Goal: Task Accomplishment & Management: Complete application form

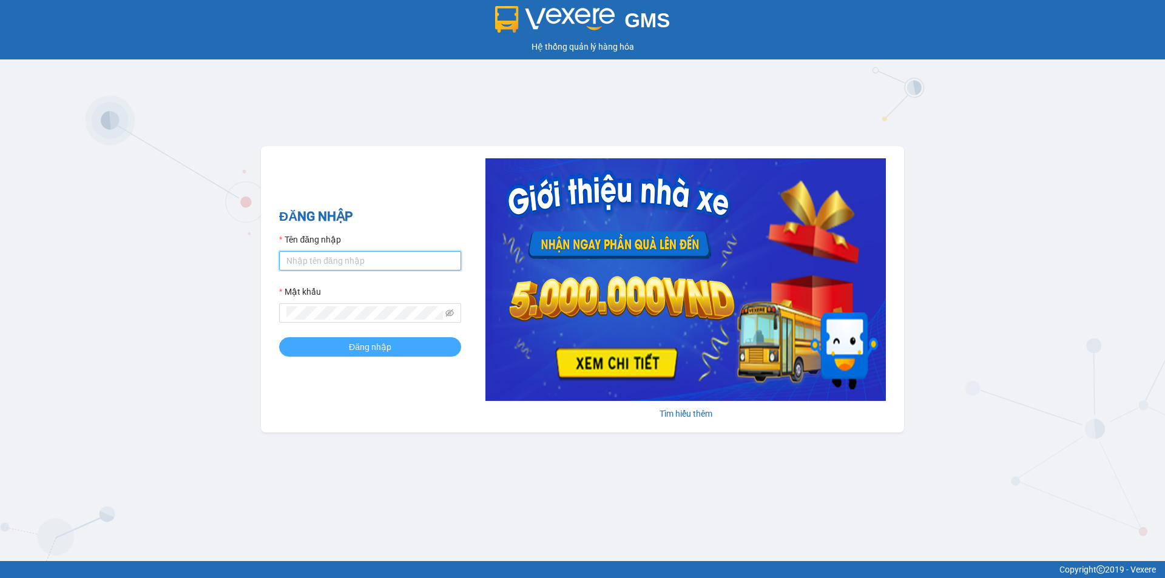
type input "an.tuantrung"
click at [373, 340] on button "Đăng nhập" at bounding box center [370, 346] width 182 height 19
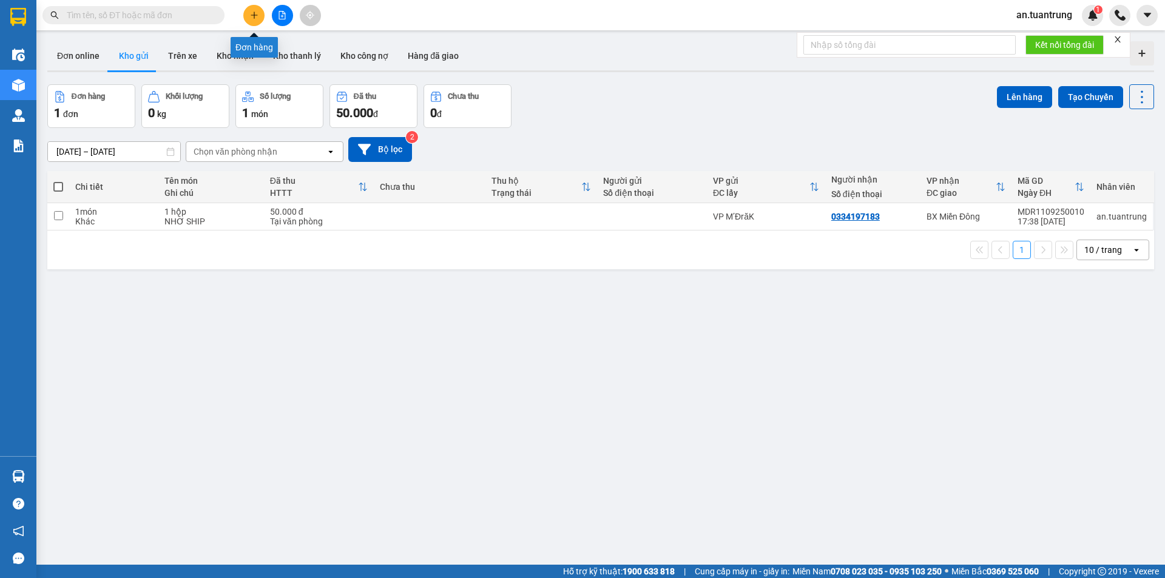
click at [255, 17] on icon "plus" at bounding box center [254, 15] width 8 height 8
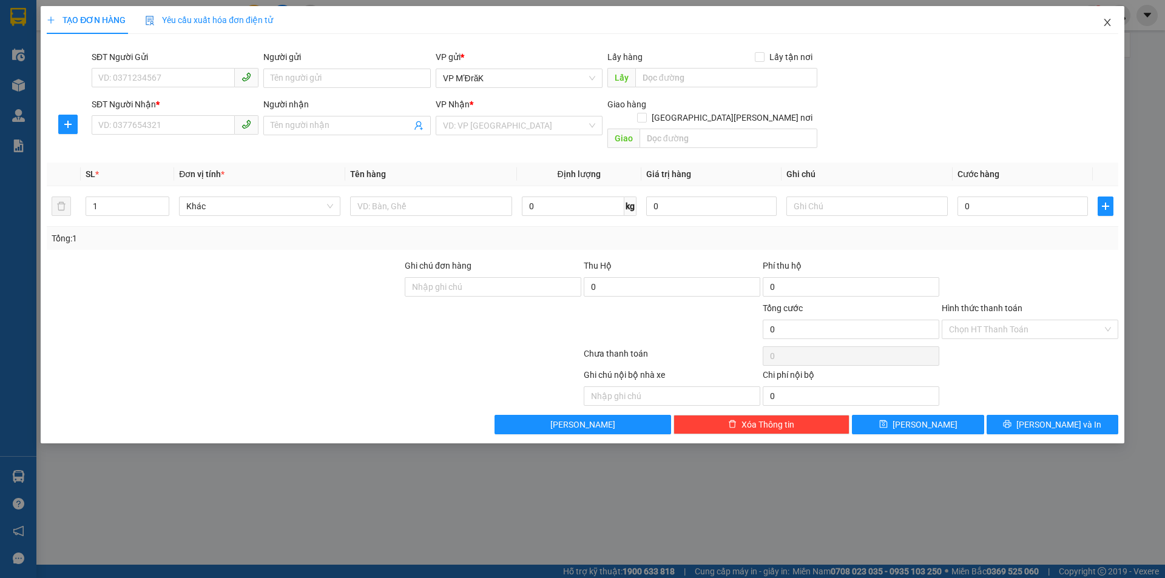
click at [1107, 13] on span "Close" at bounding box center [1107, 23] width 34 height 34
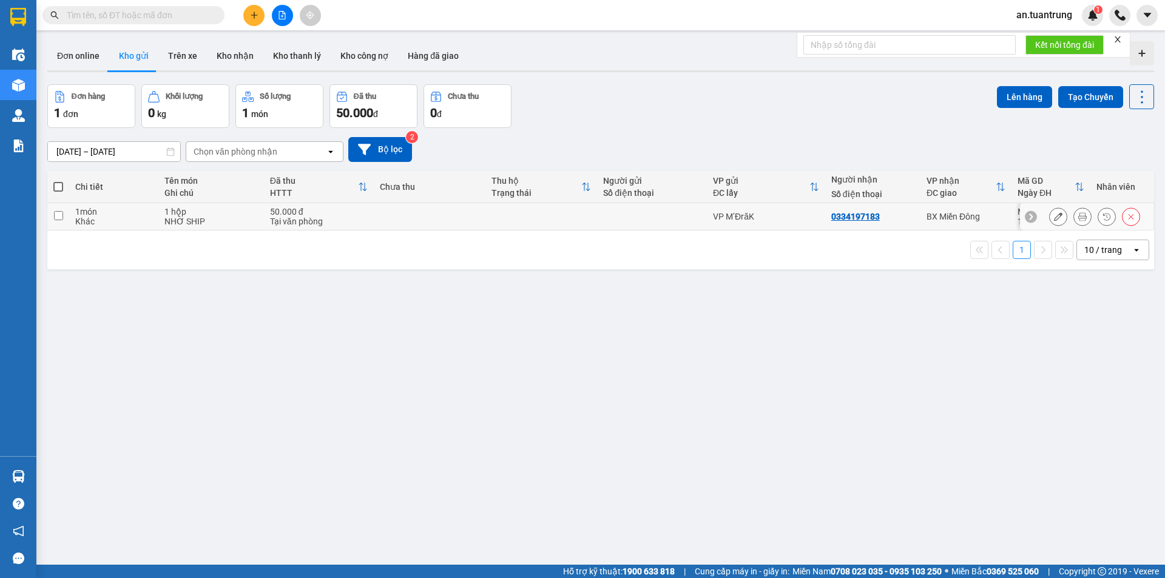
click at [59, 214] on input "checkbox" at bounding box center [58, 215] width 9 height 9
checkbox input "true"
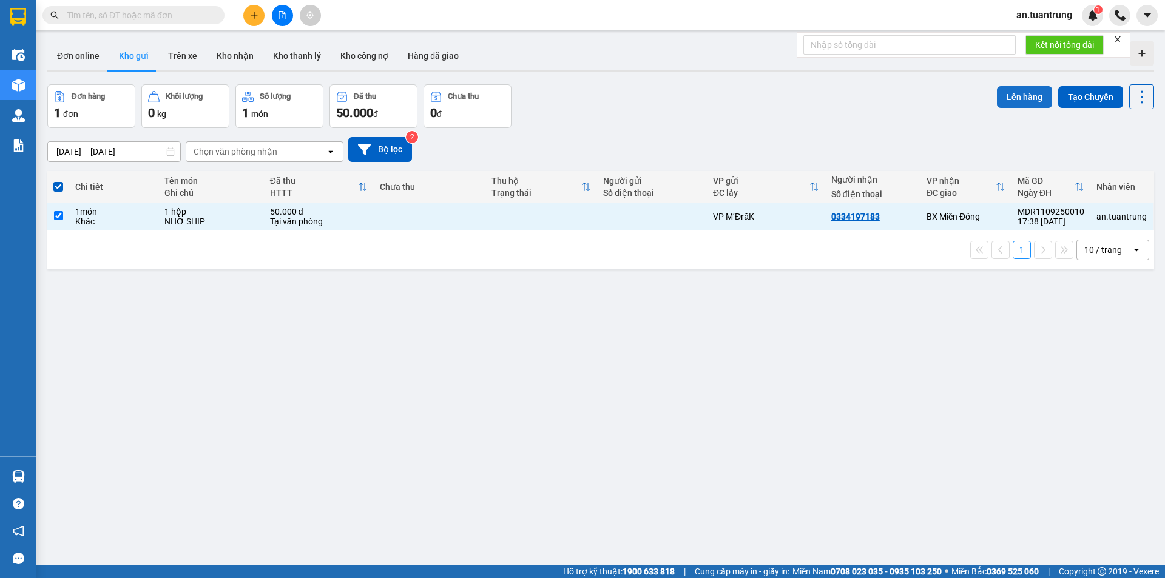
click at [1019, 96] on button "Lên hàng" at bounding box center [1024, 97] width 55 height 22
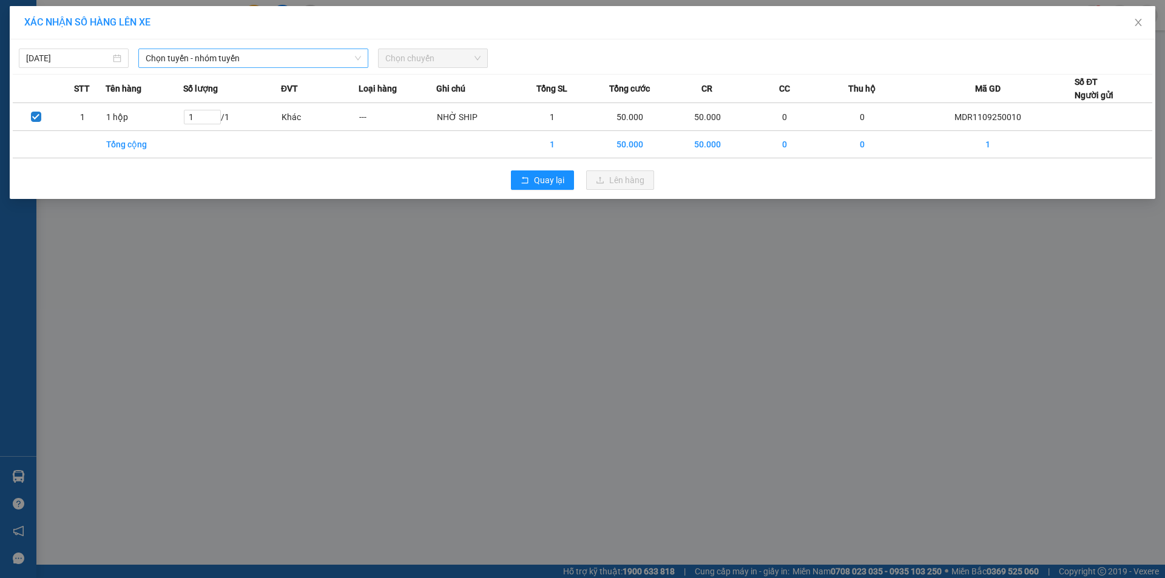
click at [277, 56] on span "Chọn tuyến - nhóm tuyến" at bounding box center [253, 58] width 215 height 18
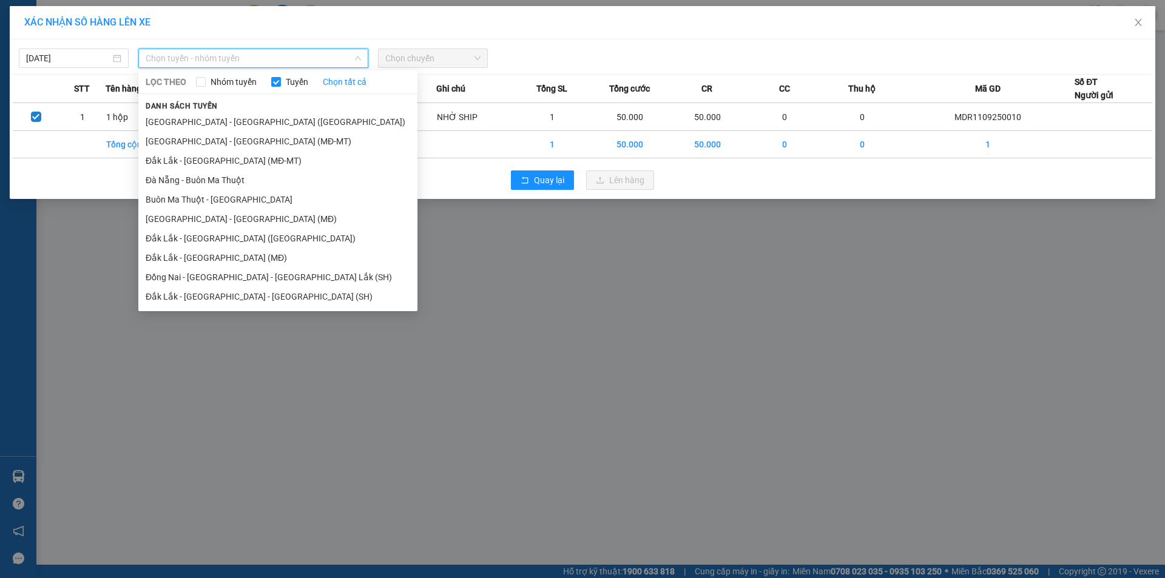
drag, startPoint x: 237, startPoint y: 259, endPoint x: 255, endPoint y: 171, distance: 89.8
click at [237, 258] on li "Đắk Lắk - [GEOGRAPHIC_DATA] (MĐ)" at bounding box center [277, 257] width 279 height 19
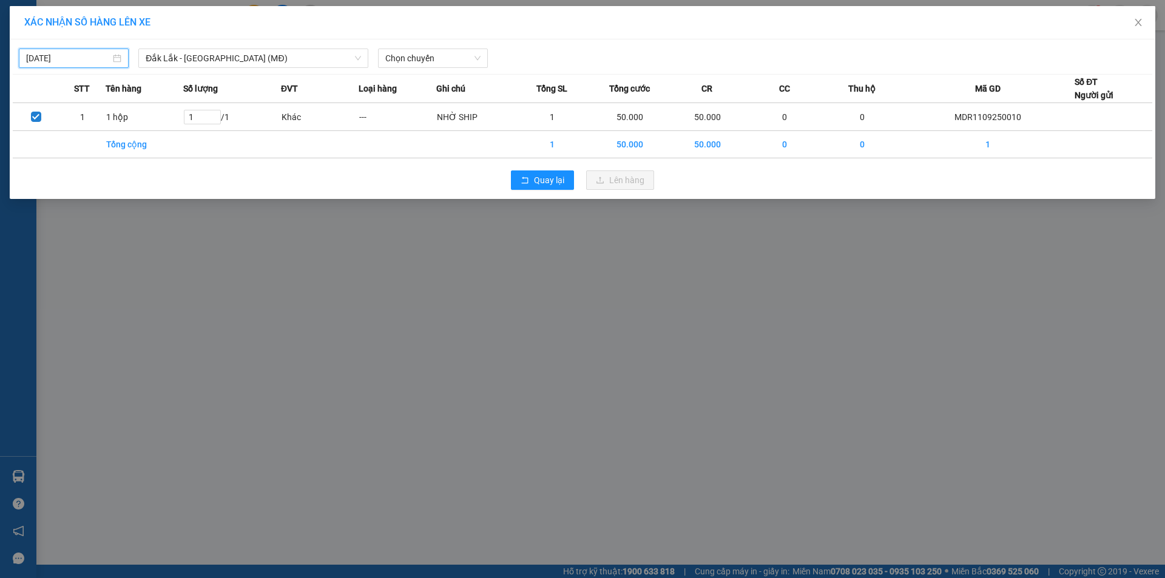
click at [89, 52] on input "[DATE]" at bounding box center [68, 58] width 84 height 13
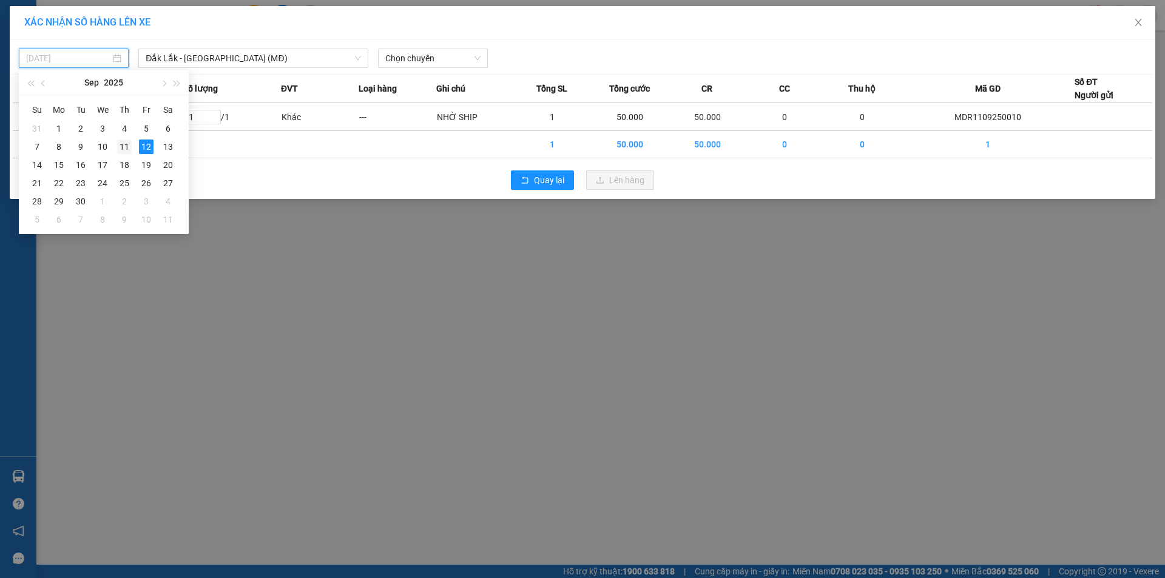
click at [126, 150] on div "11" at bounding box center [124, 147] width 15 height 15
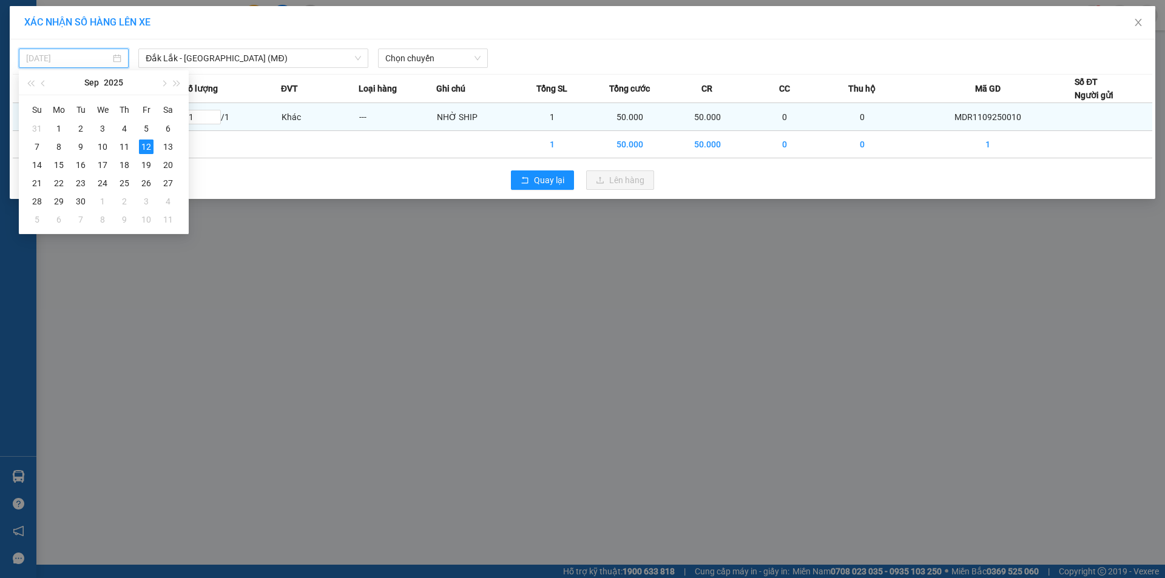
type input "[DATE]"
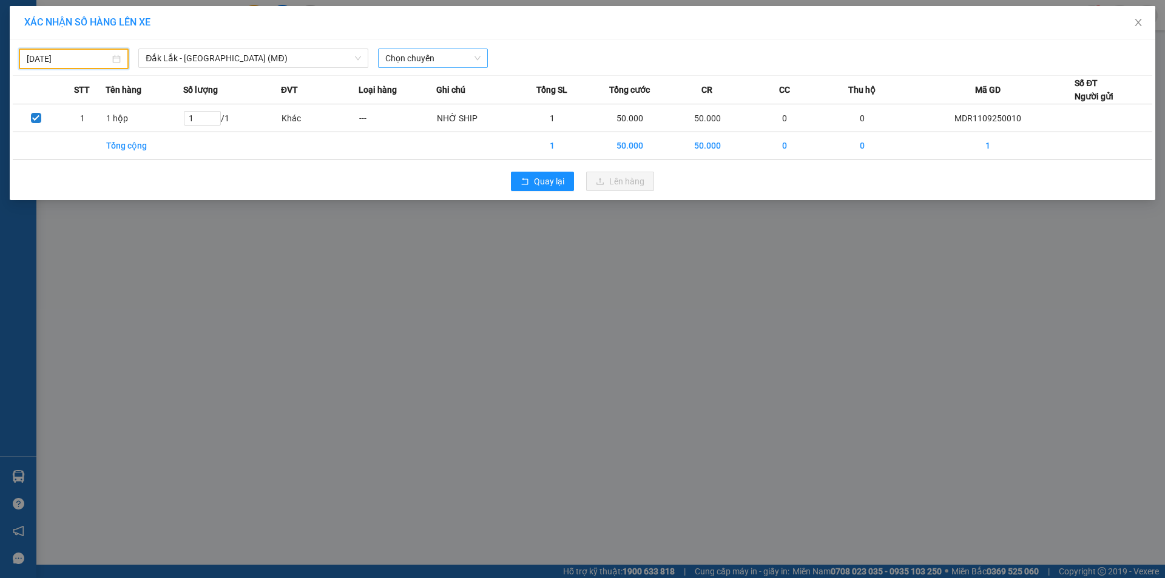
click at [448, 59] on span "Chọn chuyến" at bounding box center [432, 58] width 95 height 18
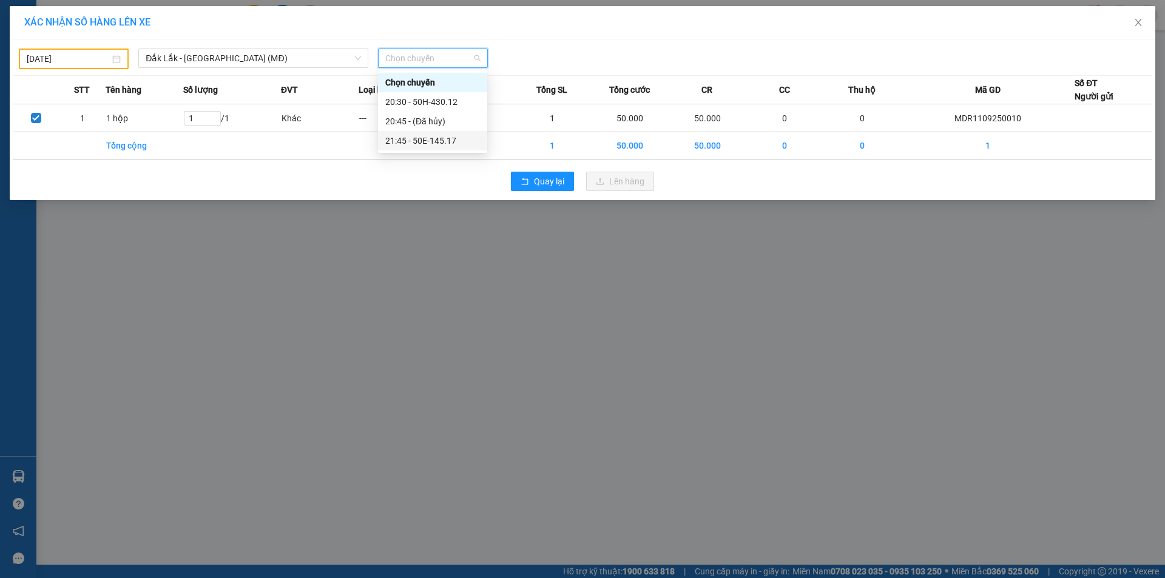
click at [431, 143] on div "21:45 - 50E-145.17" at bounding box center [432, 140] width 95 height 13
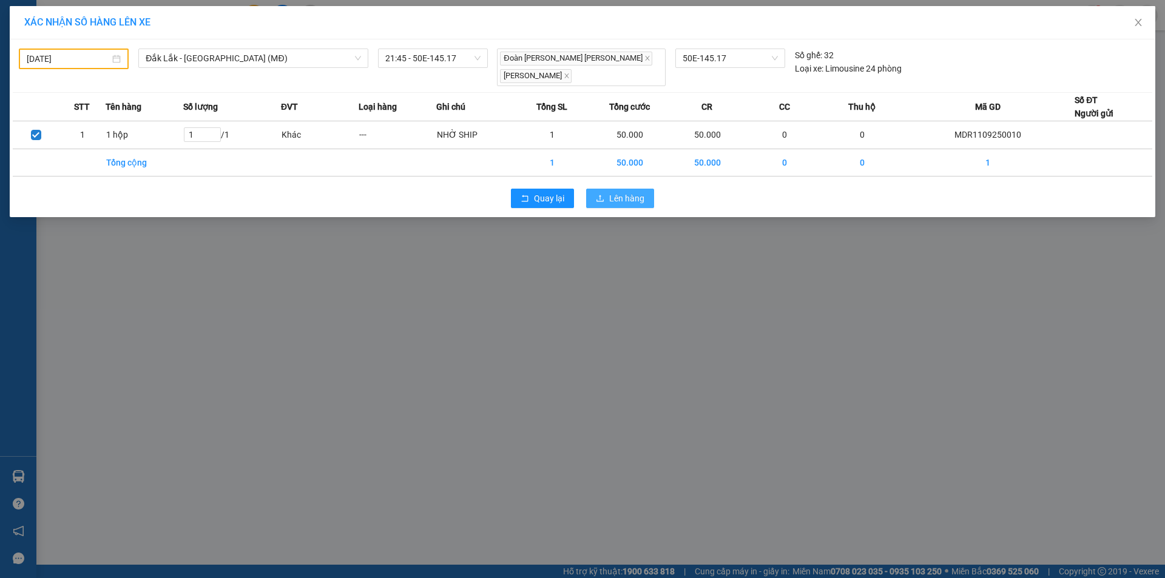
click at [623, 192] on span "Lên hàng" at bounding box center [626, 198] width 35 height 13
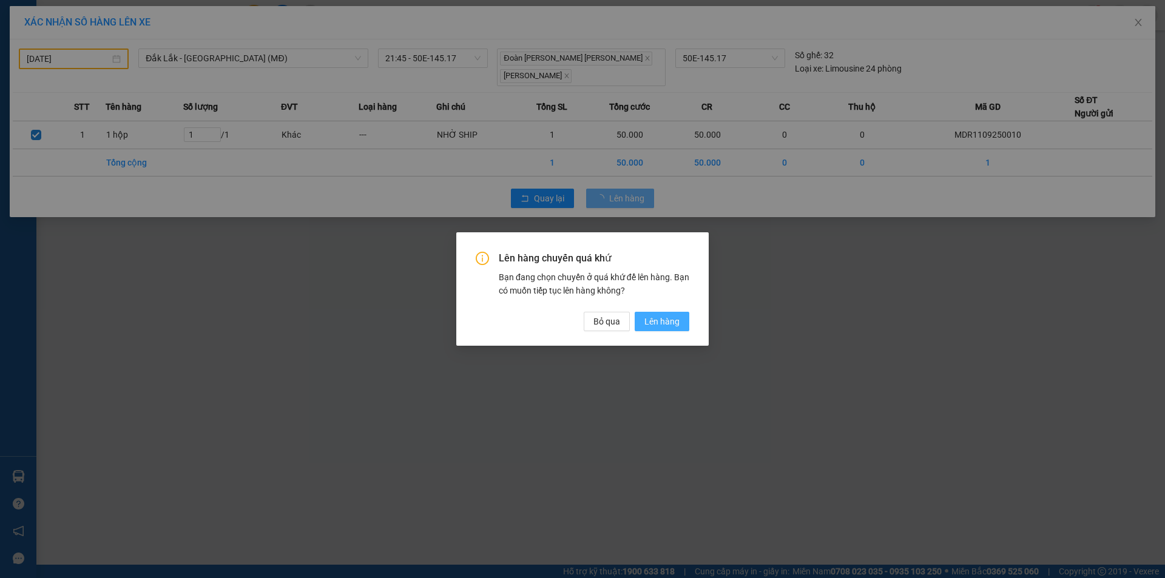
click at [664, 316] on span "Lên hàng" at bounding box center [661, 321] width 35 height 13
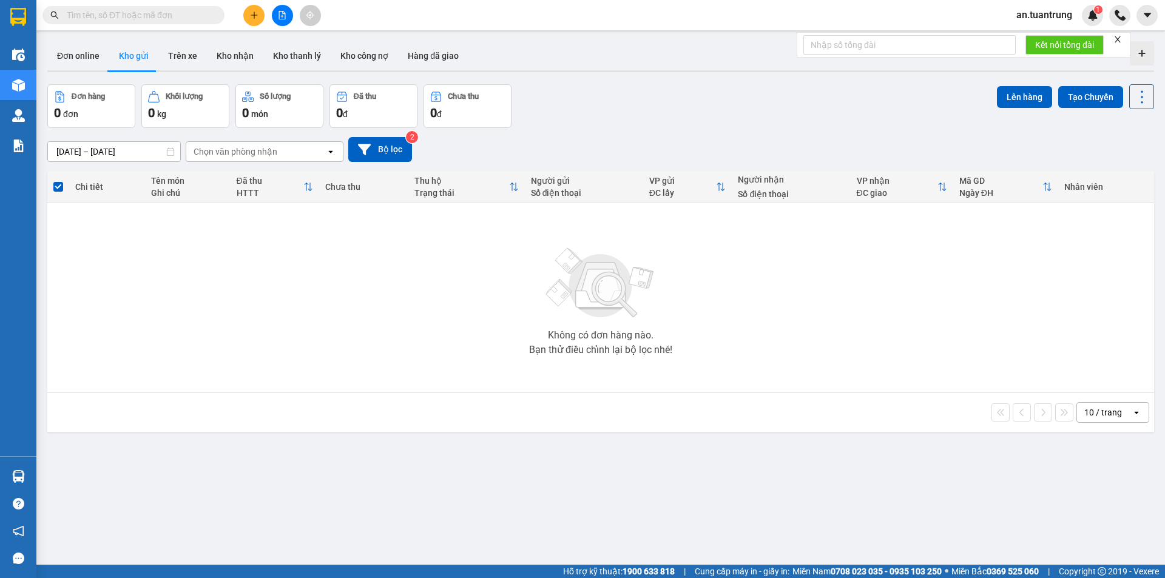
click at [254, 26] on div "Kết quả [PERSON_NAME] ( 0 ) Bộ lọc No Data an.tuantrung 1" at bounding box center [582, 15] width 1165 height 30
click at [250, 19] on icon "plus" at bounding box center [254, 15] width 8 height 8
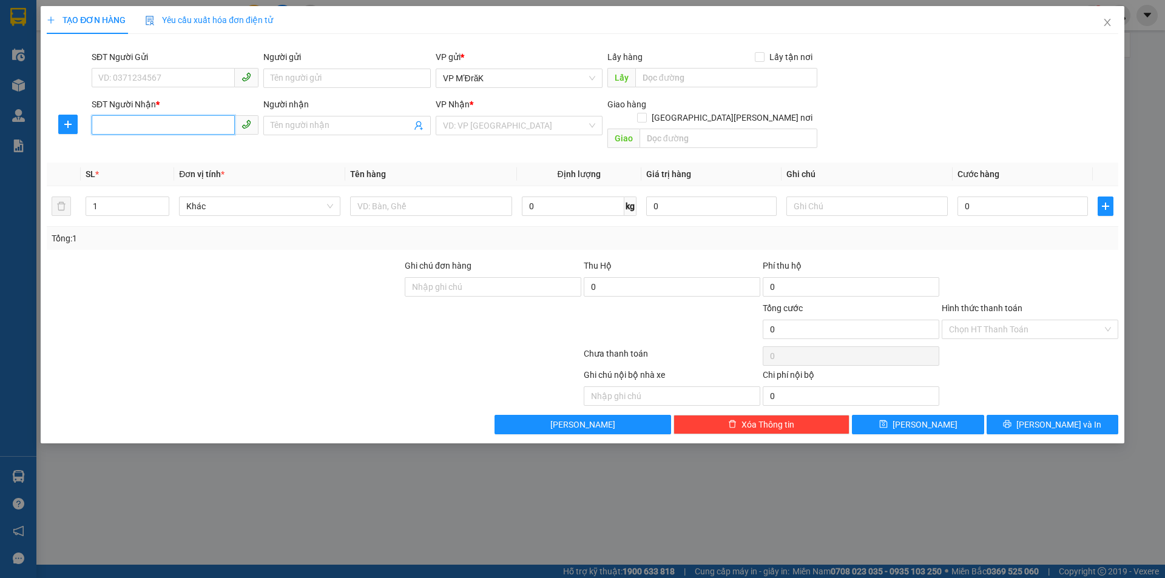
click at [183, 128] on input "SĐT Người Nhận *" at bounding box center [163, 124] width 143 height 19
type input "0"
type input "0328457375"
click at [484, 129] on input "search" at bounding box center [515, 125] width 144 height 18
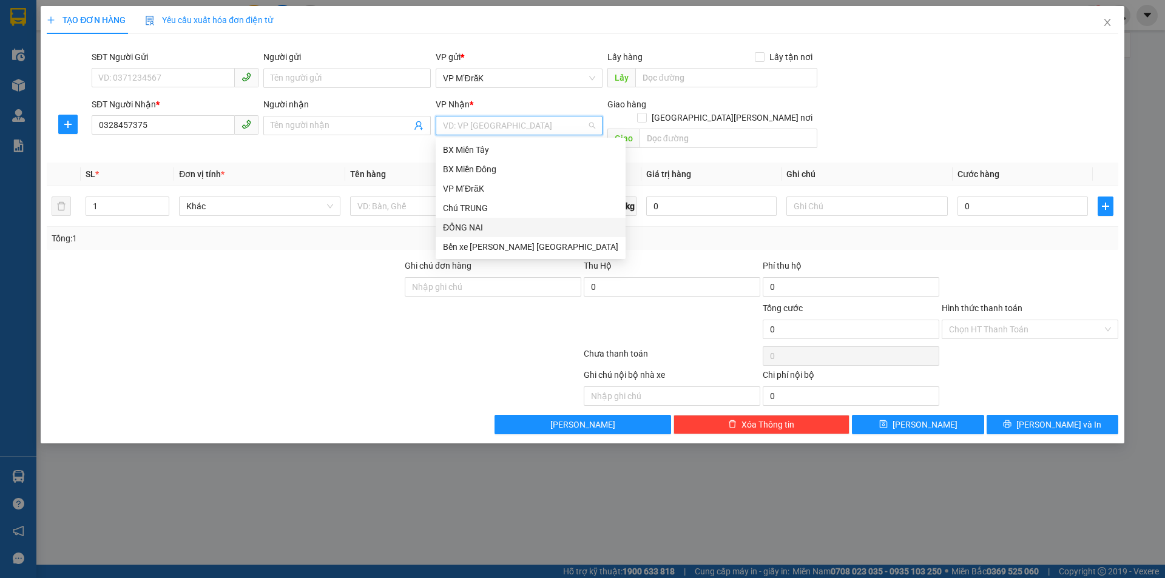
click at [479, 224] on div "ĐỒNG NAI" at bounding box center [530, 227] width 175 height 13
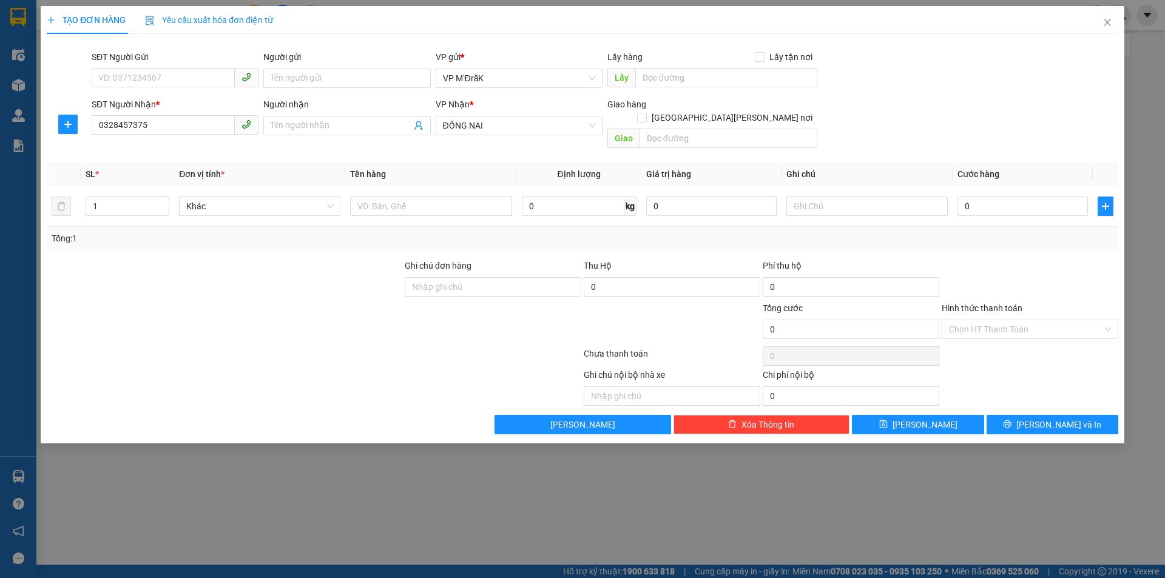
click at [673, 138] on div "Transit Pickup Surcharge Ids Transit Deliver Surcharge Ids Transit Deliver Surc…" at bounding box center [583, 239] width 1072 height 391
click at [677, 129] on input "text" at bounding box center [729, 138] width 178 height 19
type input "[PERSON_NAME]"
click at [377, 197] on input "text" at bounding box center [430, 206] width 161 height 19
type input "1 THÙNG"
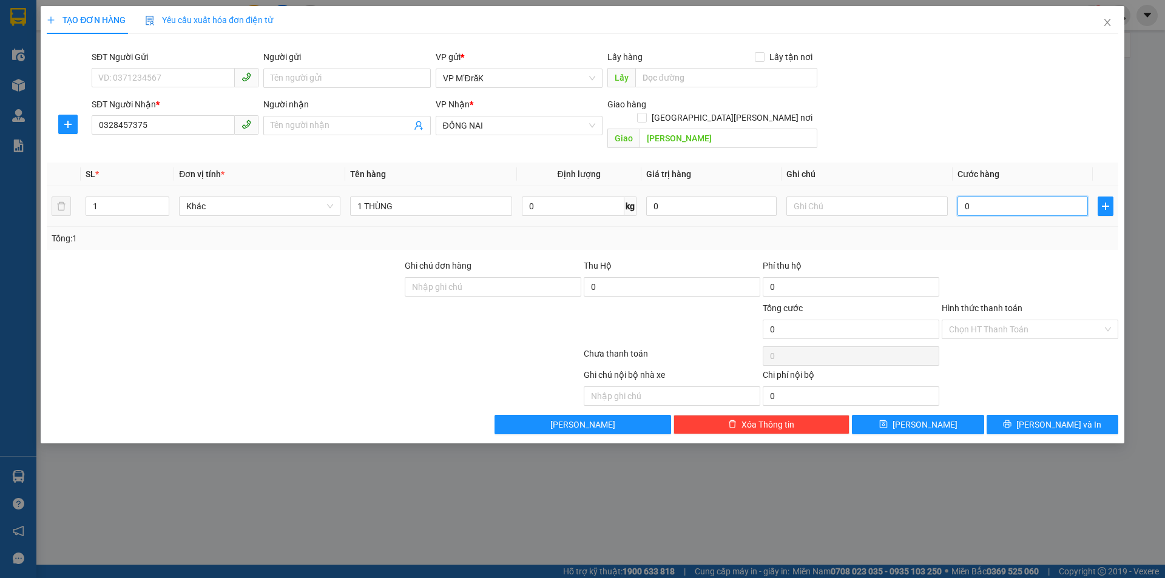
click at [993, 197] on input "0" at bounding box center [1022, 206] width 130 height 19
type input "5"
type input "50"
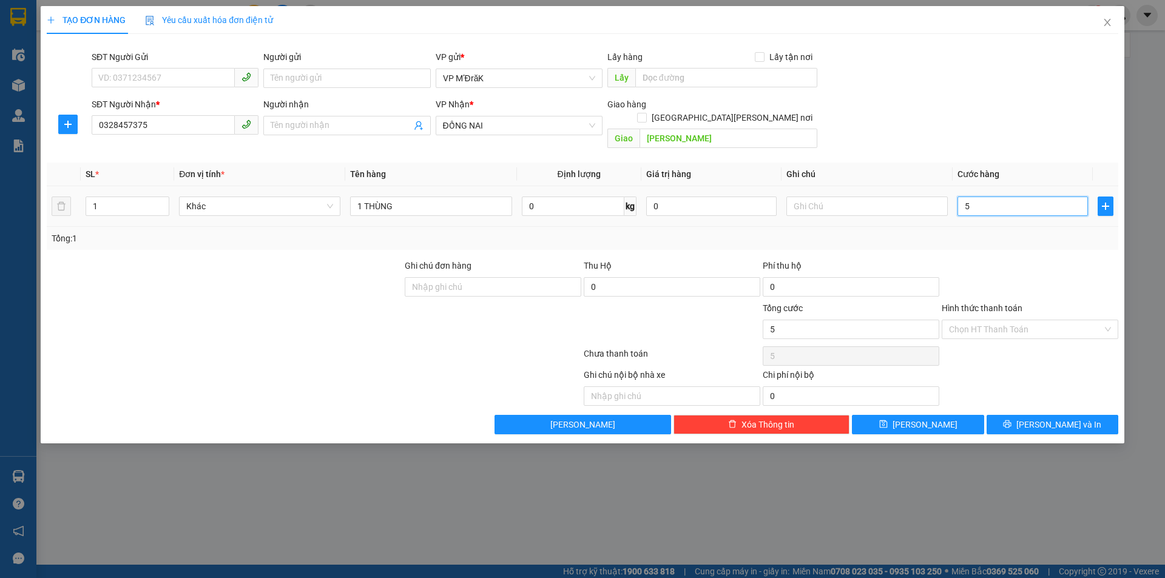
type input "50"
type input "500"
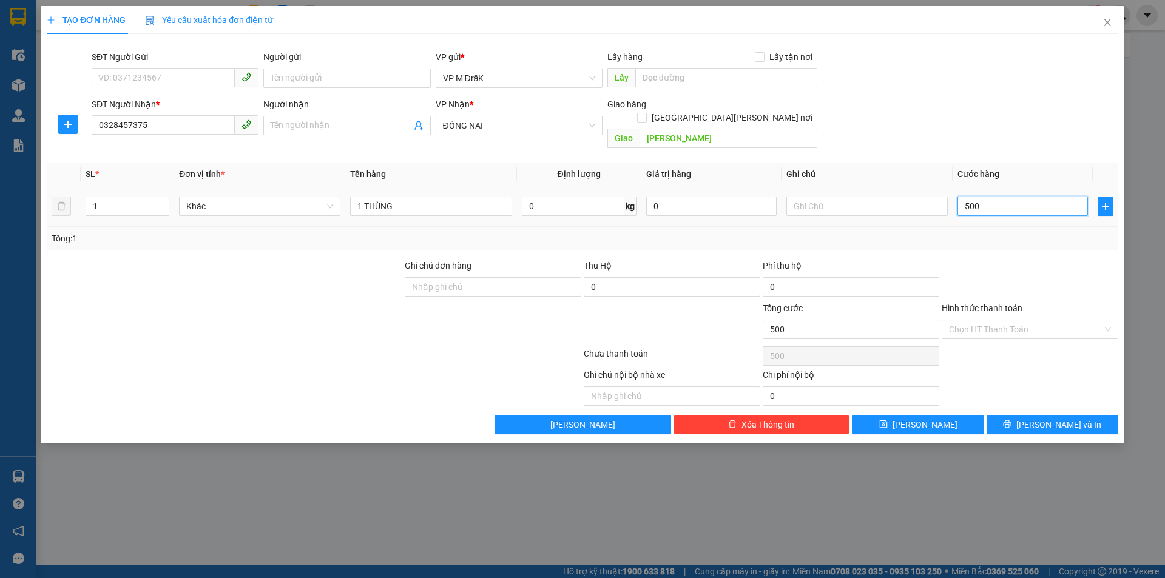
type input "5.000"
type input "50.000"
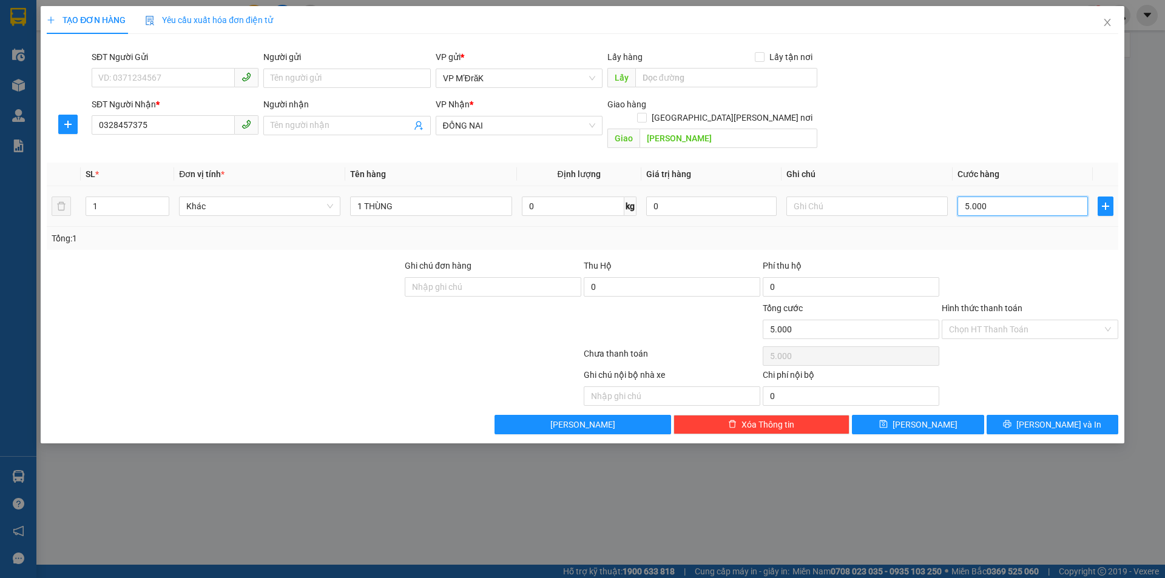
type input "50.000"
click at [1019, 320] on input "Hình thức thanh toán" at bounding box center [1026, 329] width 154 height 18
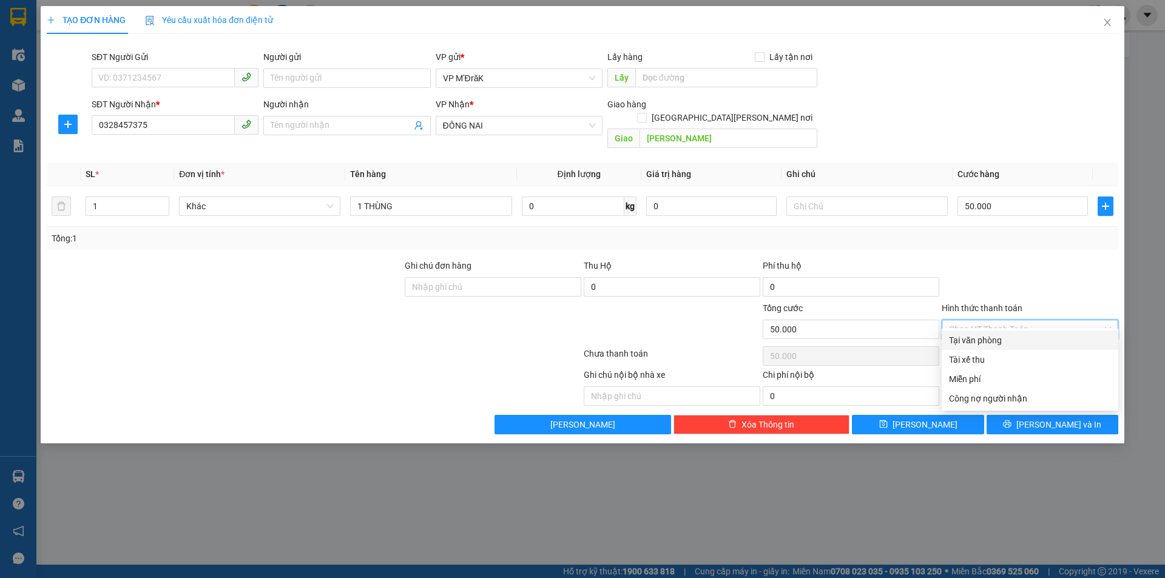
click at [990, 339] on div "Tại văn phòng" at bounding box center [1030, 340] width 162 height 13
type input "0"
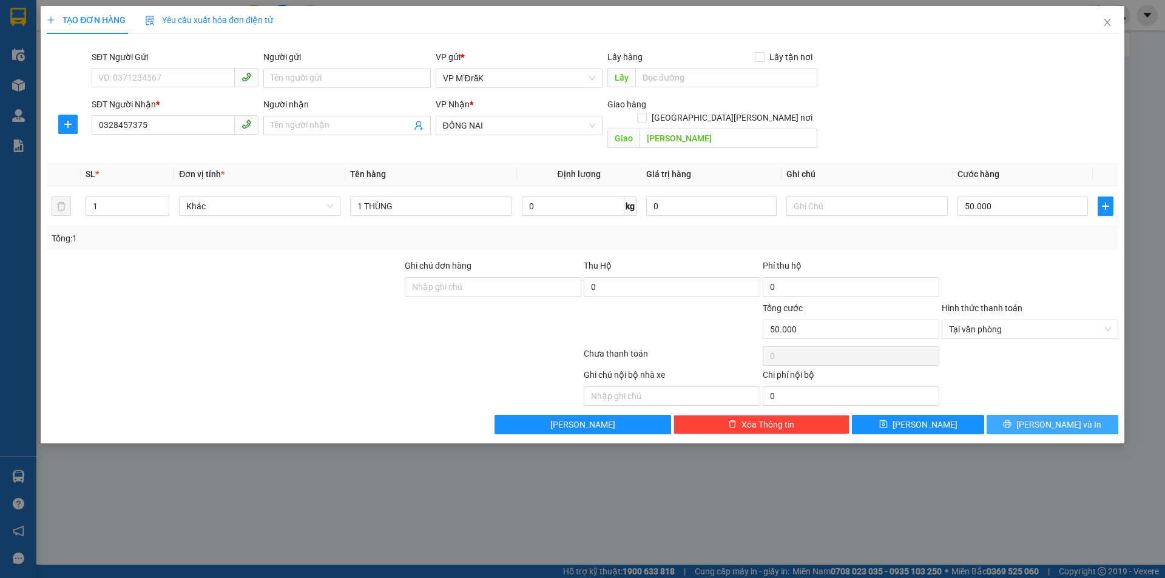
click at [1024, 415] on button "[PERSON_NAME] và In" at bounding box center [1053, 424] width 132 height 19
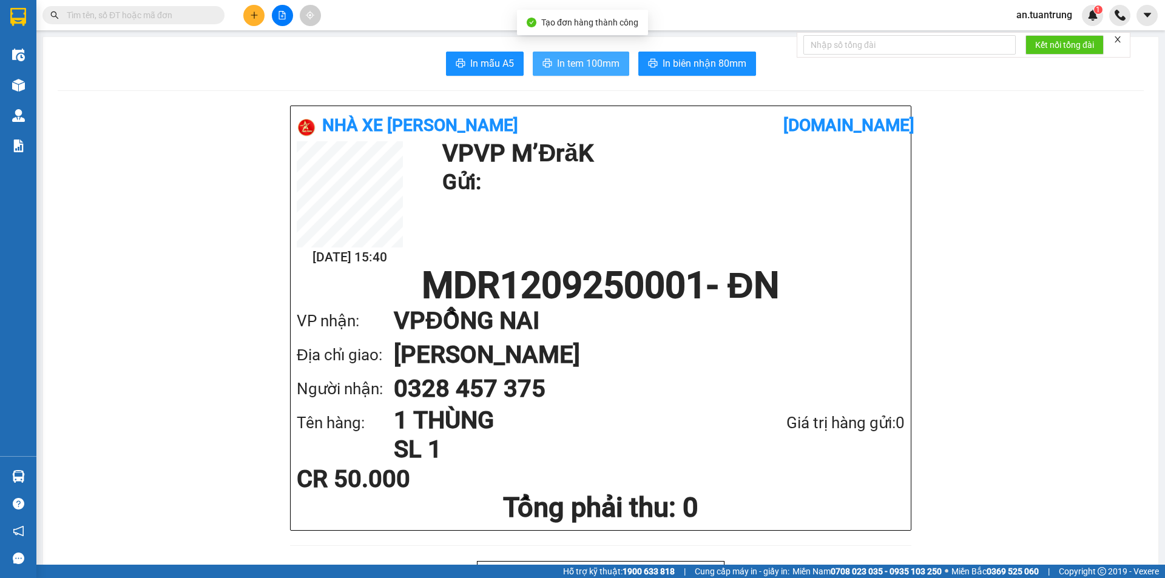
click at [584, 63] on span "In tem 100mm" at bounding box center [588, 63] width 62 height 15
click at [251, 19] on button at bounding box center [253, 15] width 21 height 21
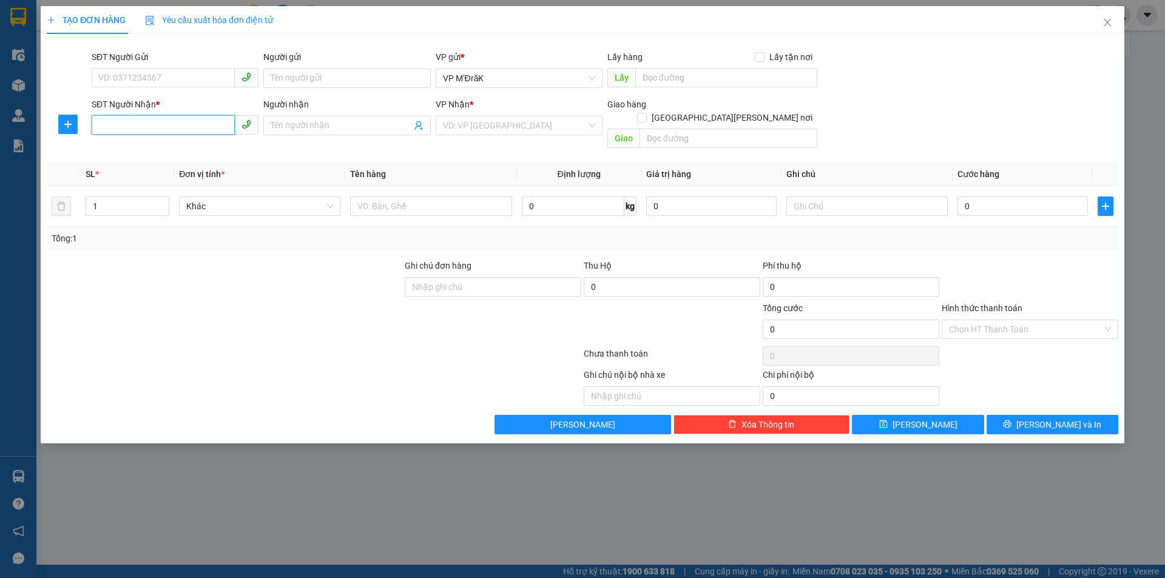
click at [191, 123] on input "SĐT Người Nhận *" at bounding box center [163, 124] width 143 height 19
click at [199, 146] on div "0981788940" at bounding box center [175, 149] width 152 height 13
type input "0981788940"
type input "[PERSON_NAME]"
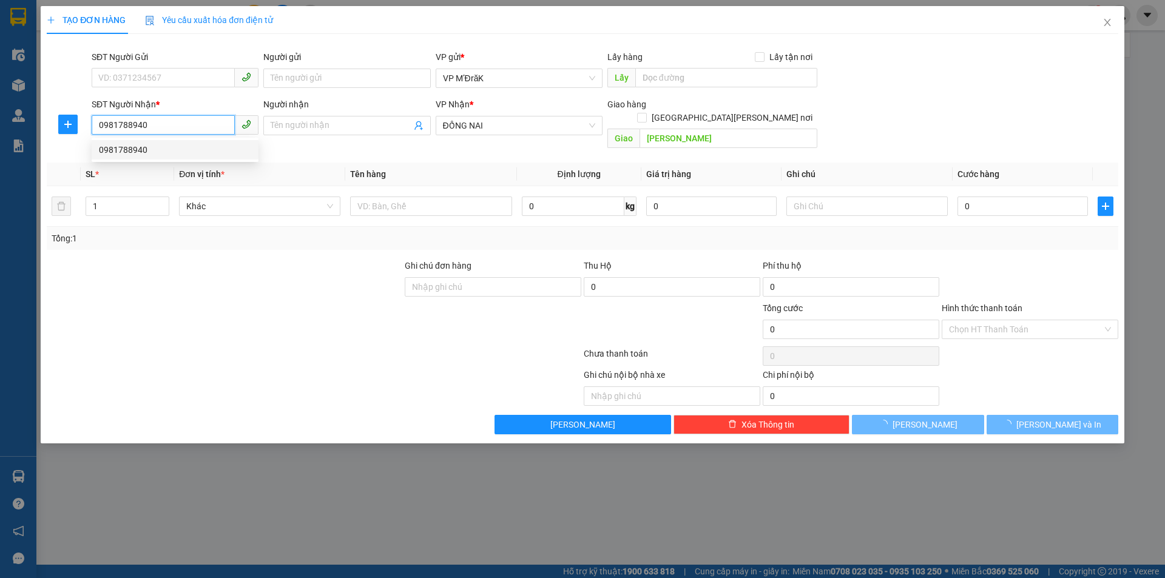
type input "50.000"
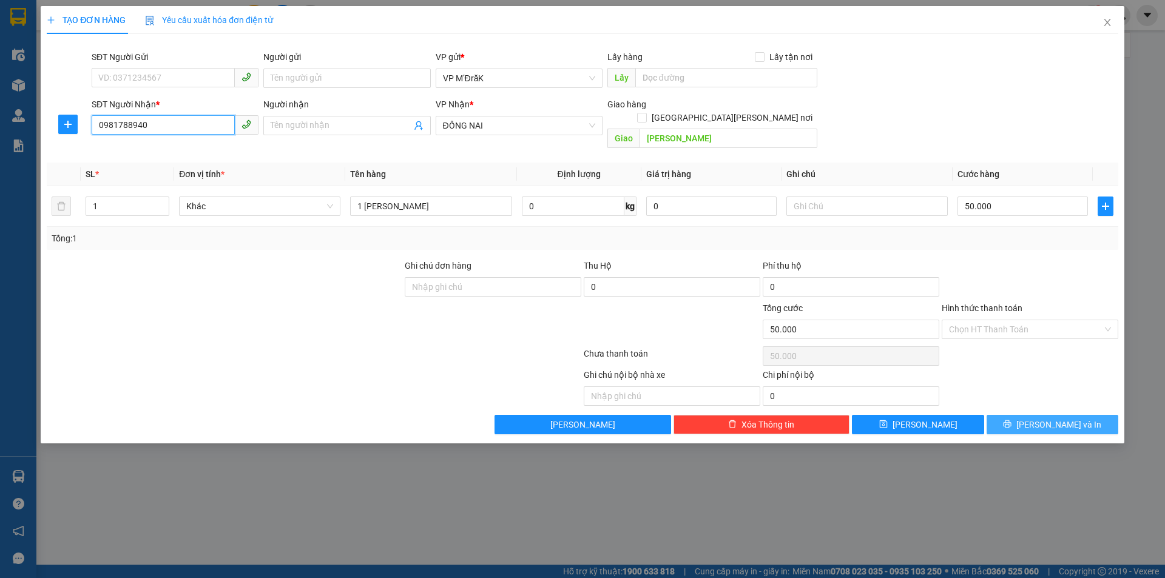
type input "0981788940"
click at [1007, 416] on button "[PERSON_NAME] và In" at bounding box center [1053, 424] width 132 height 19
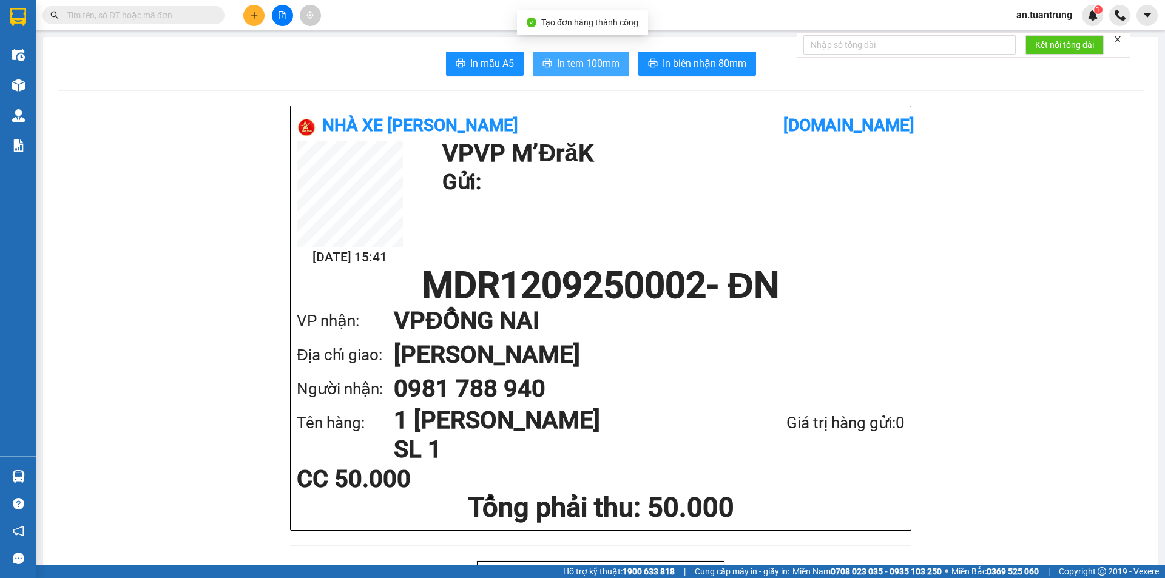
click at [588, 62] on span "In tem 100mm" at bounding box center [588, 63] width 62 height 15
click at [255, 18] on icon "plus" at bounding box center [254, 15] width 8 height 8
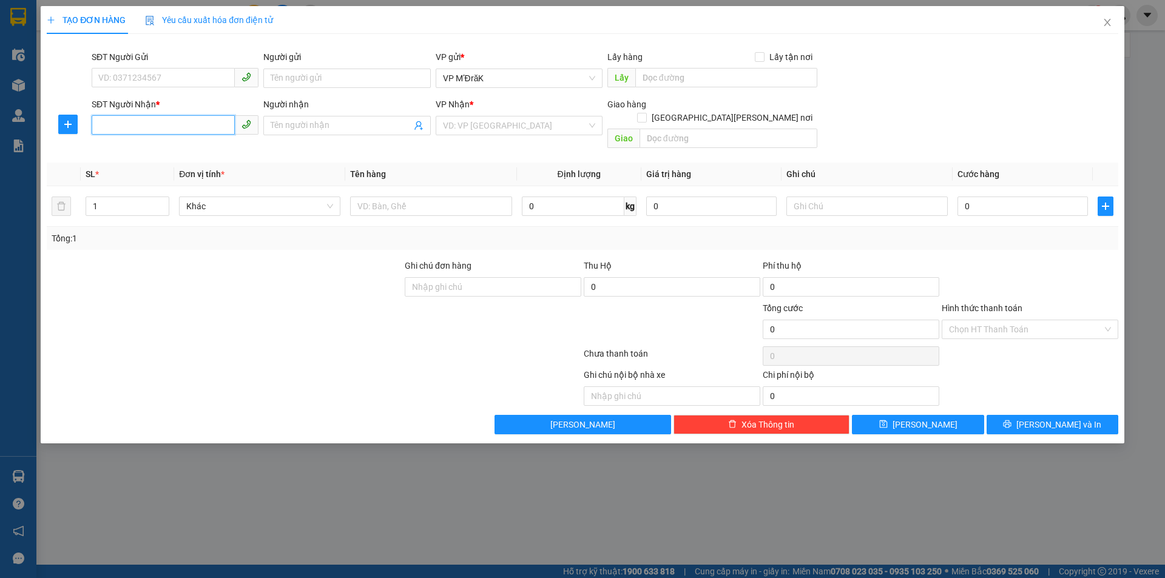
click at [183, 129] on input "SĐT Người Nhận *" at bounding box center [163, 124] width 143 height 19
click at [183, 149] on div "0902869699" at bounding box center [175, 149] width 152 height 13
type input "0902869699"
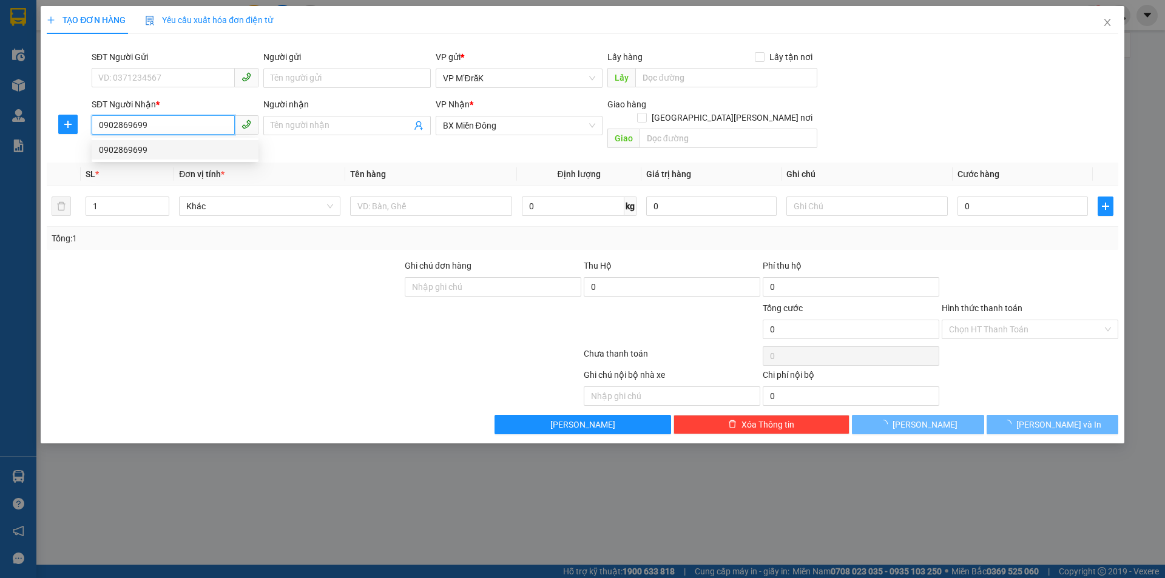
type input "170.000"
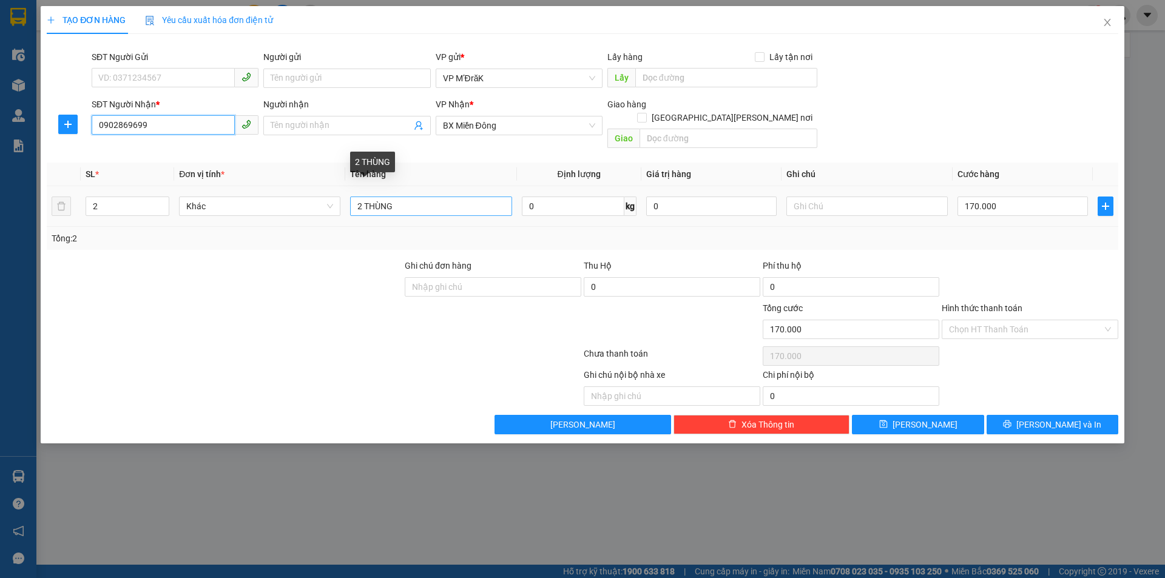
type input "0902869699"
drag, startPoint x: 361, startPoint y: 192, endPoint x: 323, endPoint y: 182, distance: 39.0
click at [329, 189] on tr "2 Khác 2 THÙNG 0 kg 0 170.000" at bounding box center [583, 206] width 1072 height 41
type input "1 THÙNG"
click at [101, 197] on input "2" at bounding box center [127, 206] width 83 height 18
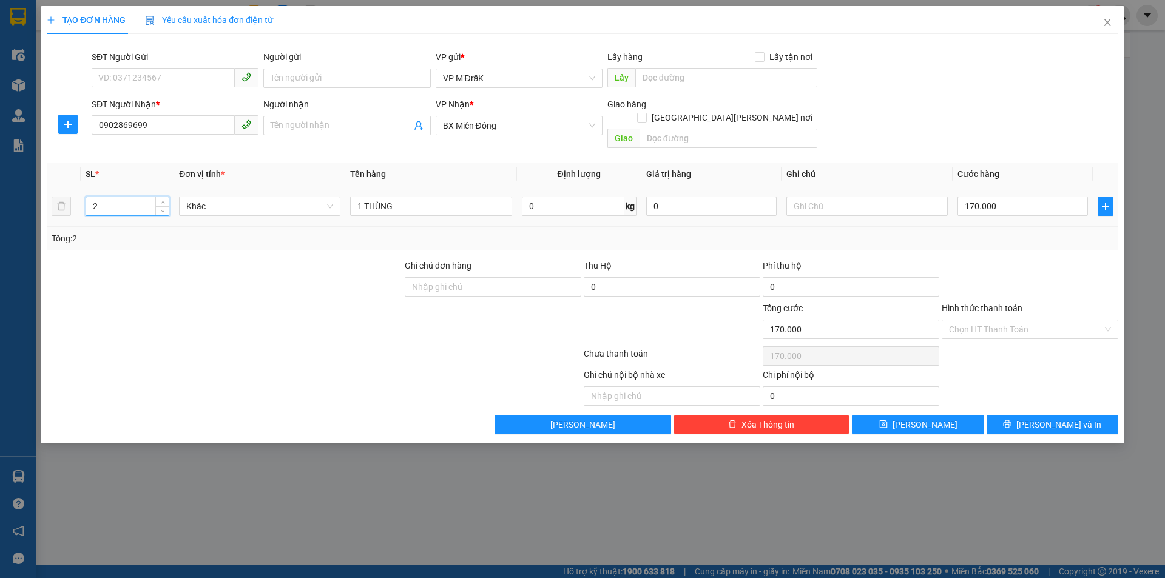
click at [101, 197] on input "2" at bounding box center [127, 206] width 83 height 18
type input "1"
click at [1020, 198] on input "170.000" at bounding box center [1022, 206] width 130 height 19
type input "1"
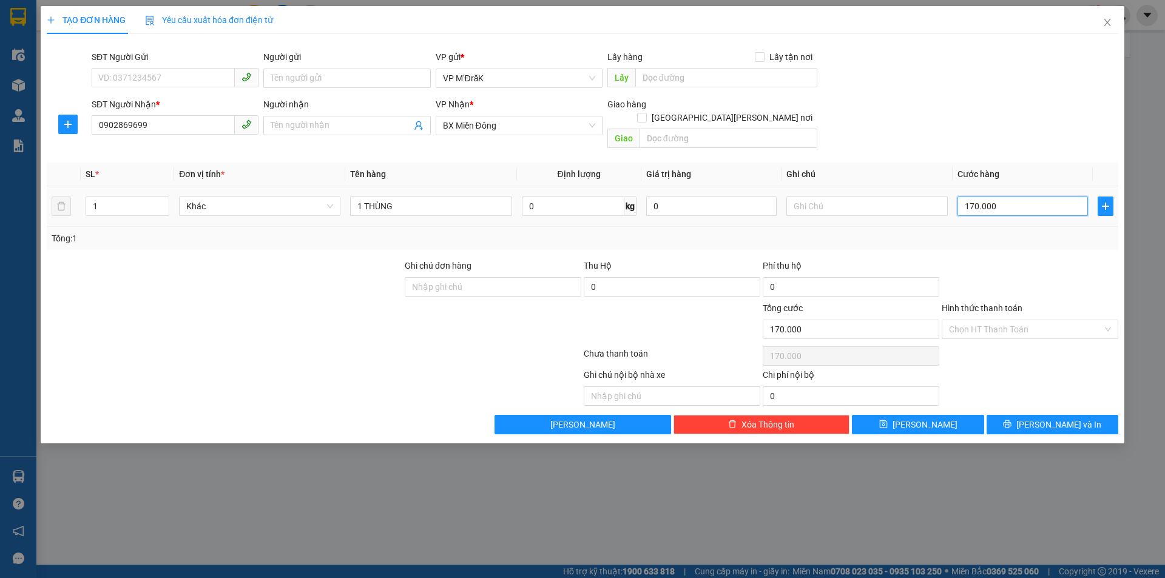
type input "1"
type input "10"
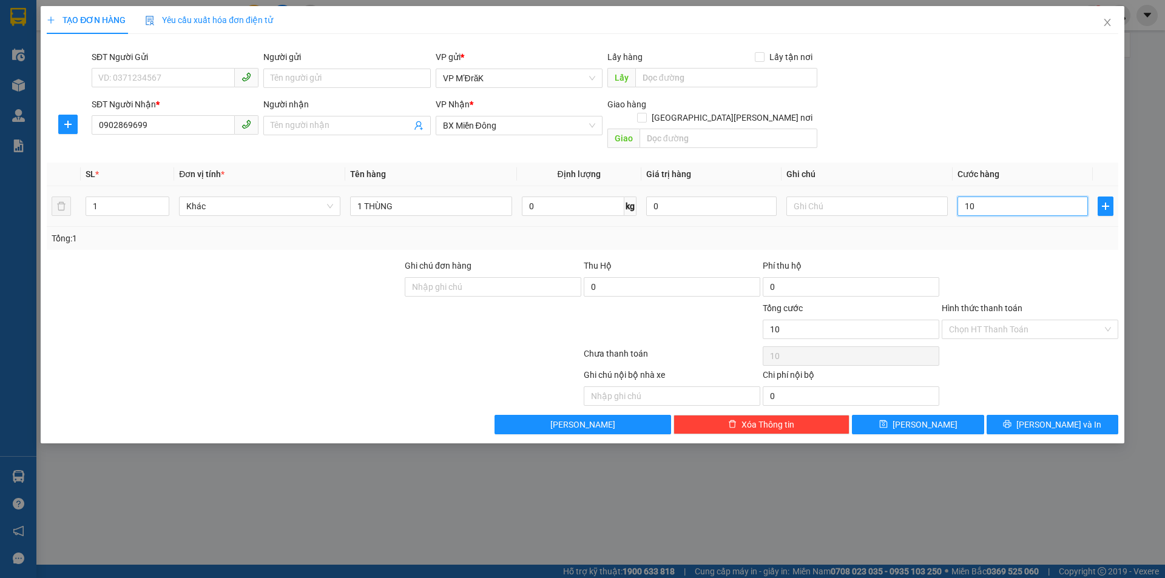
type input "100"
type input "1.000"
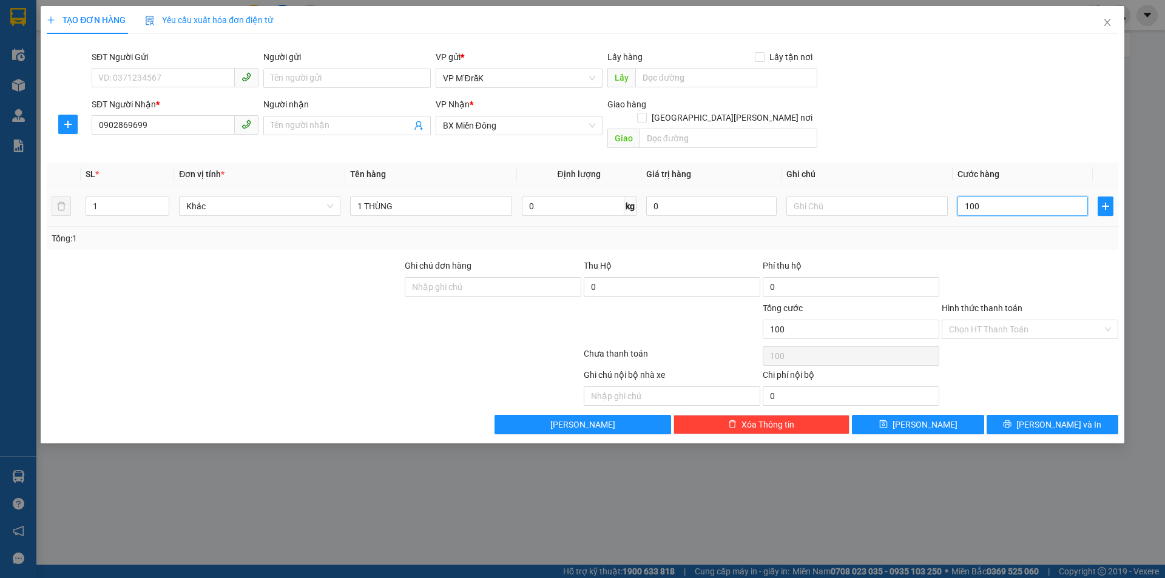
type input "1.000"
type input "10.000"
type input "100.000"
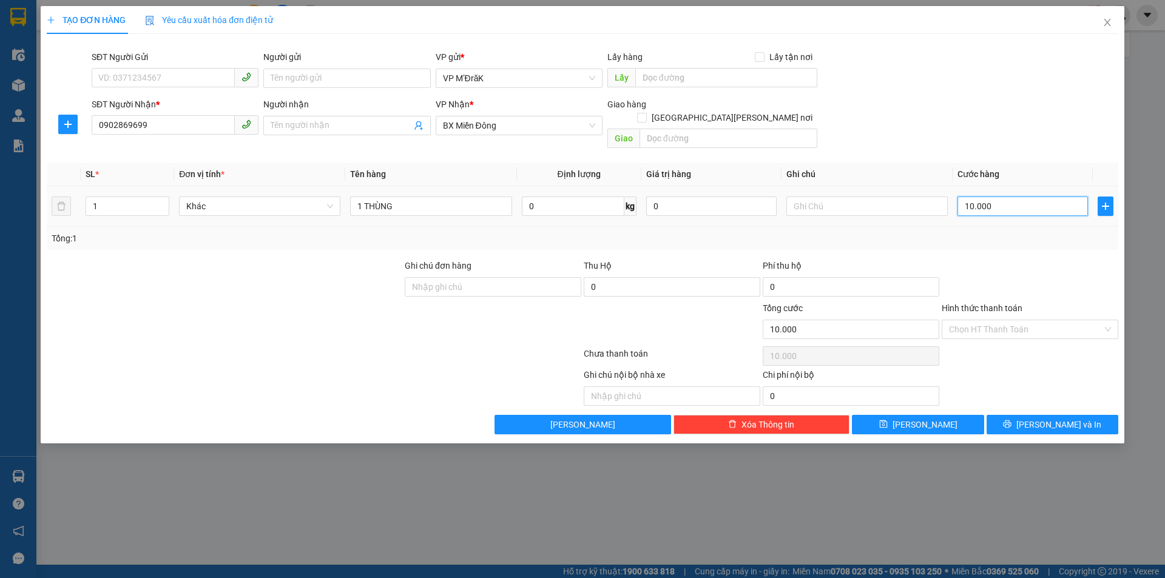
type input "100.000"
click at [1014, 320] on input "Hình thức thanh toán" at bounding box center [1026, 329] width 154 height 18
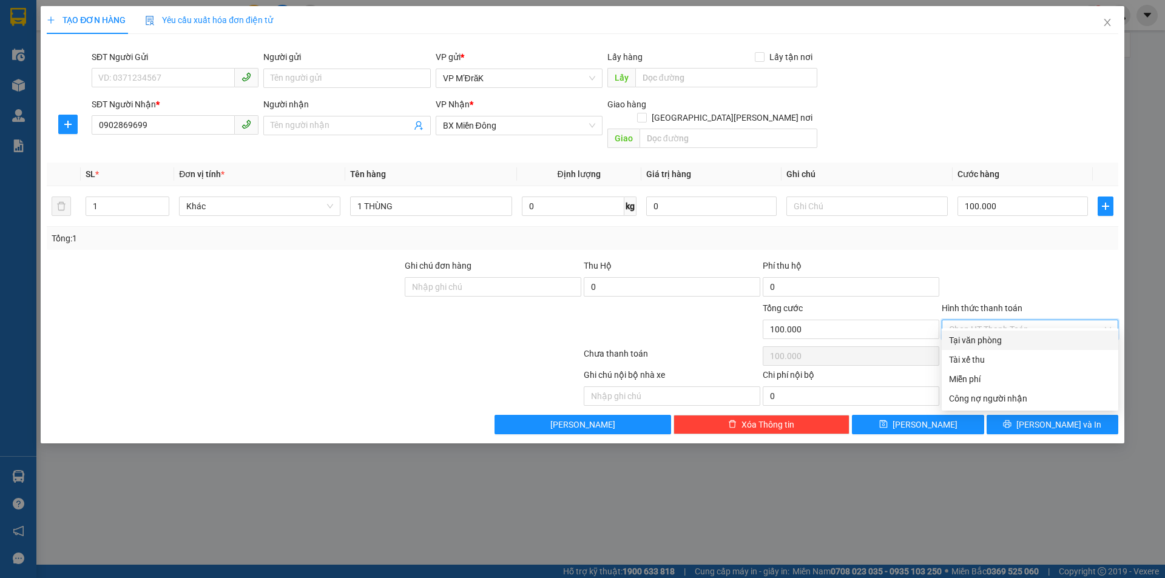
click at [1013, 335] on div "Tại văn phòng" at bounding box center [1030, 340] width 162 height 13
type input "0"
click at [1011, 420] on icon "printer" at bounding box center [1007, 424] width 8 height 8
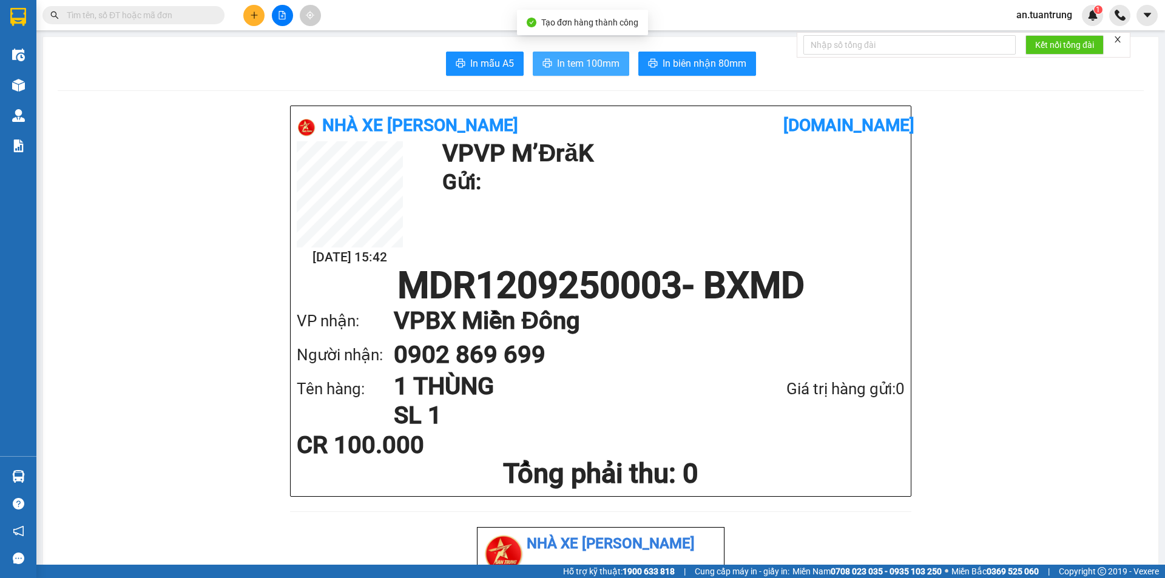
click at [590, 64] on span "In tem 100mm" at bounding box center [588, 63] width 62 height 15
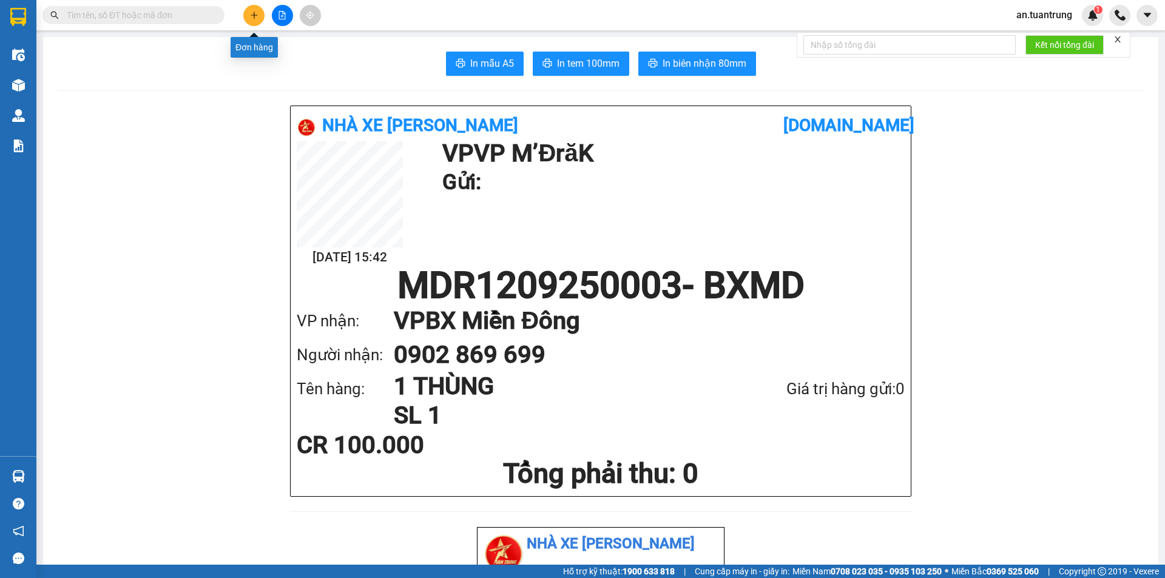
click at [250, 18] on icon "plus" at bounding box center [254, 15] width 8 height 8
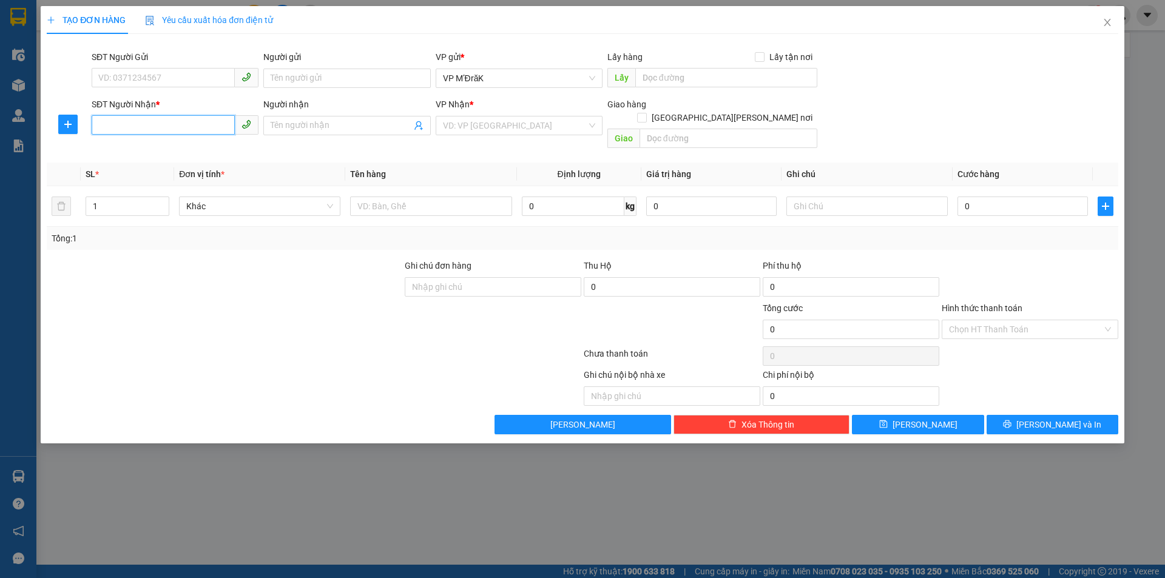
click at [204, 116] on input "SĐT Người Nhận *" at bounding box center [163, 124] width 143 height 19
click at [203, 120] on input "SĐT Người Nhận *" at bounding box center [163, 124] width 143 height 19
click at [198, 148] on div "0359767590" at bounding box center [175, 149] width 152 height 13
type input "0359767590"
type input "BẾN CAM"
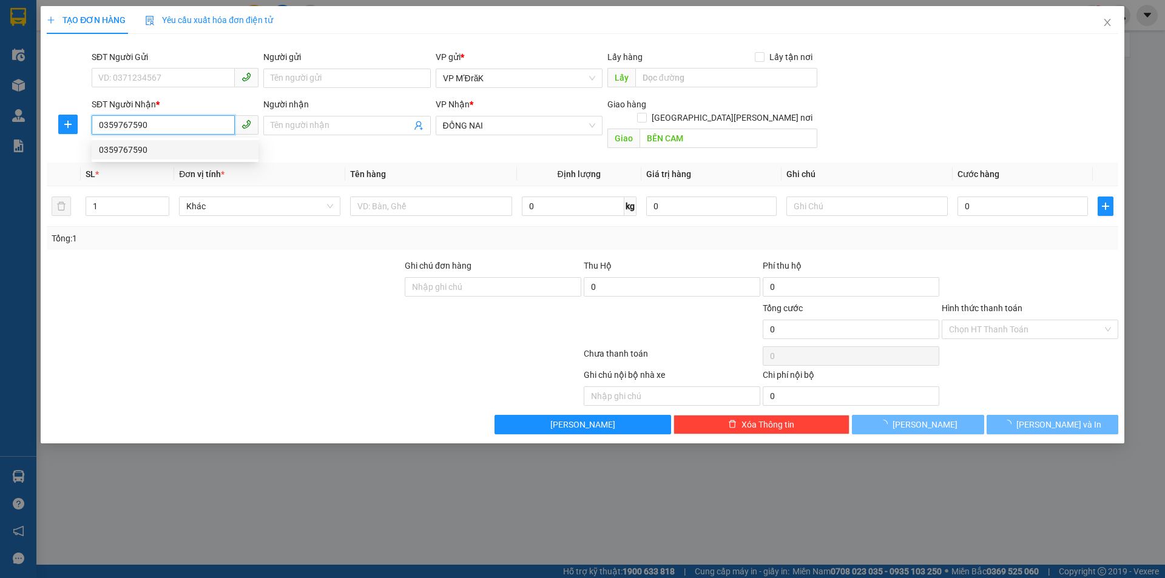
type input "100.000"
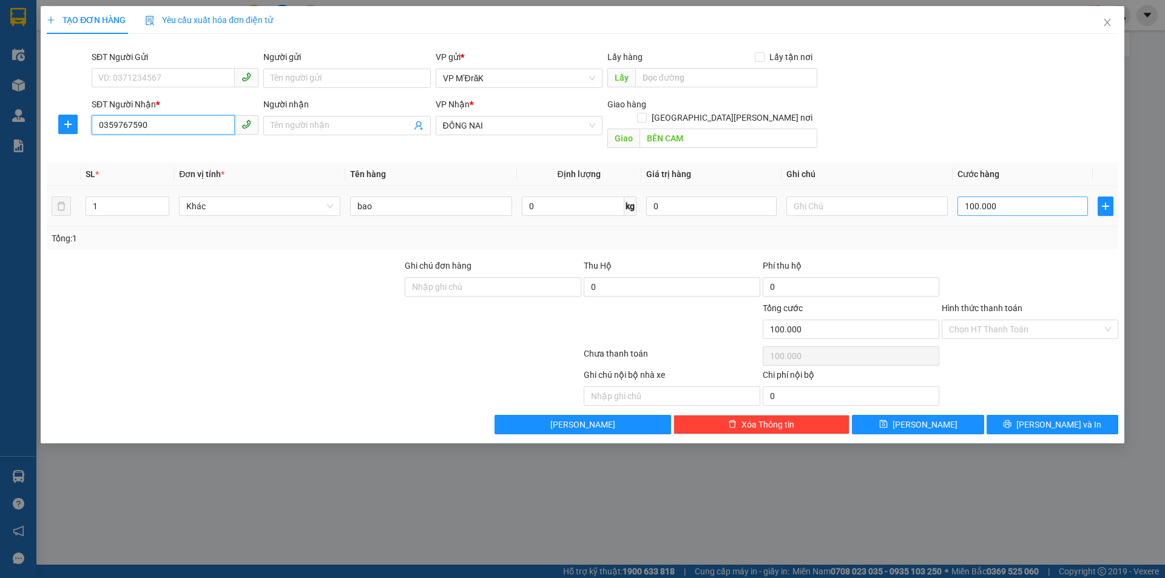
type input "0359767590"
click at [1026, 201] on input "100.000" at bounding box center [1022, 206] width 130 height 19
type input "8"
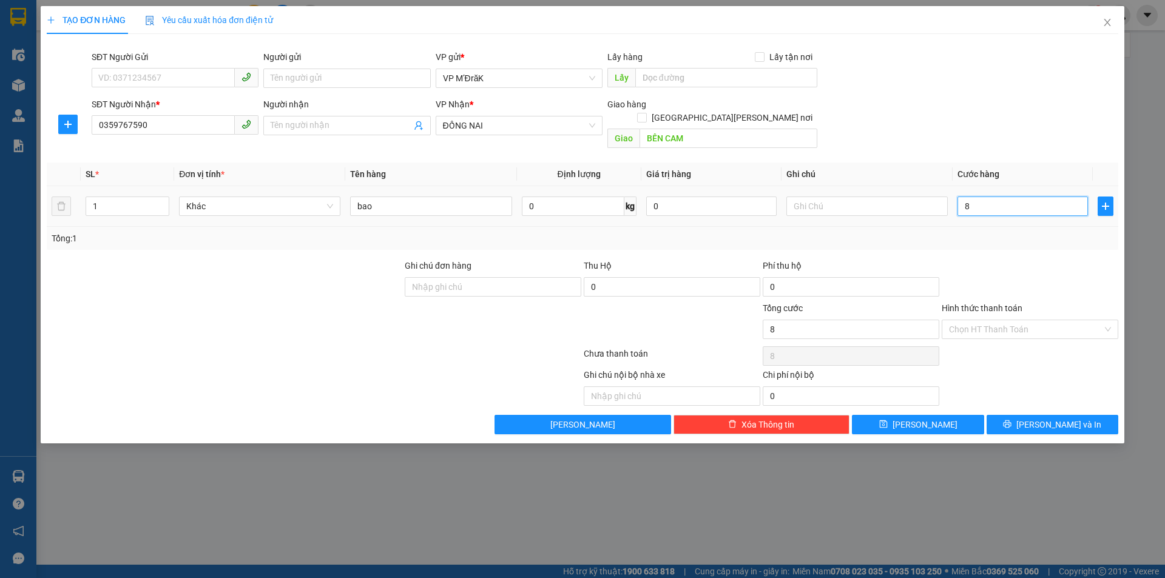
type input "80"
type input "800"
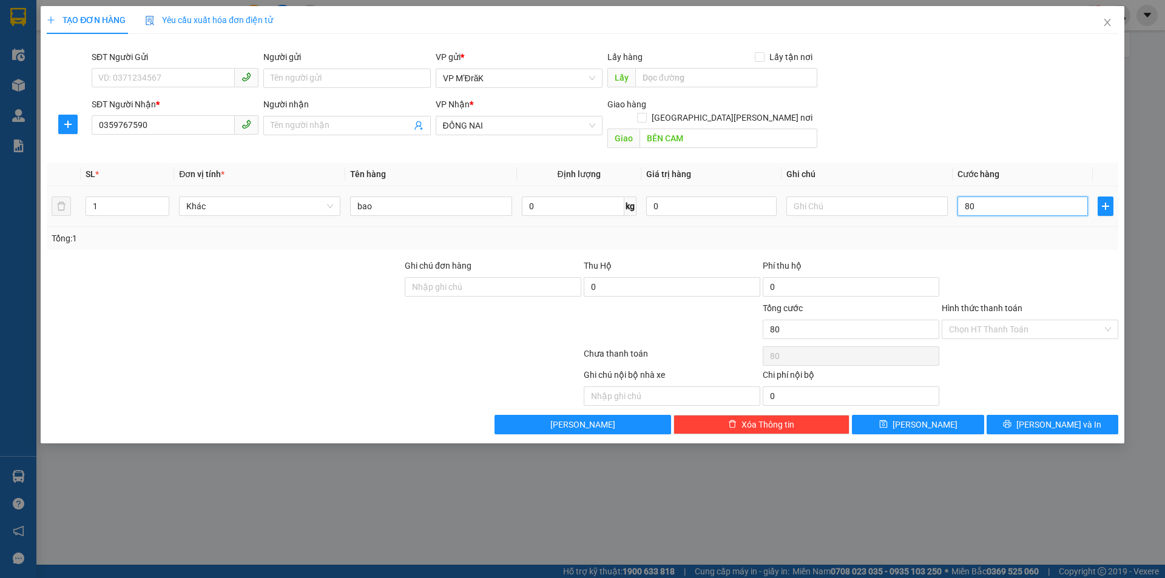
type input "800"
type input "8.000"
type input "80.000"
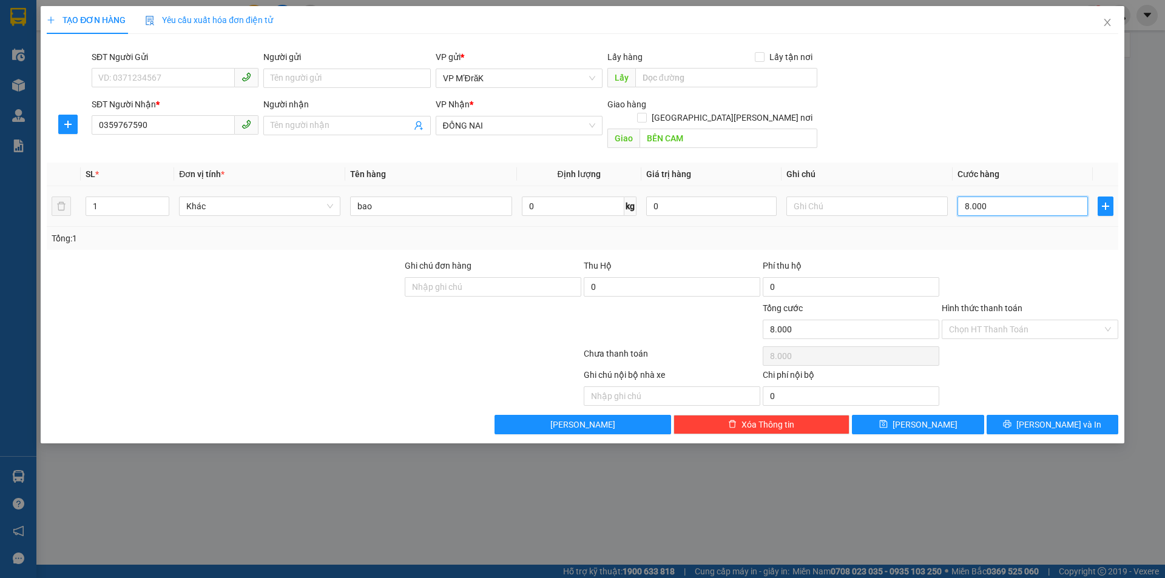
type input "80.000"
click at [1057, 418] on span "[PERSON_NAME] và In" at bounding box center [1058, 424] width 85 height 13
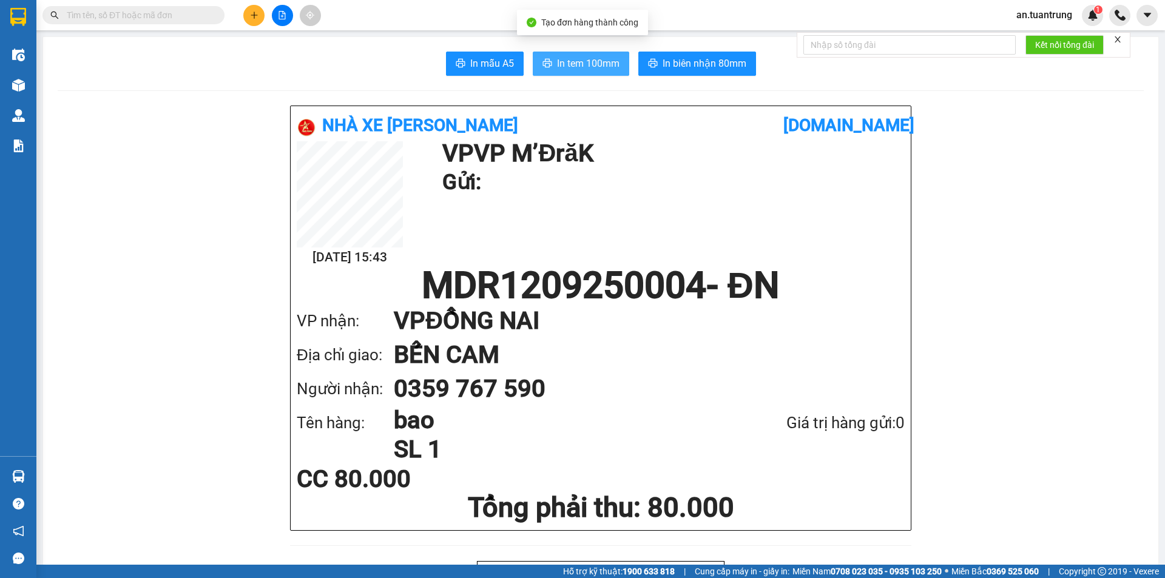
click at [560, 67] on span "In tem 100mm" at bounding box center [588, 63] width 62 height 15
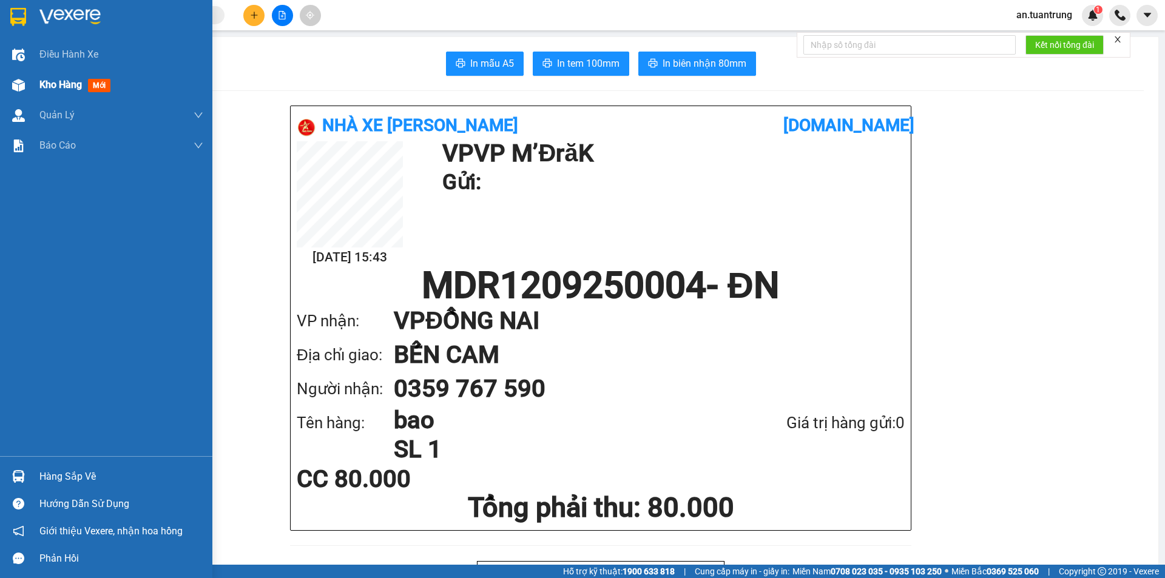
click at [55, 79] on span "Kho hàng" at bounding box center [60, 85] width 42 height 12
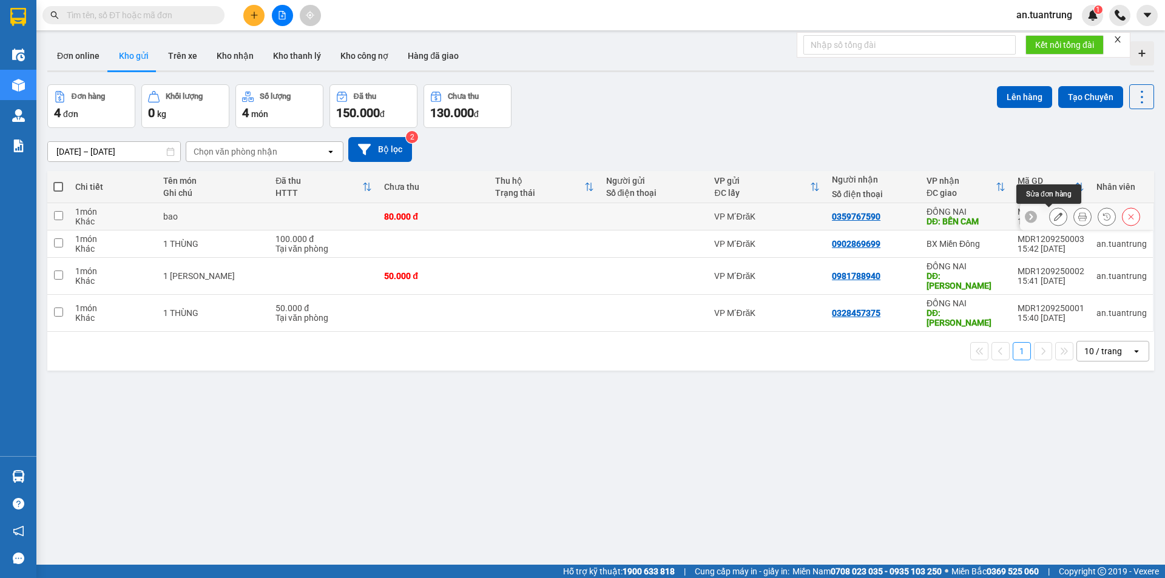
click at [1054, 219] on icon at bounding box center [1058, 216] width 8 height 8
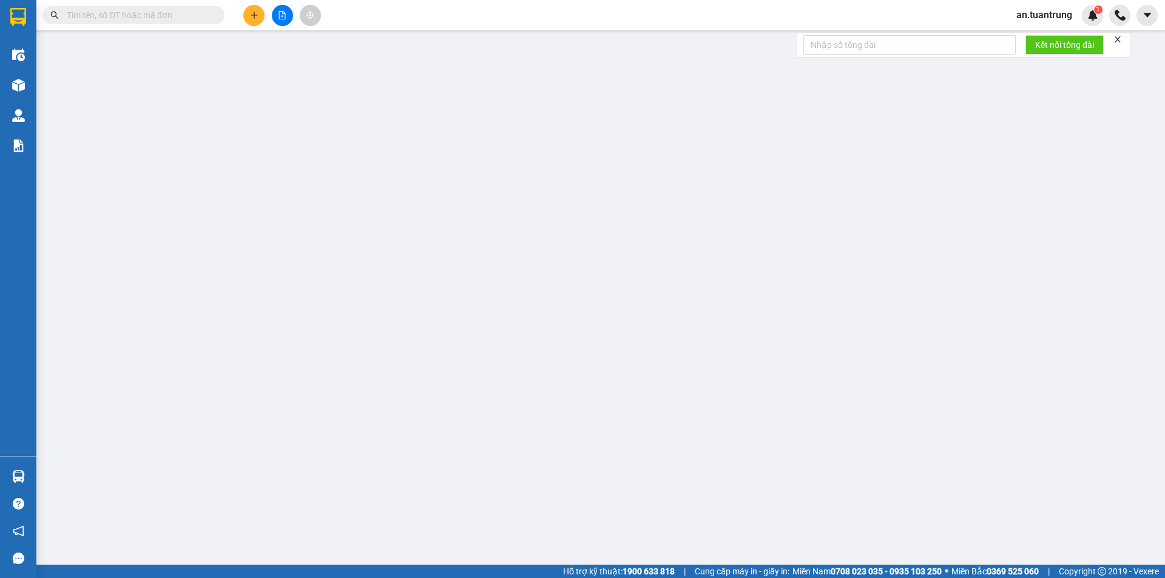
type input "0359767590"
type input "BẾN CAM"
type input "80.000"
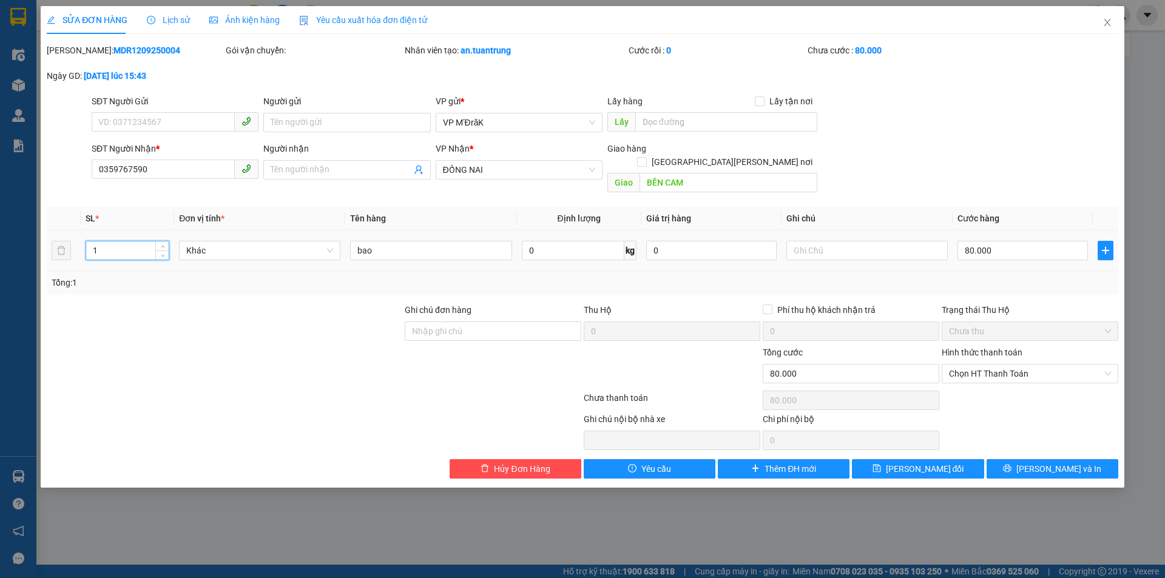
click at [123, 241] on input "1" at bounding box center [127, 250] width 83 height 18
type input "2"
click at [354, 241] on input "bao" at bounding box center [430, 250] width 161 height 19
click at [410, 241] on input "1bao" at bounding box center [430, 250] width 161 height 19
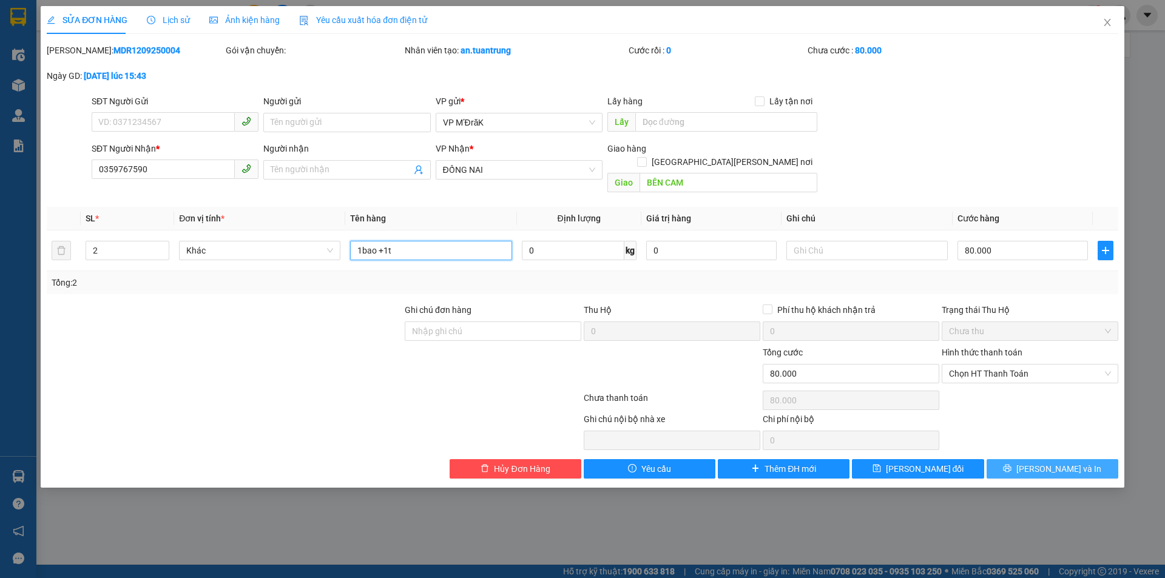
type input "1bao +1t"
click at [1011, 465] on icon "printer" at bounding box center [1008, 469] width 8 height 8
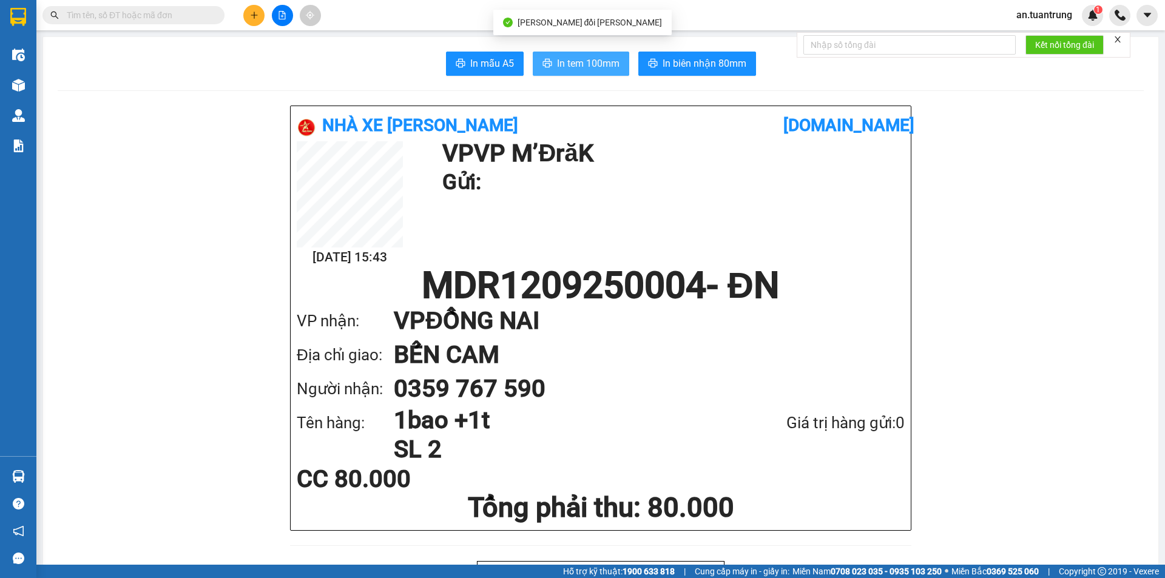
click at [576, 61] on span "In tem 100mm" at bounding box center [588, 63] width 62 height 15
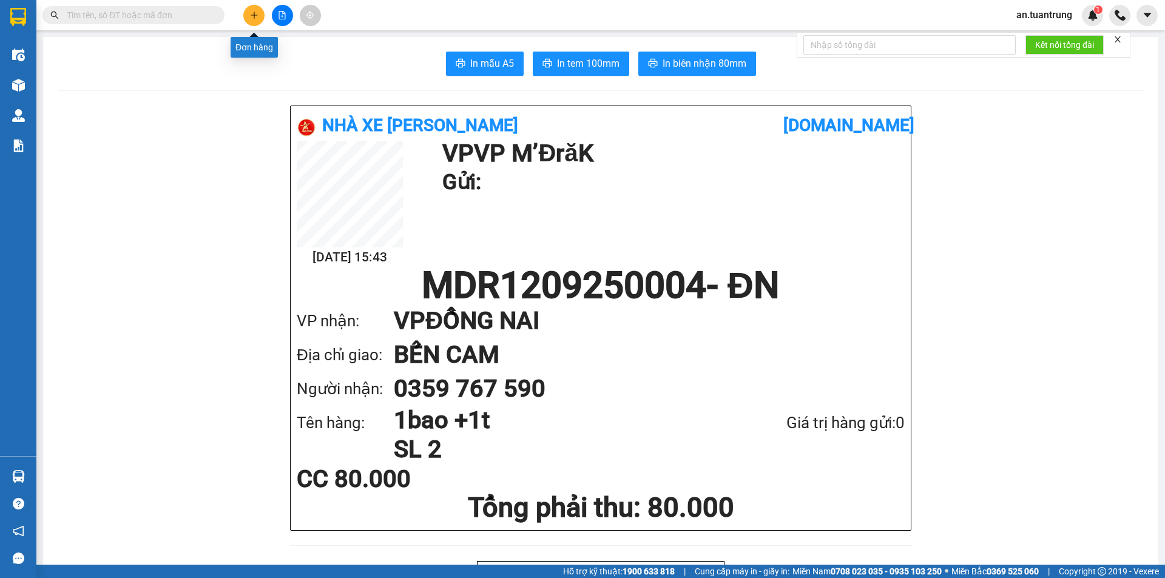
click at [254, 16] on icon "plus" at bounding box center [254, 15] width 8 height 8
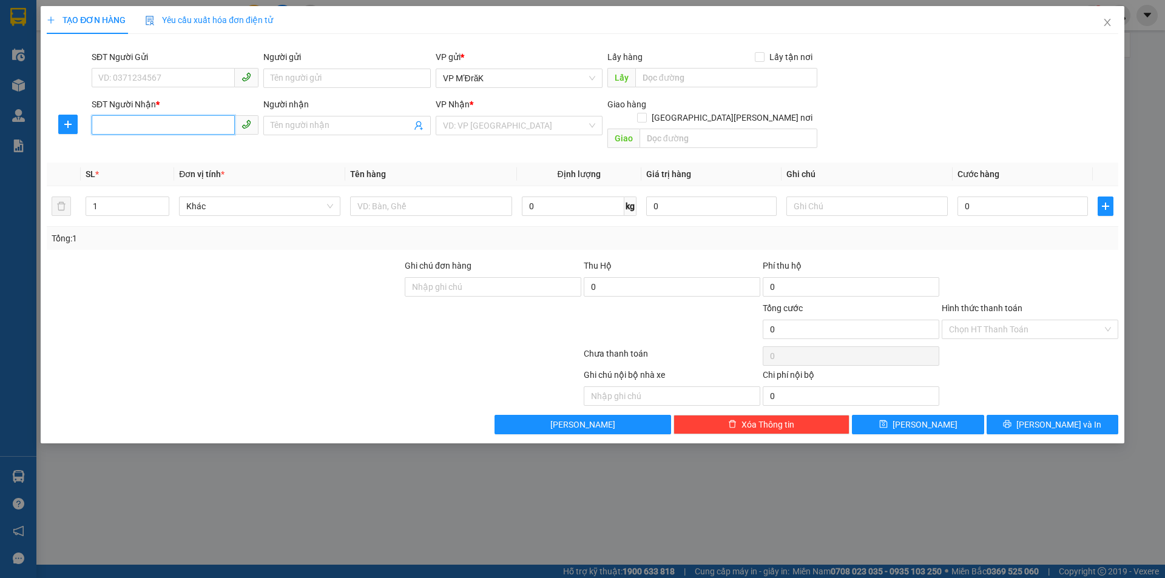
click at [191, 123] on input "SĐT Người Nhận *" at bounding box center [163, 124] width 143 height 19
click at [166, 154] on div "0868515831" at bounding box center [175, 149] width 152 height 13
type input "0868515831"
type input "BXMĐ MỚI"
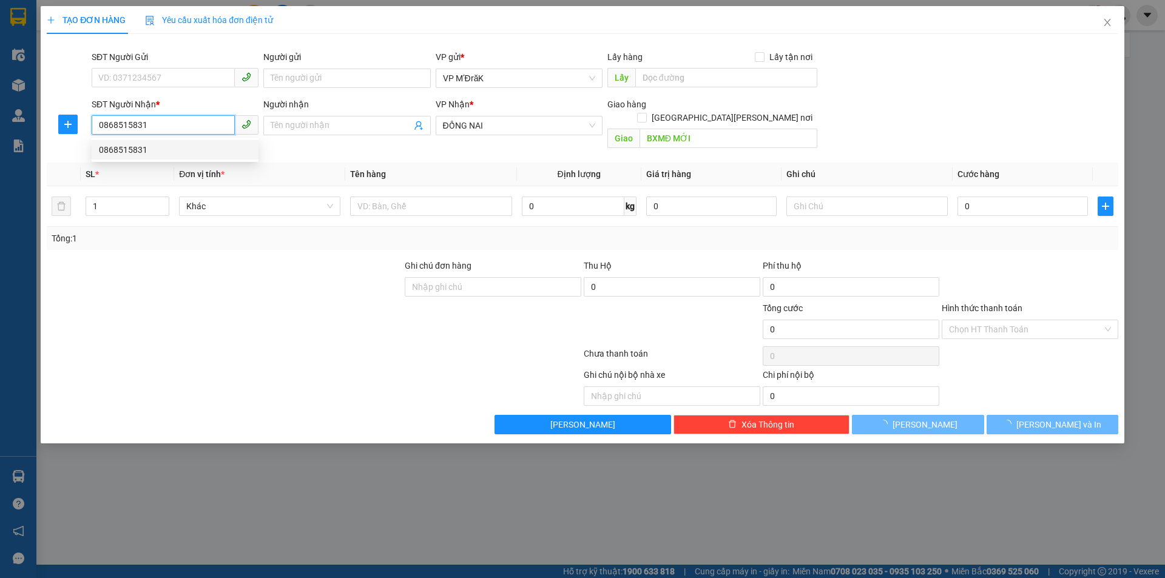
type input "50.000"
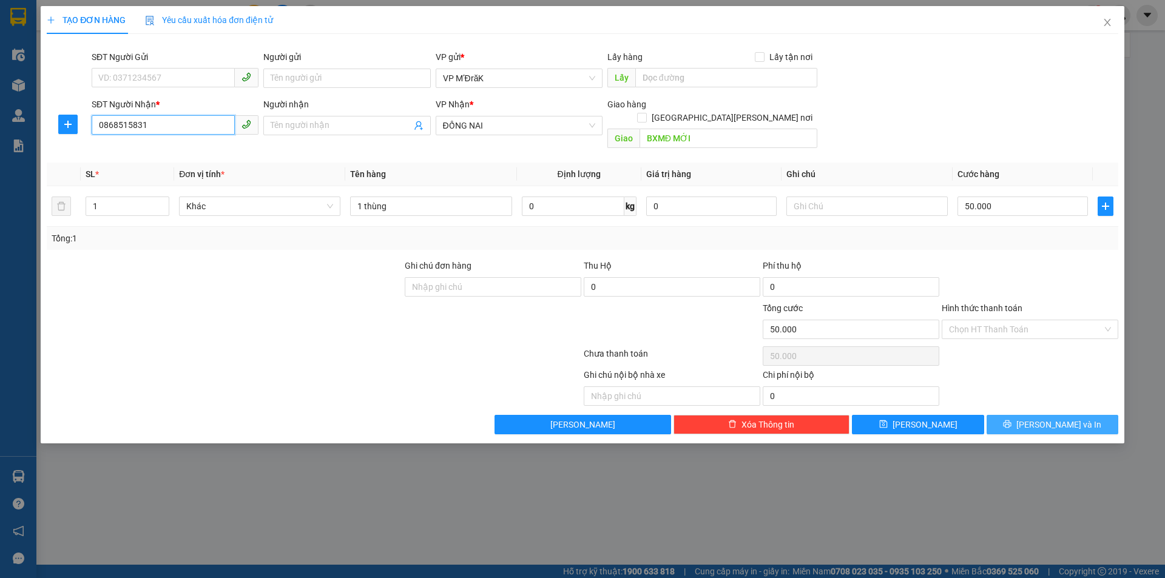
type input "0868515831"
click at [1017, 415] on button "[PERSON_NAME] và In" at bounding box center [1053, 424] width 132 height 19
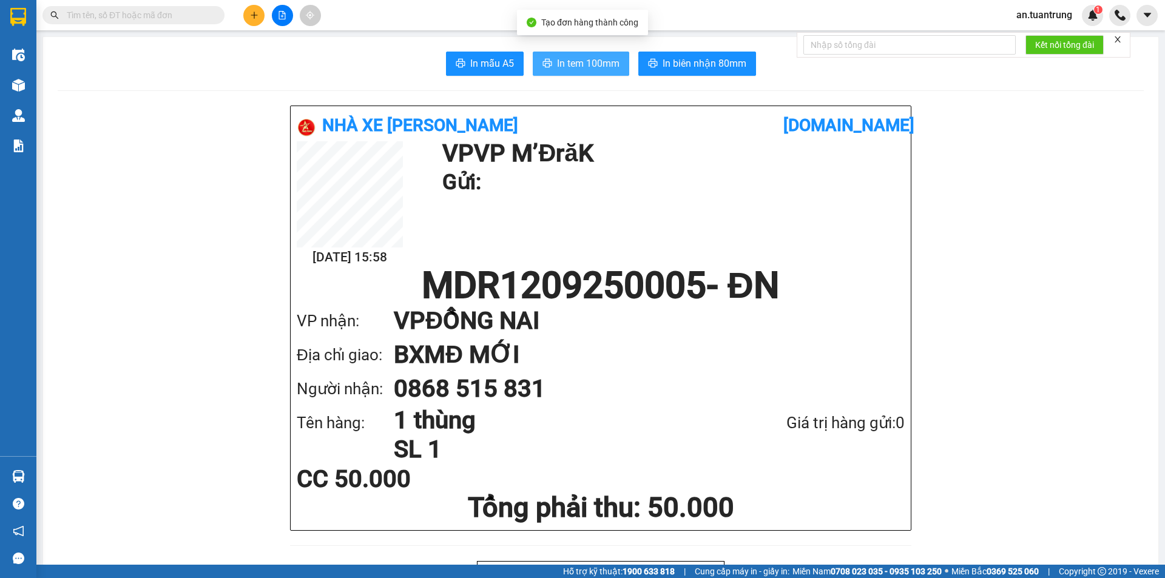
click at [595, 67] on span "In tem 100mm" at bounding box center [588, 63] width 62 height 15
click at [250, 10] on button at bounding box center [253, 15] width 21 height 21
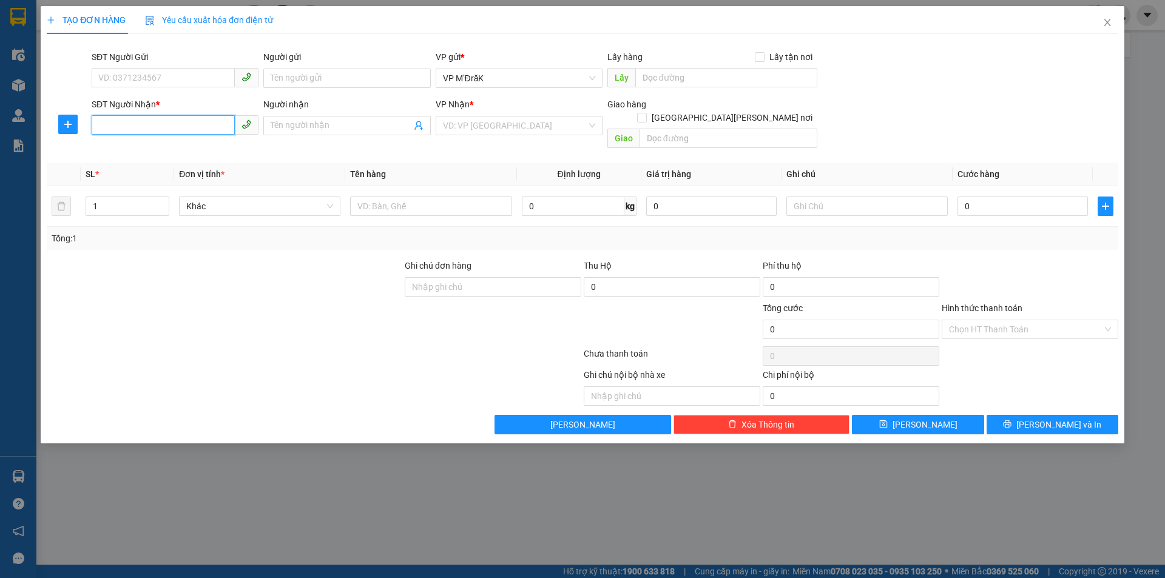
click at [173, 126] on input "SĐT Người Nhận *" at bounding box center [163, 124] width 143 height 19
type input "0767808777"
click at [528, 120] on input "search" at bounding box center [515, 125] width 144 height 18
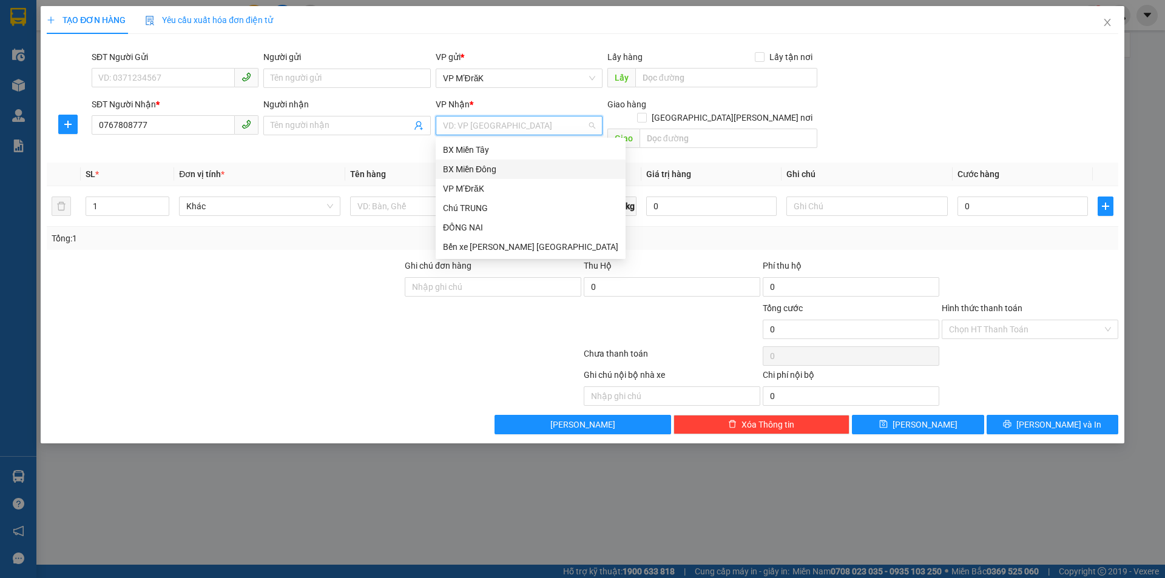
drag, startPoint x: 513, startPoint y: 152, endPoint x: 509, endPoint y: 164, distance: 12.7
click at [509, 164] on div "BX Miền Tây BX Miền Đông VP M’ĐrăK [PERSON_NAME] ĐỒNG NAI Bến xe [PERSON_NAME] …" at bounding box center [531, 198] width 190 height 116
click at [507, 166] on div "BX Miền Đông" at bounding box center [530, 169] width 175 height 13
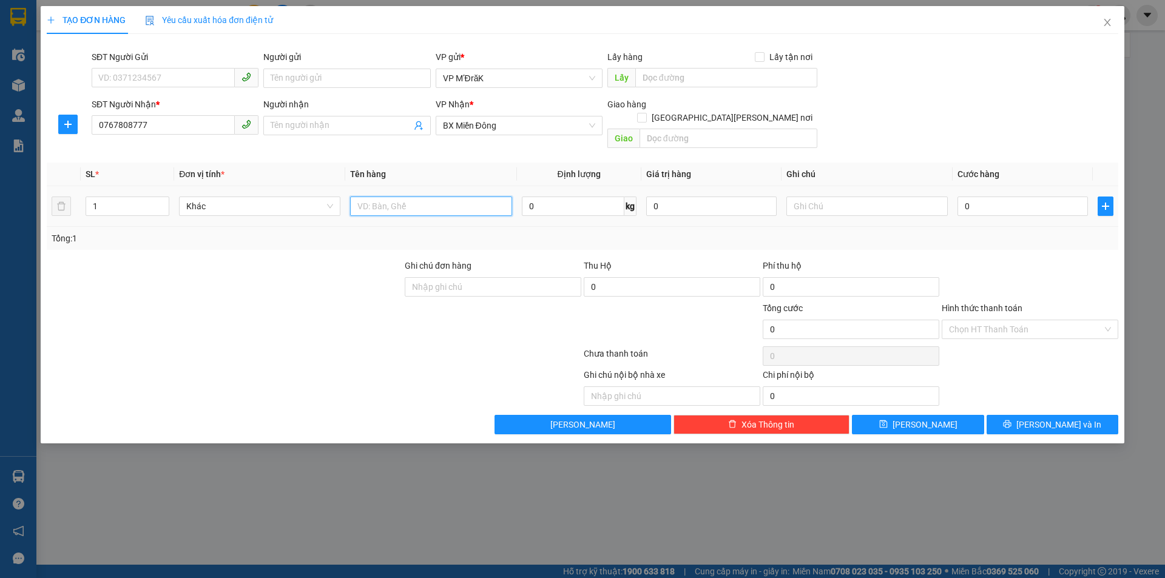
click at [398, 197] on input "text" at bounding box center [430, 206] width 161 height 19
type input "1 thùng"
click at [980, 197] on input "0" at bounding box center [1022, 206] width 130 height 19
type input "5"
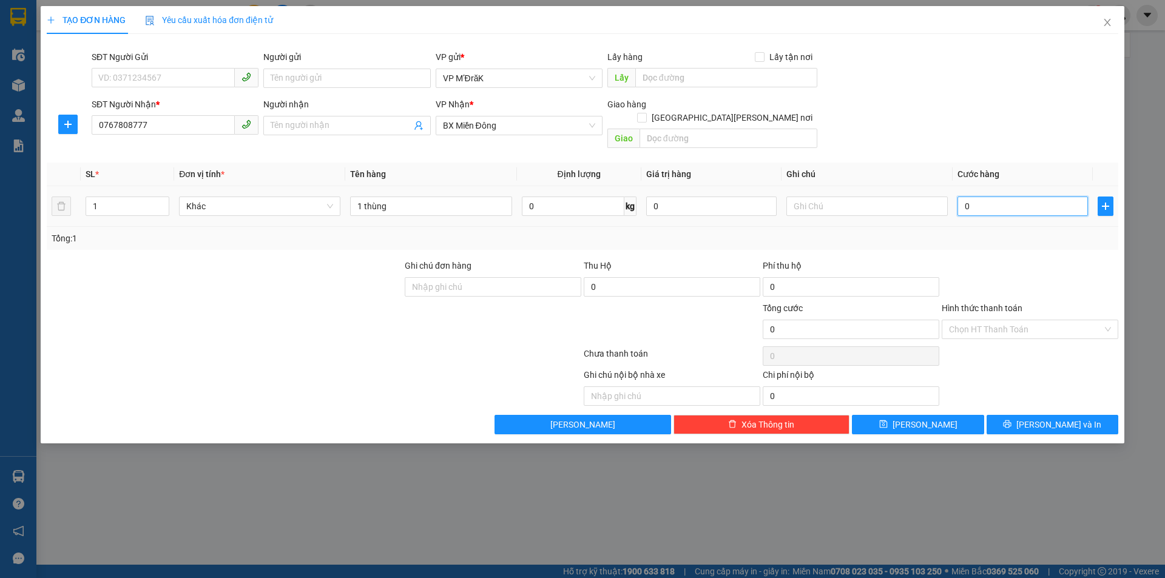
type input "5"
type input "50"
type input "500"
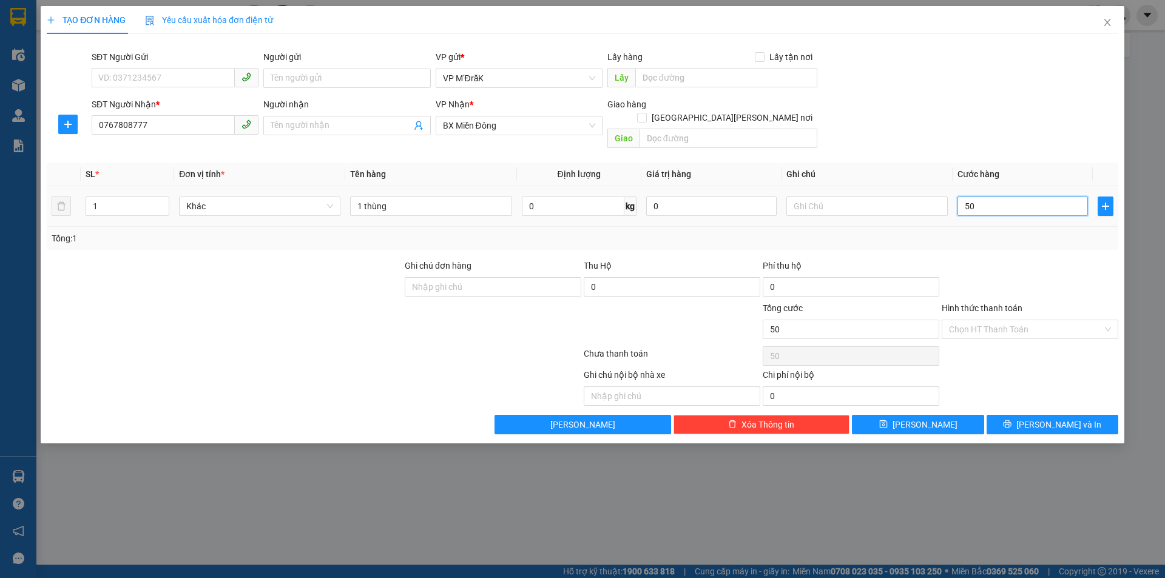
type input "500"
type input "5.000"
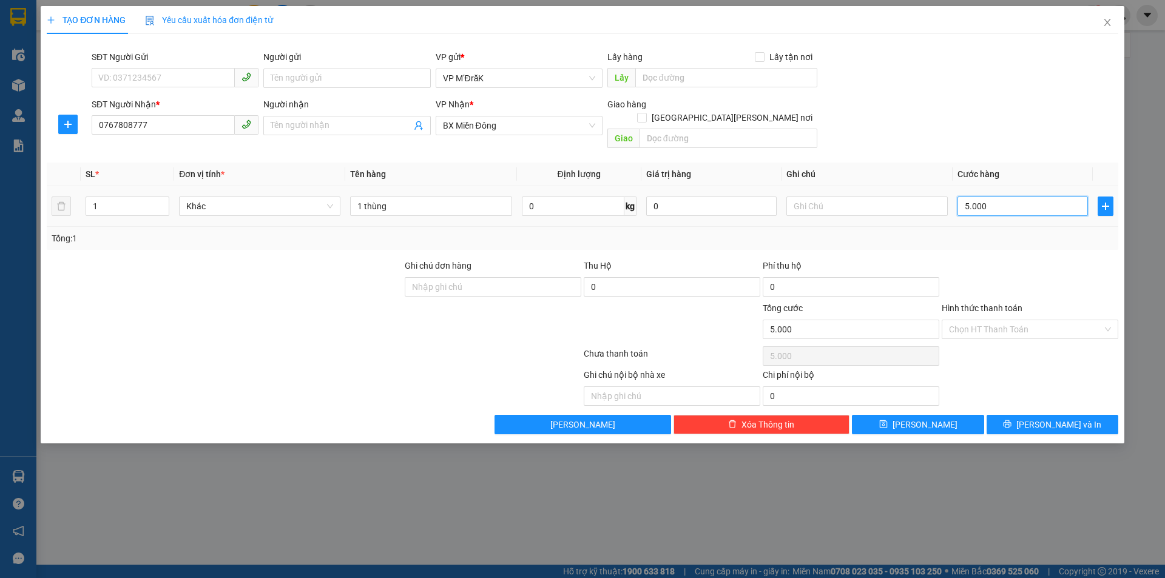
type input "50.000"
click at [1025, 320] on input "Hình thức thanh toán" at bounding box center [1026, 329] width 154 height 18
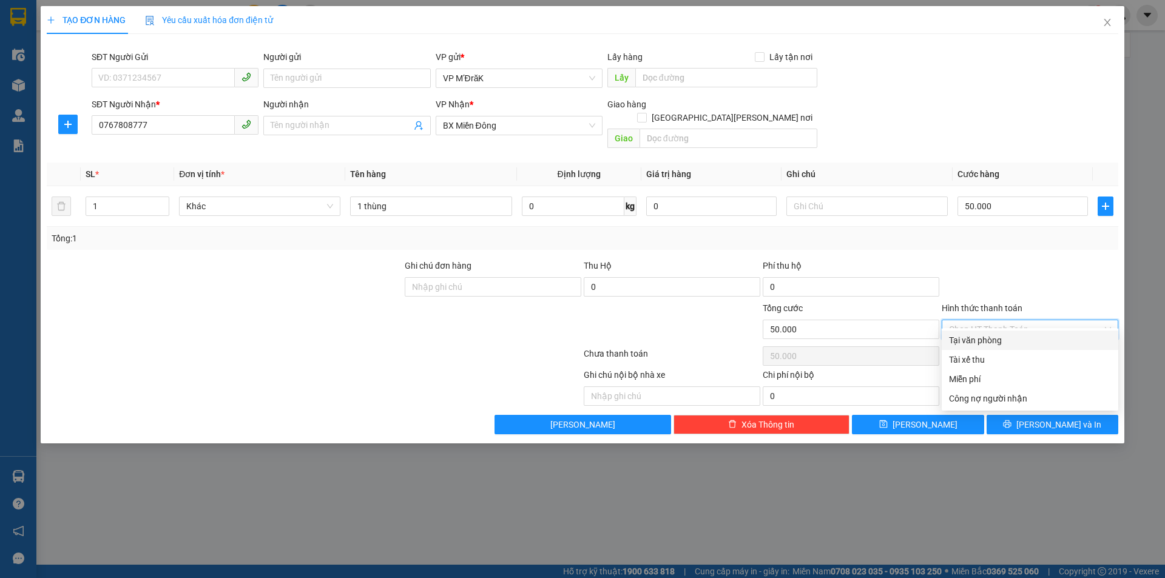
click at [1006, 340] on div "Tại văn phòng" at bounding box center [1030, 340] width 162 height 13
type input "0"
click at [1030, 424] on div "TẠO ĐƠN HÀNG Yêu cầu xuất [PERSON_NAME] điện tử Transit Pickup Surcharge Ids Tr…" at bounding box center [583, 224] width 1084 height 437
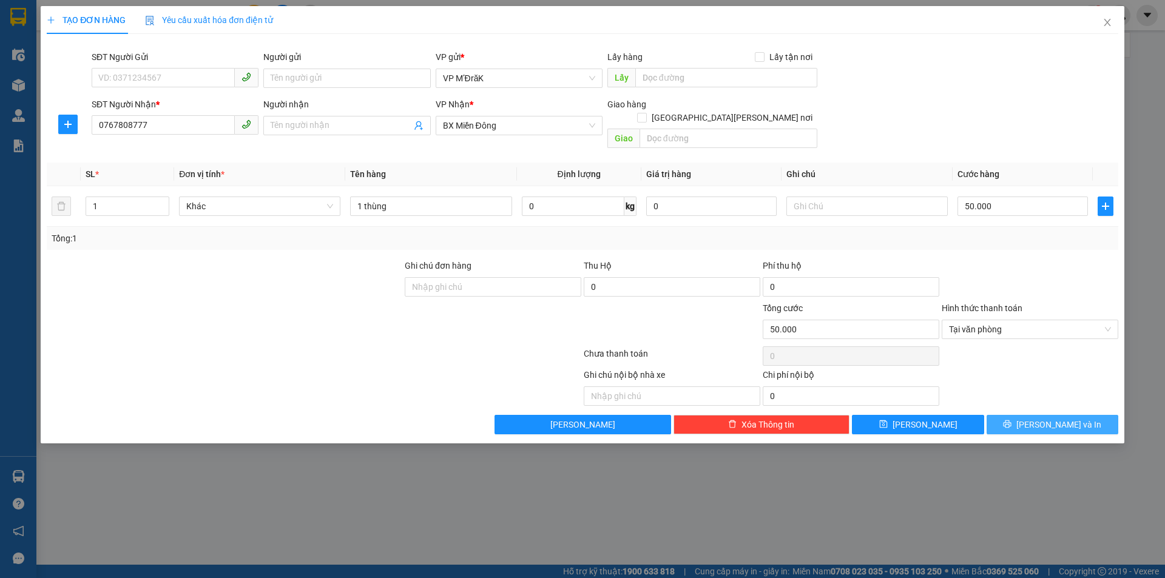
click at [1011, 420] on icon "printer" at bounding box center [1007, 424] width 8 height 8
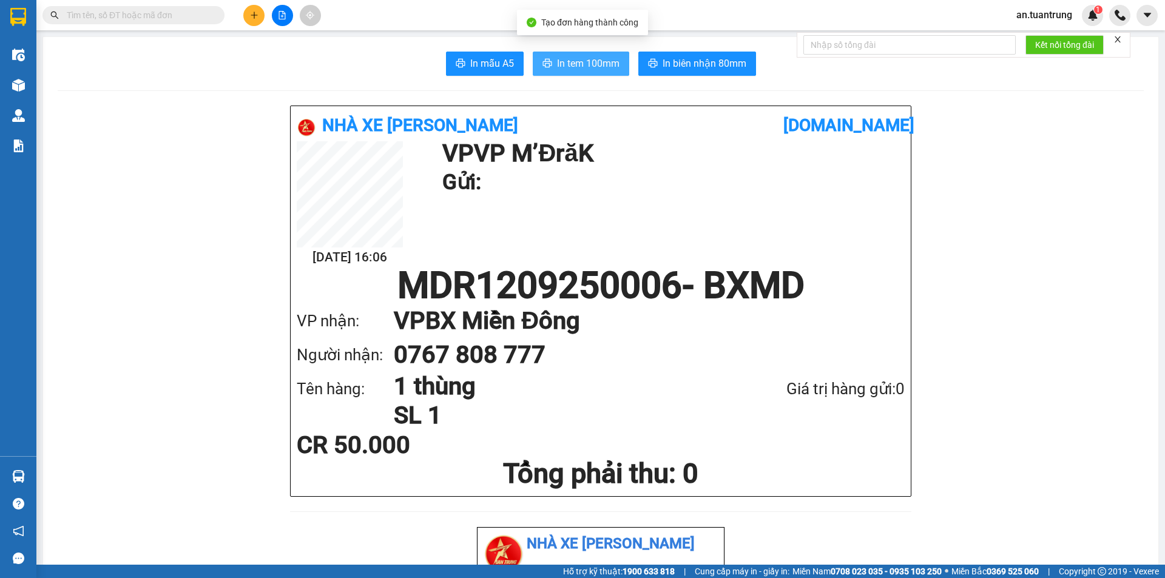
click at [598, 57] on span "In tem 100mm" at bounding box center [588, 63] width 62 height 15
click at [254, 15] on icon "plus" at bounding box center [254, 15] width 8 height 8
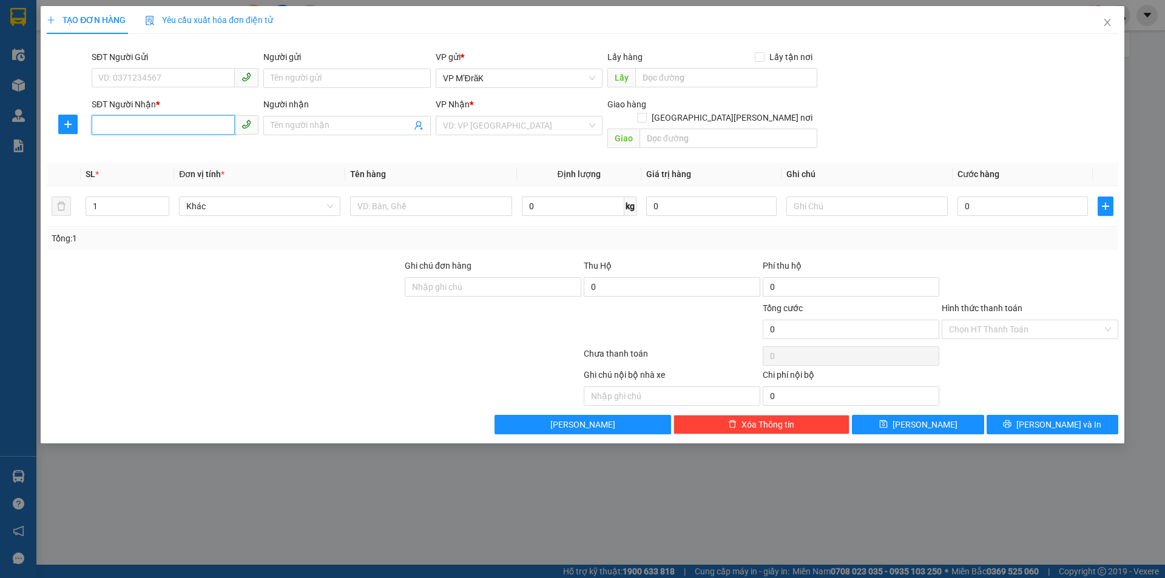
click at [144, 121] on input "SĐT Người Nhận *" at bounding box center [163, 124] width 143 height 19
type input "0981950570"
click at [523, 127] on input "search" at bounding box center [515, 125] width 144 height 18
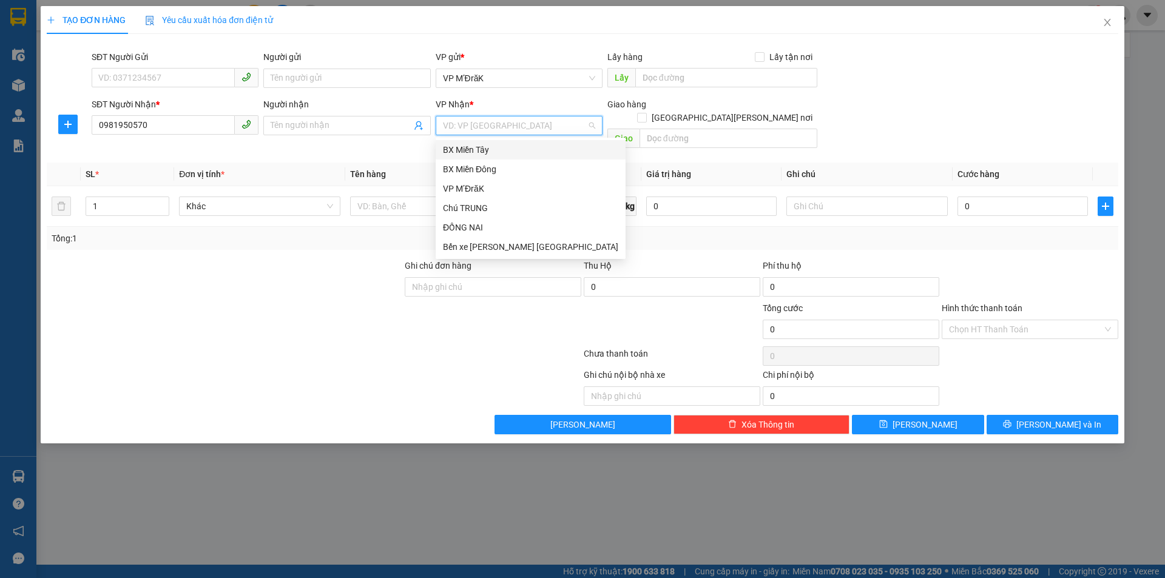
click at [493, 148] on div "BX Miền Tây" at bounding box center [530, 149] width 175 height 13
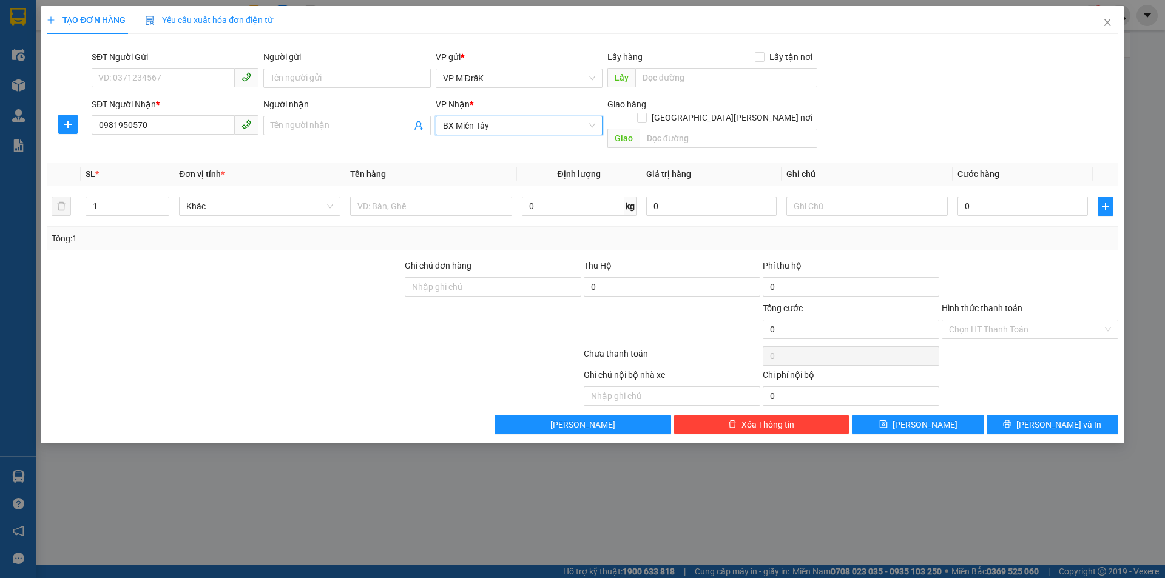
click at [482, 120] on span "BX Miền Tây" at bounding box center [519, 125] width 152 height 18
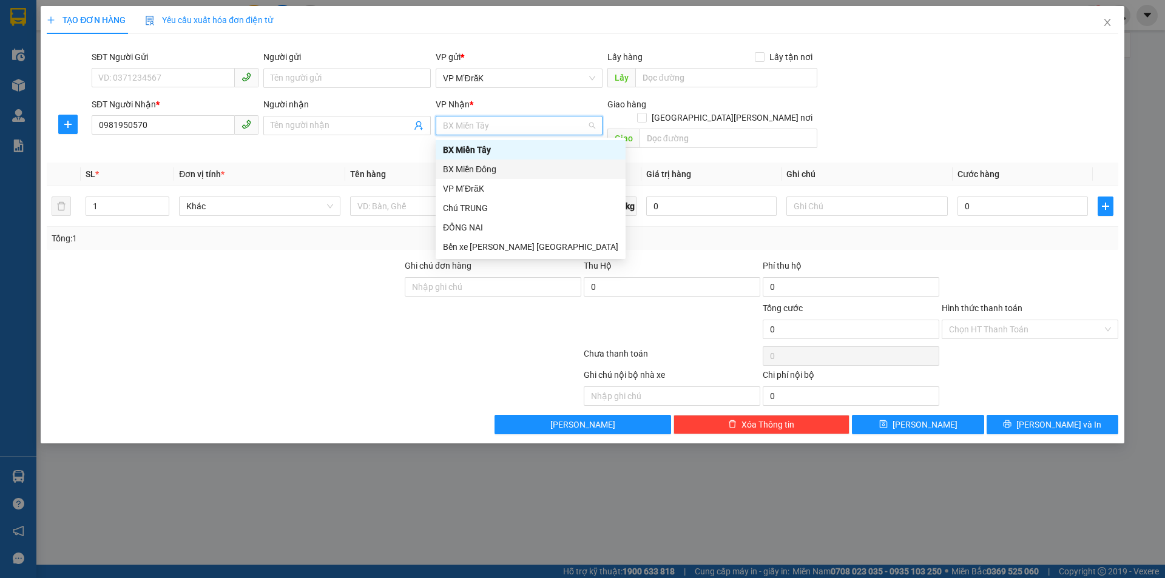
click at [478, 174] on div "BX Miền Đông" at bounding box center [530, 169] width 175 height 13
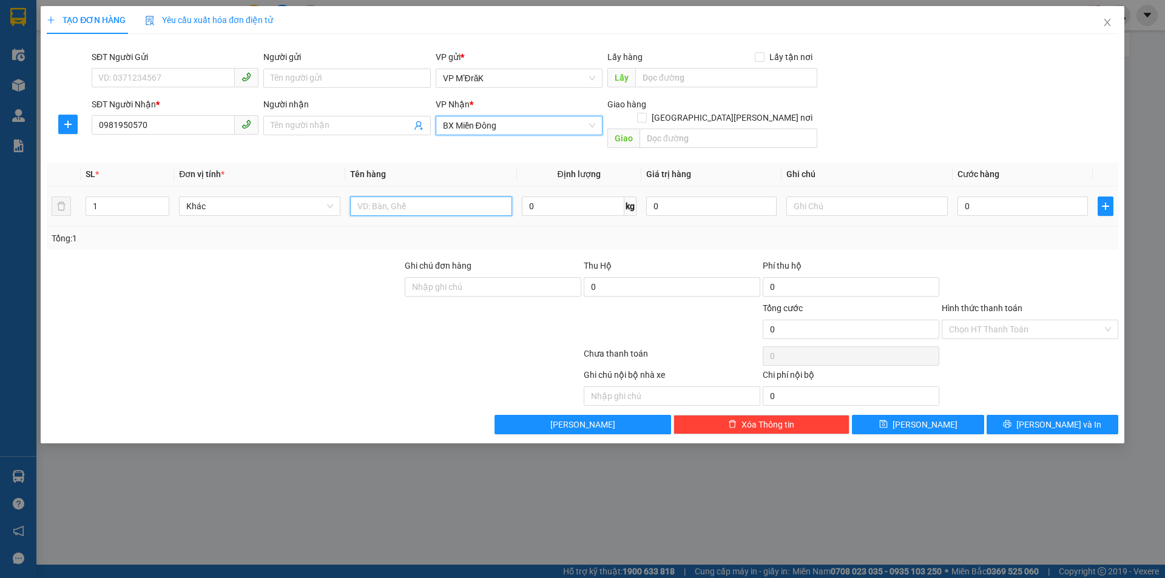
click at [393, 197] on input "text" at bounding box center [430, 206] width 161 height 19
type input "1 hồ sơ"
click at [1002, 197] on input "0" at bounding box center [1022, 206] width 130 height 19
type input "3"
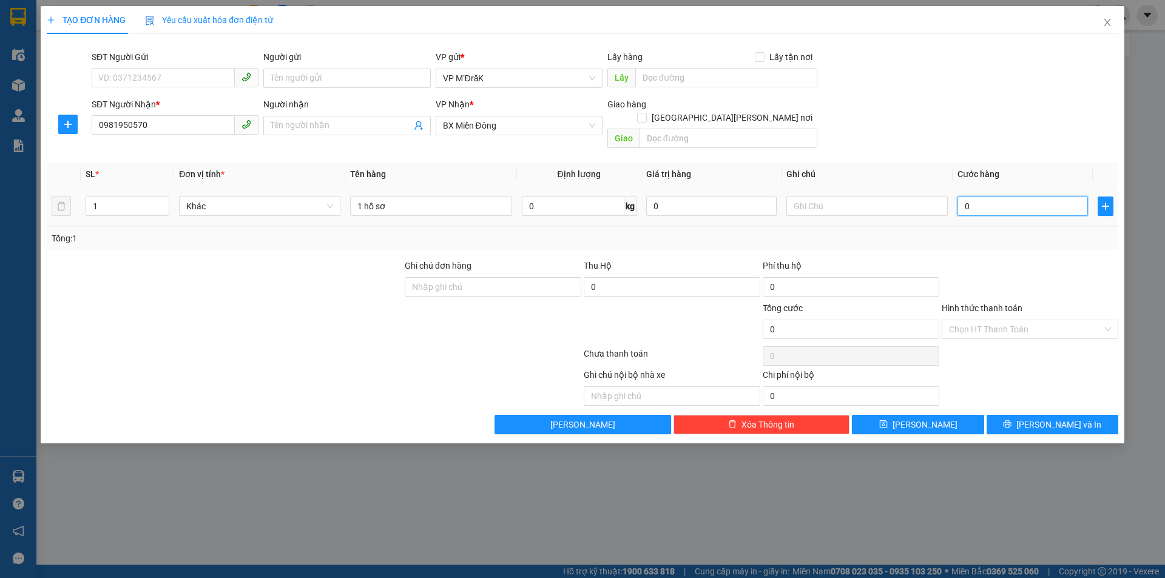
type input "3"
type input "30"
type input "300"
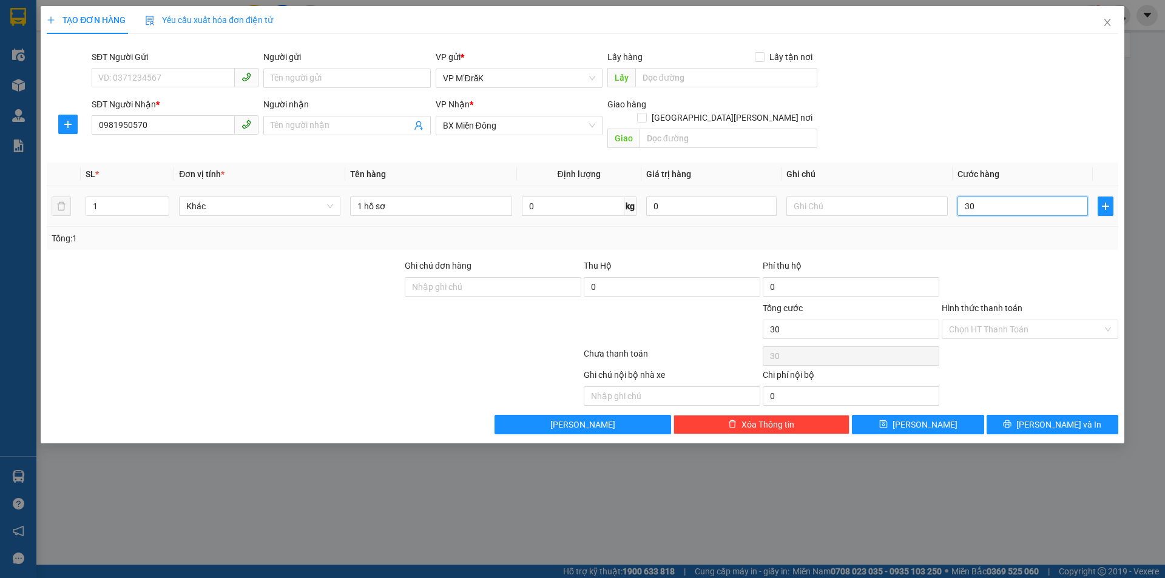
type input "300"
type input "3.000"
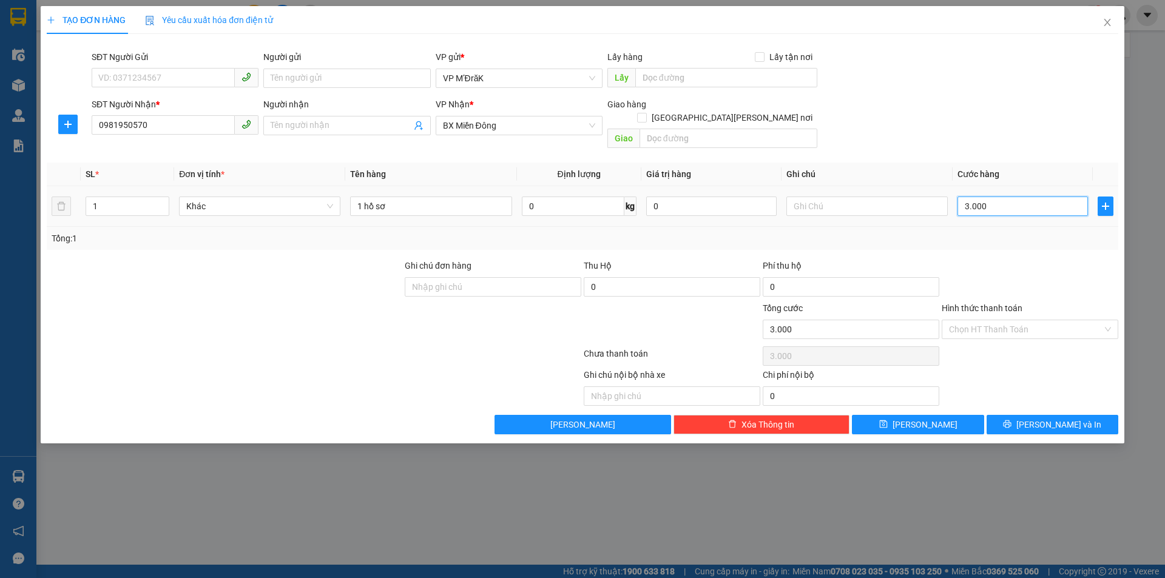
type input "30.000"
drag, startPoint x: 1028, startPoint y: 408, endPoint x: 1018, endPoint y: 402, distance: 12.5
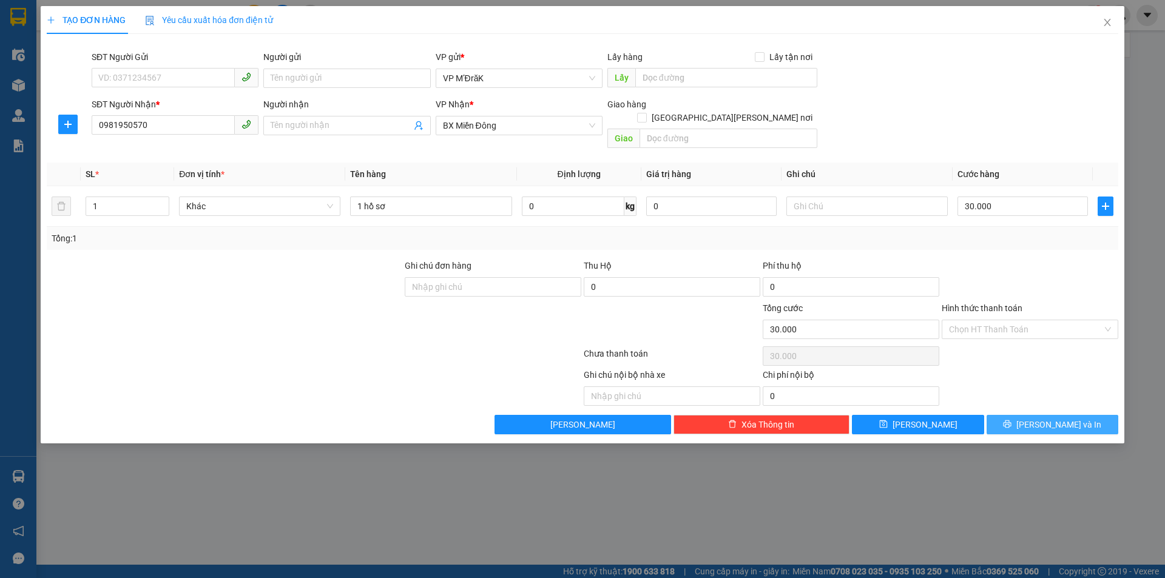
click at [1011, 420] on icon "printer" at bounding box center [1007, 424] width 8 height 8
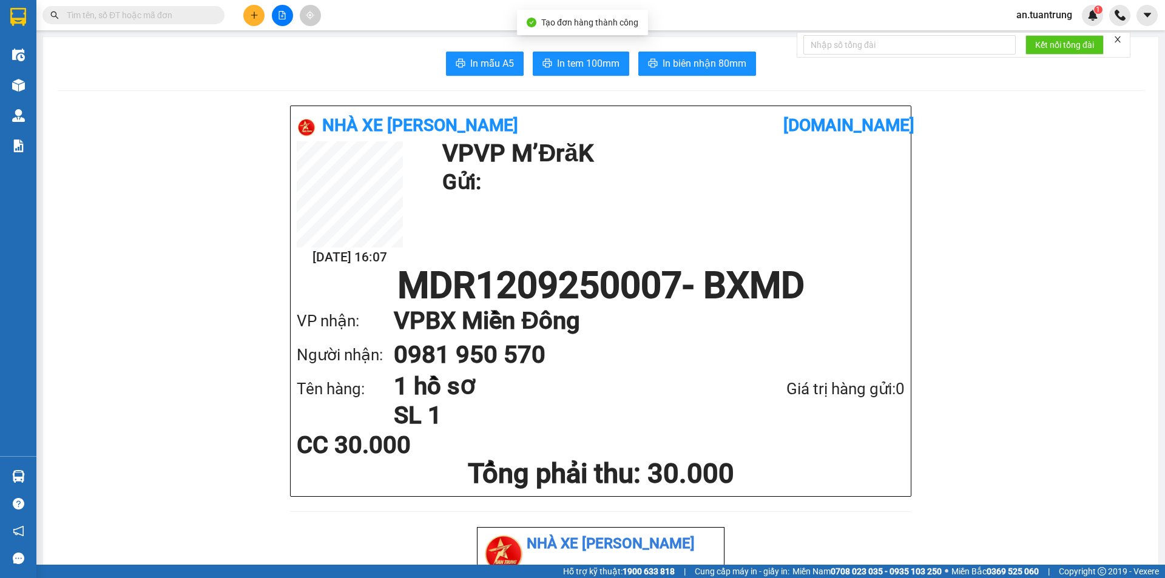
click at [495, 36] on main "In mẫu A5 In tem 100mm In [PERSON_NAME] 80mm Nhà xe [PERSON_NAME] [DOMAIN_NAME]…" at bounding box center [582, 282] width 1165 height 565
drag, startPoint x: 539, startPoint y: 49, endPoint x: 556, endPoint y: 66, distance: 24.9
click at [557, 66] on span "In tem 100mm" at bounding box center [588, 63] width 62 height 15
click at [251, 16] on icon "plus" at bounding box center [254, 15] width 8 height 8
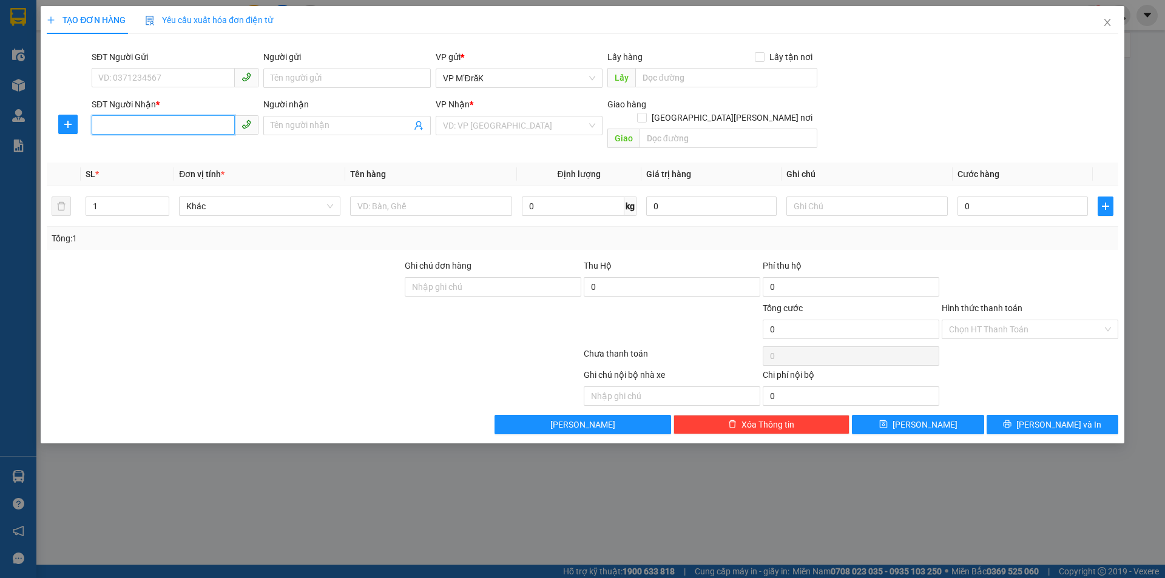
click at [147, 123] on input "SĐT Người Nhận *" at bounding box center [163, 124] width 143 height 19
click at [142, 150] on div "0376072427" at bounding box center [175, 149] width 152 height 13
type input "0376072427"
type input "50.000"
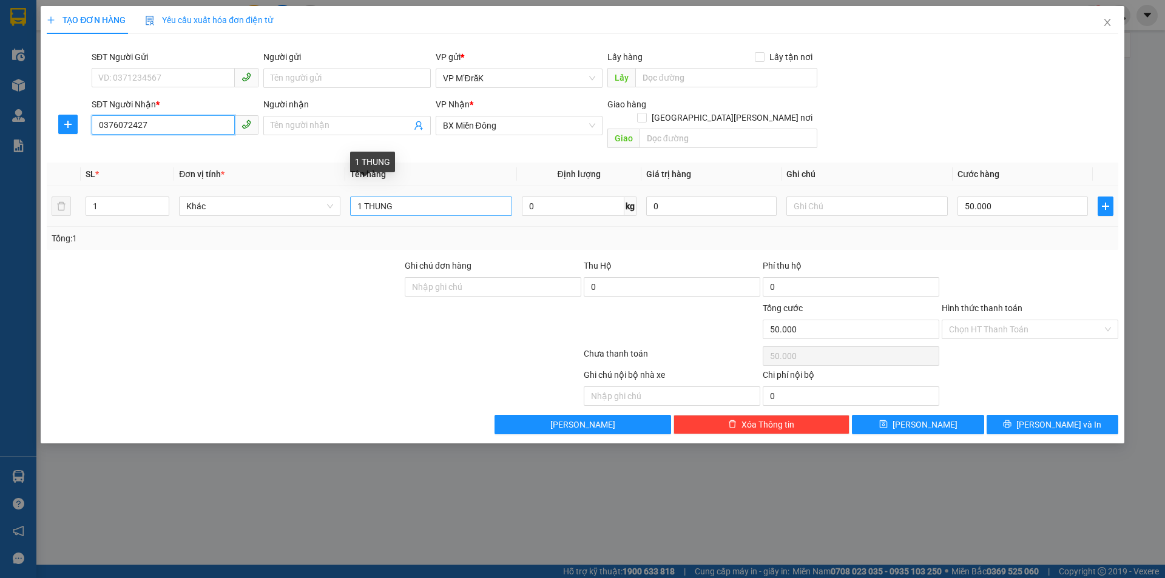
type input "0376072427"
click at [444, 197] on input "1 THUNG" at bounding box center [430, 206] width 161 height 19
type input "1 con chó"
click at [991, 197] on input "50.000" at bounding box center [1022, 206] width 130 height 19
type input "1"
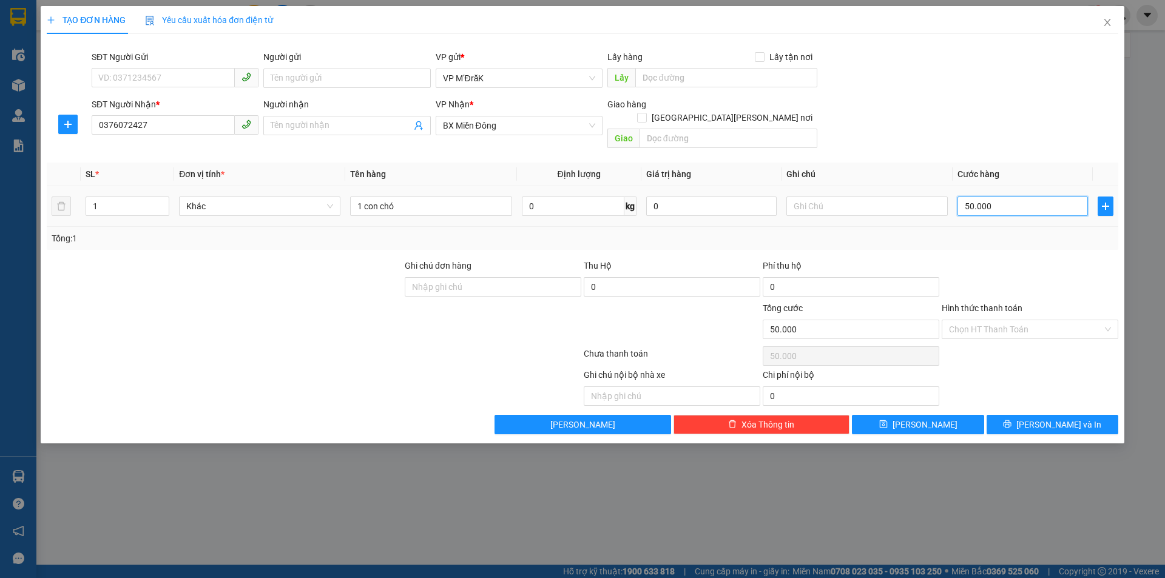
type input "1"
type input "10"
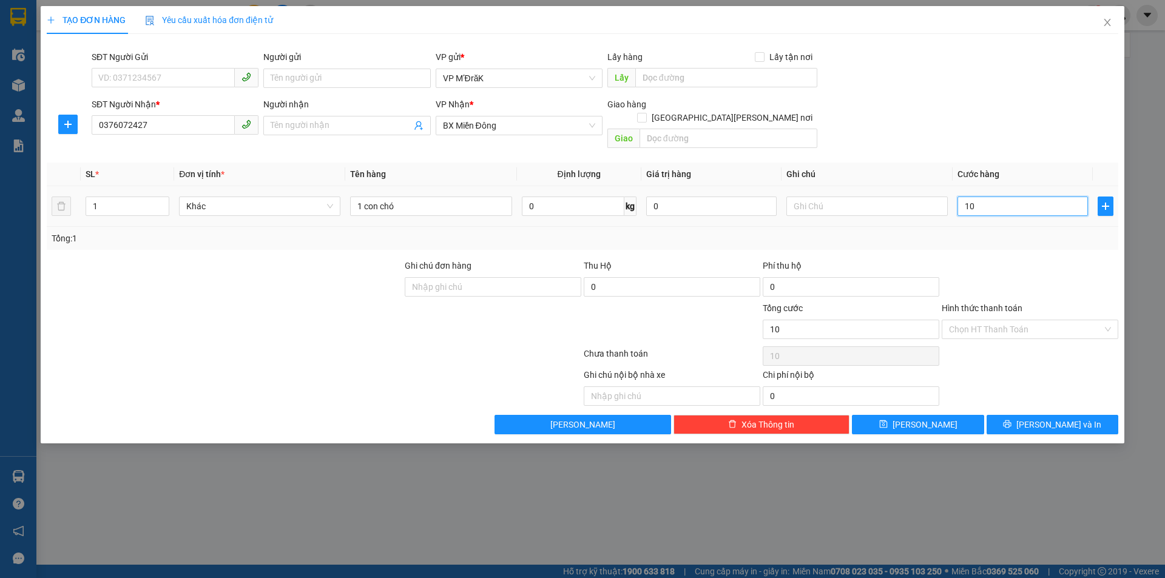
type input "100"
type input "1.000"
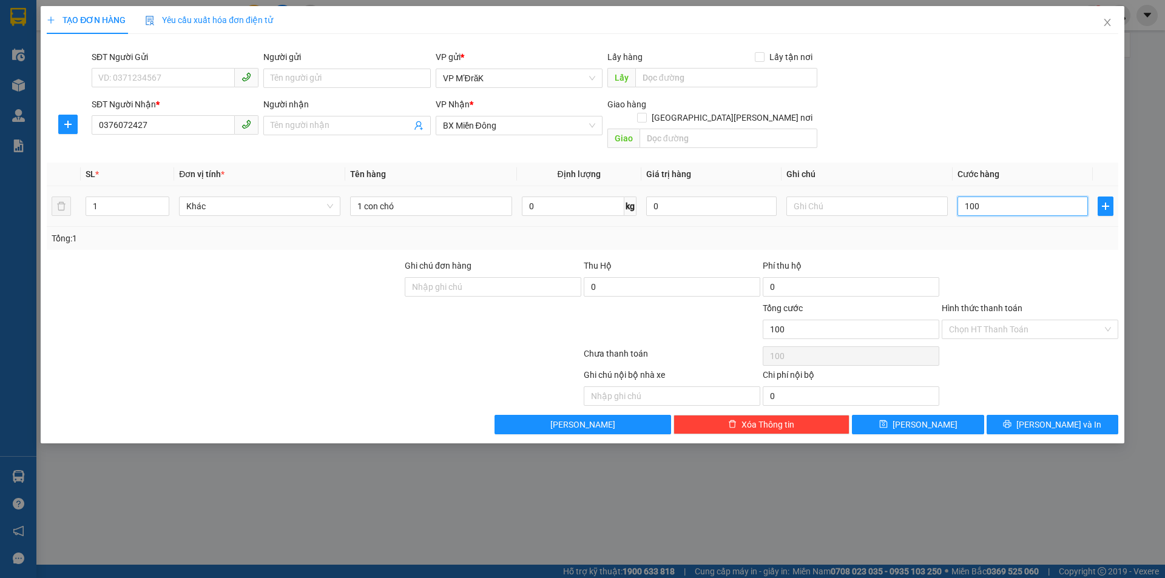
type input "1.000"
type input "10.000"
type input "100.000"
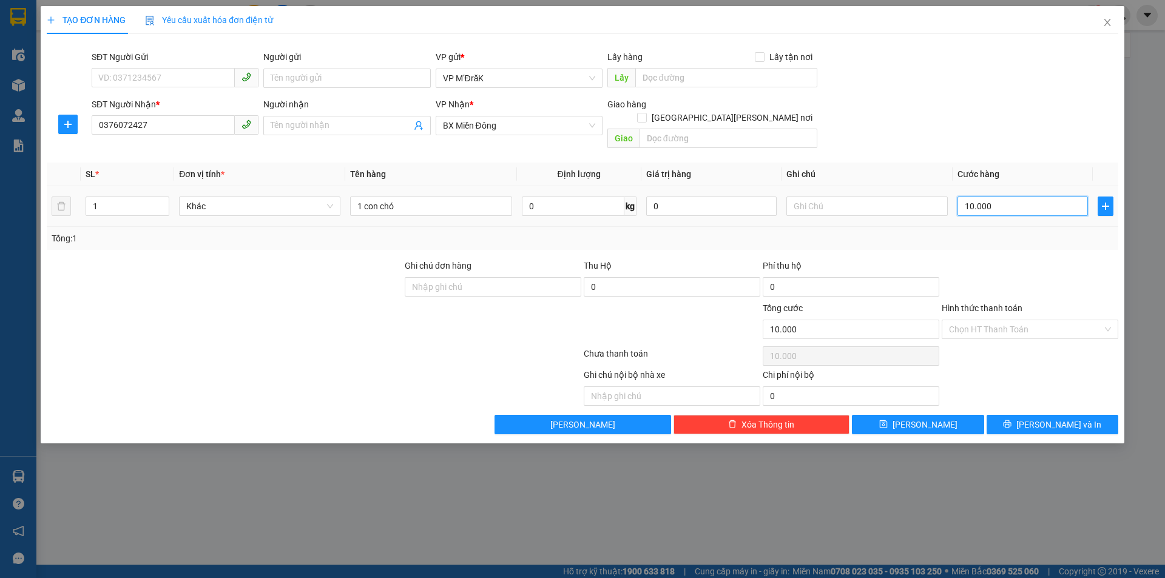
type input "100.000"
click at [1023, 415] on button "[PERSON_NAME] và In" at bounding box center [1053, 424] width 132 height 19
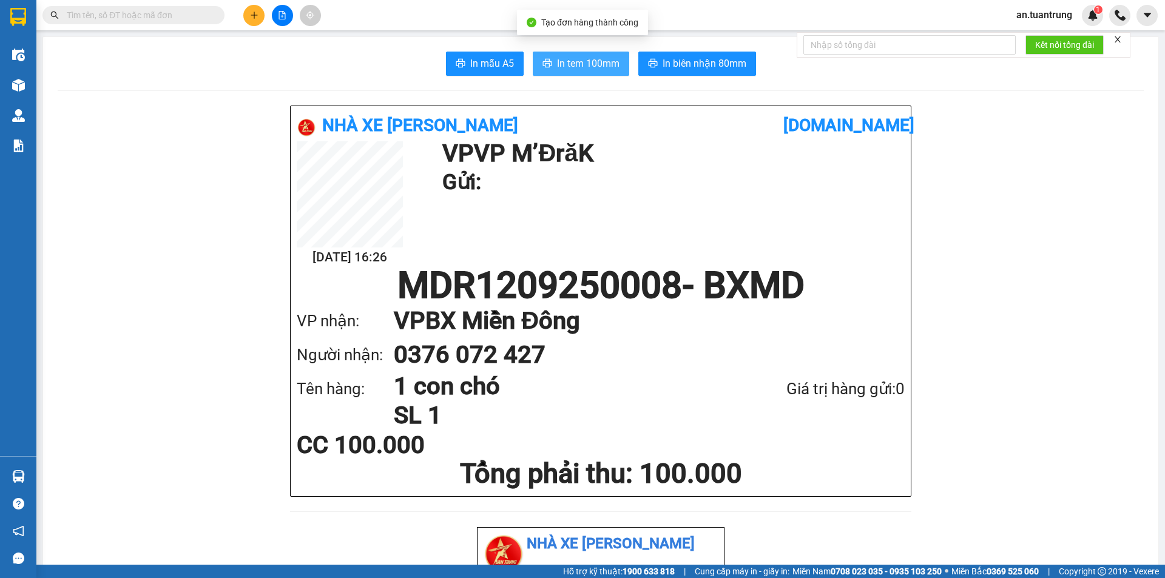
click at [549, 62] on button "In tem 100mm" at bounding box center [581, 64] width 96 height 24
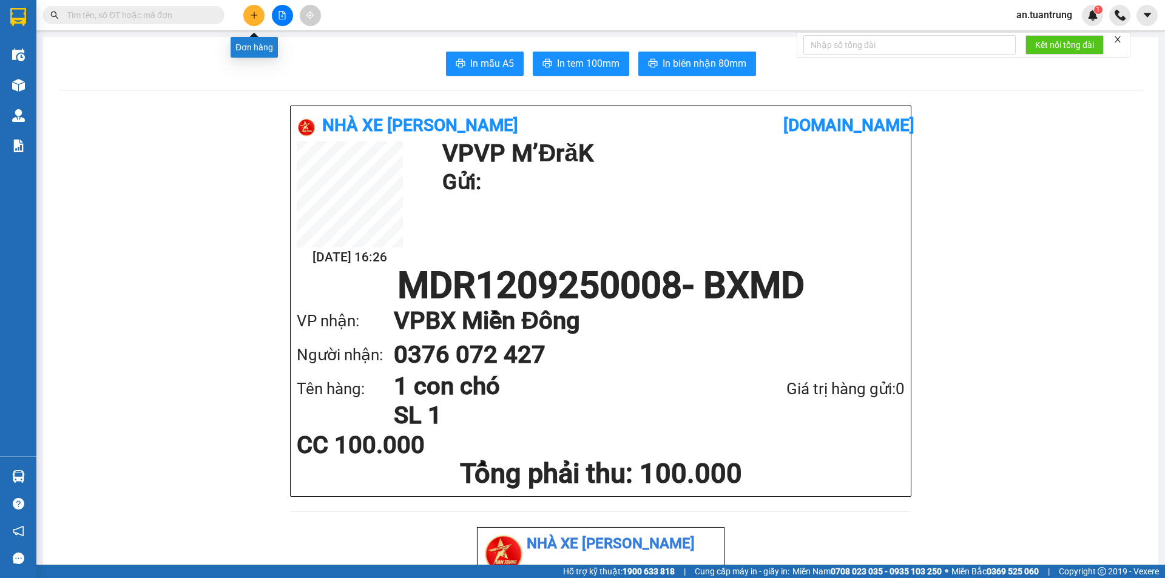
click at [256, 17] on icon "plus" at bounding box center [254, 15] width 8 height 8
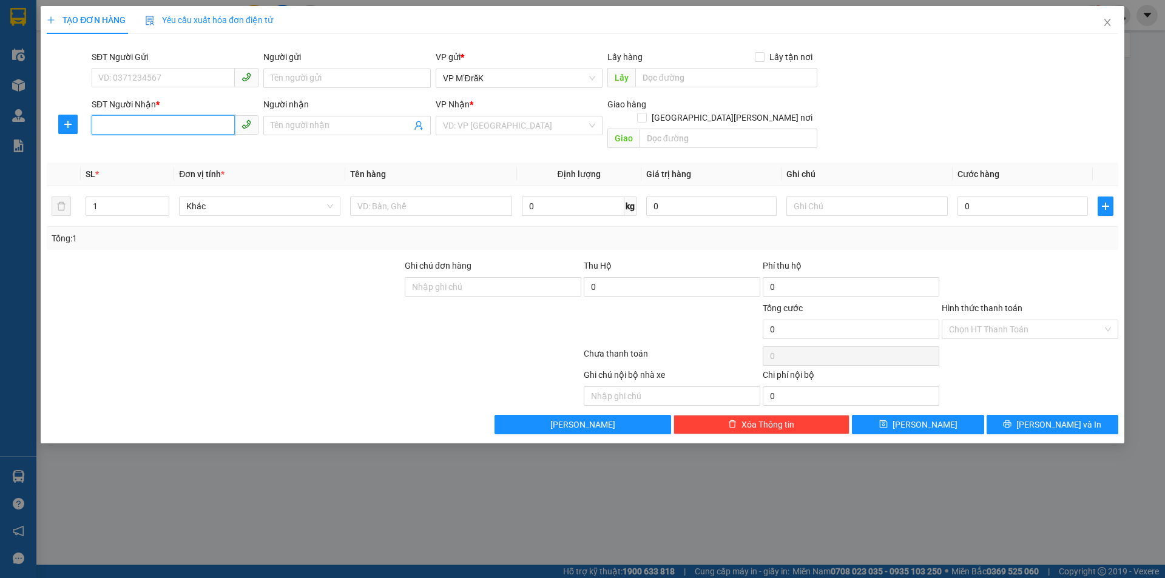
click at [214, 124] on input "SĐT Người Nhận *" at bounding box center [163, 124] width 143 height 19
type input "0363531136"
click at [202, 150] on div "0363531136" at bounding box center [175, 149] width 152 height 13
type input "ông bố"
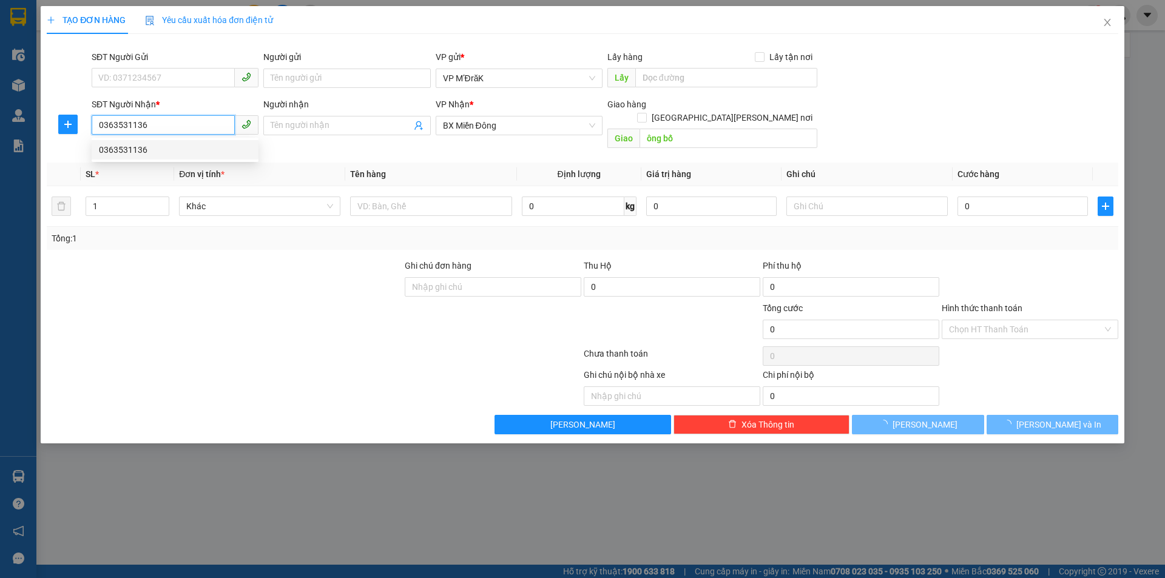
type input "30.000"
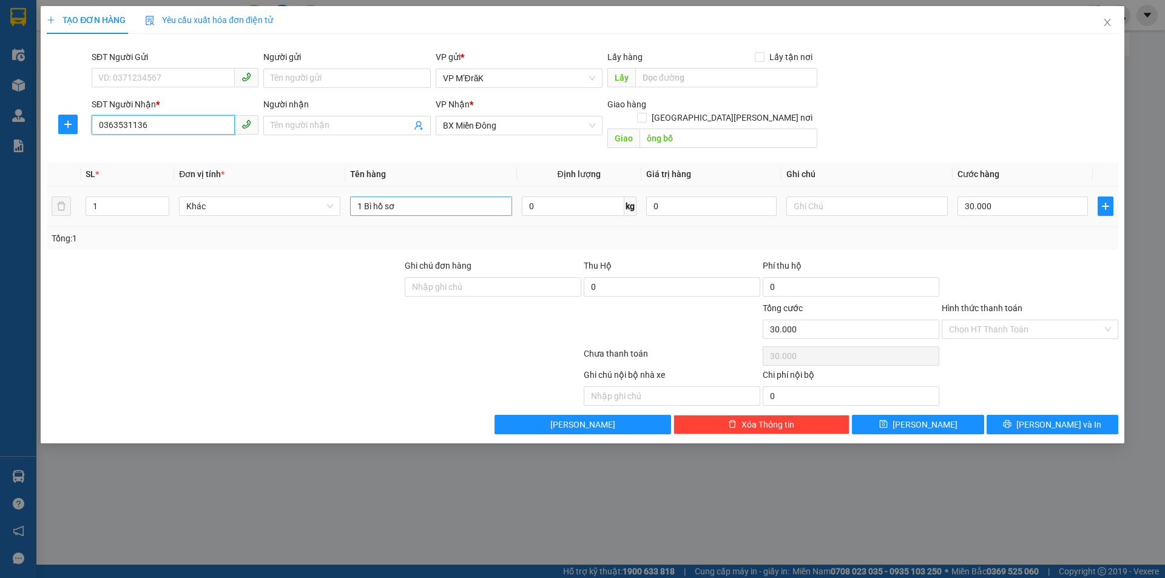
type input "0363531136"
click at [428, 197] on input "1 Bì hồ sơ" at bounding box center [430, 206] width 161 height 19
type input "1 thùng"
click at [1014, 197] on input "30.000" at bounding box center [1022, 206] width 130 height 19
type input "5"
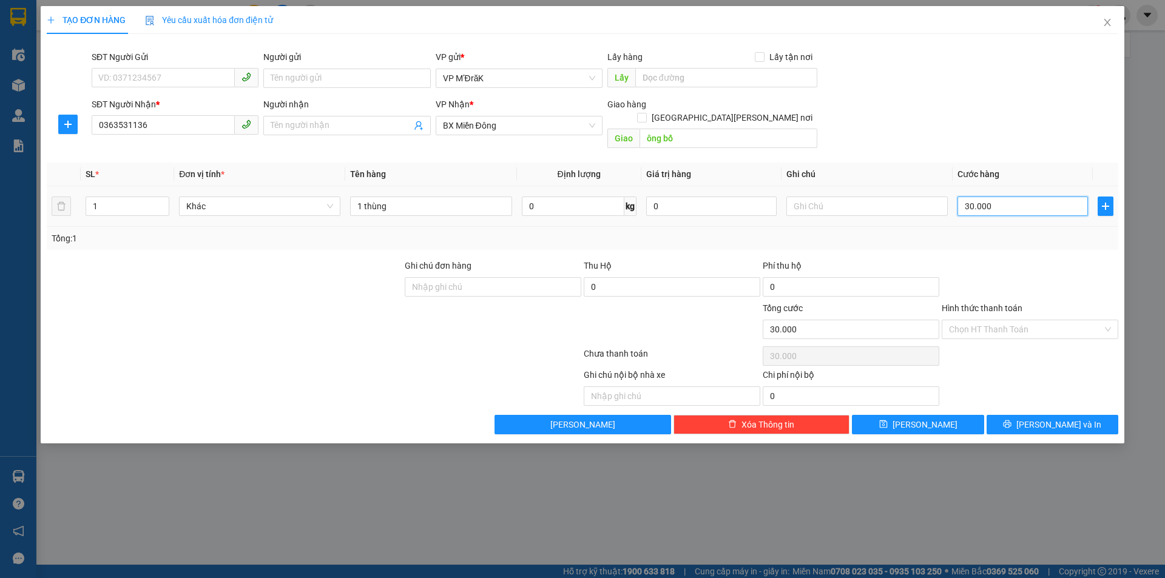
type input "5"
type input "50"
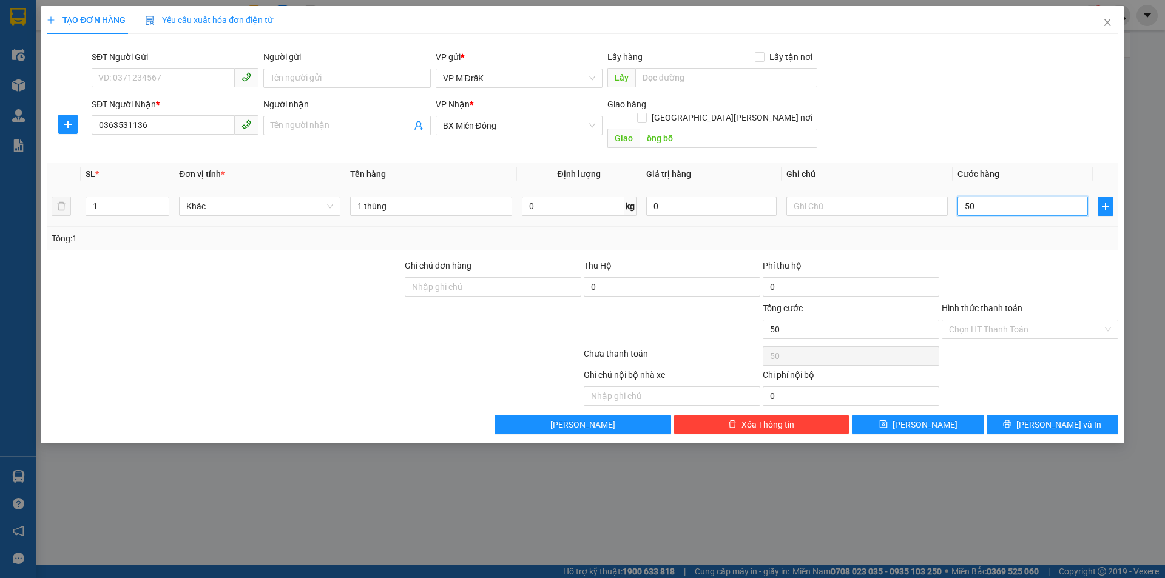
type input "500"
type input "5.000"
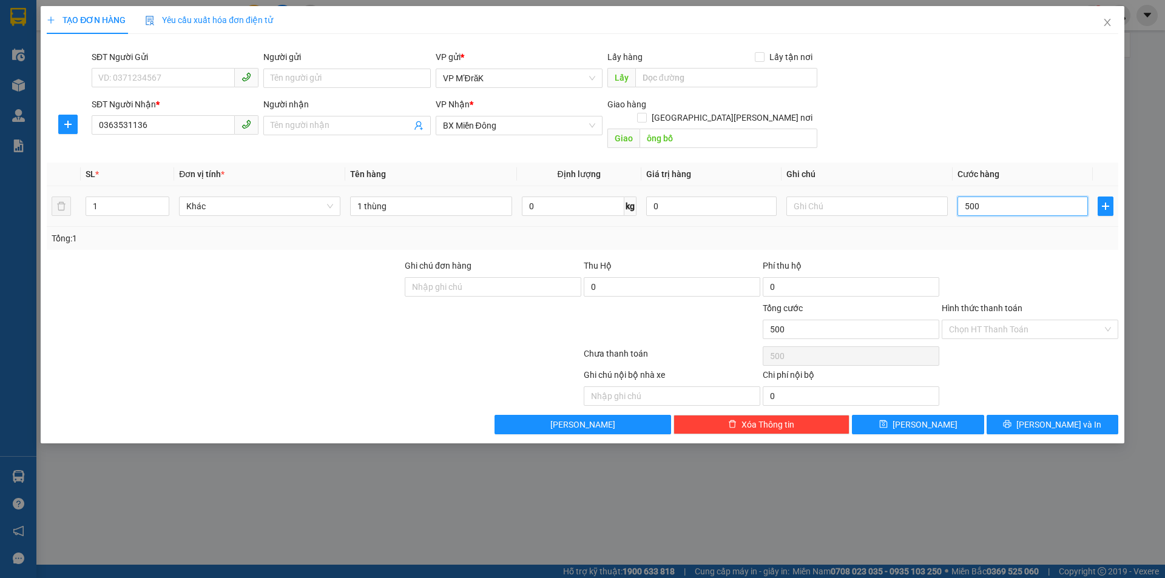
type input "5.000"
type input "50.000"
click at [993, 320] on input "Hình thức thanh toán" at bounding box center [1026, 329] width 154 height 18
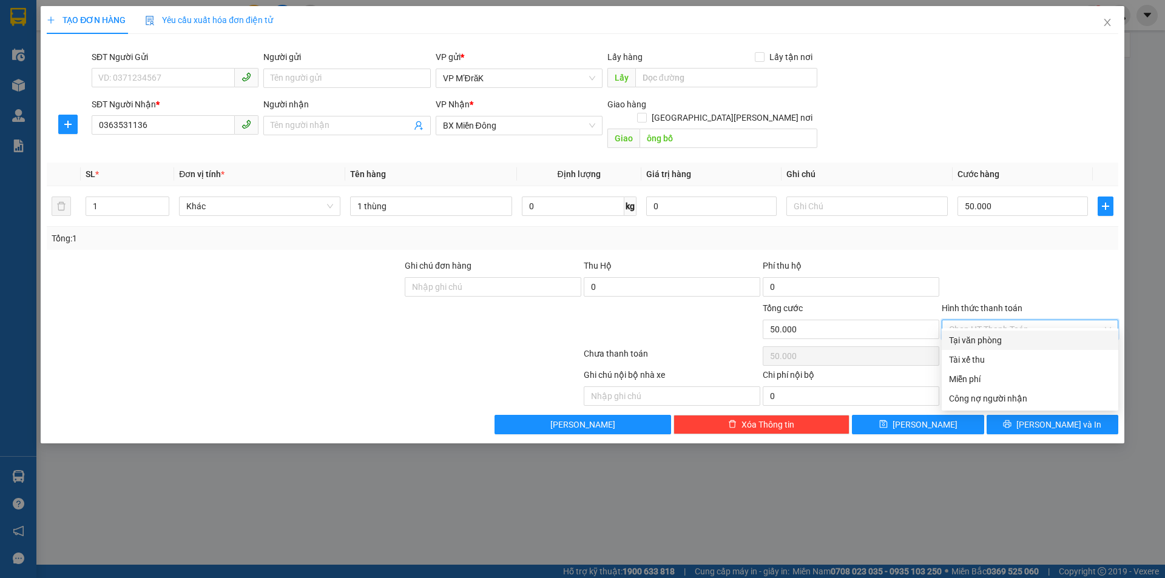
click at [990, 336] on div "Tại văn phòng" at bounding box center [1030, 340] width 162 height 13
type input "0"
click at [1016, 415] on button "[PERSON_NAME] và In" at bounding box center [1053, 424] width 132 height 19
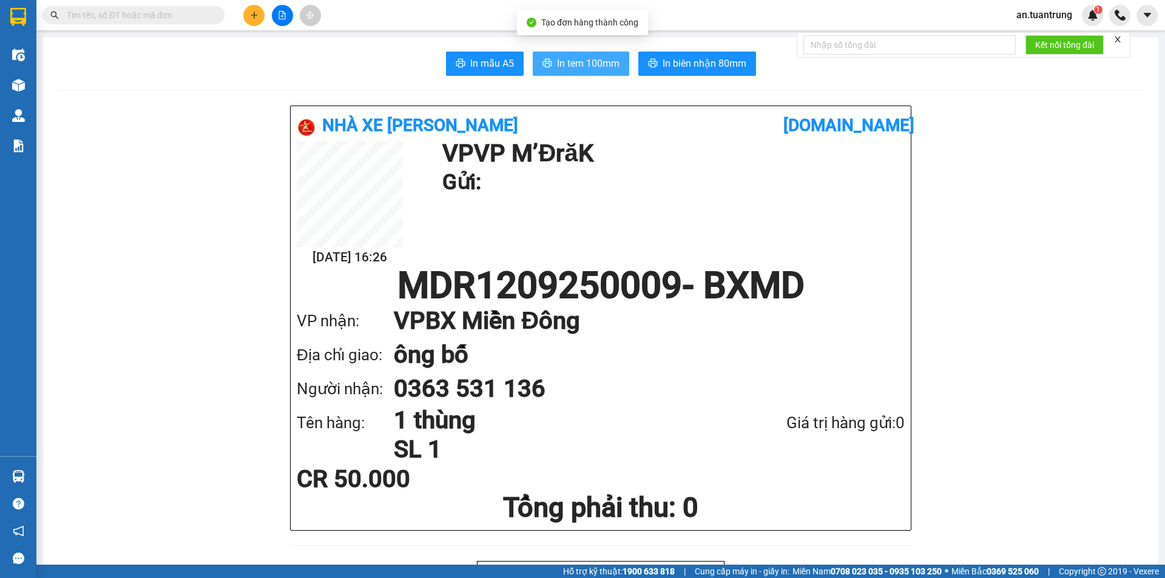
click at [566, 56] on span "In tem 100mm" at bounding box center [588, 63] width 62 height 15
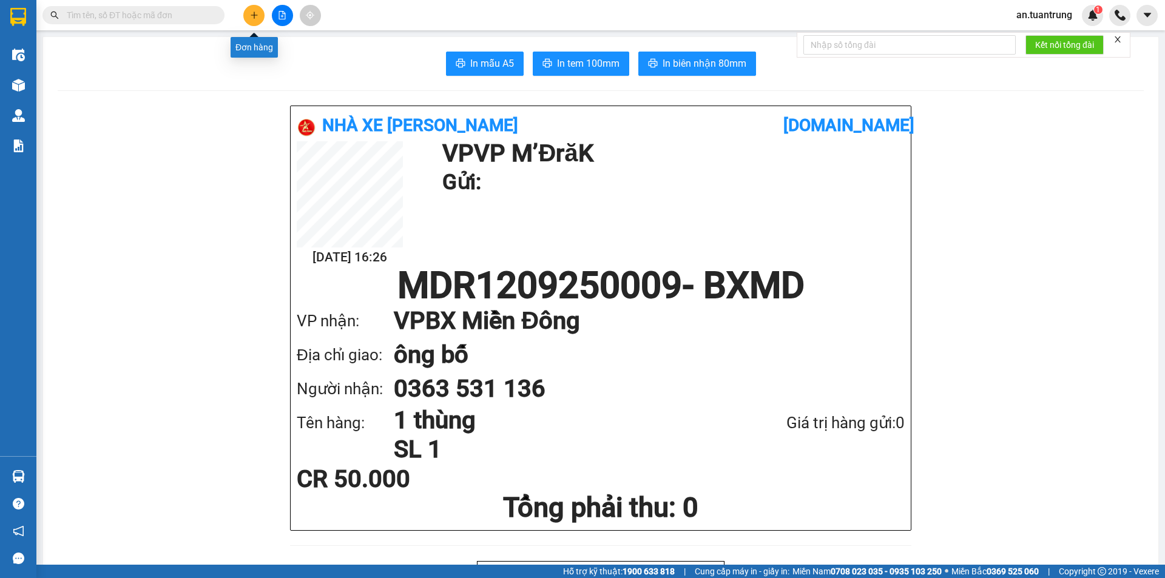
click at [249, 19] on button at bounding box center [253, 15] width 21 height 21
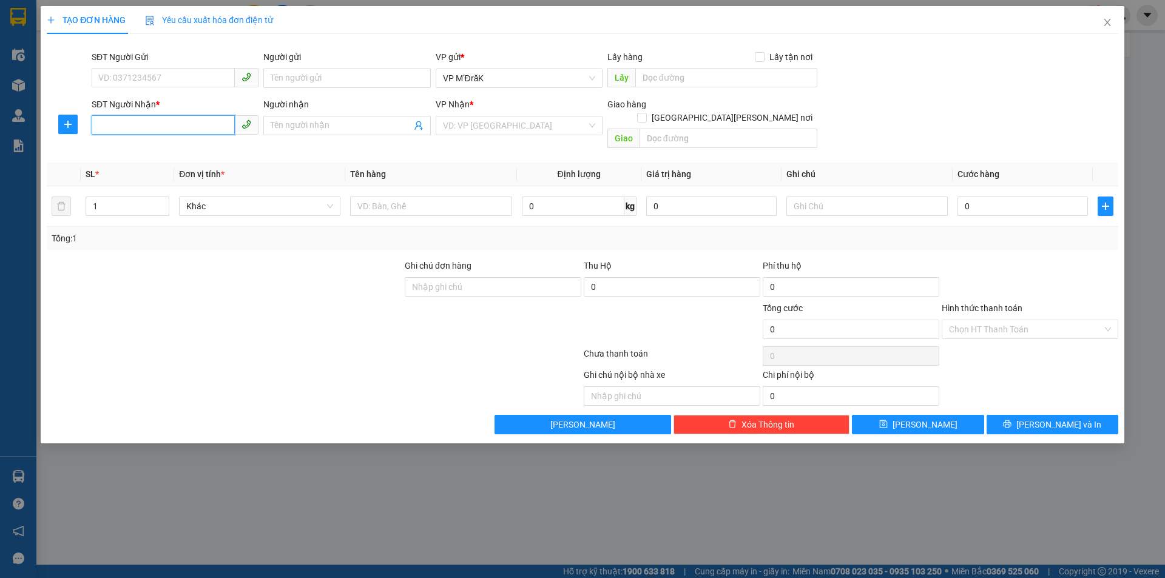
click at [159, 121] on input "SĐT Người Nhận *" at bounding box center [163, 124] width 143 height 19
type input "0914394117"
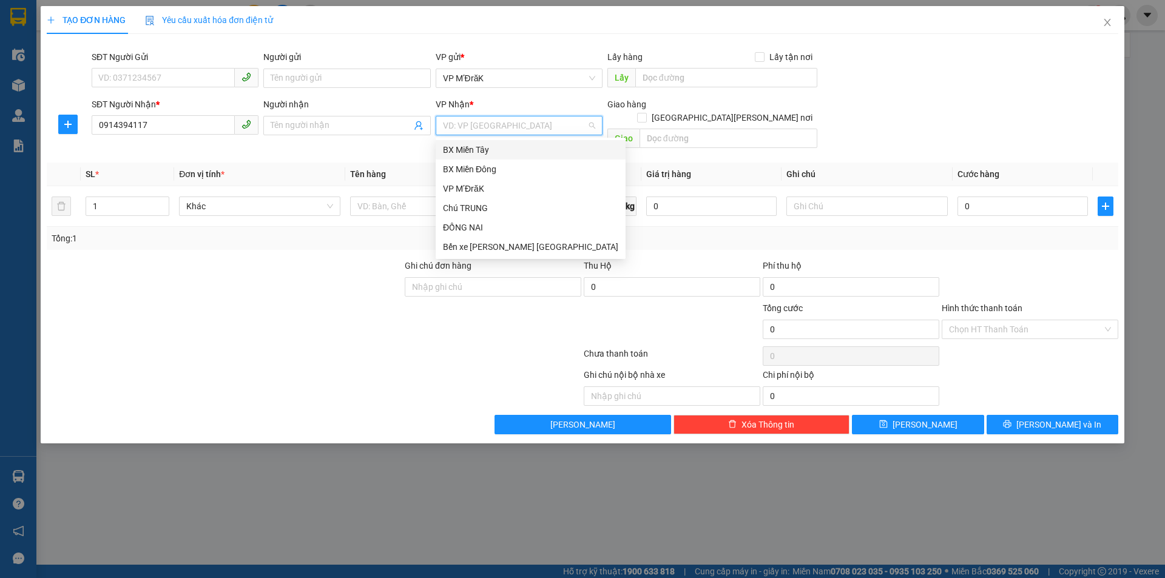
click at [509, 124] on input "search" at bounding box center [515, 125] width 144 height 18
click at [485, 171] on div "BX Miền Đông" at bounding box center [530, 169] width 175 height 13
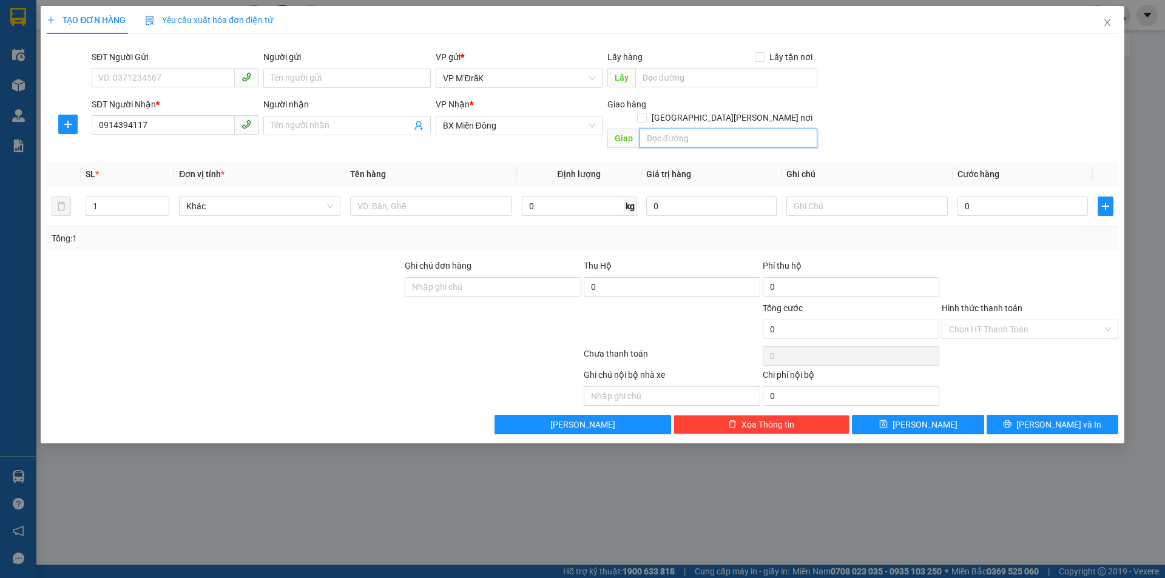
click at [688, 129] on input "text" at bounding box center [729, 138] width 178 height 19
type input "BECAMEX"
click at [387, 197] on input "text" at bounding box center [430, 206] width 161 height 19
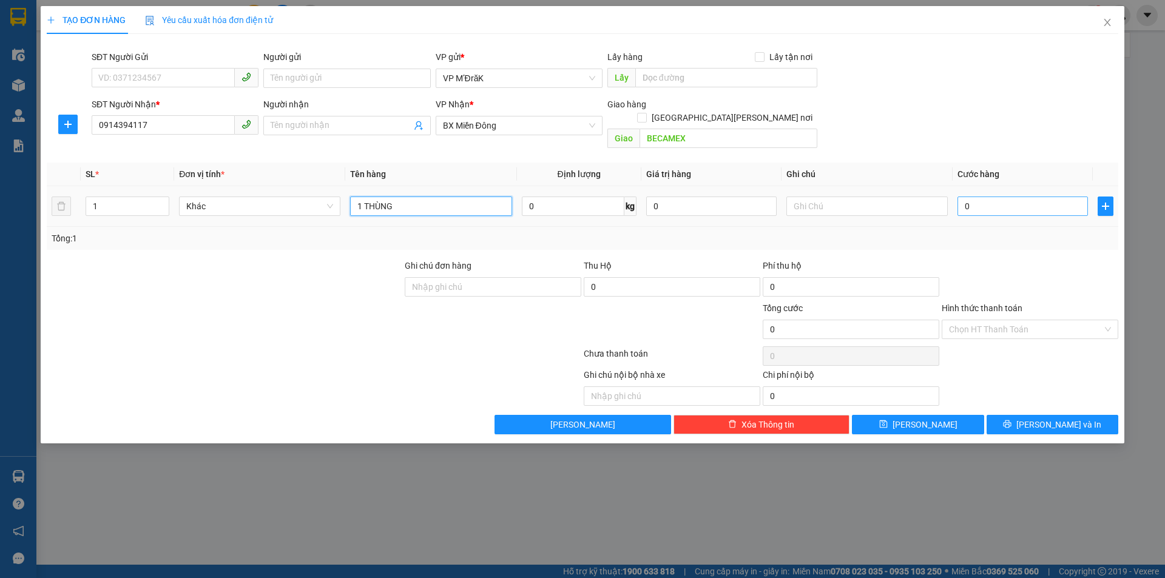
type input "1 THÙNG"
drag, startPoint x: 982, startPoint y: 195, endPoint x: 974, endPoint y: 183, distance: 14.5
click at [981, 197] on input "0" at bounding box center [1022, 206] width 130 height 19
type input "1"
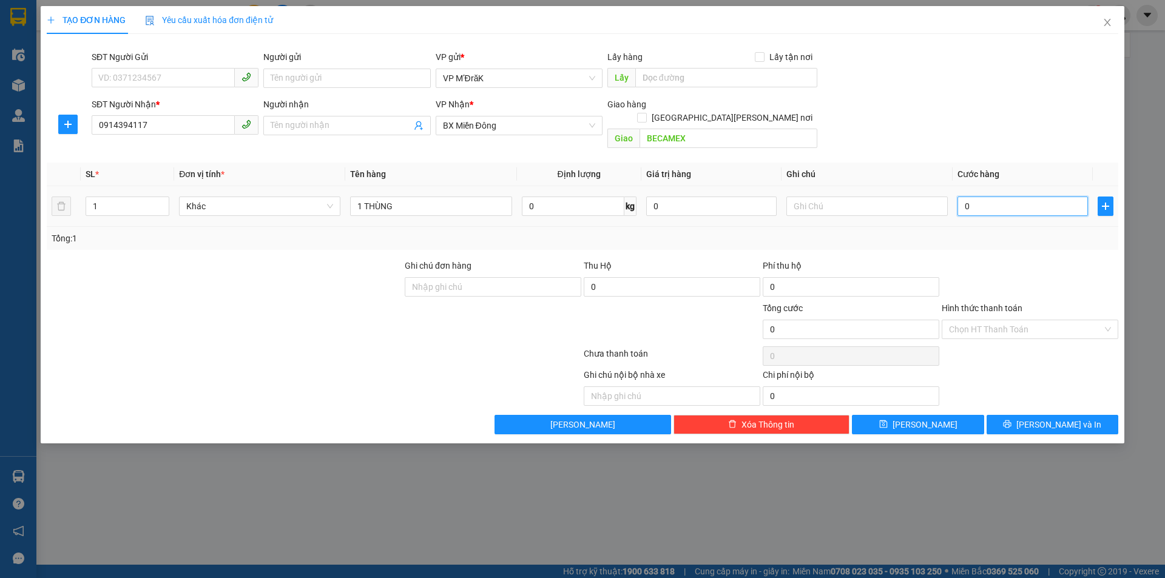
type input "1"
type input "10"
type input "100"
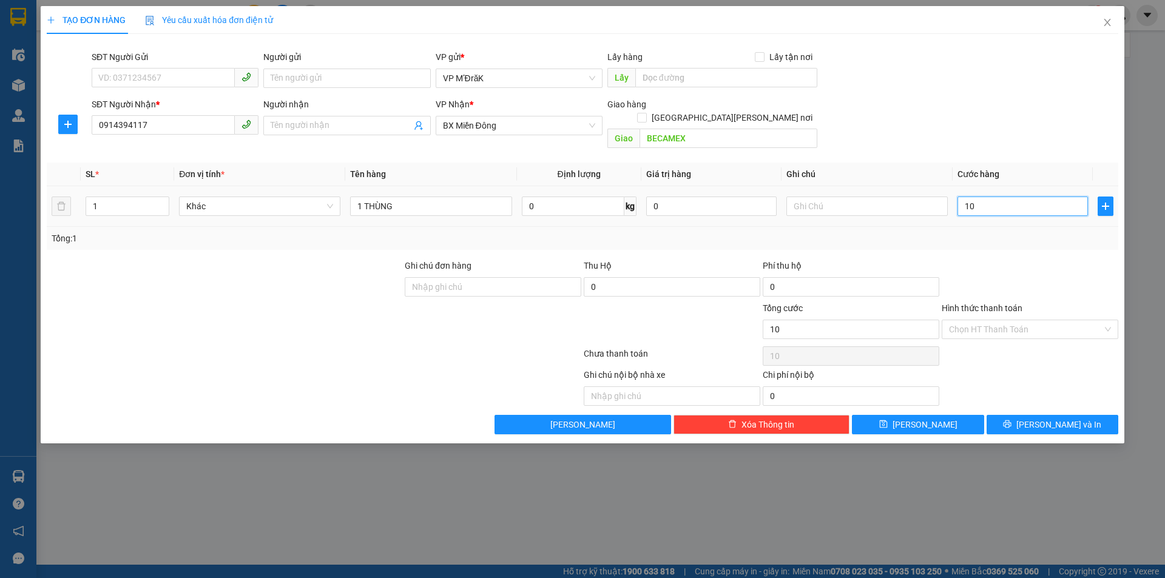
type input "100"
type input "1.000"
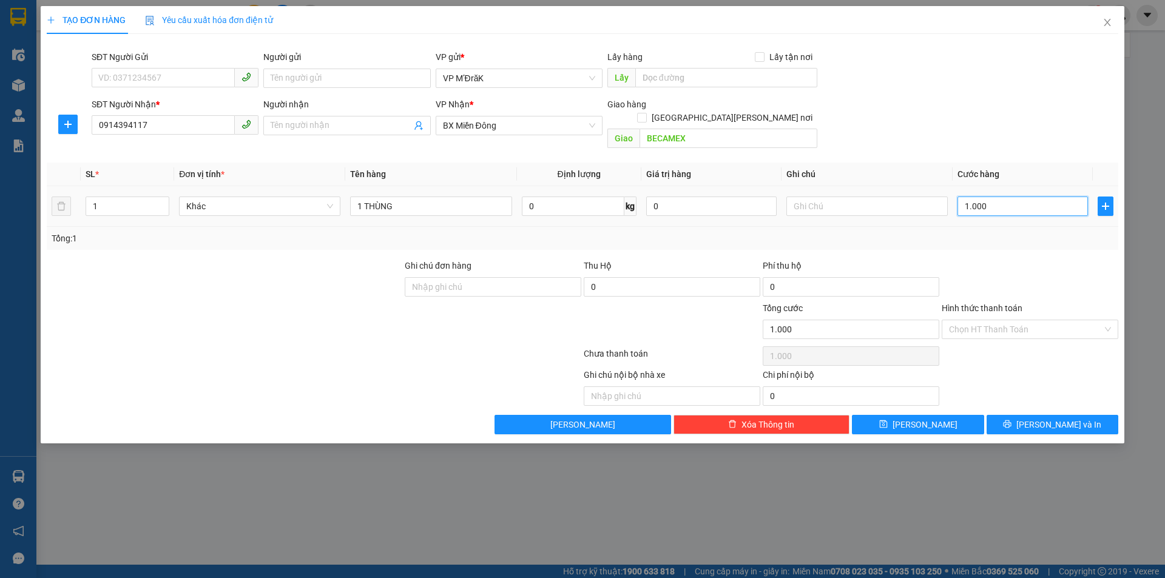
type input "10.000"
type input "100.000"
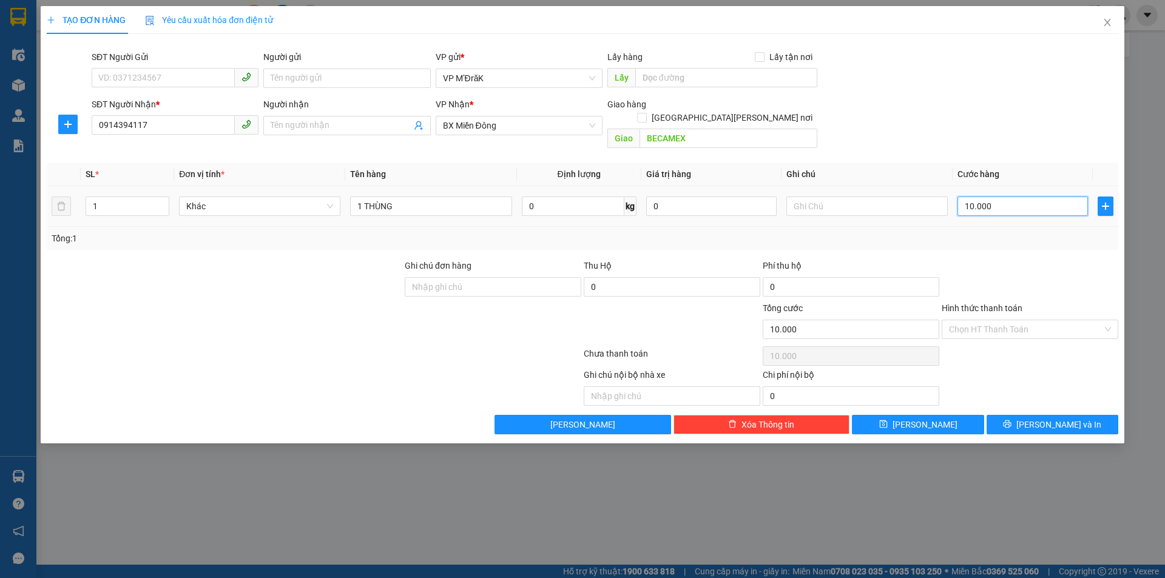
type input "100.000"
click at [1043, 418] on span "[PERSON_NAME] và In" at bounding box center [1058, 424] width 85 height 13
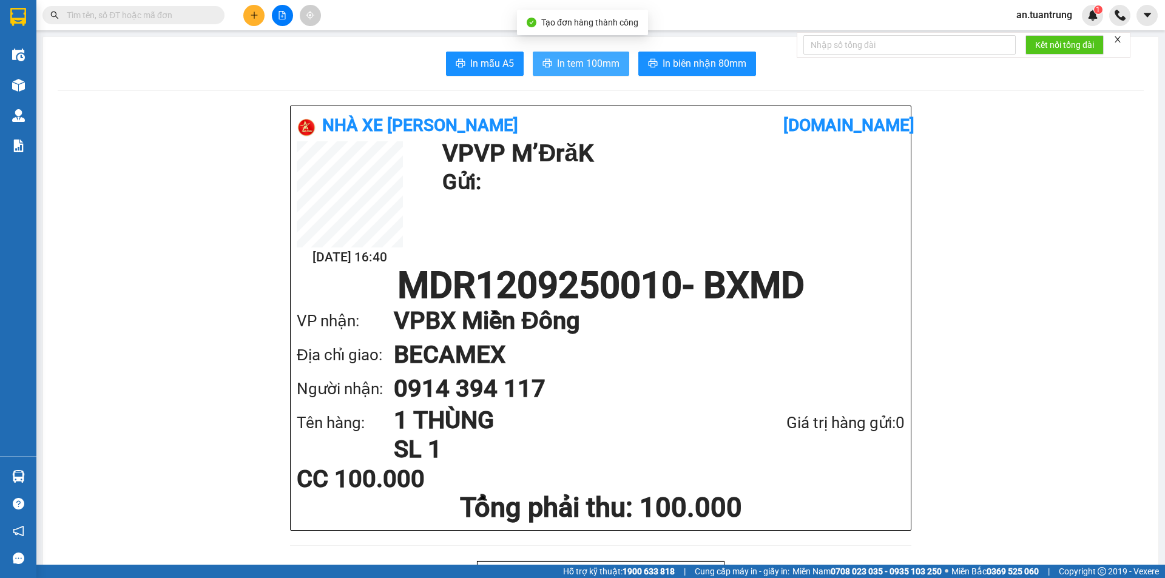
click at [557, 66] on span "In tem 100mm" at bounding box center [588, 63] width 62 height 15
click at [249, 13] on button at bounding box center [253, 15] width 21 height 21
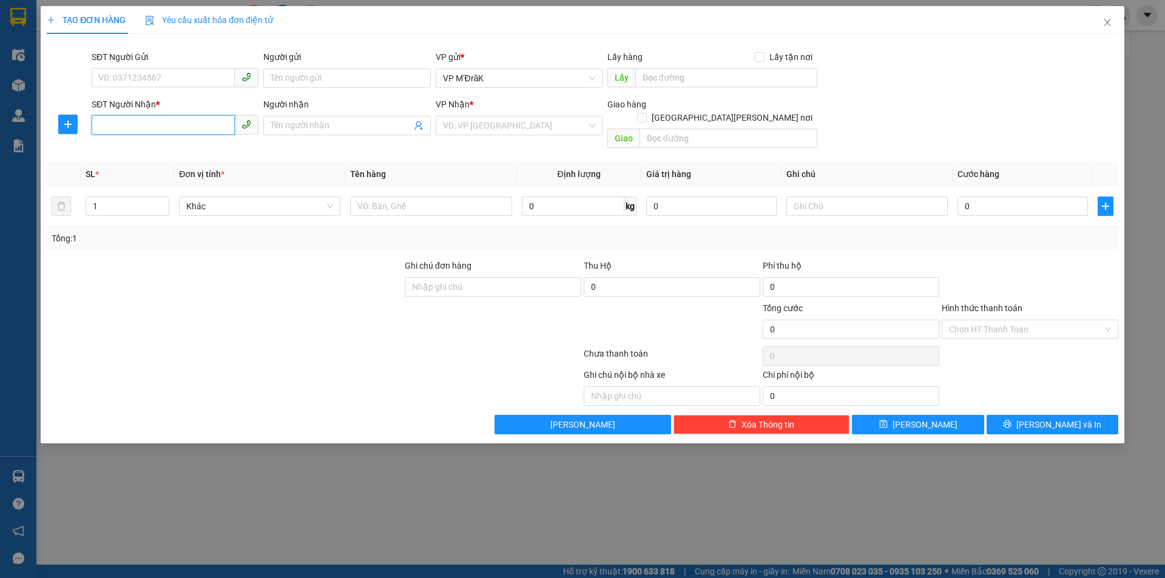
click at [141, 123] on input "SĐT Người Nhận *" at bounding box center [163, 124] width 143 height 19
type input "0397518400"
click at [157, 153] on div "0397518400" at bounding box center [175, 149] width 152 height 13
type input "NHƠN TRẠCH"
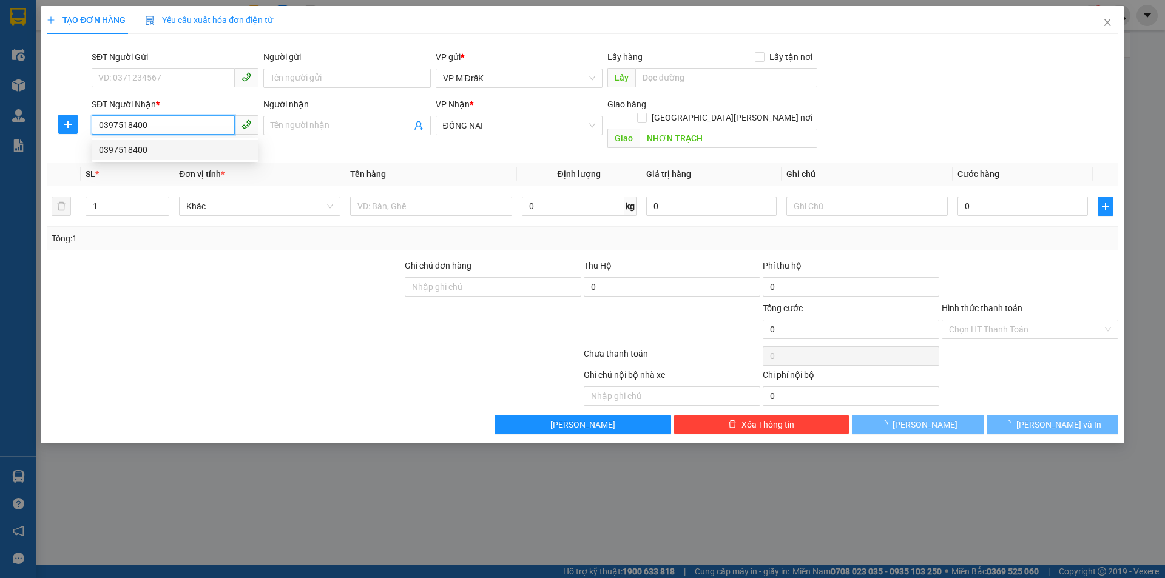
type input "30.000"
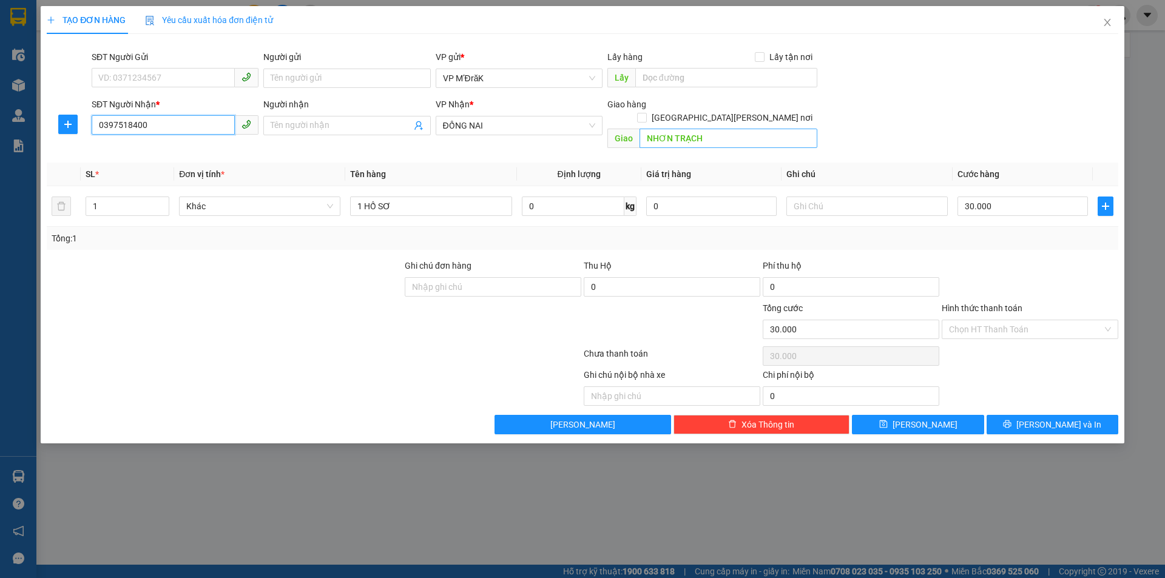
type input "0397518400"
click at [717, 129] on input "NHƠN TRẠCH" at bounding box center [729, 138] width 178 height 19
type input "CỔNG 11"
click at [424, 197] on input "1 HỒ SƠ" at bounding box center [430, 206] width 161 height 19
type input "1 XE MÁY"
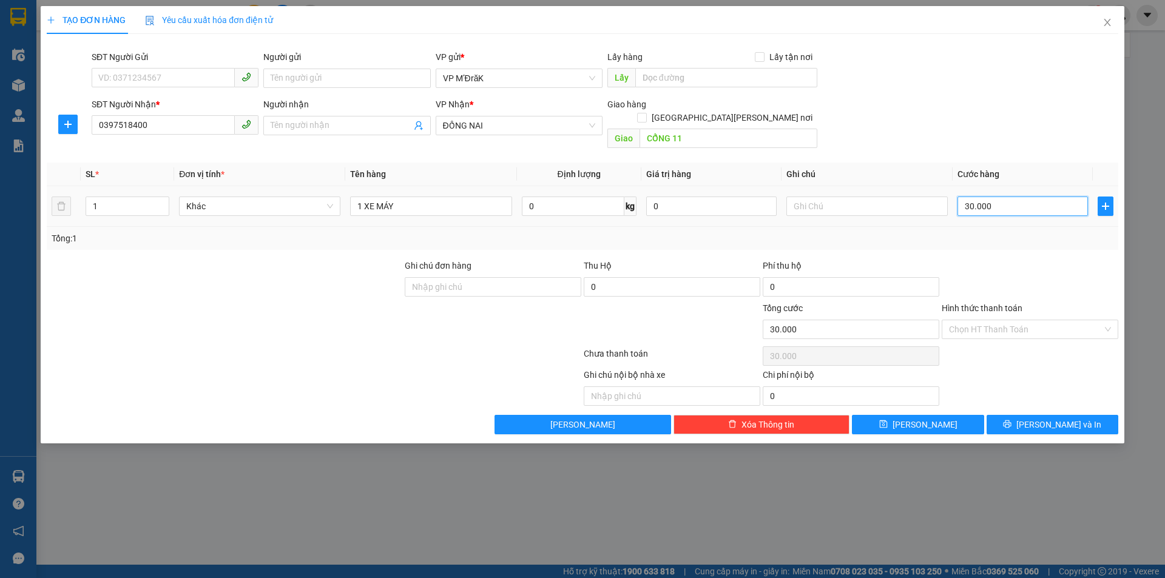
click at [999, 200] on input "30.000" at bounding box center [1022, 206] width 130 height 19
type input "4"
type input "40"
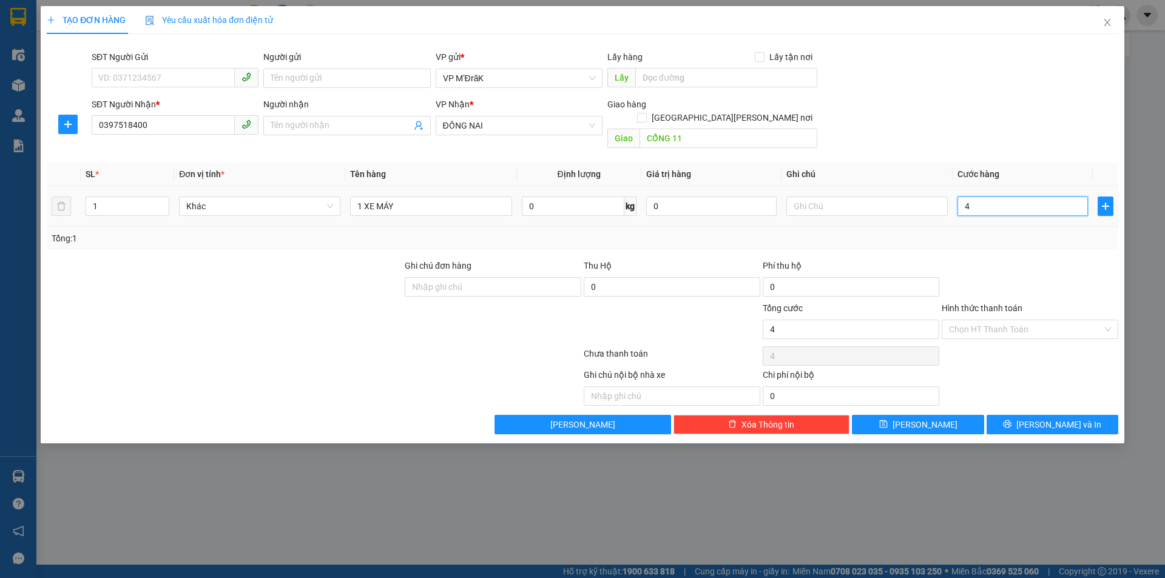
type input "40"
drag, startPoint x: 1060, startPoint y: 410, endPoint x: 1009, endPoint y: 400, distance: 51.9
click at [1059, 418] on span "[PERSON_NAME] và In" at bounding box center [1058, 424] width 85 height 13
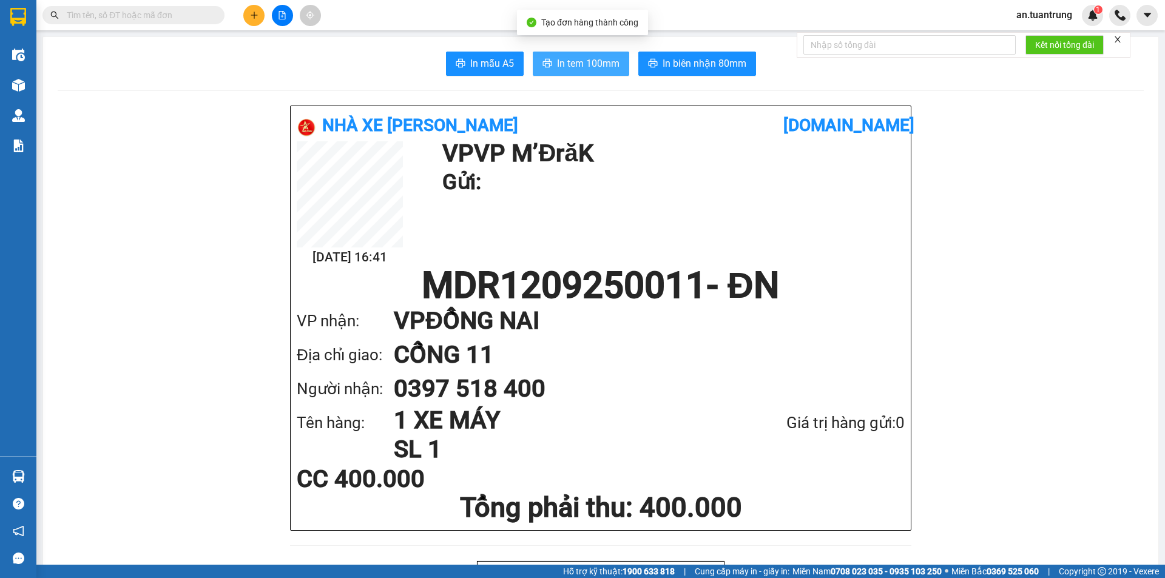
click at [587, 67] on span "In tem 100mm" at bounding box center [588, 63] width 62 height 15
click at [254, 10] on button at bounding box center [253, 15] width 21 height 21
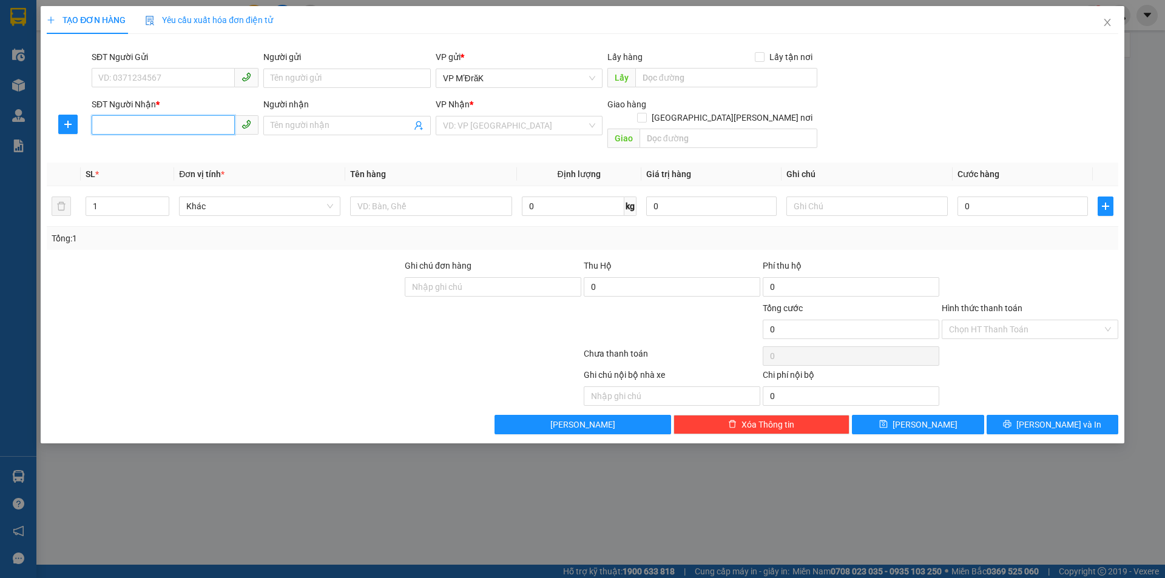
click at [147, 124] on input "SĐT Người Nhận *" at bounding box center [163, 124] width 143 height 19
click at [164, 151] on div "0334270169" at bounding box center [175, 149] width 152 height 13
click at [1028, 197] on input "70.000" at bounding box center [1022, 206] width 130 height 19
click at [1052, 320] on input "Hình thức thanh toán" at bounding box center [1026, 329] width 154 height 18
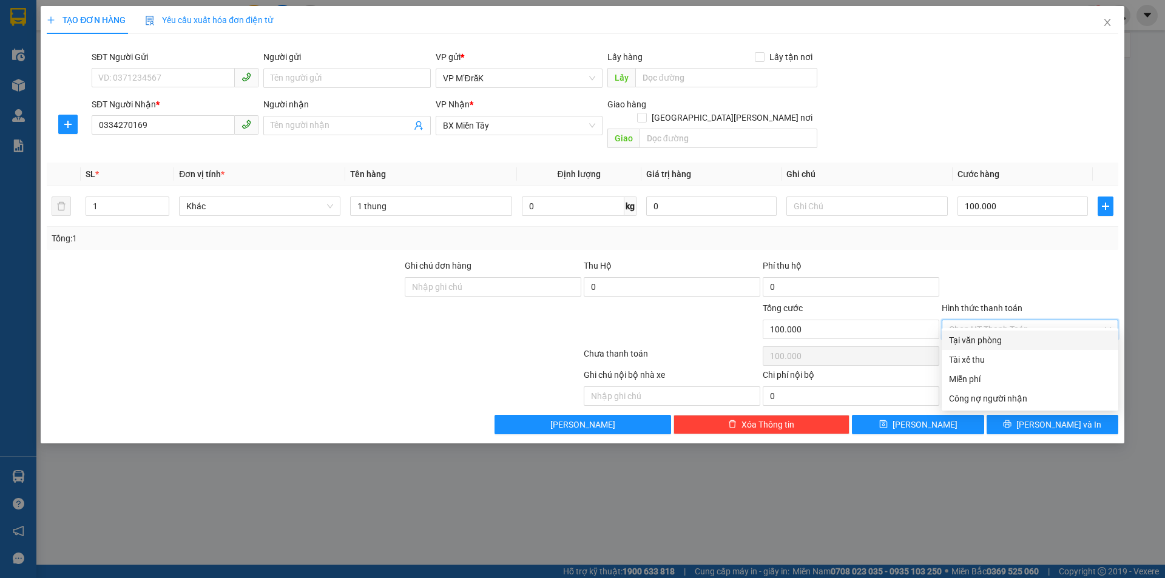
click at [1004, 337] on div "Tại văn phòng" at bounding box center [1030, 340] width 162 height 13
click at [1011, 420] on icon "printer" at bounding box center [1008, 424] width 8 height 8
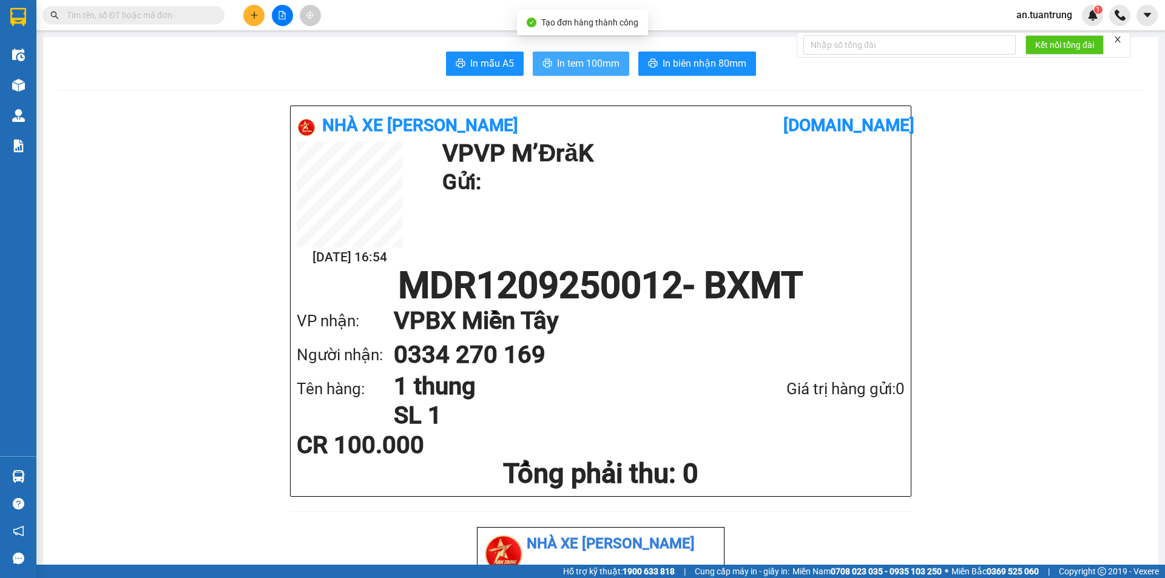
click at [564, 64] on span "In tem 100mm" at bounding box center [588, 63] width 62 height 15
click at [261, 13] on button at bounding box center [253, 15] width 21 height 21
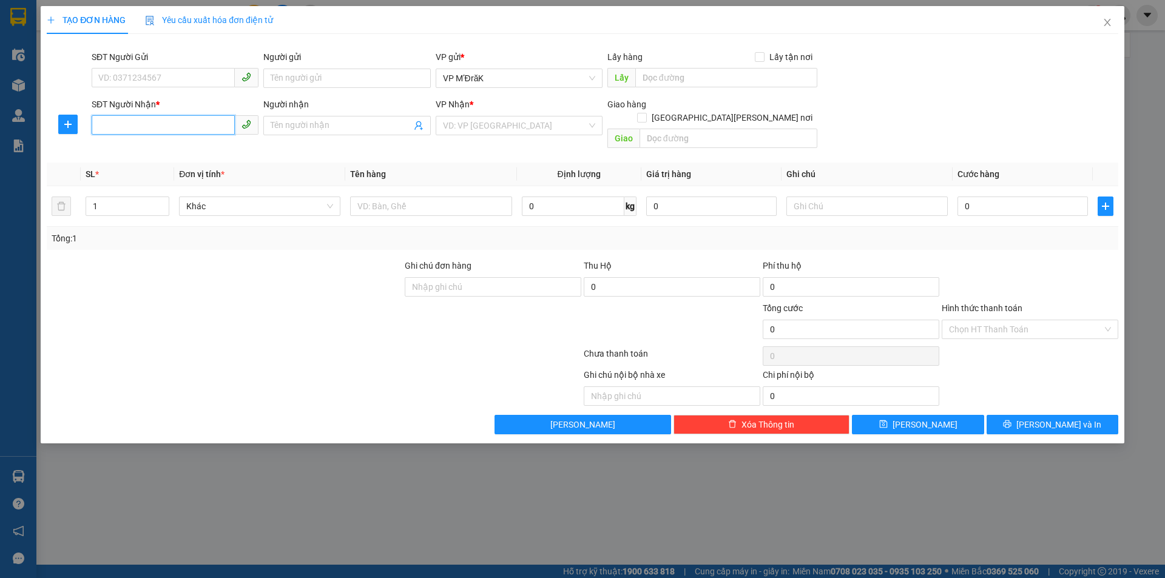
click at [176, 123] on input "SĐT Người Nhận *" at bounding box center [163, 124] width 143 height 19
click at [530, 129] on input "search" at bounding box center [515, 125] width 144 height 18
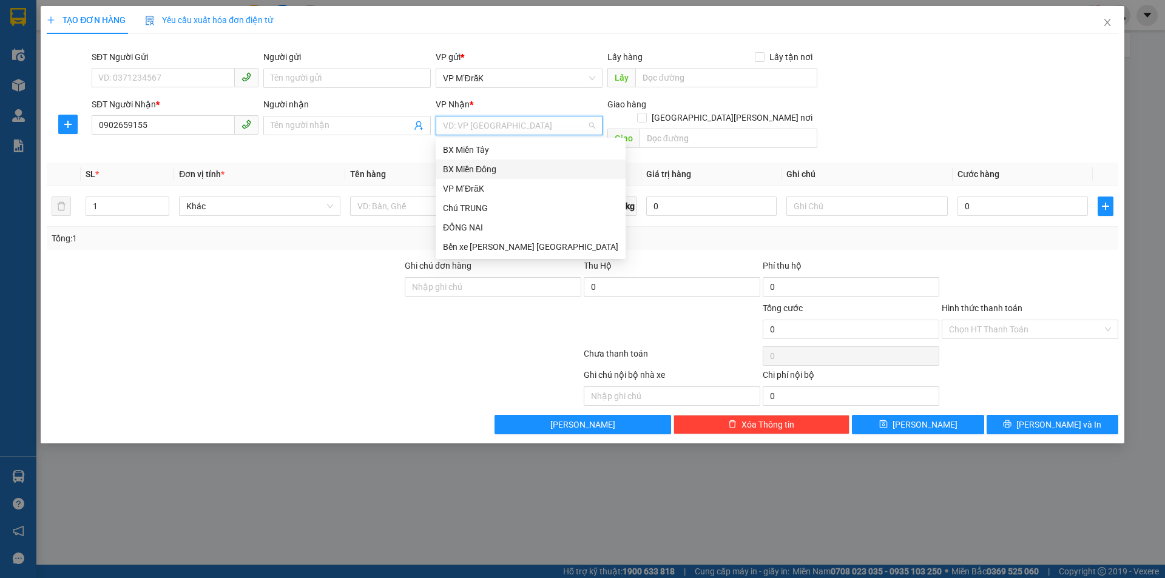
click at [481, 168] on div "BX Miền Đông" at bounding box center [530, 169] width 175 height 13
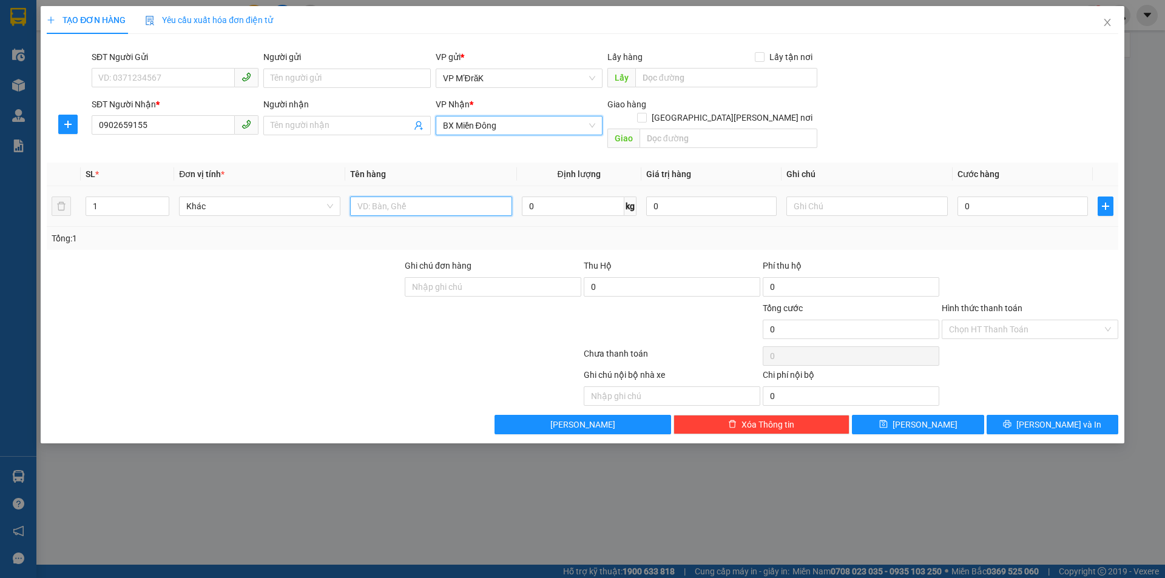
click at [405, 197] on input "text" at bounding box center [430, 206] width 161 height 19
click at [990, 197] on input "0" at bounding box center [1022, 206] width 130 height 19
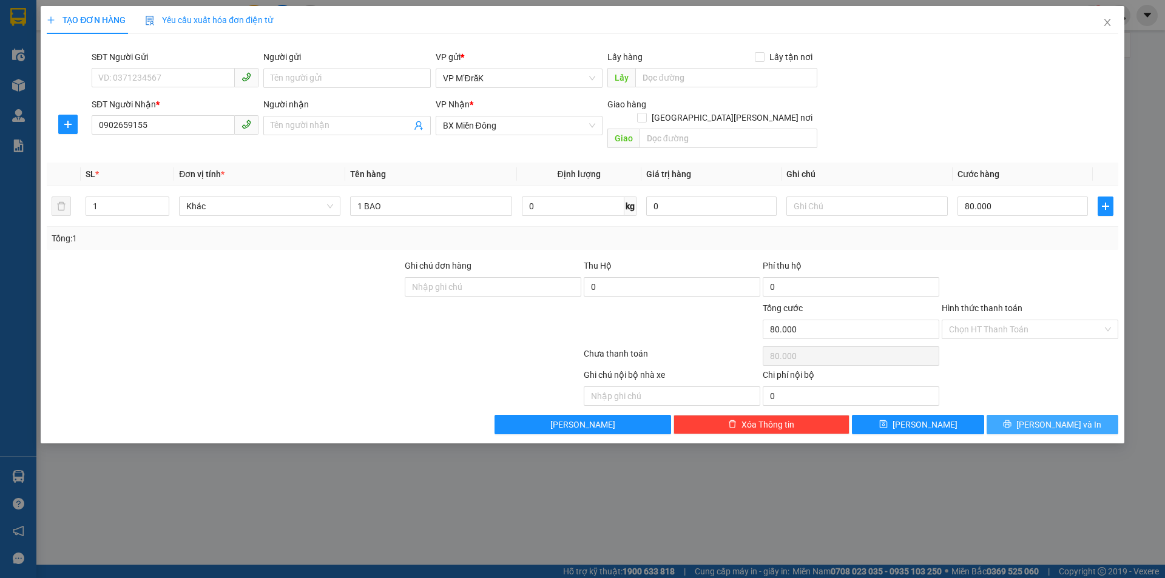
click at [1009, 415] on button "[PERSON_NAME] và In" at bounding box center [1053, 424] width 132 height 19
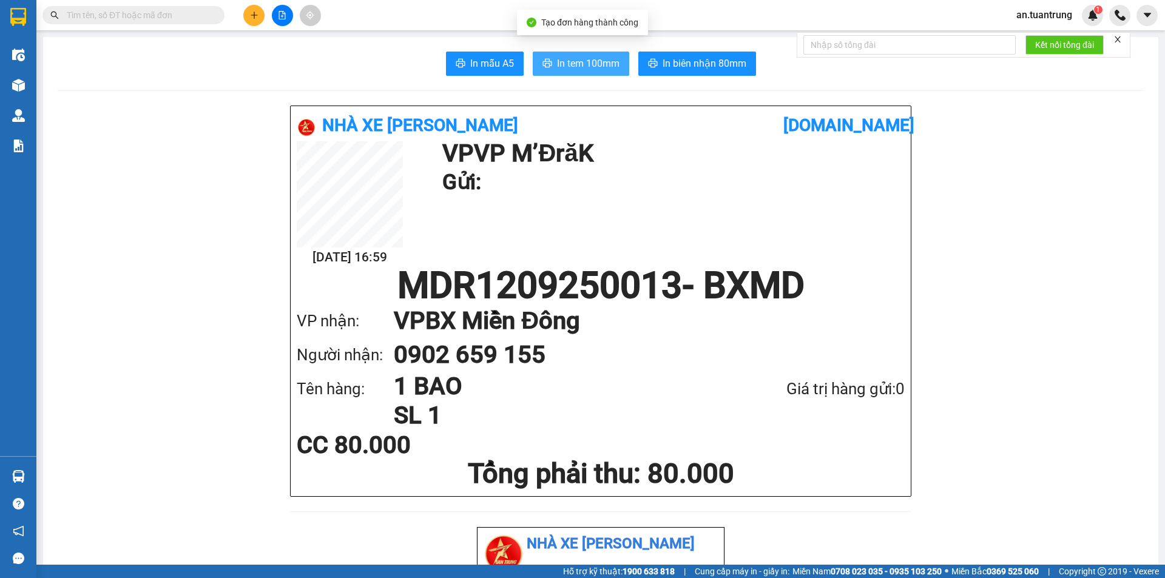
click at [558, 64] on span "In tem 100mm" at bounding box center [588, 63] width 62 height 15
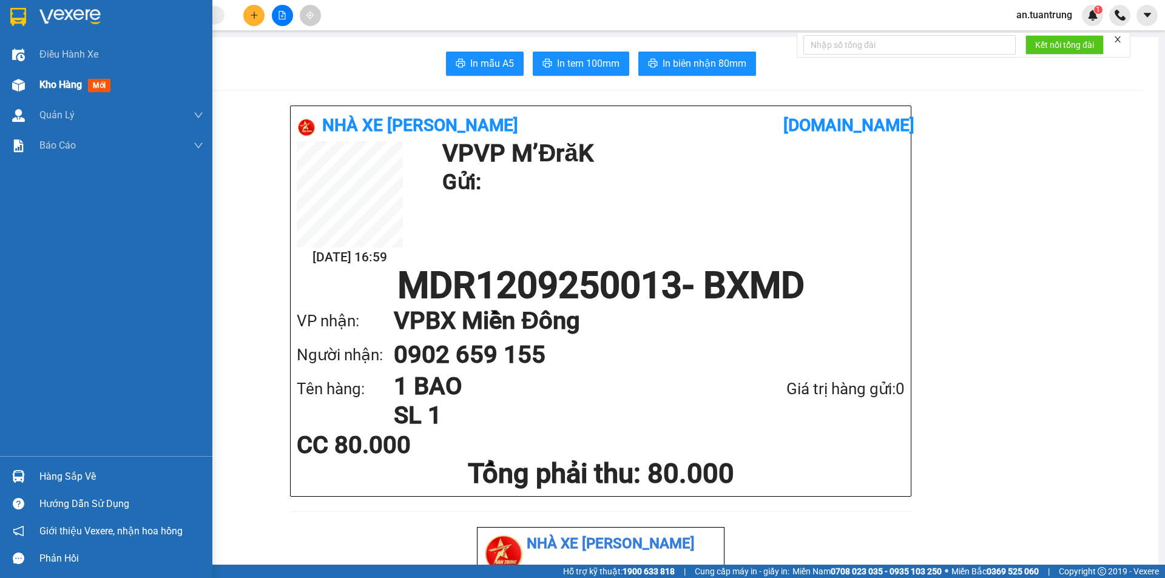
click at [58, 90] on span "Kho hàng" at bounding box center [60, 85] width 42 height 12
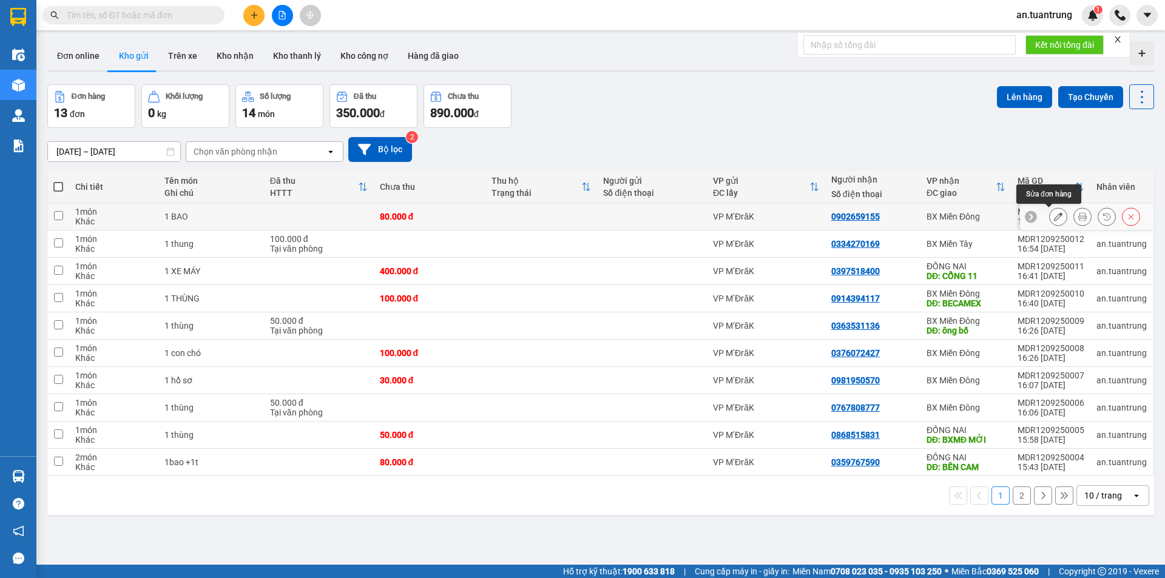
click at [1054, 219] on icon at bounding box center [1058, 216] width 8 height 8
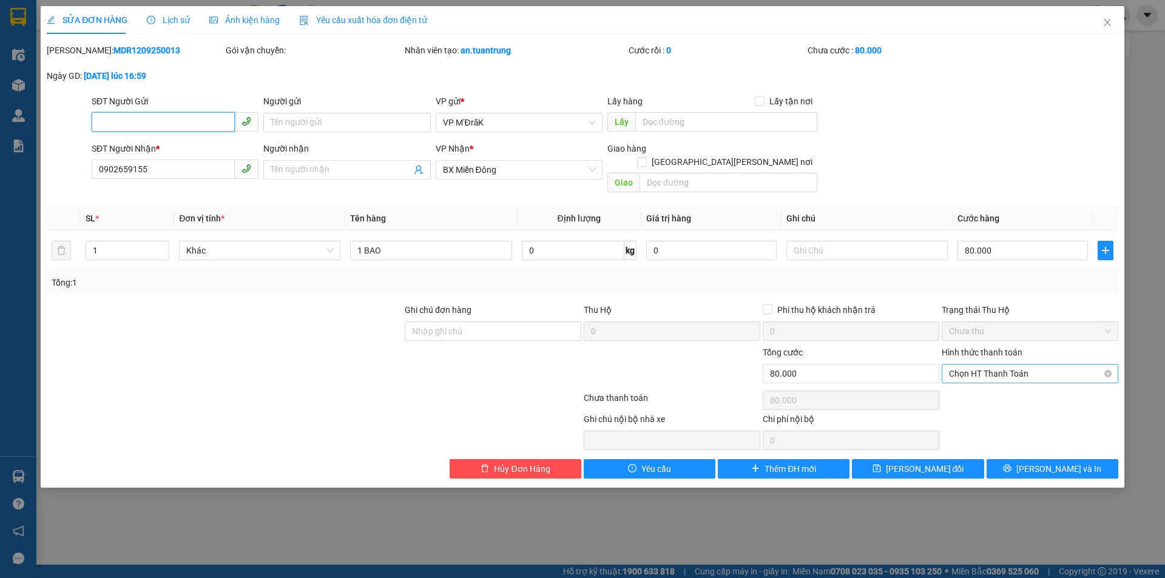
click at [978, 365] on span "Chọn HT Thanh Toán" at bounding box center [1030, 374] width 162 height 18
click at [982, 388] on div "Tại văn phòng" at bounding box center [1030, 384] width 162 height 13
click at [1047, 462] on span "[PERSON_NAME] và In" at bounding box center [1058, 468] width 85 height 13
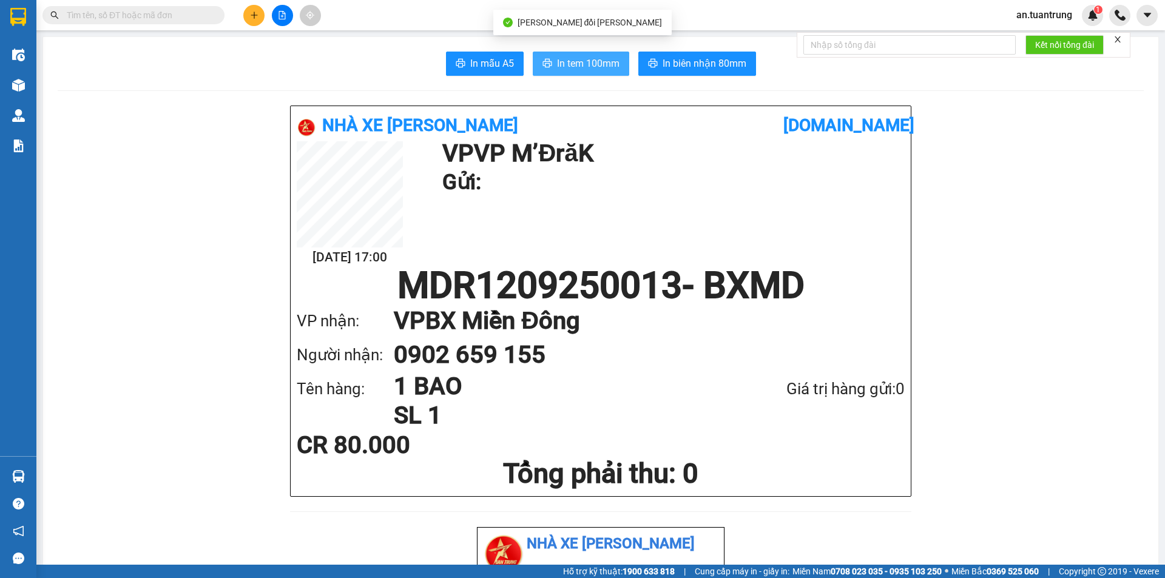
click at [601, 59] on span "In tem 100mm" at bounding box center [588, 63] width 62 height 15
click at [255, 13] on icon "plus" at bounding box center [254, 15] width 8 height 8
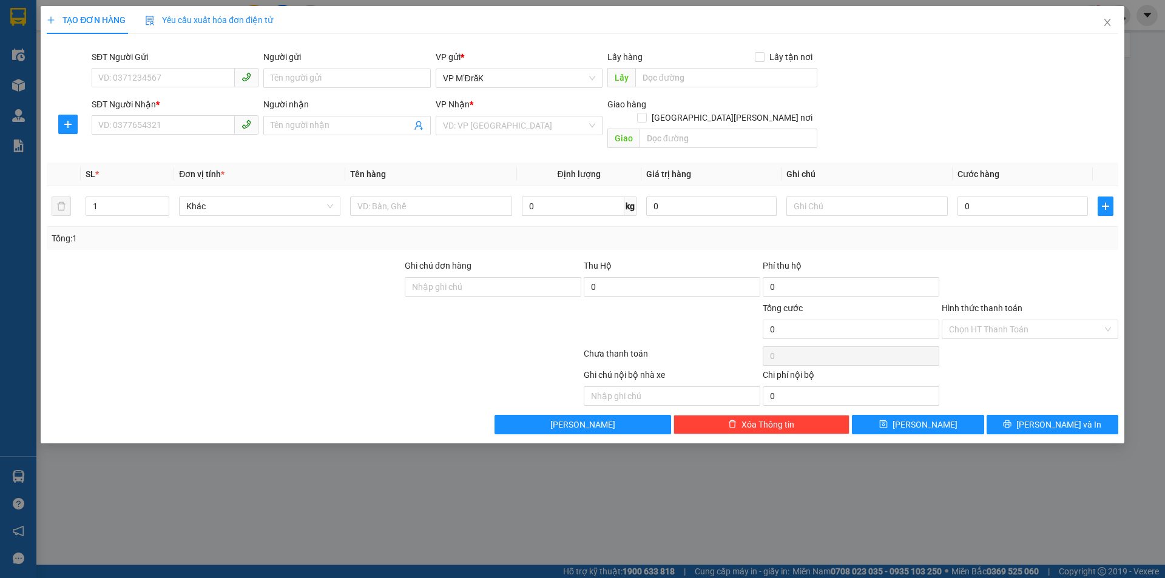
click at [125, 115] on div "SĐT Người Nhận *" at bounding box center [175, 107] width 167 height 18
click at [123, 123] on input "SĐT Người Nhận *" at bounding box center [163, 124] width 143 height 19
click at [134, 146] on div "0938666801" at bounding box center [175, 149] width 152 height 13
click at [1035, 197] on input "50.000" at bounding box center [1022, 206] width 130 height 19
click at [1021, 415] on button "[PERSON_NAME] và In" at bounding box center [1053, 424] width 132 height 19
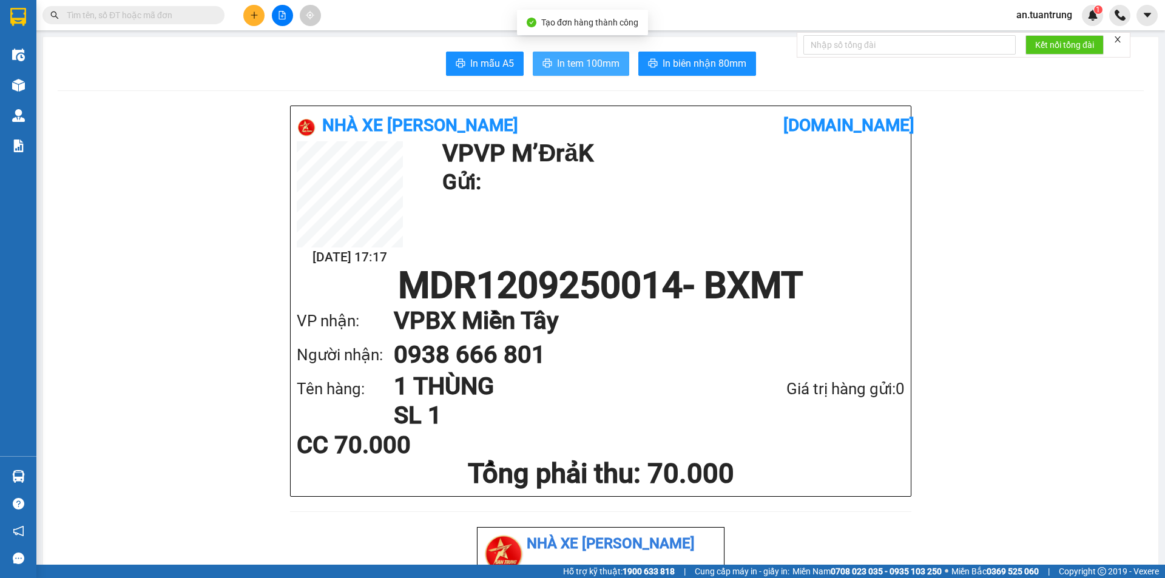
click at [599, 72] on button "In tem 100mm" at bounding box center [581, 64] width 96 height 24
click at [246, 18] on div at bounding box center [282, 15] width 91 height 21
click at [250, 16] on icon "plus" at bounding box center [254, 15] width 8 height 8
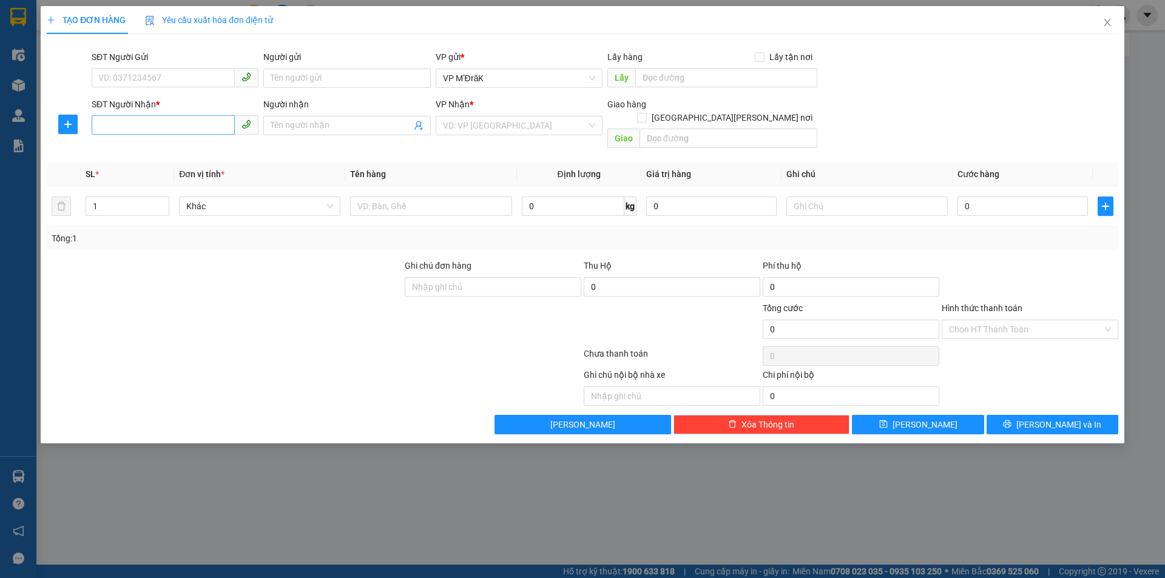
drag, startPoint x: 130, startPoint y: 138, endPoint x: 127, endPoint y: 129, distance: 9.0
click at [129, 138] on div "SĐT Người Nhận * VD: 0377654321" at bounding box center [175, 119] width 167 height 42
click at [127, 125] on input "SĐT Người Nhận *" at bounding box center [163, 124] width 143 height 19
click at [141, 149] on div "0902575896 - [PERSON_NAME]" at bounding box center [175, 149] width 152 height 13
drag, startPoint x: 365, startPoint y: 194, endPoint x: 333, endPoint y: 191, distance: 31.7
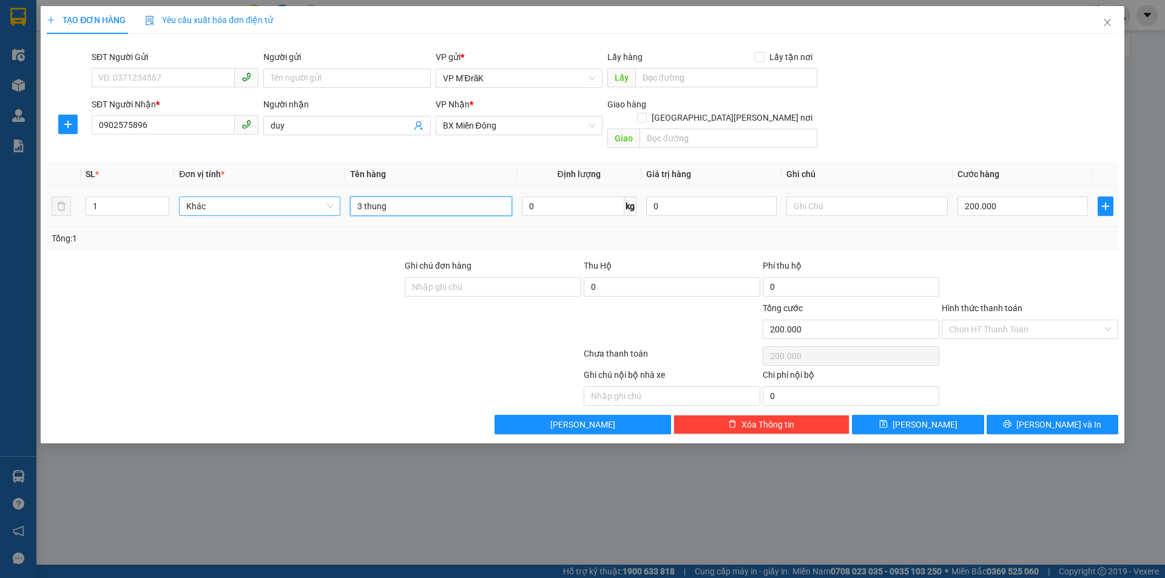
click at [333, 191] on tr "1 Khác 3 thung 0 kg 0 200.000" at bounding box center [583, 206] width 1072 height 41
click at [1001, 197] on input "200.000" at bounding box center [1022, 206] width 130 height 19
click at [1026, 302] on div "Hình thức thanh toán" at bounding box center [1030, 311] width 177 height 18
click at [1025, 320] on input "Hình thức thanh toán" at bounding box center [1026, 329] width 154 height 18
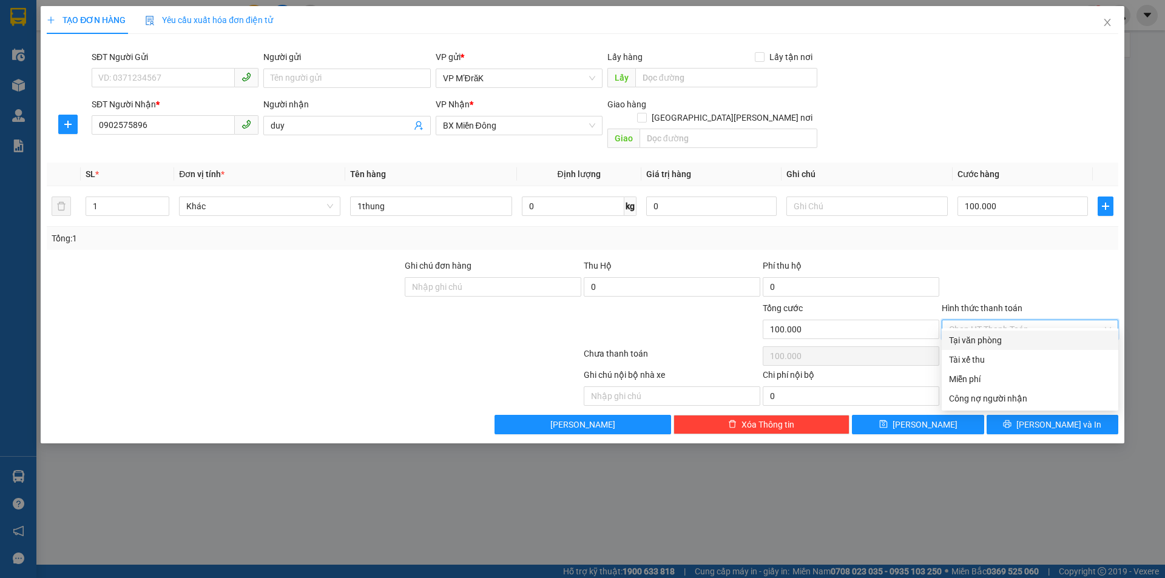
click at [1018, 348] on div "Tại văn phòng" at bounding box center [1030, 340] width 177 height 19
click at [1048, 418] on span "[PERSON_NAME] và In" at bounding box center [1058, 424] width 85 height 13
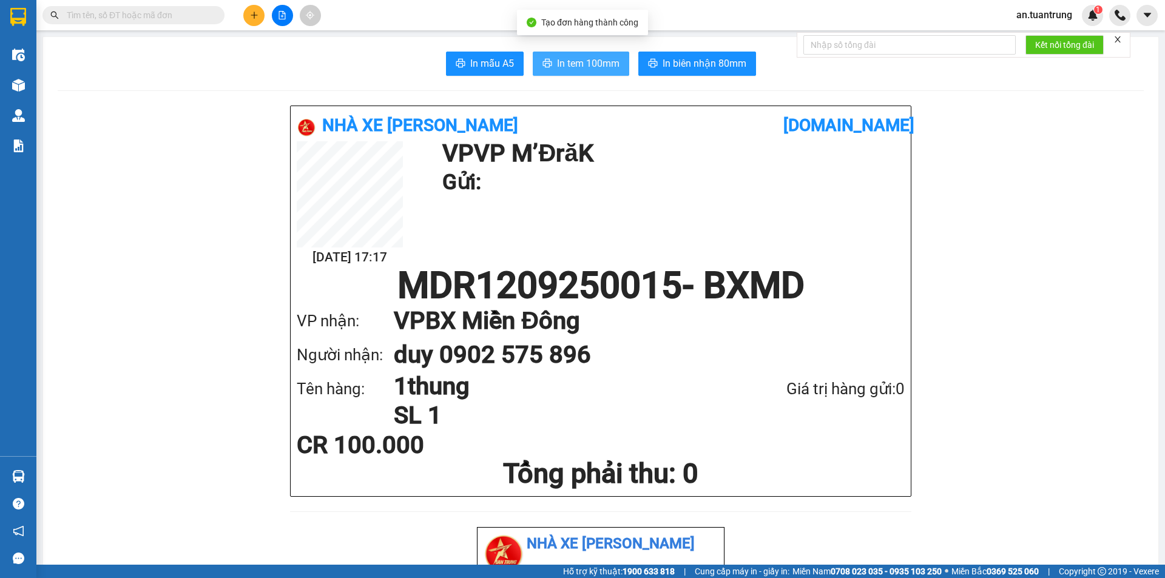
click at [550, 62] on button "In tem 100mm" at bounding box center [581, 64] width 96 height 24
click at [255, 7] on button at bounding box center [253, 15] width 21 height 21
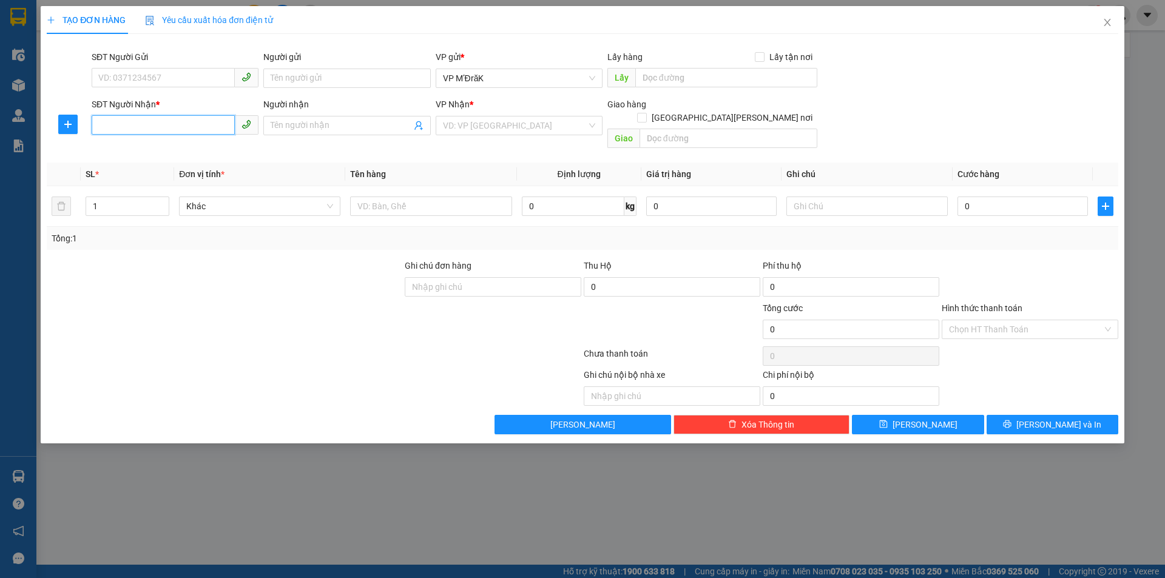
click at [163, 126] on input "SĐT Người Nhận *" at bounding box center [163, 124] width 143 height 19
click at [147, 150] on div "0868515831" at bounding box center [175, 149] width 152 height 13
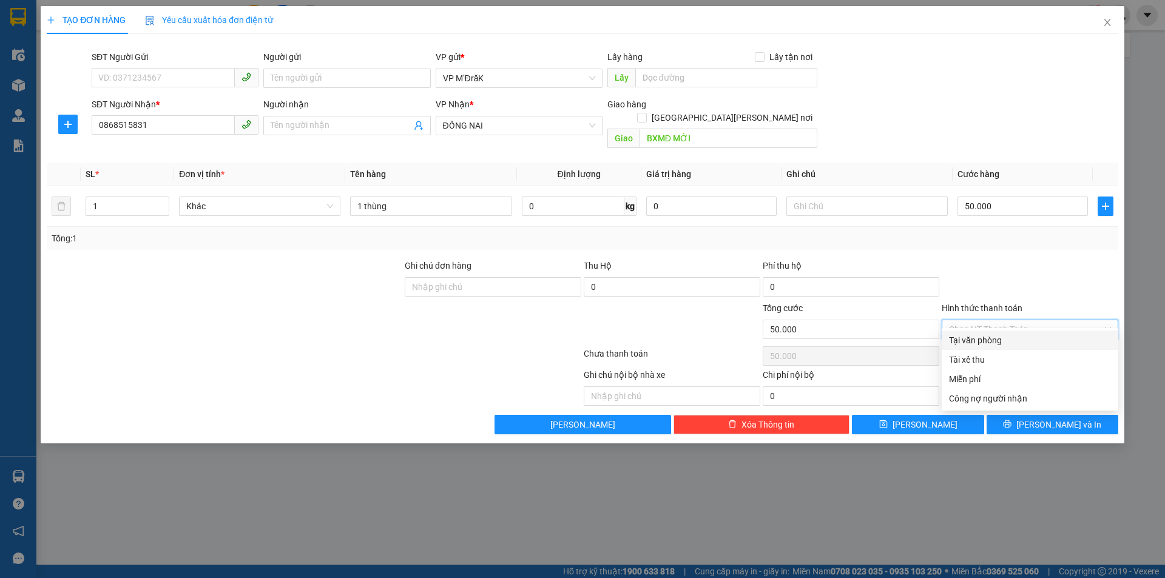
click at [1003, 320] on input "Hình thức thanh toán" at bounding box center [1026, 329] width 154 height 18
drag, startPoint x: 1017, startPoint y: 260, endPoint x: 1023, endPoint y: 269, distance: 10.9
click at [1018, 260] on div at bounding box center [1029, 280] width 179 height 42
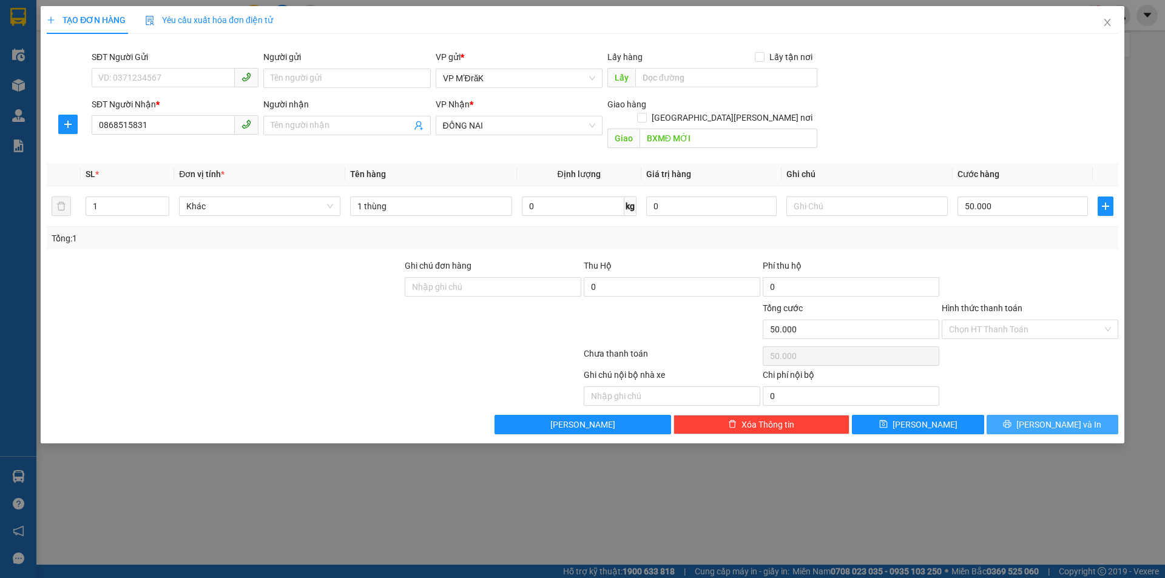
click at [1047, 418] on span "[PERSON_NAME] và In" at bounding box center [1058, 424] width 85 height 13
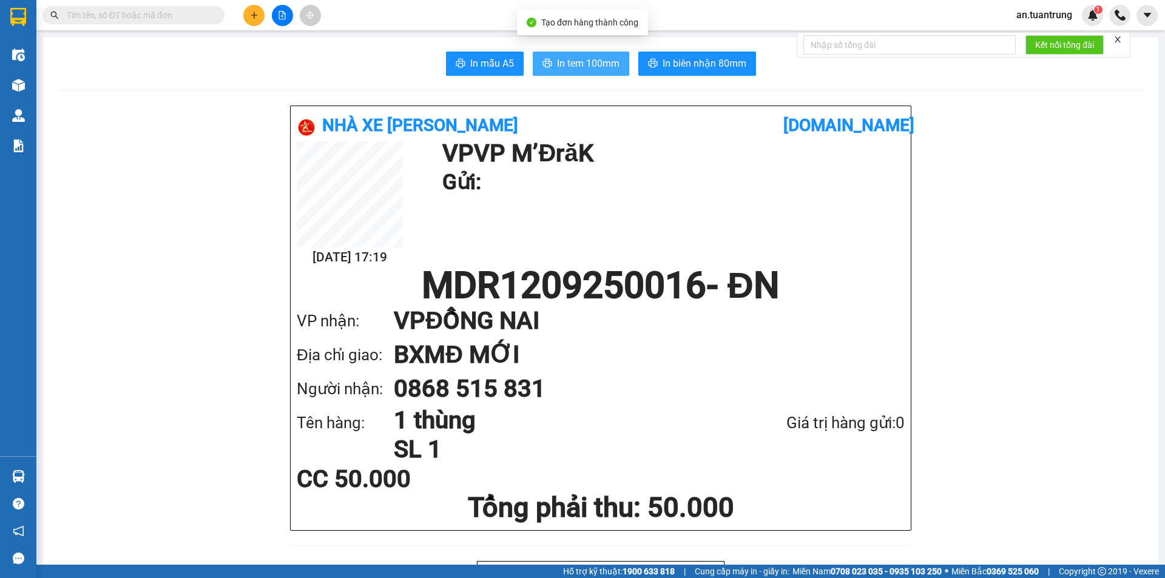
click at [596, 69] on span "In tem 100mm" at bounding box center [588, 63] width 62 height 15
click at [251, 19] on button at bounding box center [253, 15] width 21 height 21
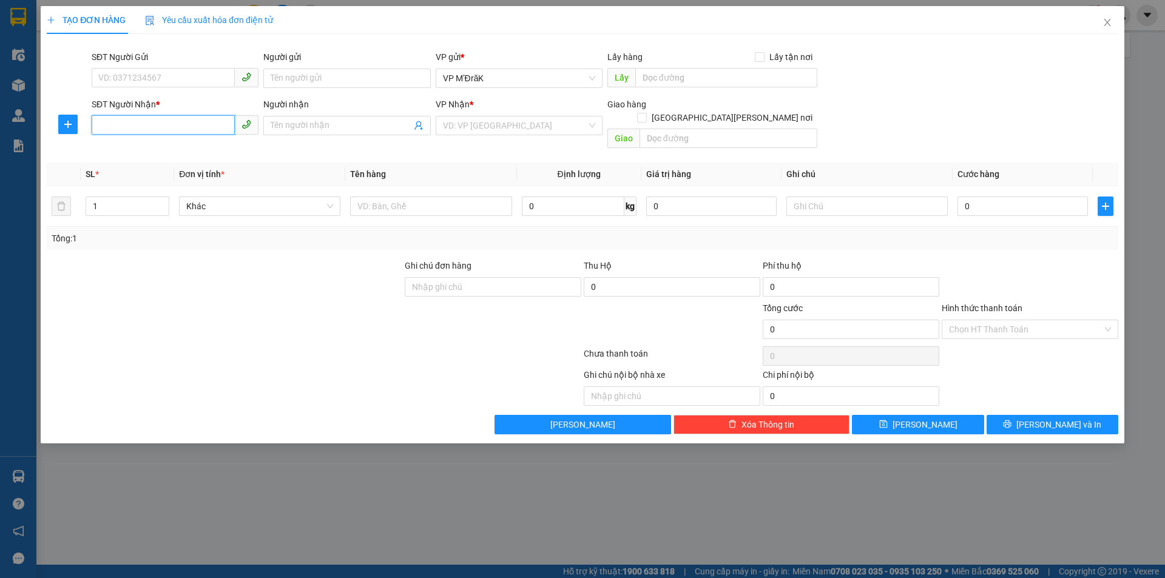
click at [154, 118] on input "SĐT Người Nhận *" at bounding box center [163, 124] width 143 height 19
click at [141, 147] on div "0767533620" at bounding box center [175, 149] width 152 height 13
click at [1017, 197] on input "80.000" at bounding box center [1022, 206] width 130 height 19
drag, startPoint x: 1050, startPoint y: 416, endPoint x: 1048, endPoint y: 407, distance: 8.8
click at [1050, 418] on span "[PERSON_NAME] và In" at bounding box center [1058, 424] width 85 height 13
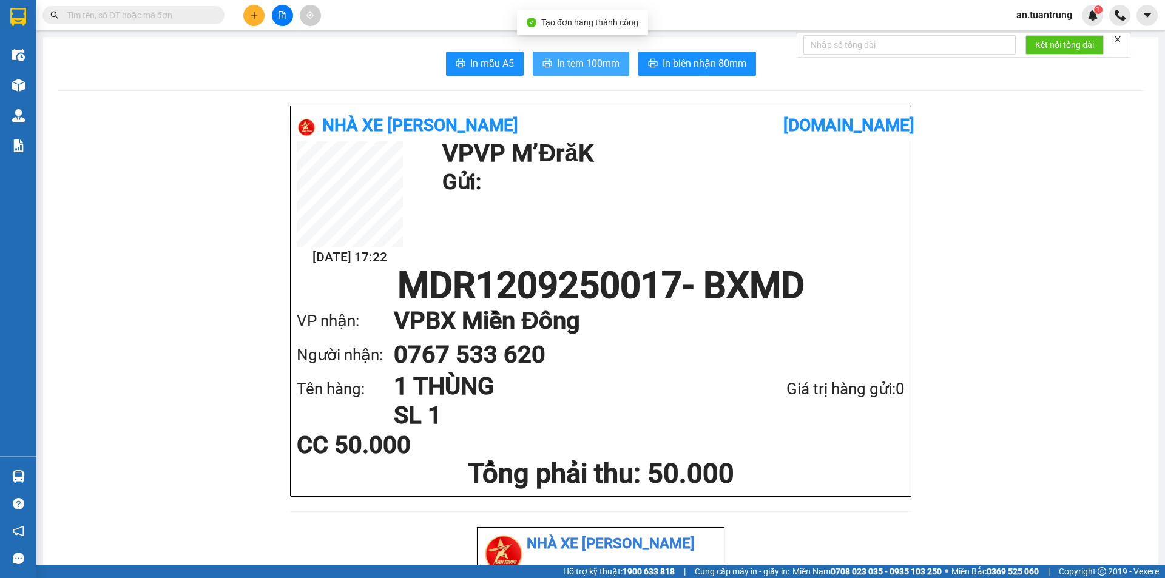
click at [536, 56] on button "In tem 100mm" at bounding box center [581, 64] width 96 height 24
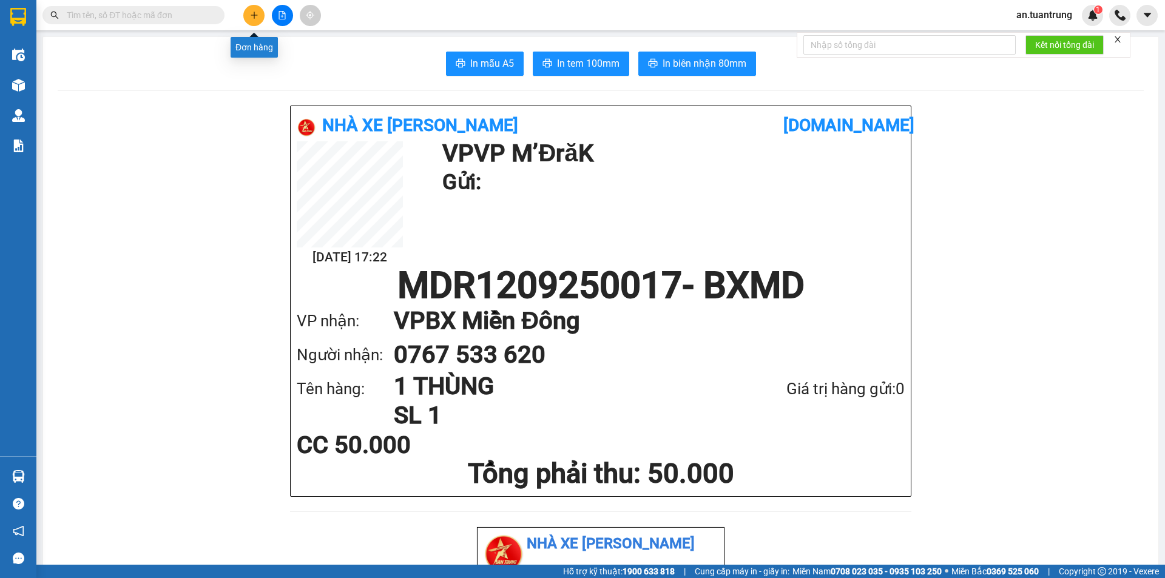
click at [245, 17] on button at bounding box center [253, 15] width 21 height 21
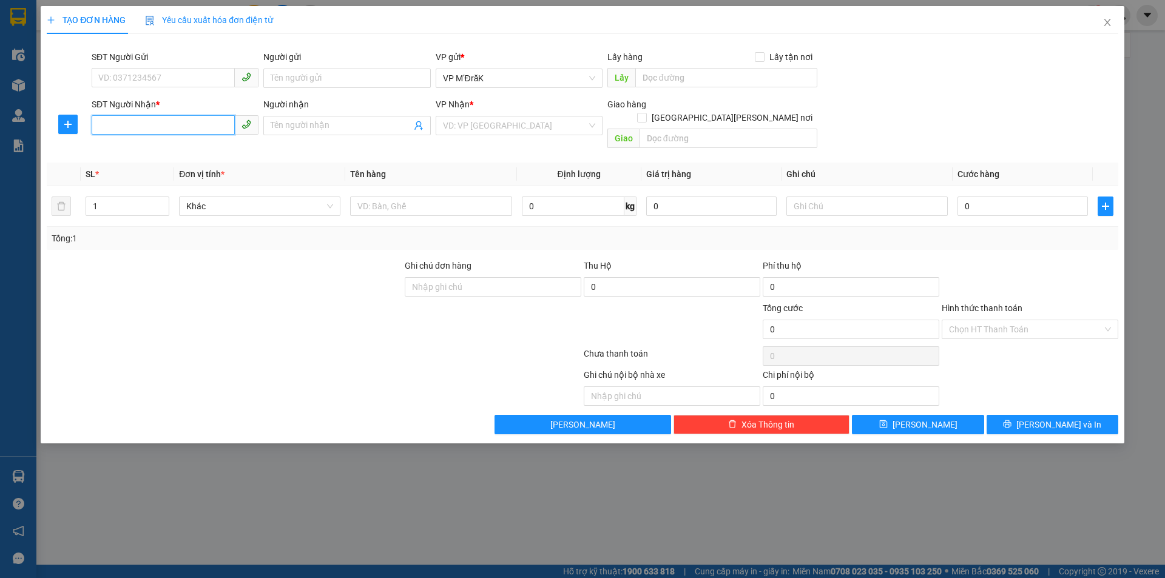
click at [190, 121] on input "SĐT Người Nhận *" at bounding box center [163, 124] width 143 height 19
click at [495, 129] on input "search" at bounding box center [515, 125] width 144 height 18
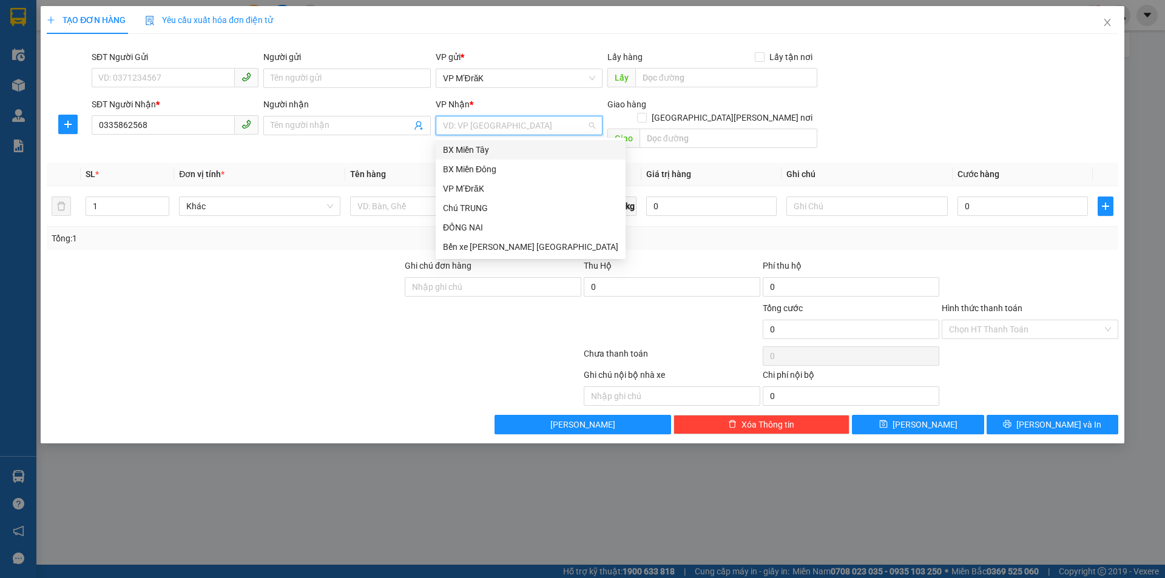
click at [493, 147] on div "BX Miền Tây" at bounding box center [530, 149] width 175 height 13
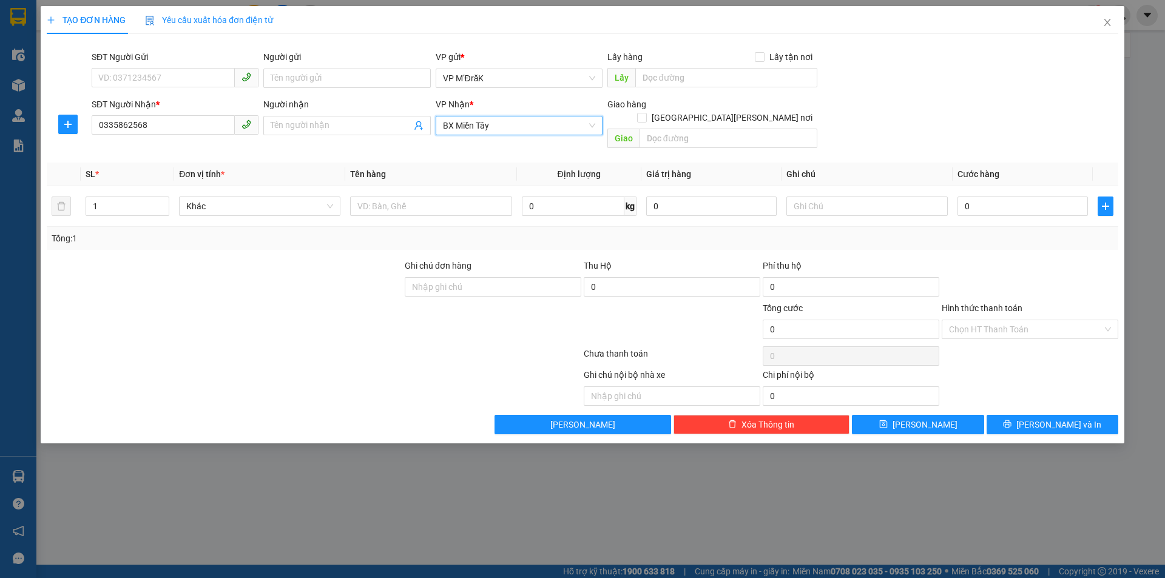
click at [485, 124] on span "BX Miền Tây" at bounding box center [519, 125] width 152 height 18
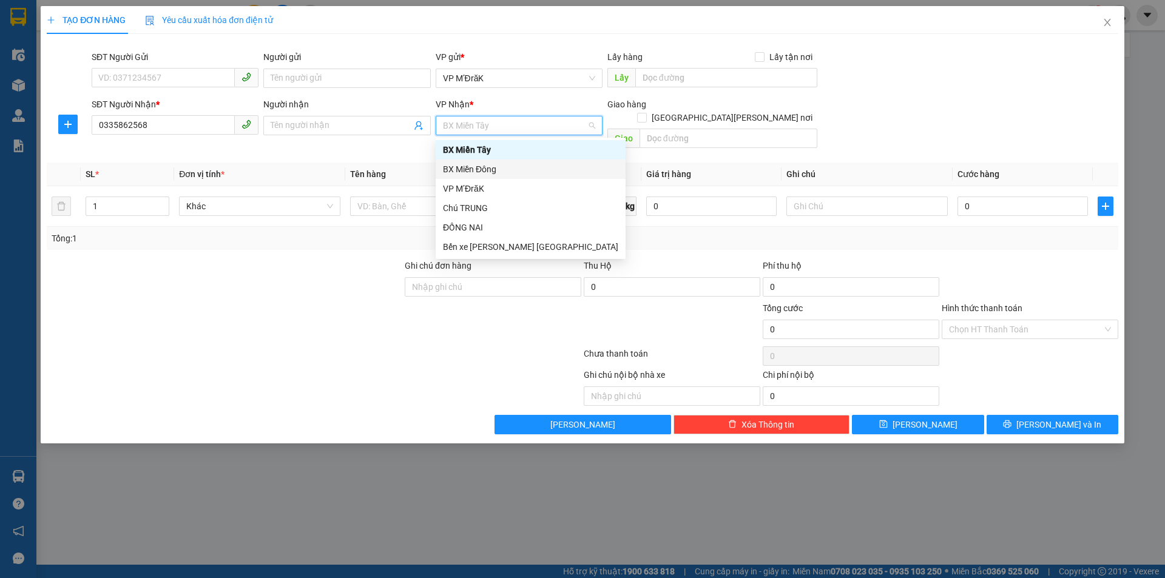
click at [484, 170] on div "BX Miền Đông" at bounding box center [530, 169] width 175 height 13
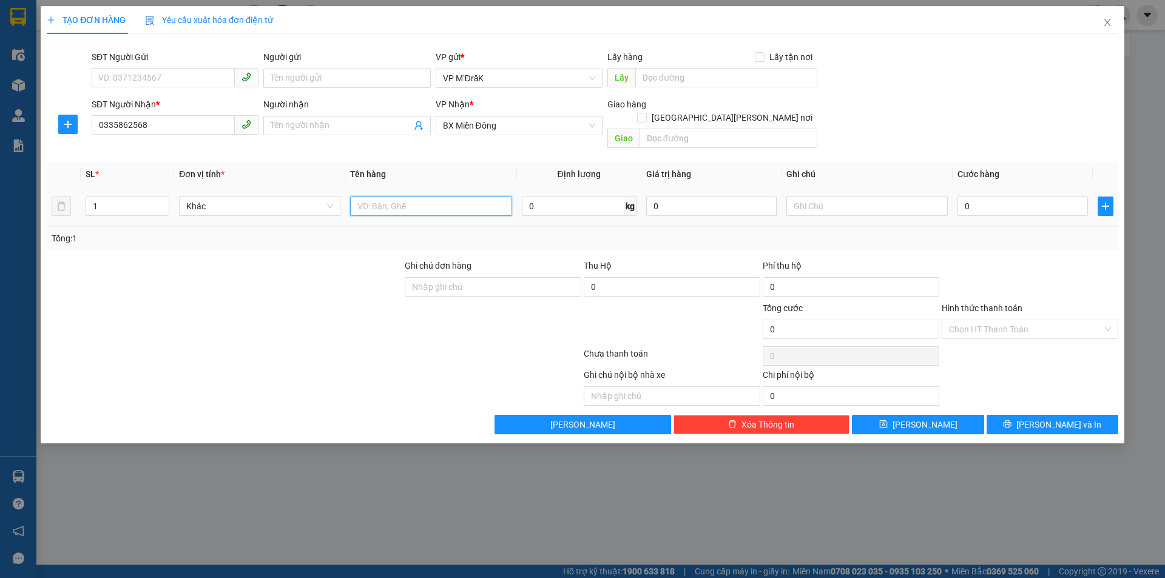
click at [450, 197] on input "text" at bounding box center [430, 206] width 161 height 19
click at [1005, 197] on input "0" at bounding box center [1022, 206] width 130 height 19
click at [944, 320] on div "Chọn HT Thanh Toán" at bounding box center [1030, 329] width 177 height 19
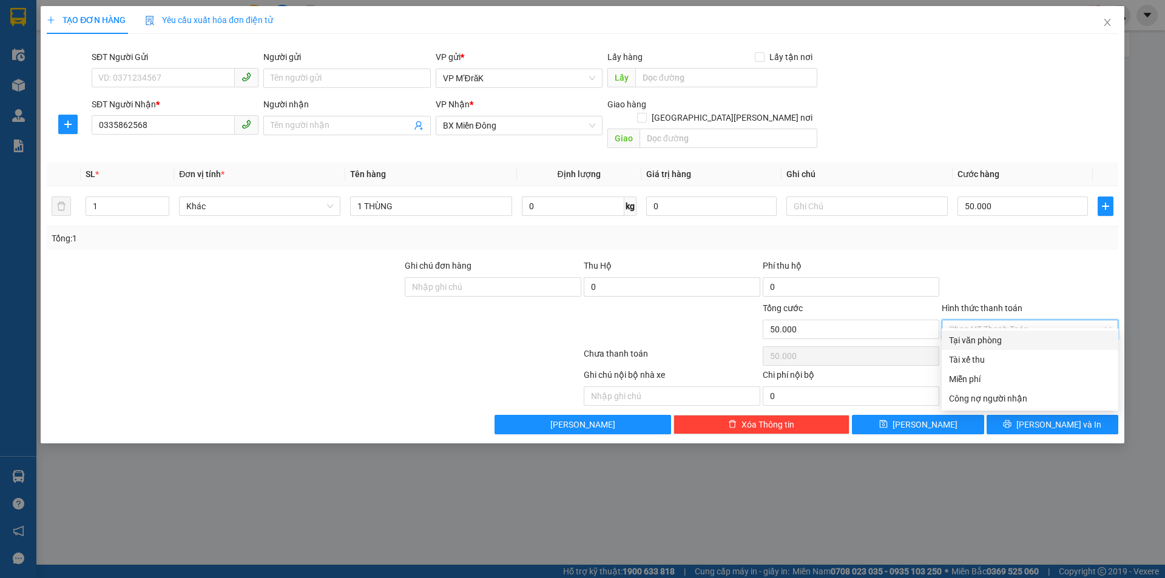
drag, startPoint x: 985, startPoint y: 340, endPoint x: 987, endPoint y: 333, distance: 7.4
click at [986, 343] on div "Tại văn phòng" at bounding box center [1030, 340] width 162 height 13
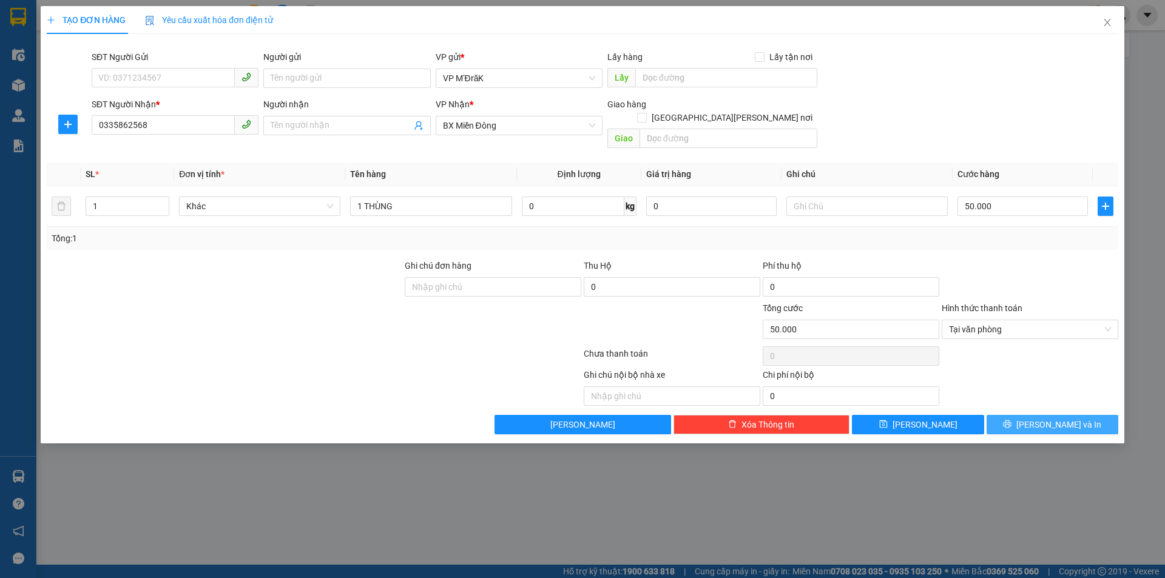
drag, startPoint x: 1053, startPoint y: 417, endPoint x: 1050, endPoint y: 410, distance: 7.3
click at [1053, 418] on span "[PERSON_NAME] và In" at bounding box center [1058, 424] width 85 height 13
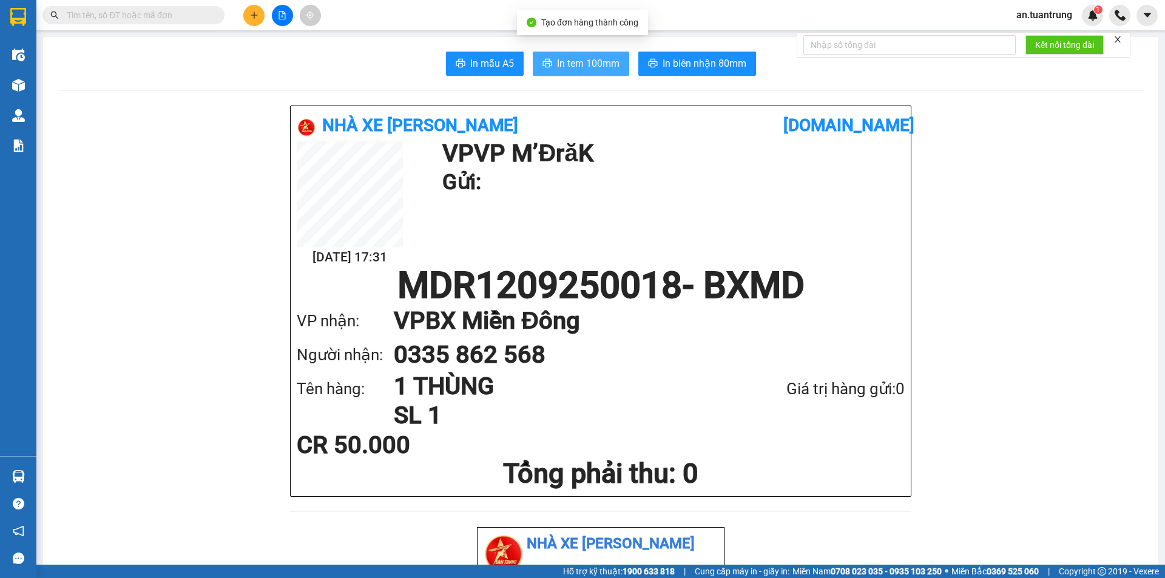
click at [557, 64] on span "In tem 100mm" at bounding box center [588, 63] width 62 height 15
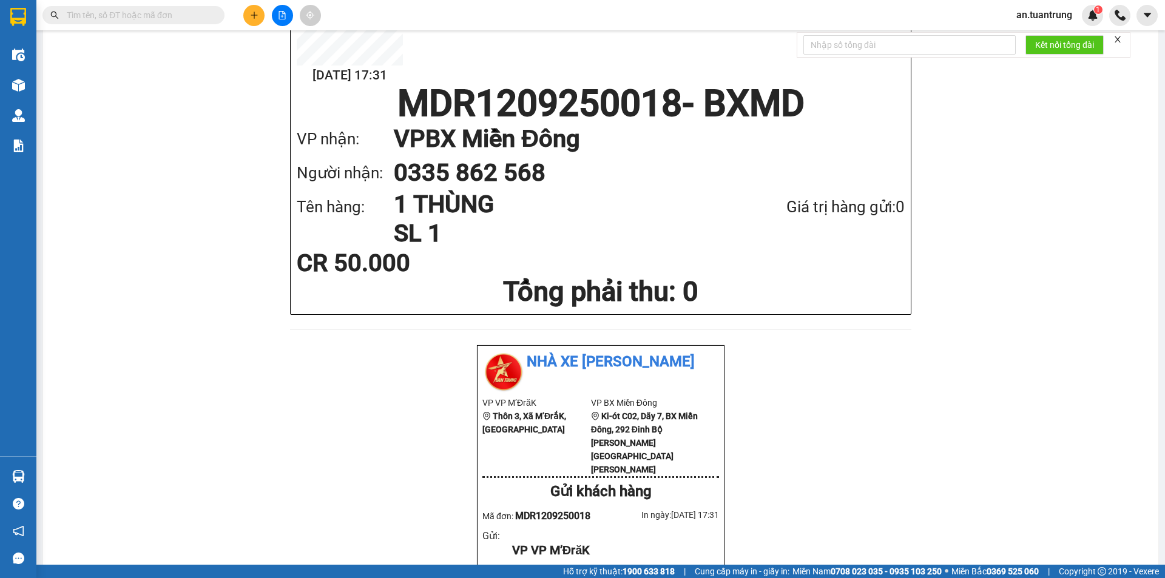
click at [263, 21] on button at bounding box center [253, 15] width 21 height 21
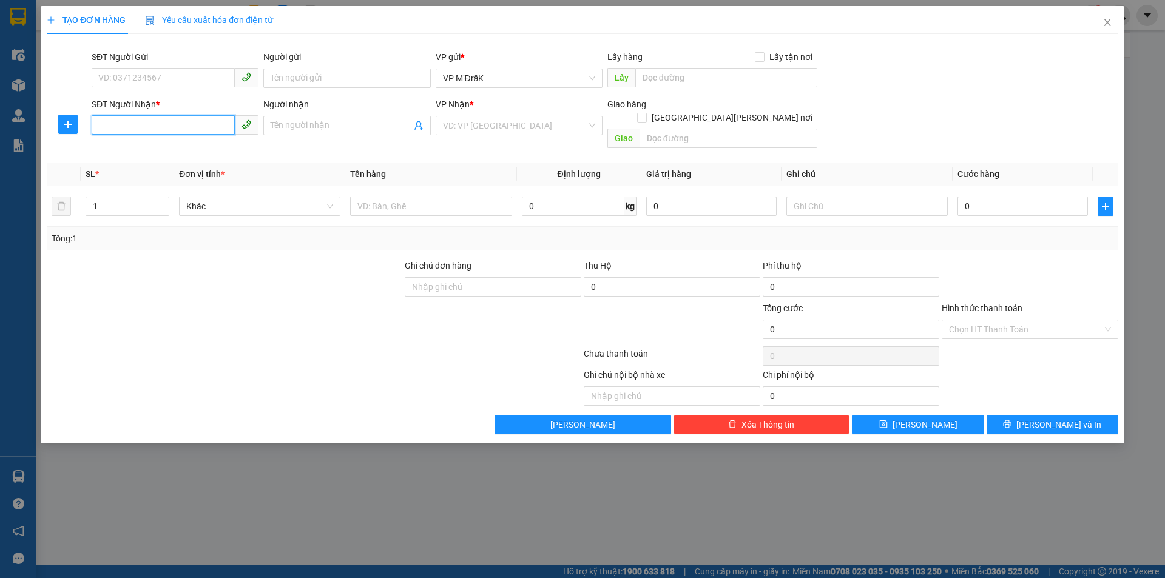
click at [165, 127] on input "SĐT Người Nhận *" at bounding box center [163, 124] width 143 height 19
click at [191, 150] on div "0336241281 - c thuy" at bounding box center [175, 149] width 152 height 13
click at [450, 197] on input "thùng" at bounding box center [430, 206] width 161 height 19
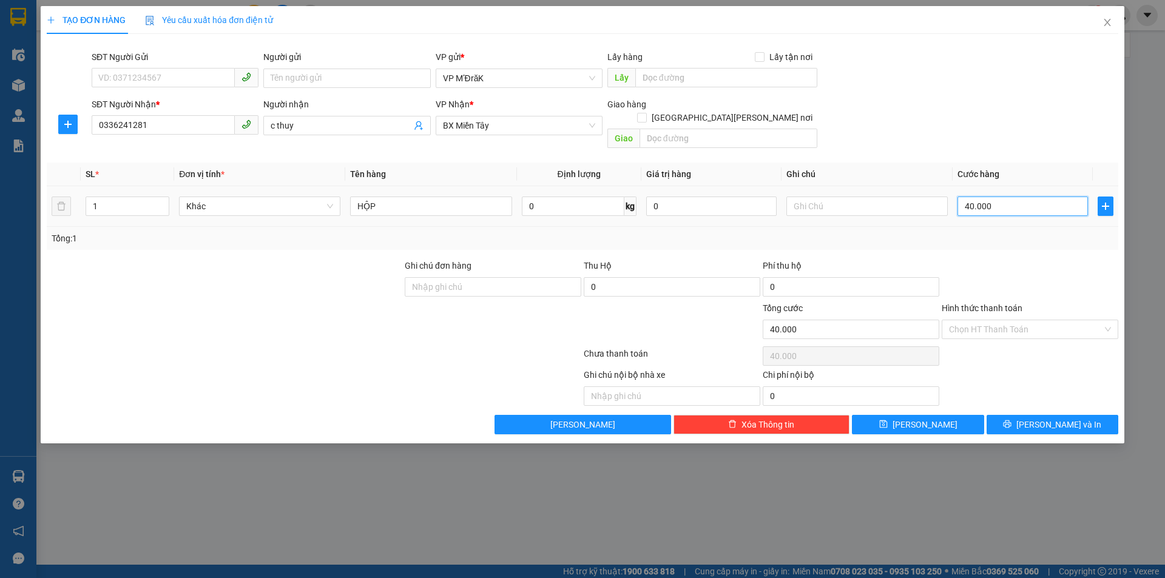
click at [1055, 197] on input "40.000" at bounding box center [1022, 206] width 130 height 19
click at [1064, 320] on input "Hình thức thanh toán" at bounding box center [1026, 329] width 154 height 18
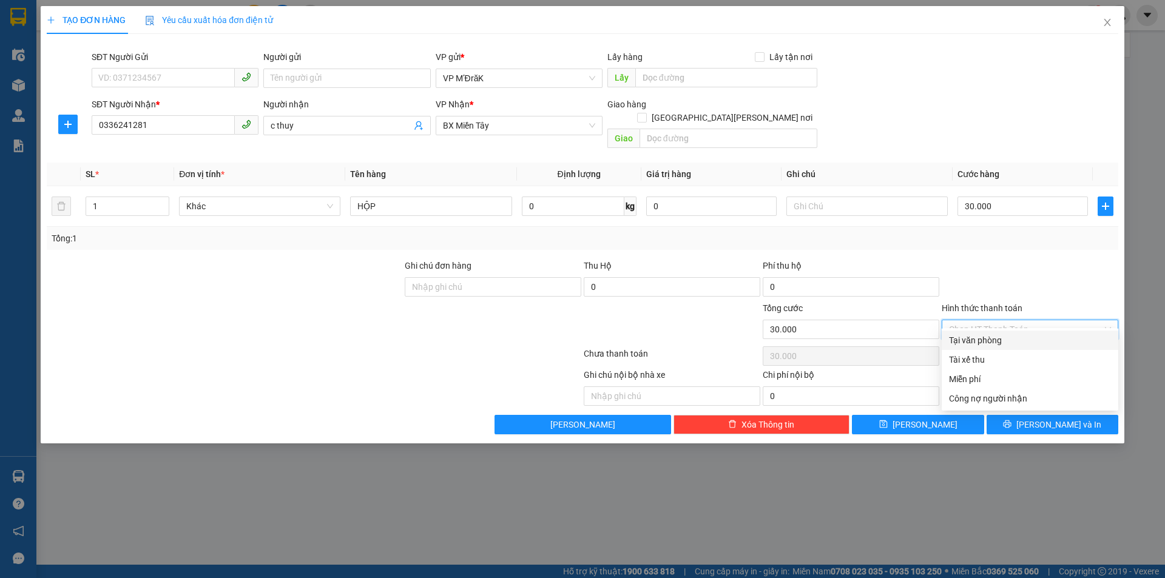
click at [1008, 331] on div "Tại văn phòng" at bounding box center [1030, 340] width 177 height 19
click at [1012, 415] on button "[PERSON_NAME] và In" at bounding box center [1053, 424] width 132 height 19
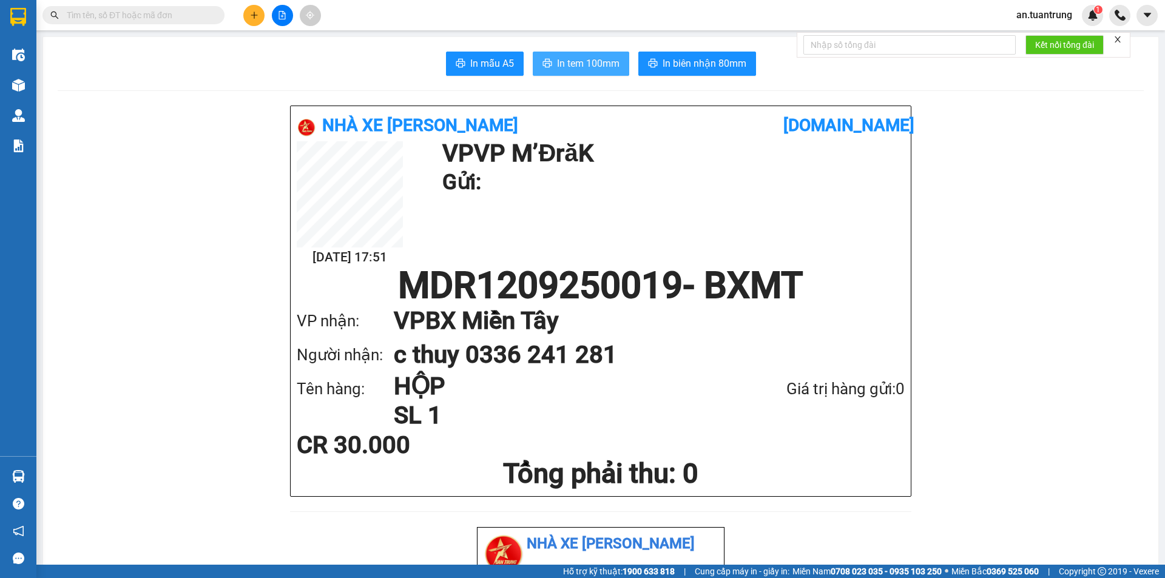
click at [591, 61] on span "In tem 100mm" at bounding box center [588, 63] width 62 height 15
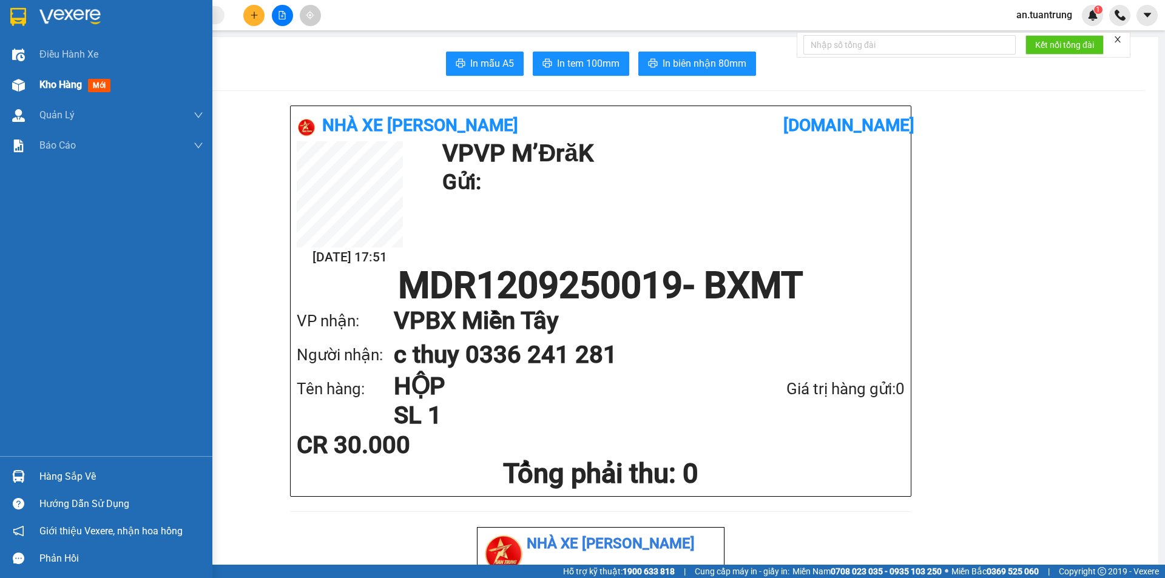
click at [65, 85] on span "Kho hàng" at bounding box center [60, 85] width 42 height 12
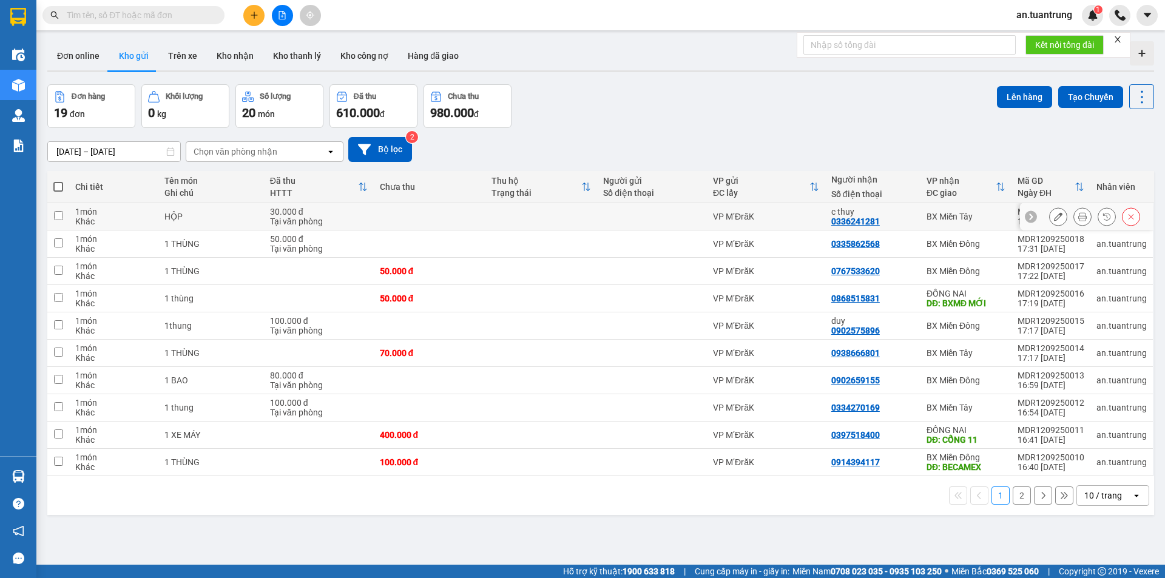
click at [952, 218] on div "BX Miền Tây" at bounding box center [966, 217] width 79 height 10
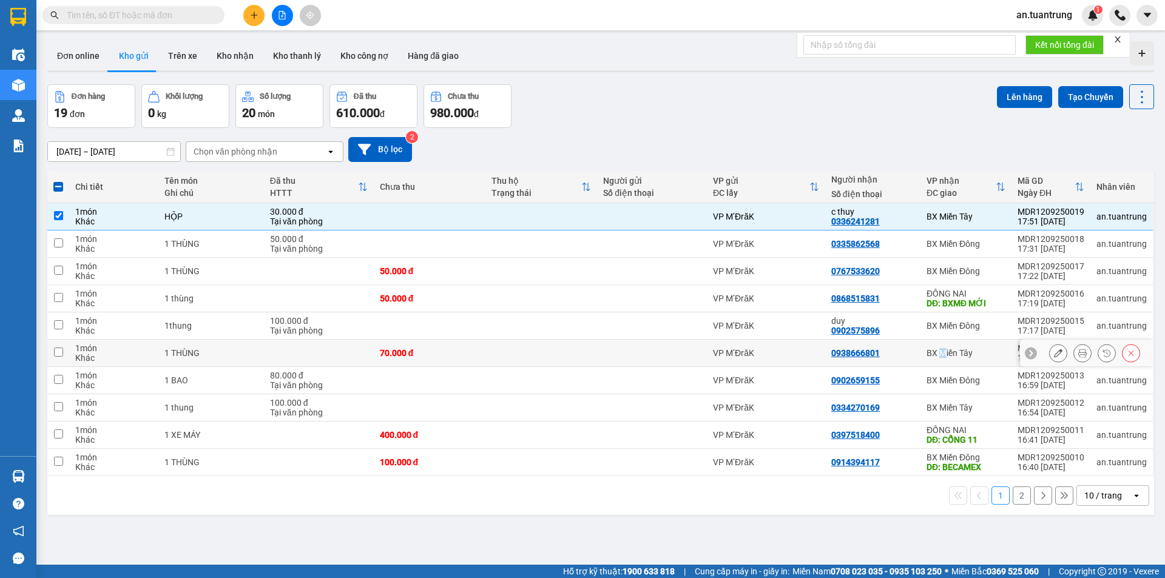
click at [938, 356] on div "BX Miền Tây" at bounding box center [966, 353] width 79 height 10
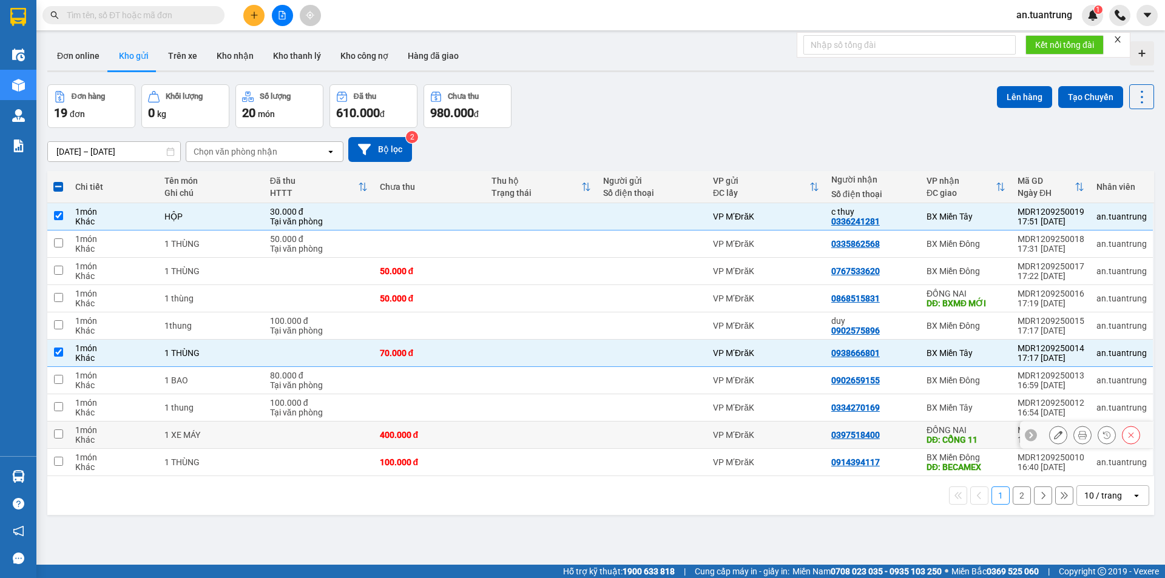
click at [955, 422] on td "ĐỒNG NAI DĐ: CỔNG 11" at bounding box center [965, 435] width 91 height 27
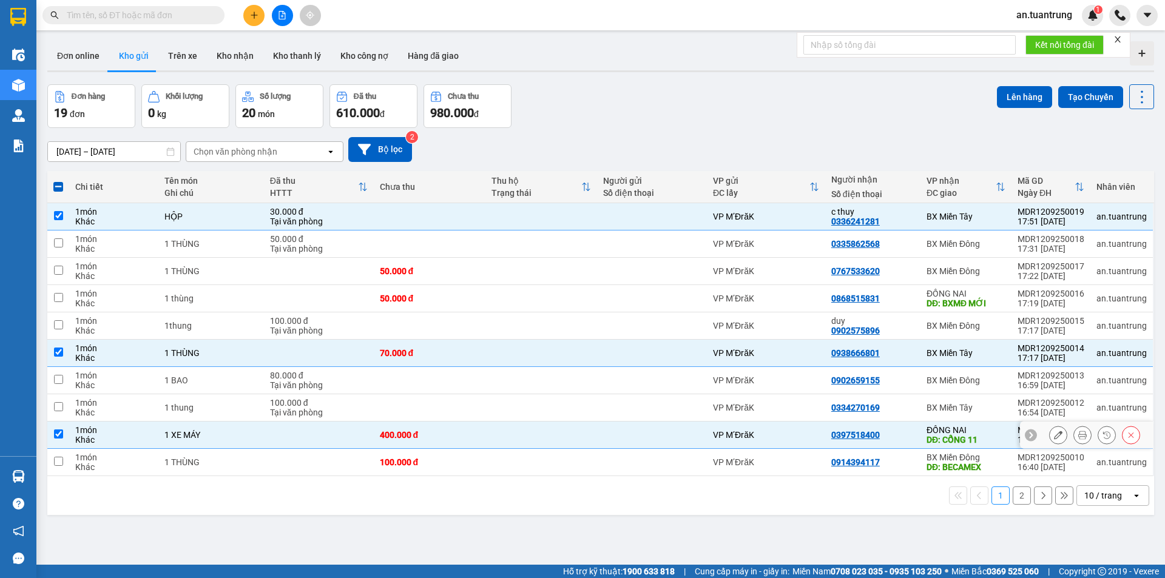
click at [970, 429] on div "ĐỒNG NAI" at bounding box center [966, 430] width 79 height 10
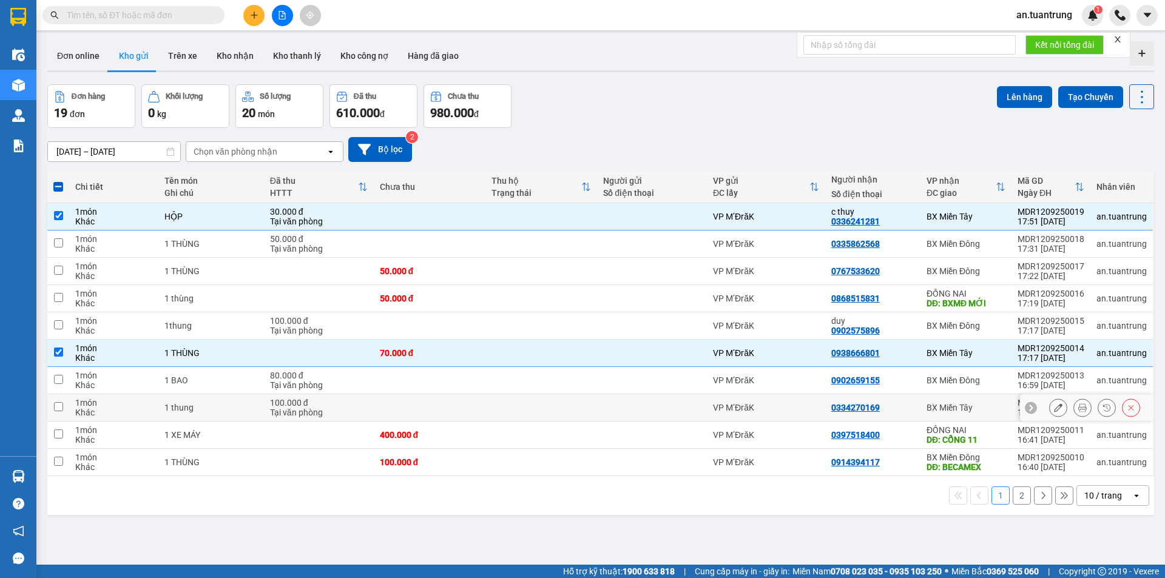
click at [974, 405] on div "BX Miền Tây" at bounding box center [966, 408] width 79 height 10
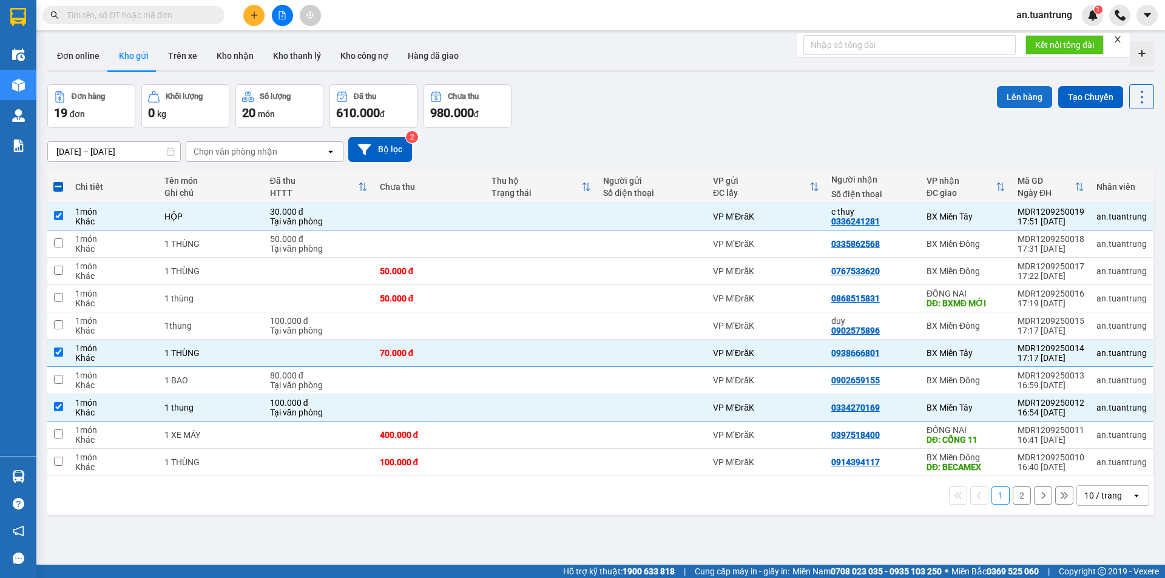
click at [1023, 103] on button "Lên hàng" at bounding box center [1024, 97] width 55 height 22
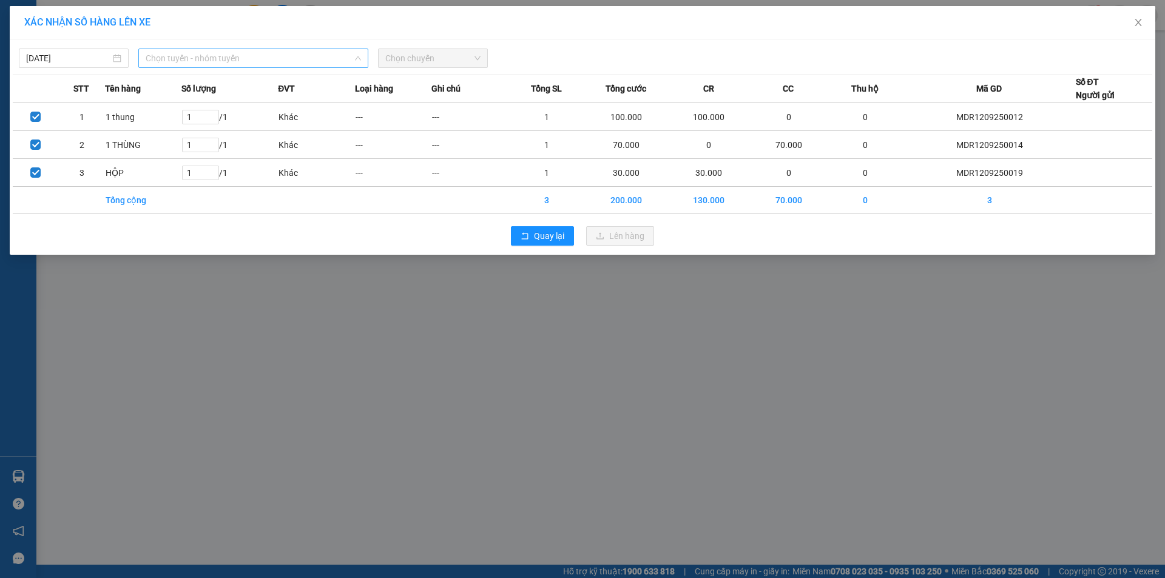
click at [178, 53] on span "Chọn tuyến - nhóm tuyến" at bounding box center [253, 58] width 215 height 18
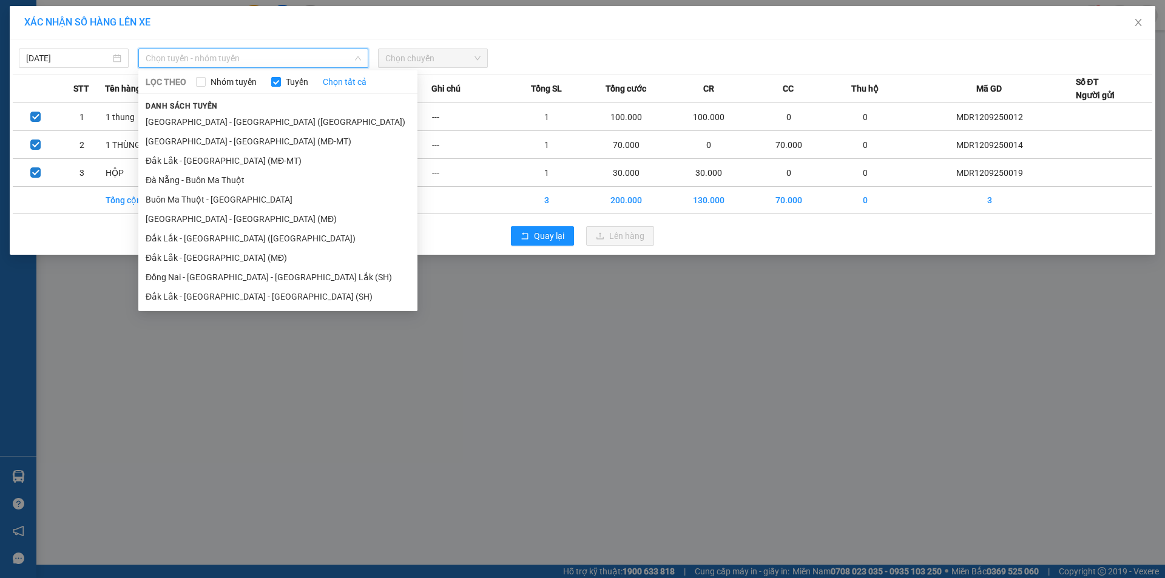
click at [219, 240] on li "Đắk Lắk - [GEOGRAPHIC_DATA] ([GEOGRAPHIC_DATA])" at bounding box center [277, 238] width 279 height 19
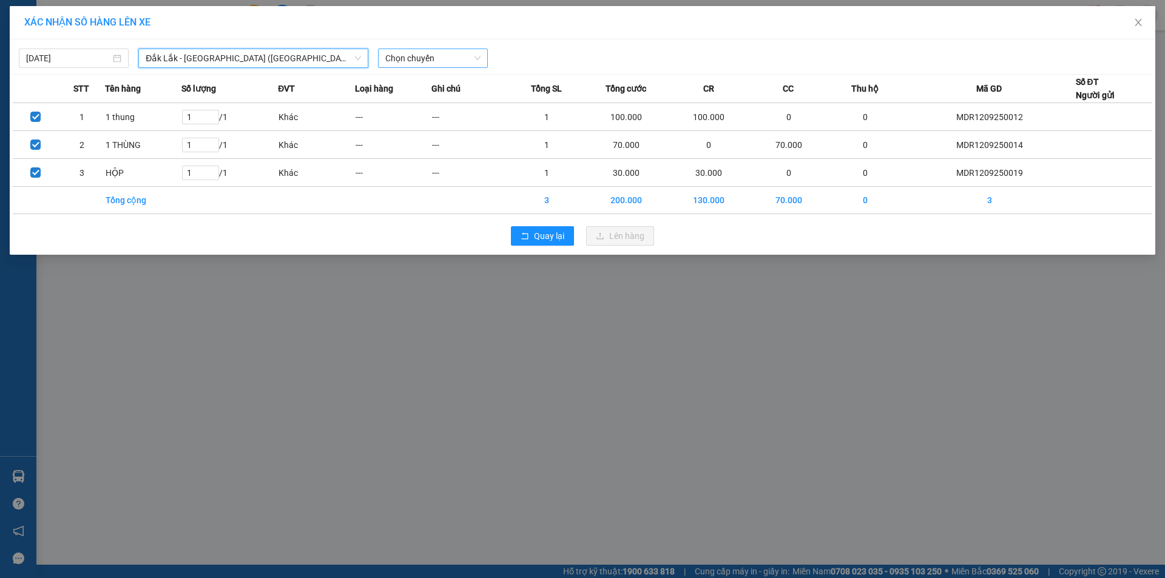
click at [419, 56] on span "Chọn chuyến" at bounding box center [432, 58] width 95 height 18
click at [434, 100] on div "21:15 - 50H-446.23" at bounding box center [432, 101] width 95 height 13
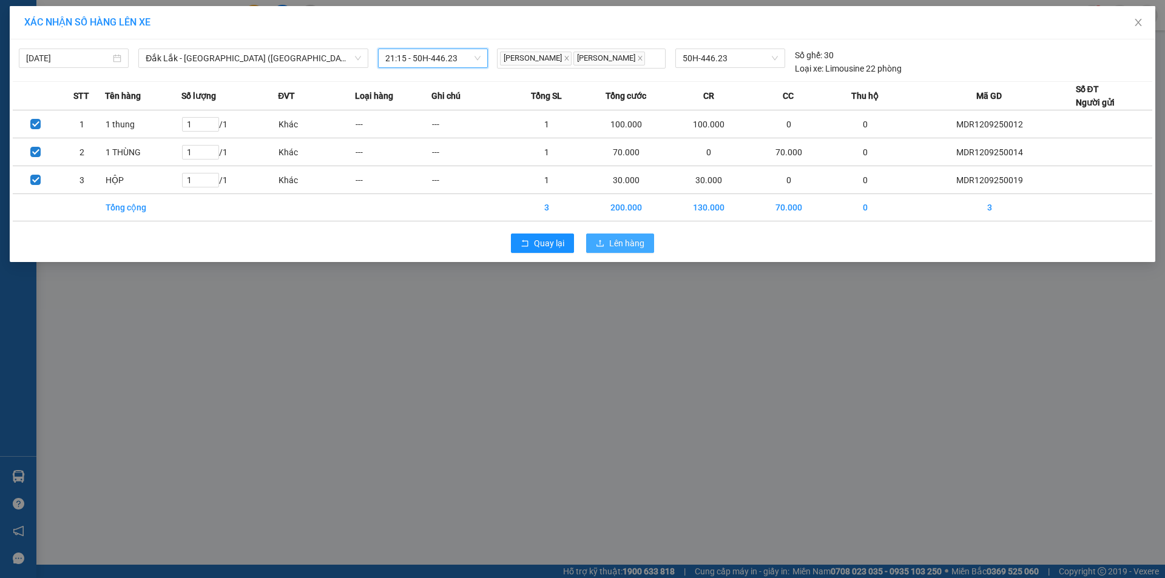
click at [600, 245] on icon "upload" at bounding box center [600, 243] width 8 height 8
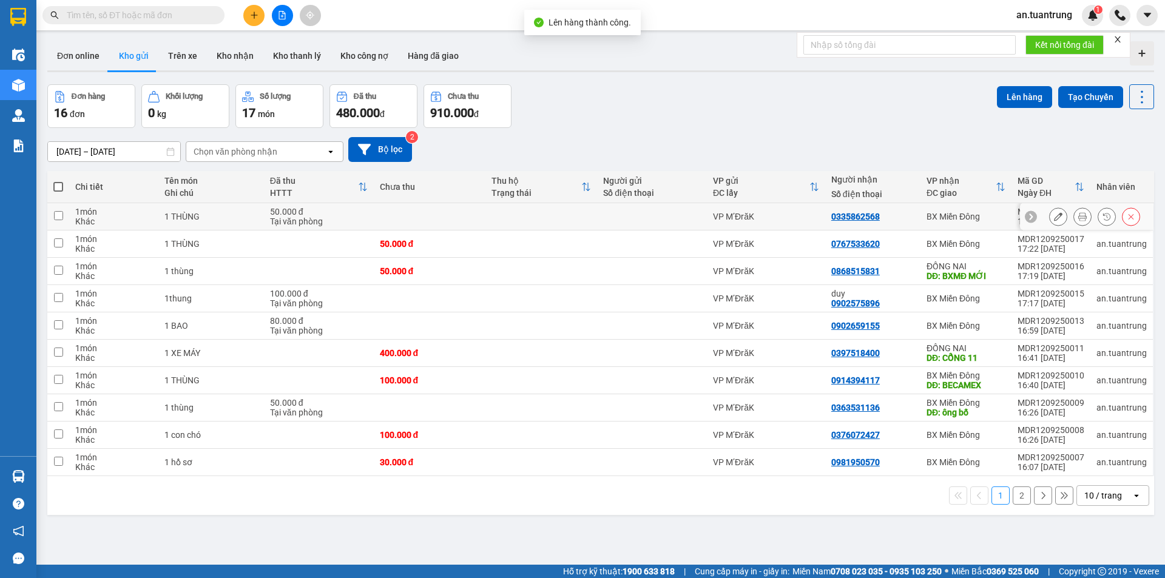
click at [960, 222] on td "BX Miền Đông" at bounding box center [965, 216] width 91 height 27
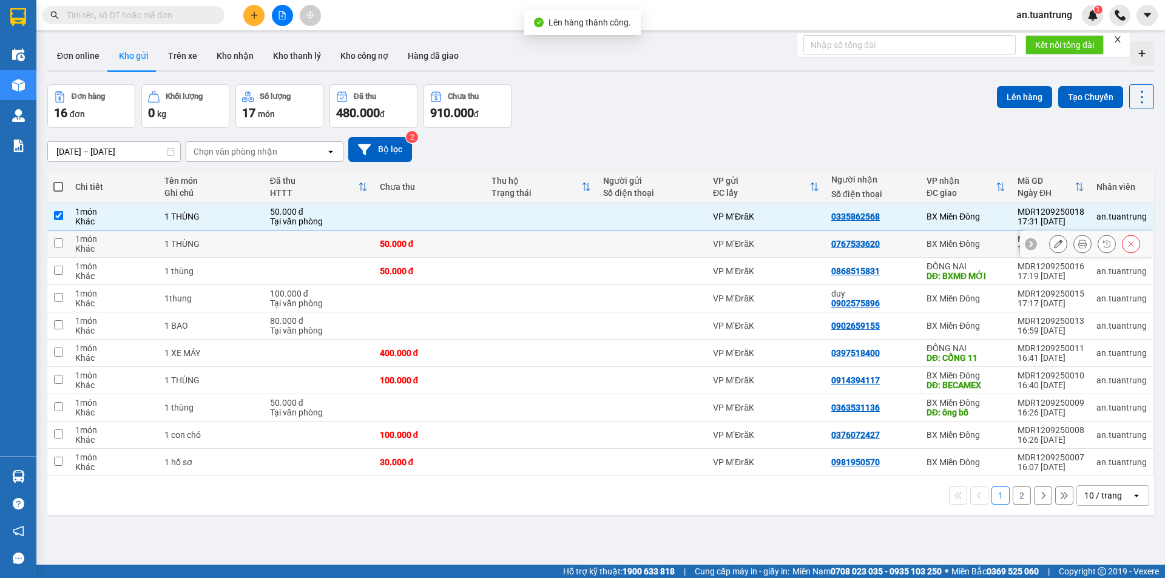
click at [959, 243] on div "BX Miền Đông" at bounding box center [966, 244] width 79 height 10
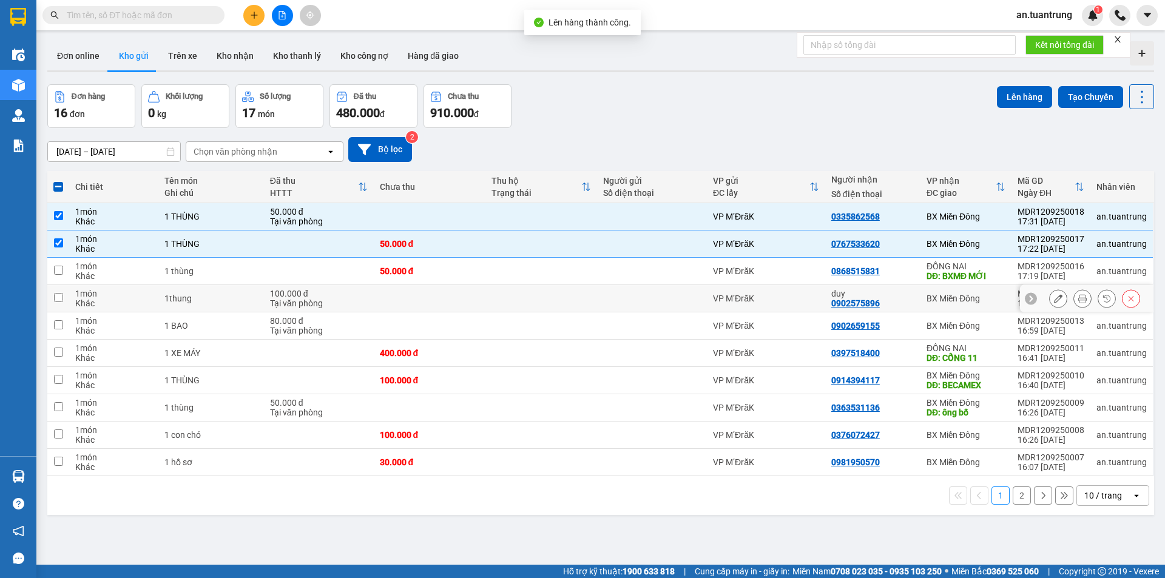
click at [968, 295] on div "BX Miền Đông" at bounding box center [966, 299] width 79 height 10
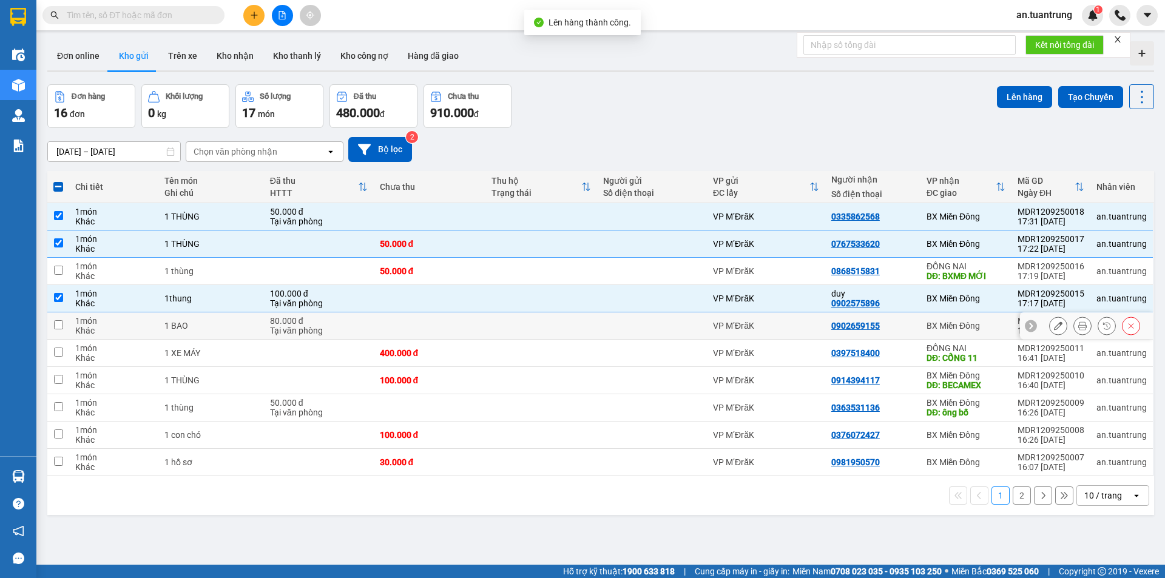
click at [970, 325] on div "BX Miền Đông" at bounding box center [966, 326] width 79 height 10
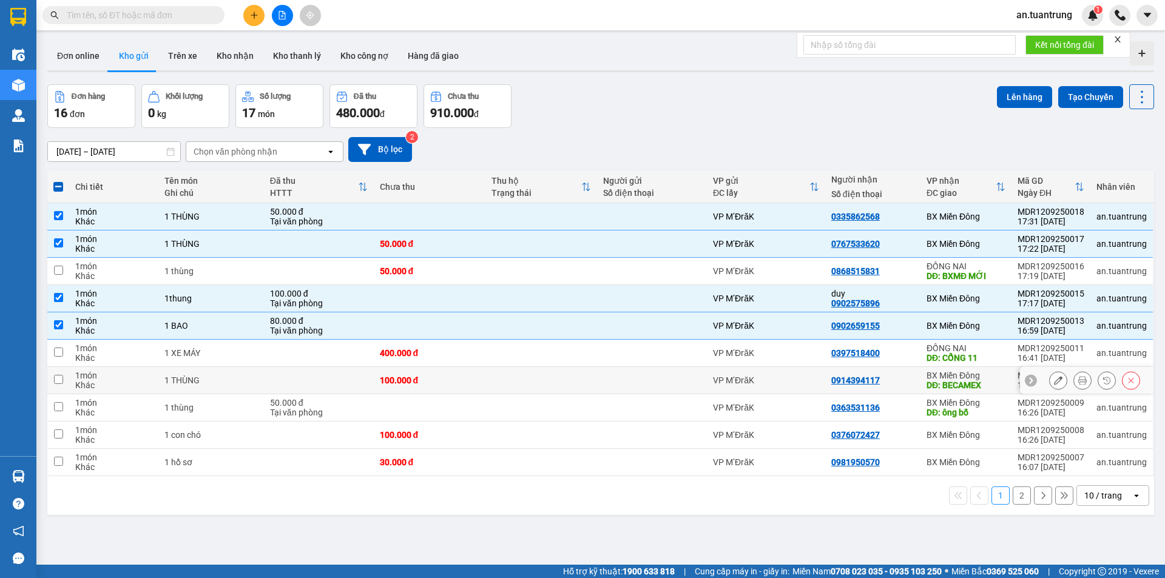
click at [980, 386] on div "DĐ: BECAMEX" at bounding box center [966, 385] width 79 height 10
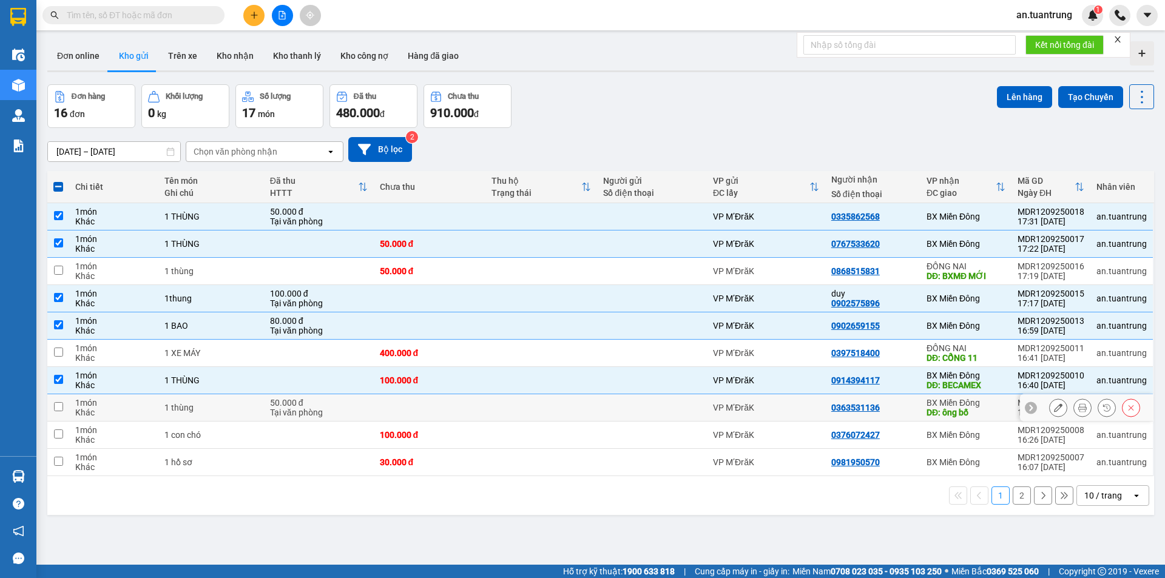
click at [993, 405] on div "BX Miền Đông" at bounding box center [966, 403] width 79 height 10
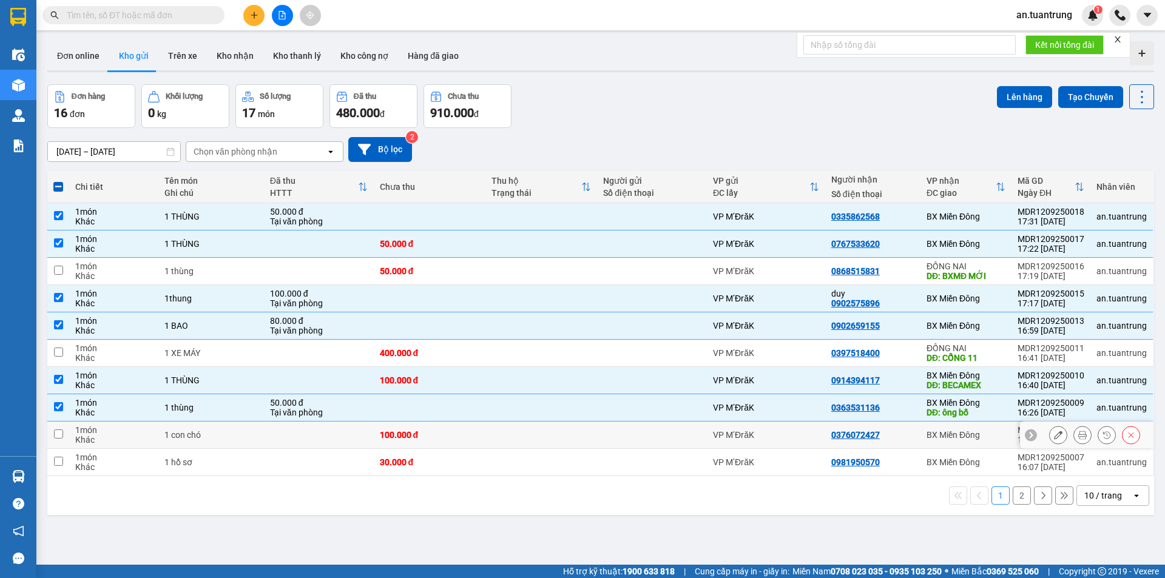
click at [974, 443] on td "BX Miền Đông" at bounding box center [965, 435] width 91 height 27
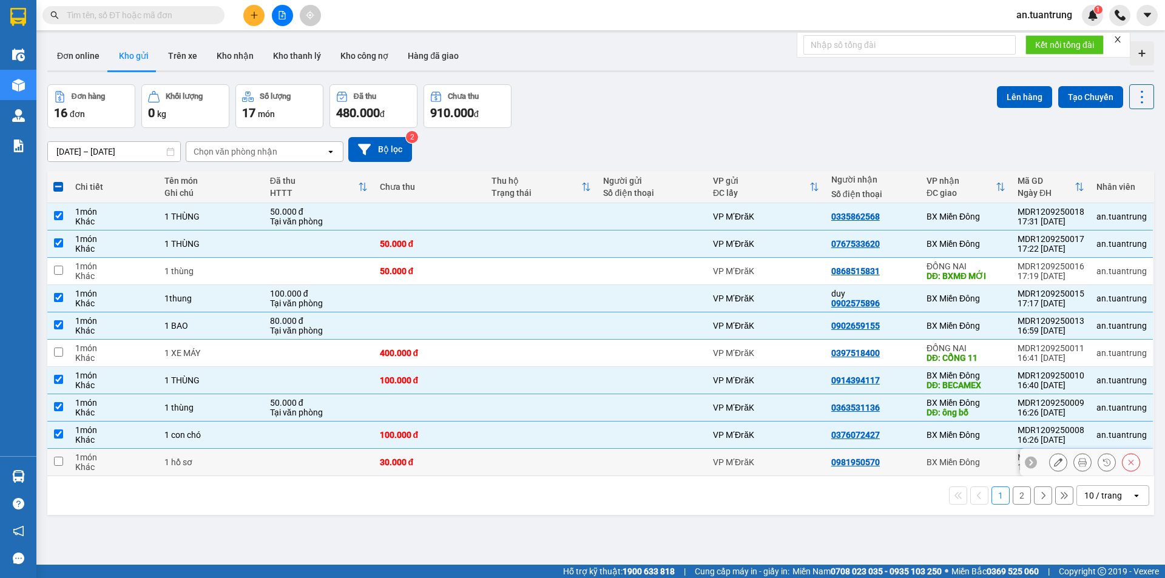
click at [968, 464] on div "BX Miền Đông" at bounding box center [966, 462] width 79 height 10
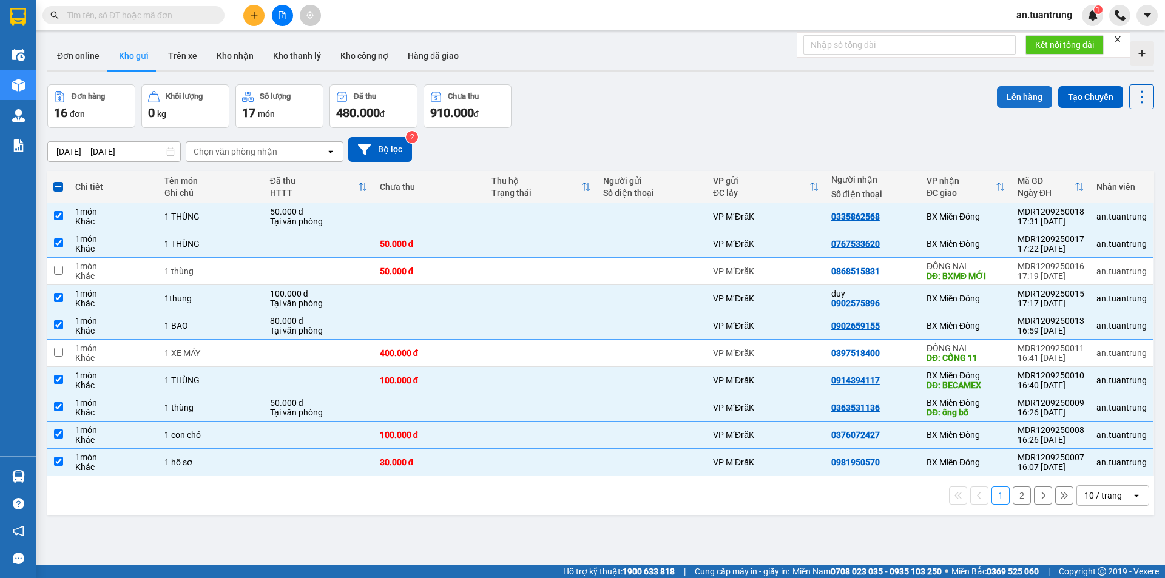
click at [1032, 88] on button "Lên hàng" at bounding box center [1024, 97] width 55 height 22
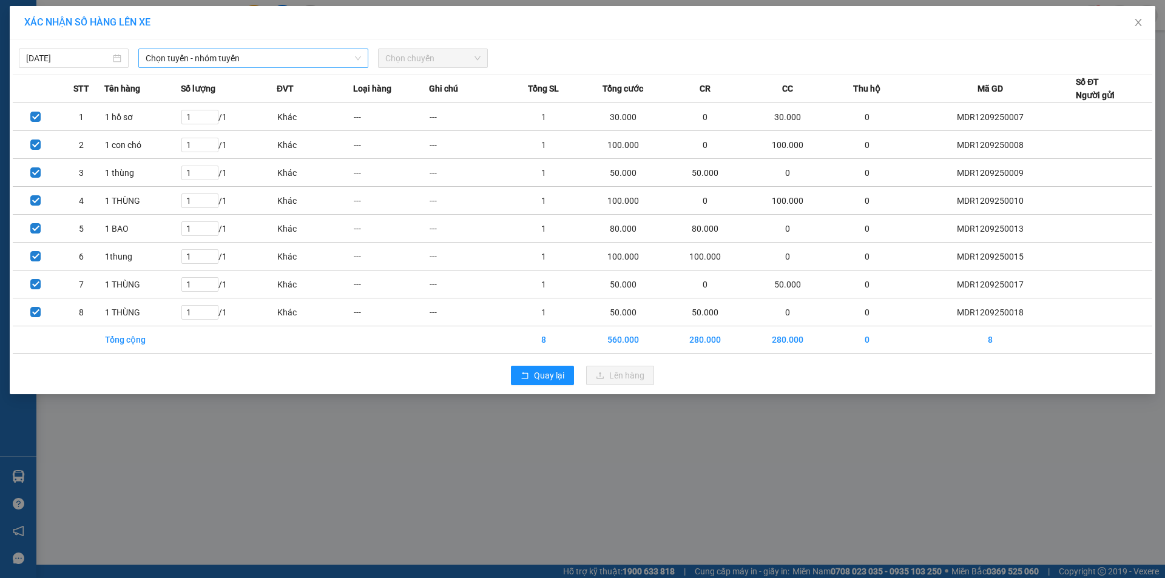
click at [252, 58] on span "Chọn tuyến - nhóm tuyến" at bounding box center [253, 58] width 215 height 18
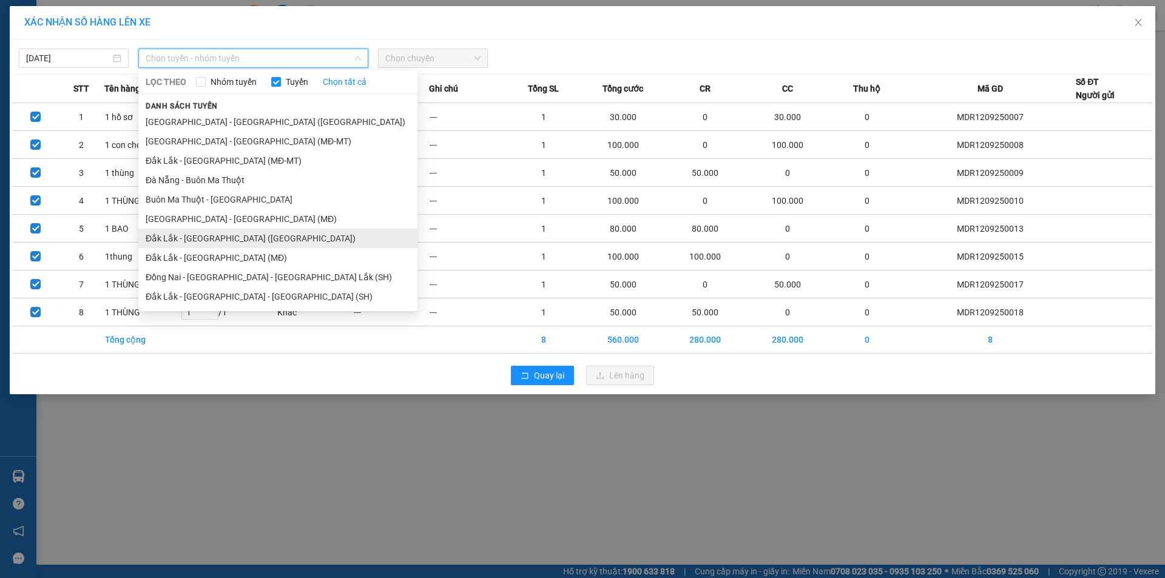
click at [224, 241] on li "Đắk Lắk - [GEOGRAPHIC_DATA] ([GEOGRAPHIC_DATA])" at bounding box center [277, 238] width 279 height 19
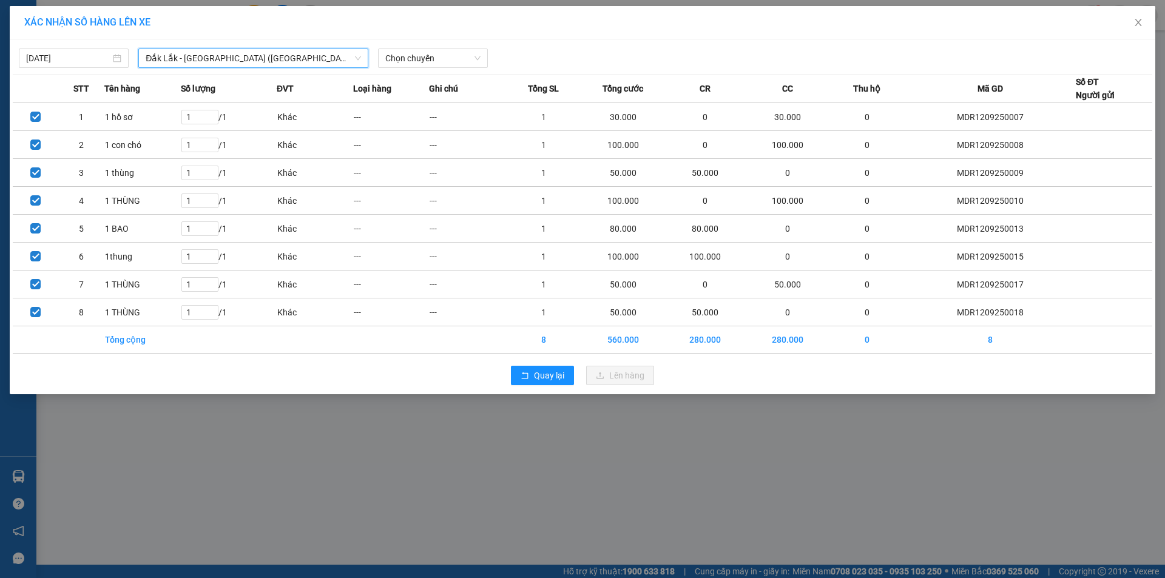
click at [247, 55] on span "Đắk Lắk - [GEOGRAPHIC_DATA] ([GEOGRAPHIC_DATA])" at bounding box center [253, 58] width 215 height 18
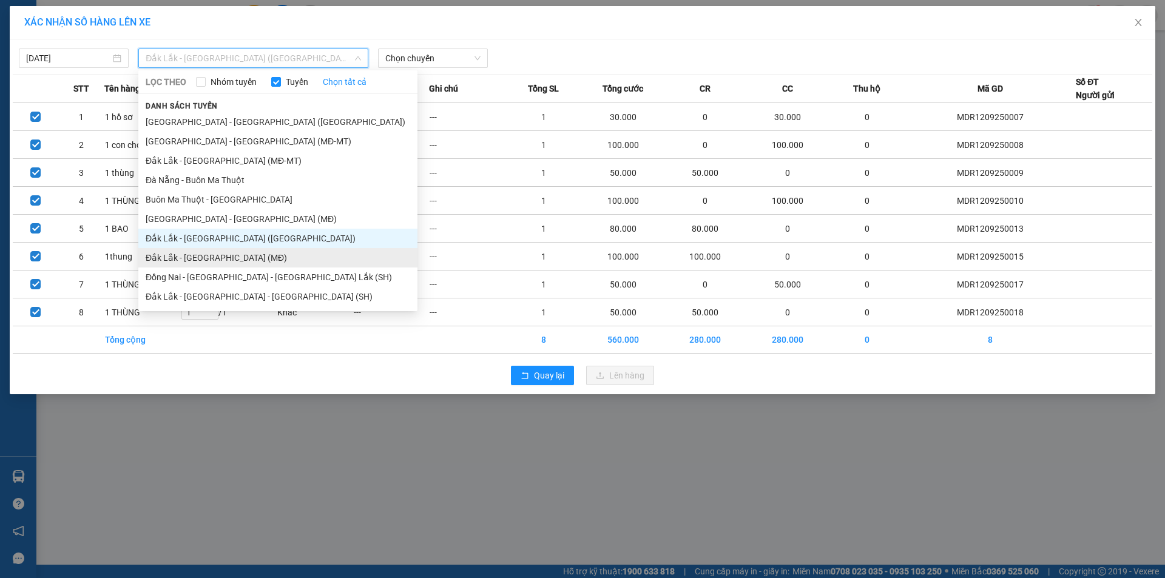
click at [213, 258] on li "Đắk Lắk - [GEOGRAPHIC_DATA] (MĐ)" at bounding box center [277, 257] width 279 height 19
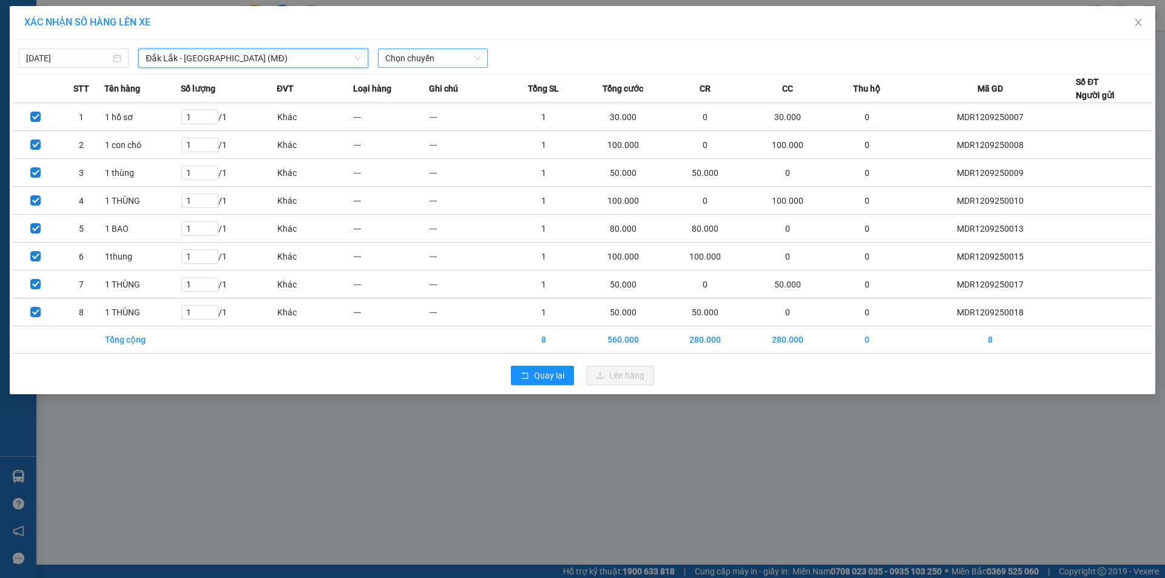
click at [438, 56] on span "Chọn chuyến" at bounding box center [432, 58] width 95 height 18
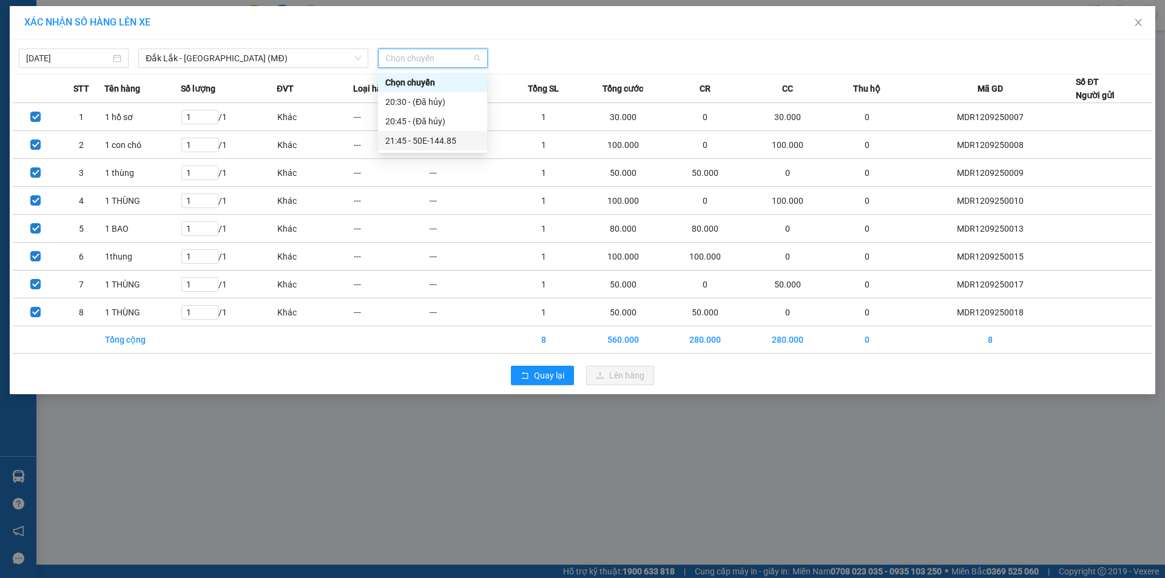
click at [445, 138] on div "21:45 - 50E-144.85" at bounding box center [432, 140] width 95 height 13
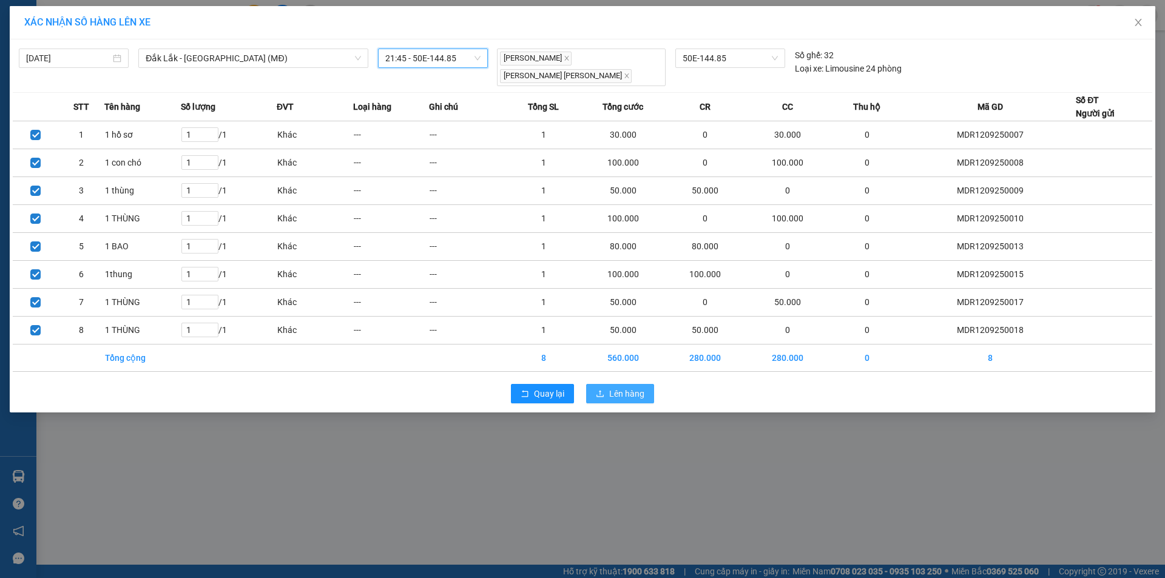
click at [633, 387] on span "Lên hàng" at bounding box center [626, 393] width 35 height 13
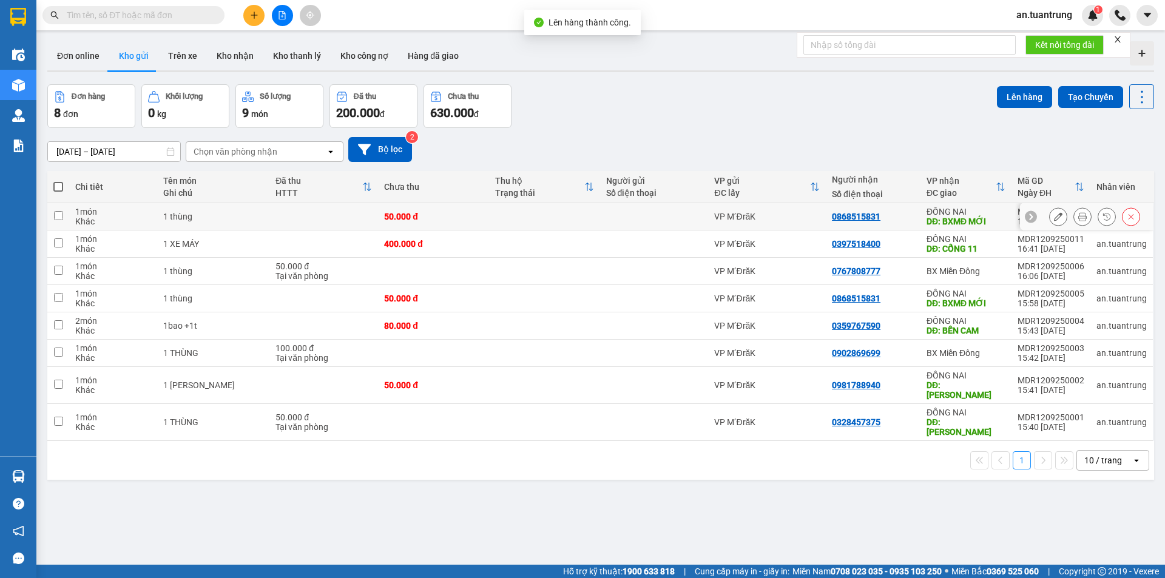
click at [899, 215] on div "0868515831" at bounding box center [873, 217] width 83 height 10
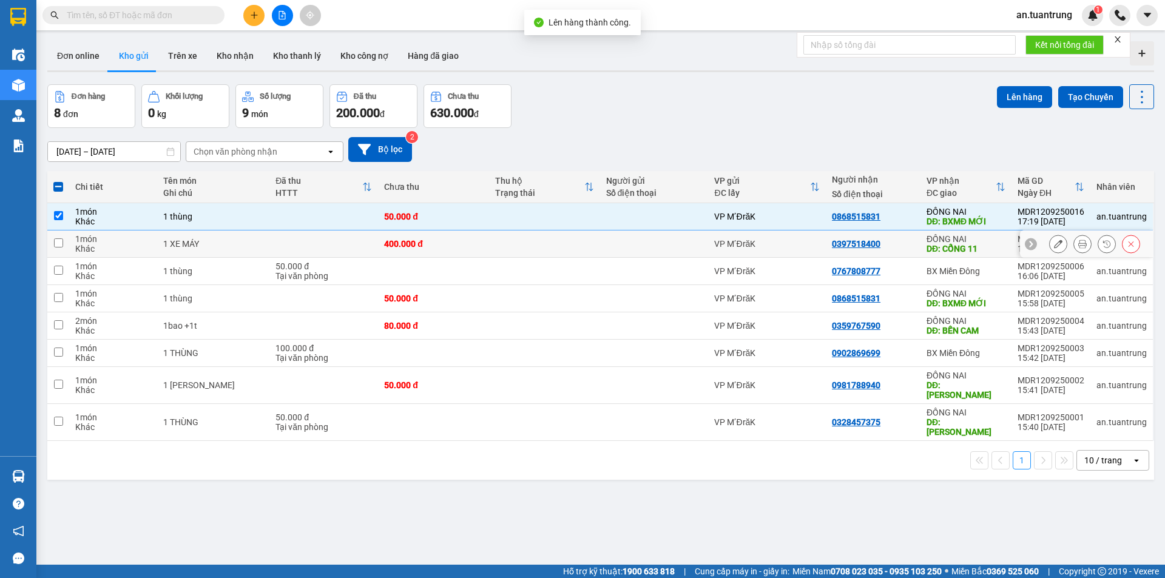
click at [904, 242] on div "0397518400" at bounding box center [873, 244] width 83 height 10
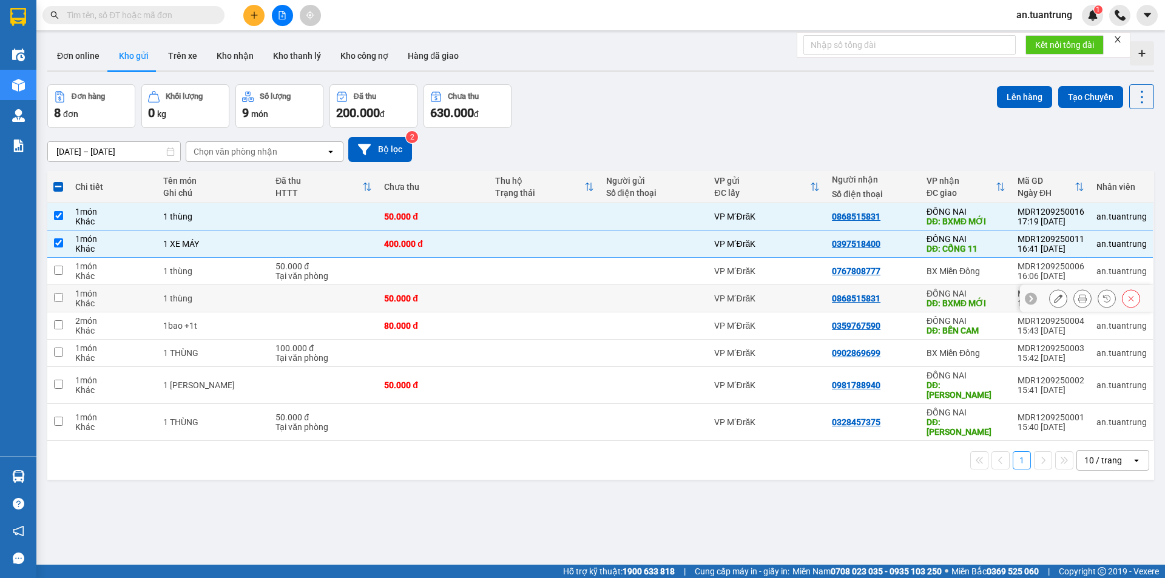
click at [906, 303] on td "0868515831" at bounding box center [873, 298] width 95 height 27
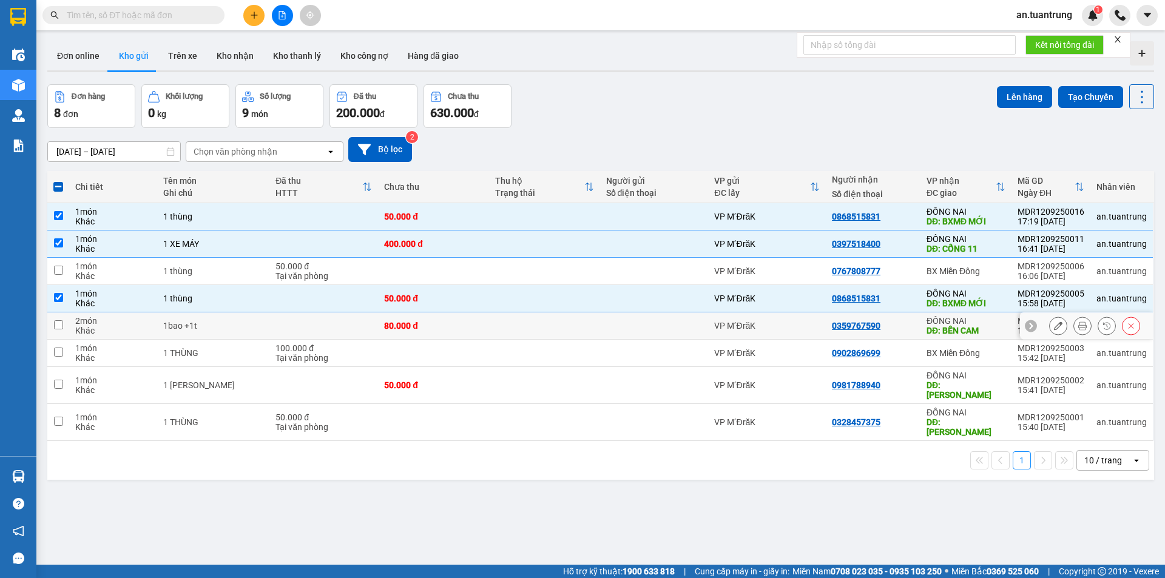
click at [910, 329] on div "0359767590" at bounding box center [873, 326] width 83 height 10
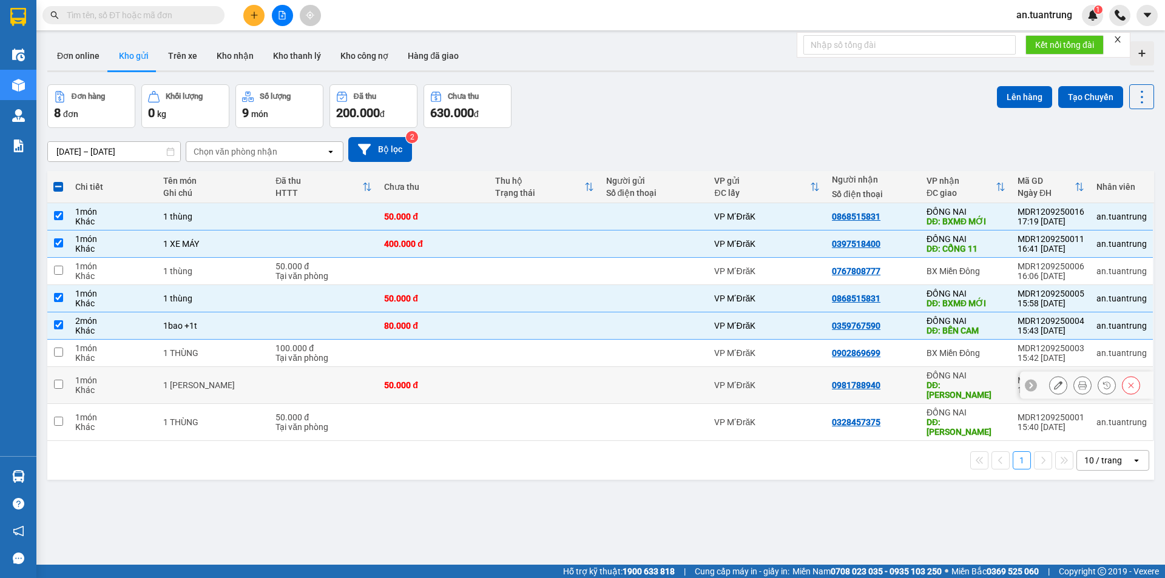
click at [914, 381] on td "0981788940" at bounding box center [873, 385] width 95 height 37
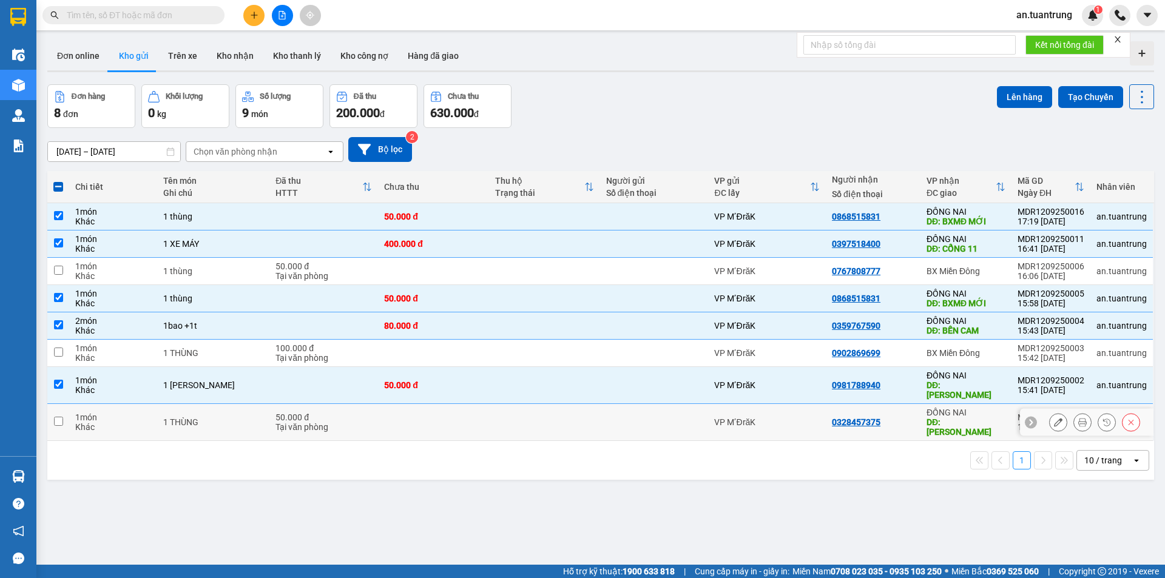
click at [913, 405] on td "0328457375" at bounding box center [873, 422] width 95 height 37
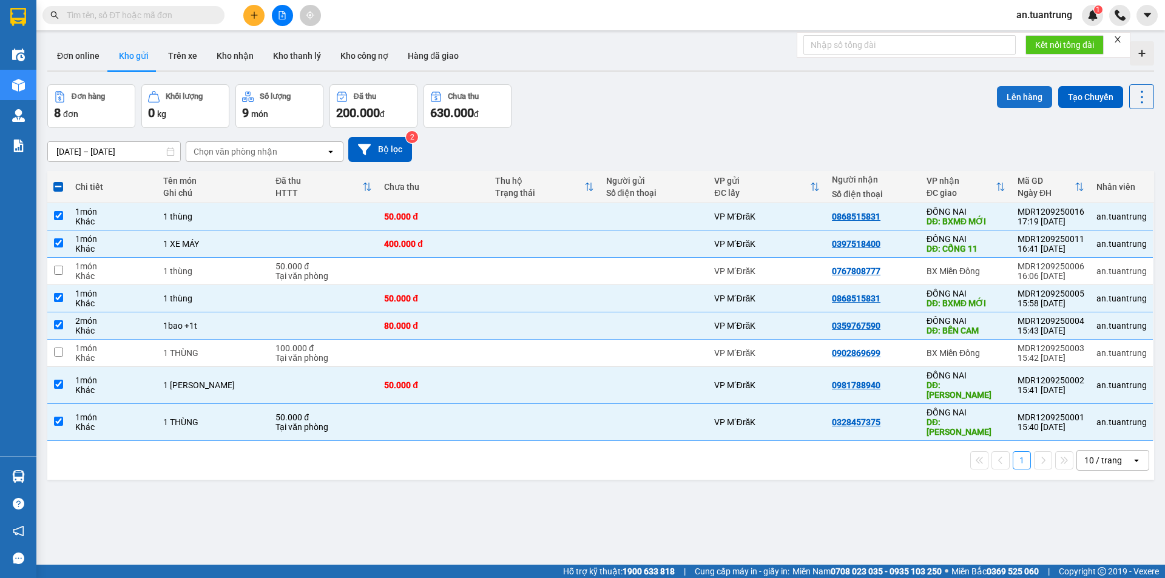
click at [1012, 96] on button "Lên hàng" at bounding box center [1024, 97] width 55 height 22
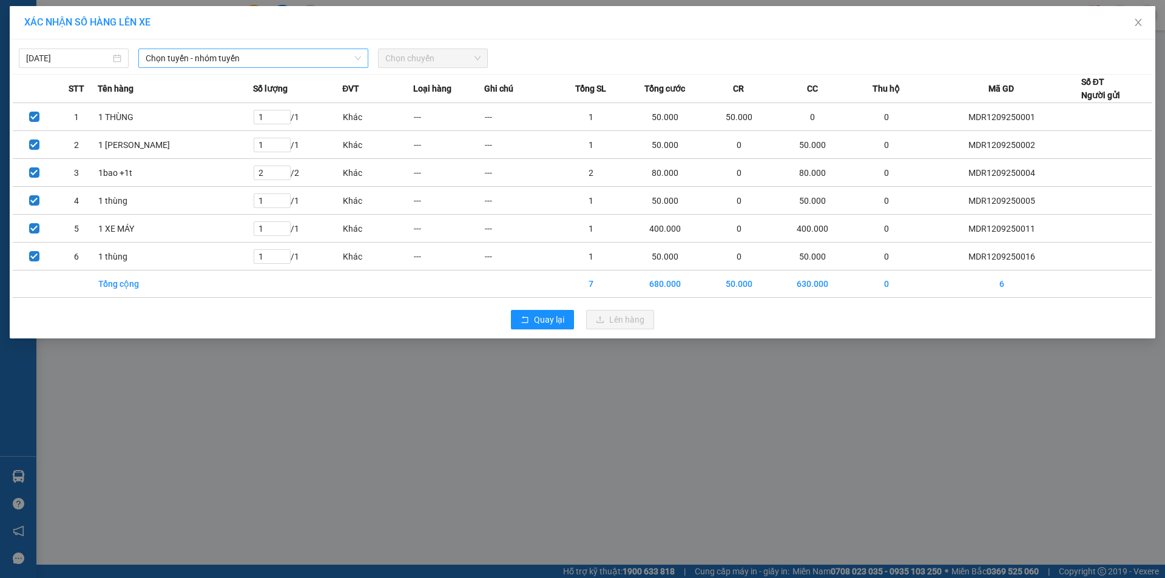
click at [262, 55] on span "Chọn tuyến - nhóm tuyến" at bounding box center [253, 58] width 215 height 18
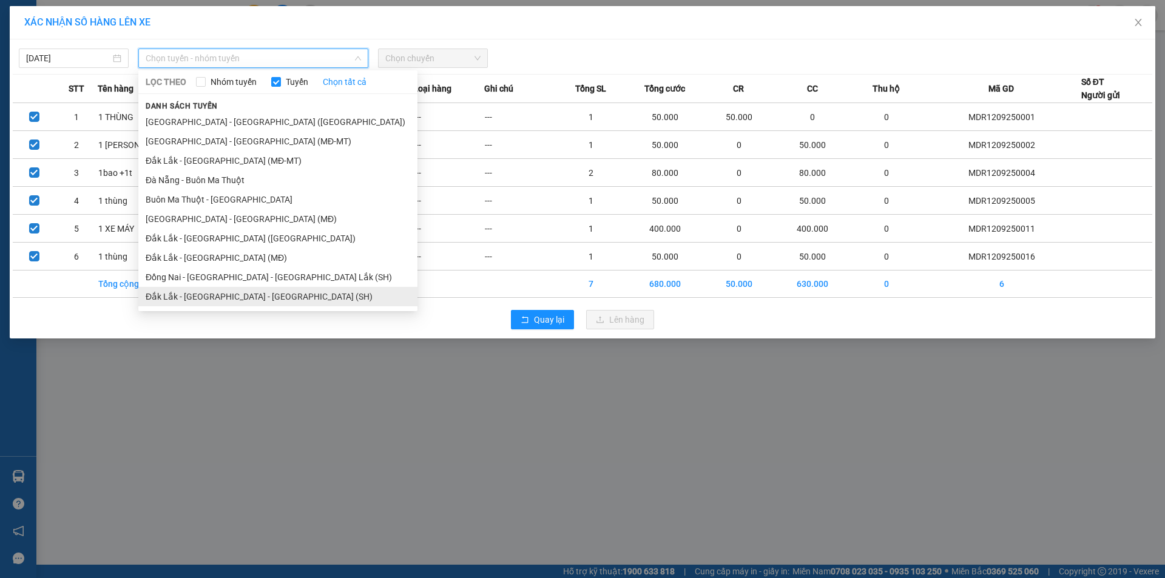
click at [215, 292] on li "Đắk Lắk - [GEOGRAPHIC_DATA] - [GEOGRAPHIC_DATA] (SH)" at bounding box center [277, 296] width 279 height 19
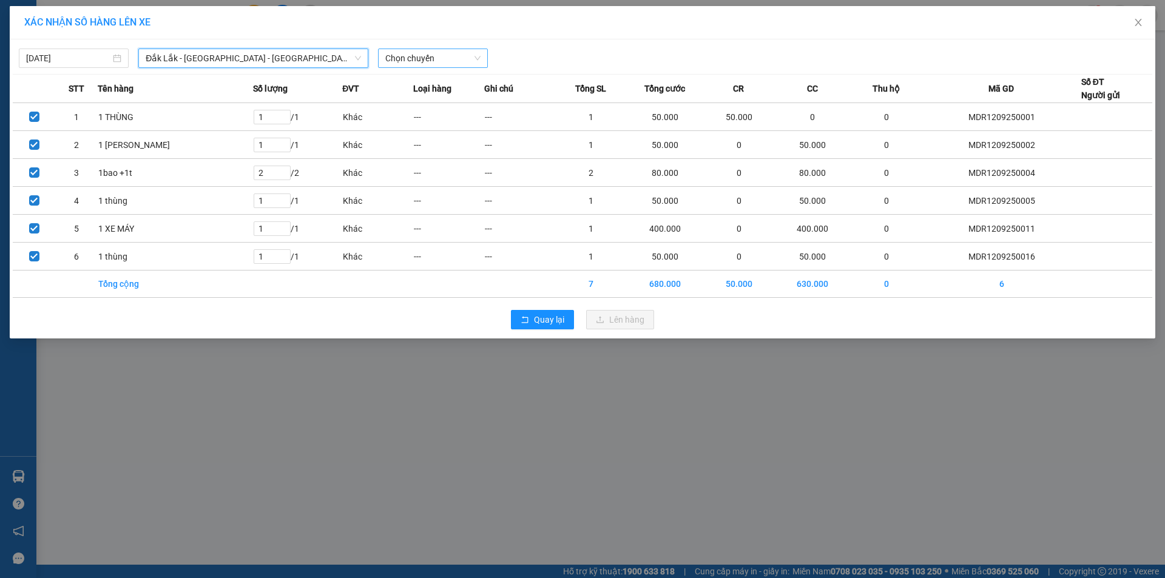
click at [440, 61] on span "Chọn chuyến" at bounding box center [432, 58] width 95 height 18
click at [423, 107] on div "20:30 - 51G-741.94" at bounding box center [432, 101] width 95 height 13
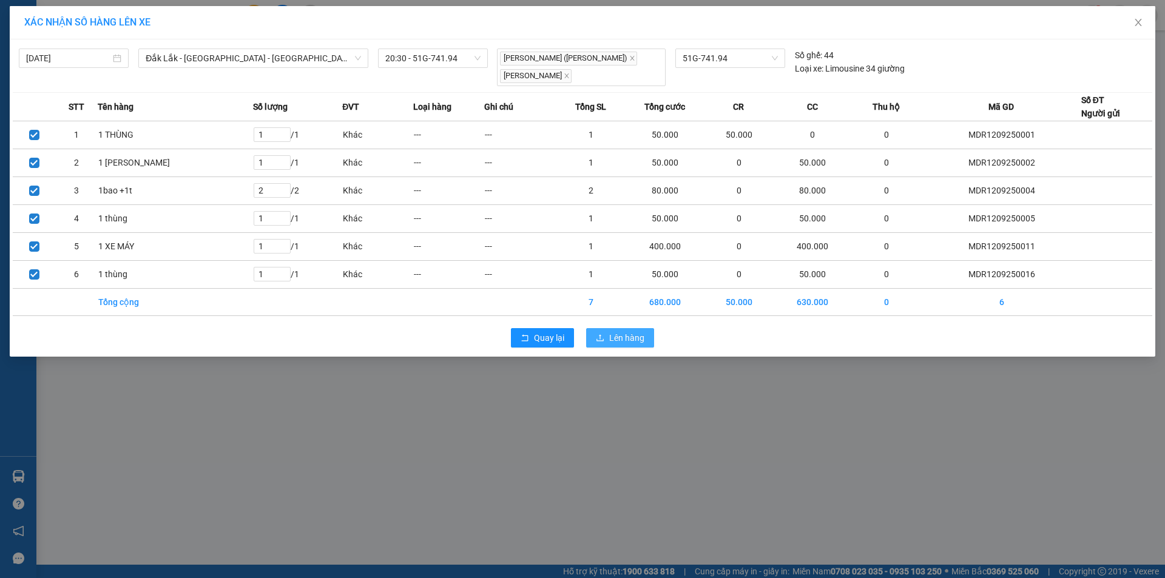
drag, startPoint x: 599, startPoint y: 325, endPoint x: 592, endPoint y: 319, distance: 10.0
click at [599, 334] on icon "upload" at bounding box center [600, 338] width 8 height 8
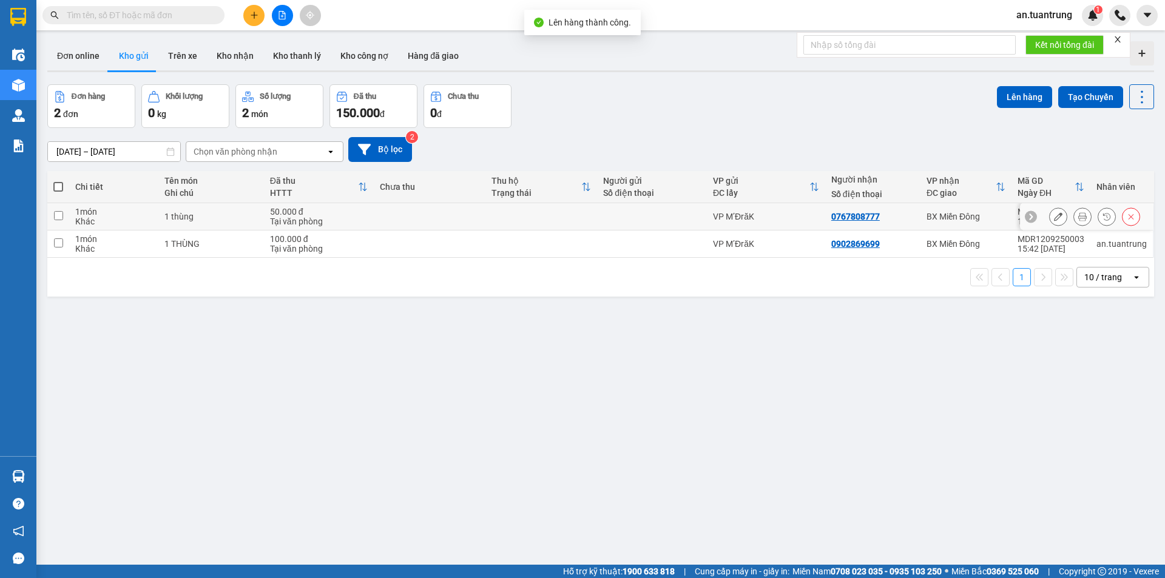
click at [964, 220] on div "BX Miền Đông" at bounding box center [966, 217] width 79 height 10
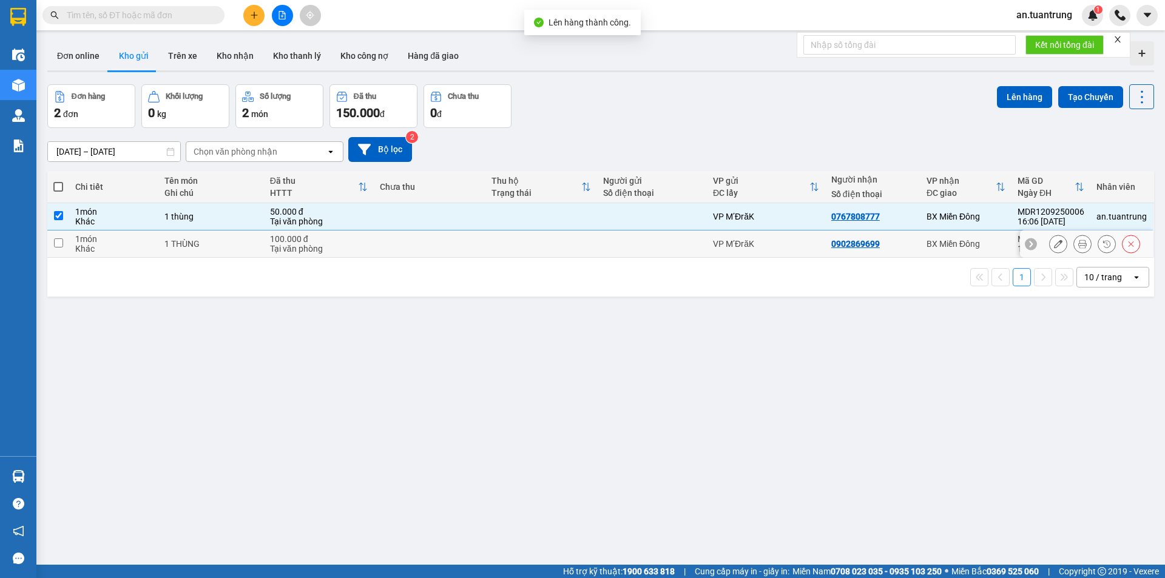
click at [947, 250] on td "BX Miền Đông" at bounding box center [965, 244] width 91 height 27
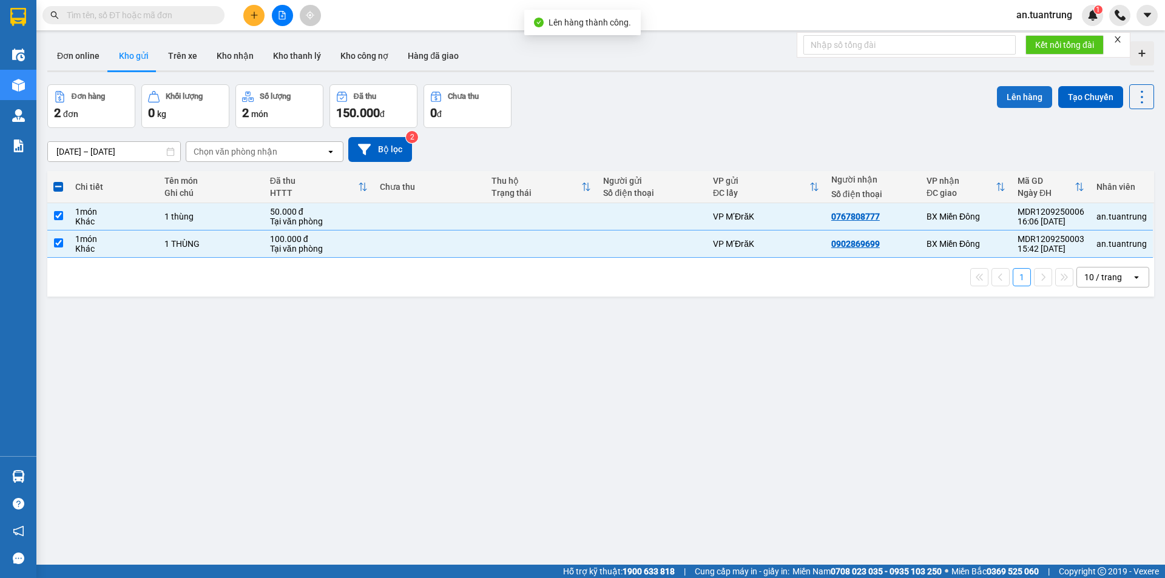
click at [1011, 96] on button "Lên hàng" at bounding box center [1024, 97] width 55 height 22
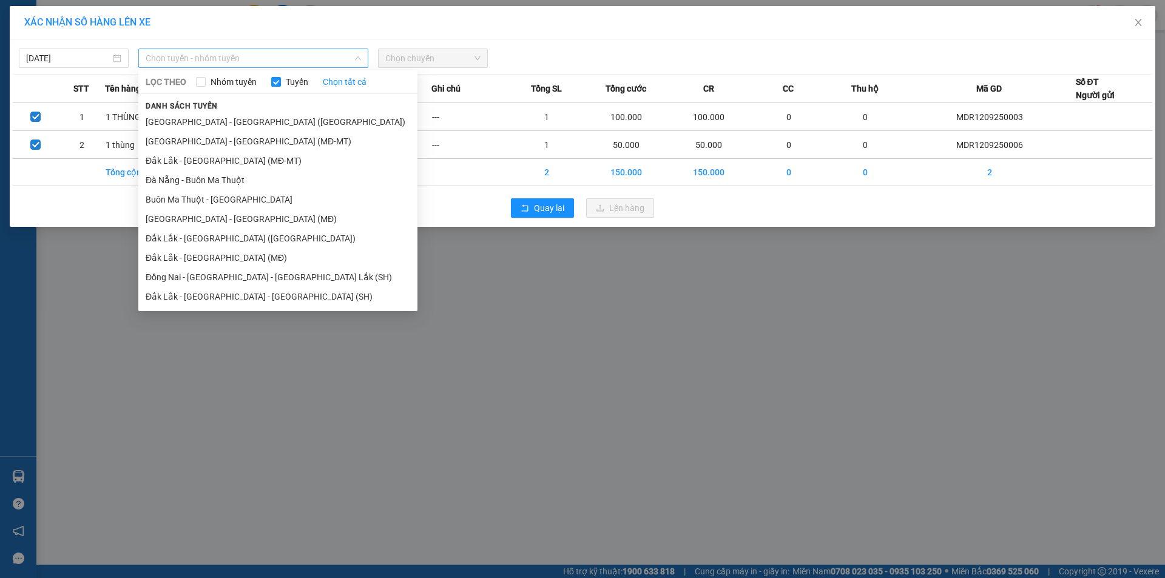
click at [262, 59] on span "Chọn tuyến - nhóm tuyến" at bounding box center [253, 58] width 215 height 18
click at [212, 255] on li "Đắk Lắk - [GEOGRAPHIC_DATA] (MĐ)" at bounding box center [277, 257] width 279 height 19
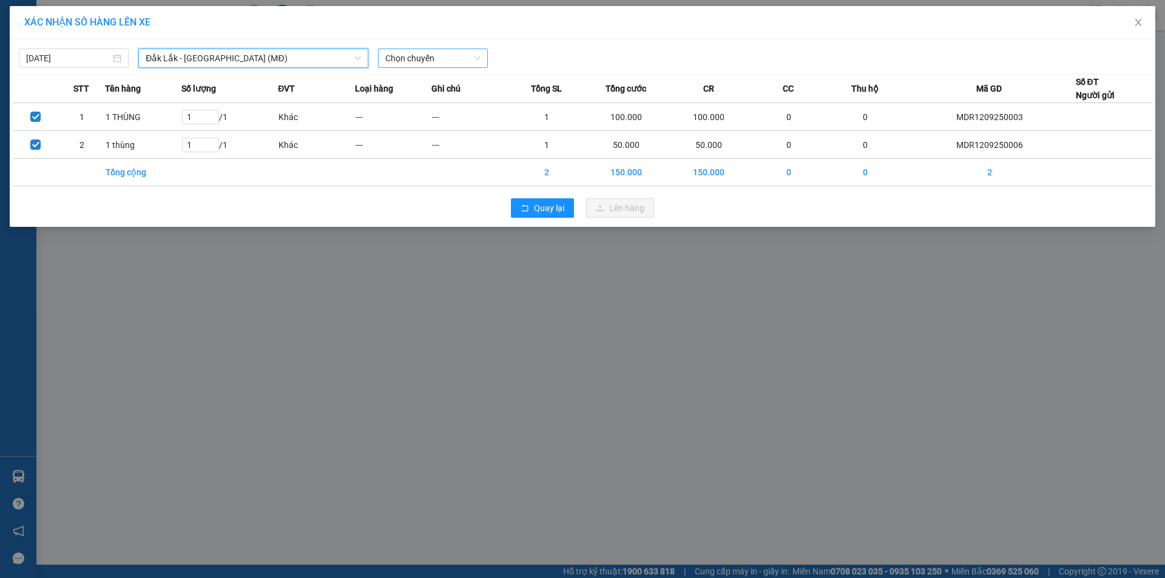
click at [416, 53] on span "Chọn chuyến" at bounding box center [432, 58] width 95 height 18
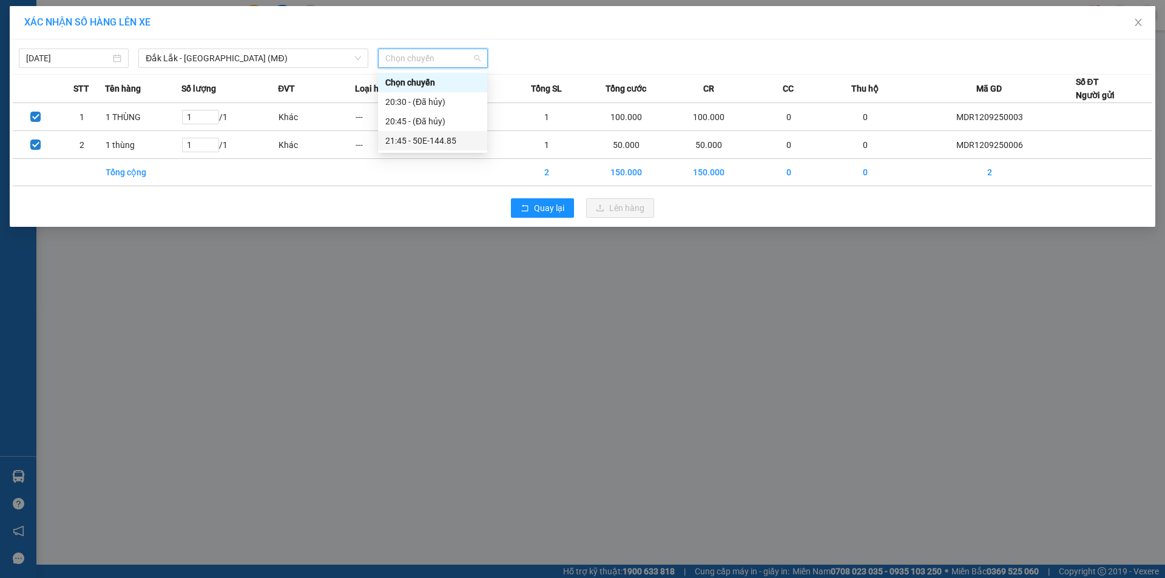
drag, startPoint x: 427, startPoint y: 140, endPoint x: 550, endPoint y: 169, distance: 126.6
click at [427, 140] on div "21:45 - 50E-144.85" at bounding box center [432, 140] width 95 height 13
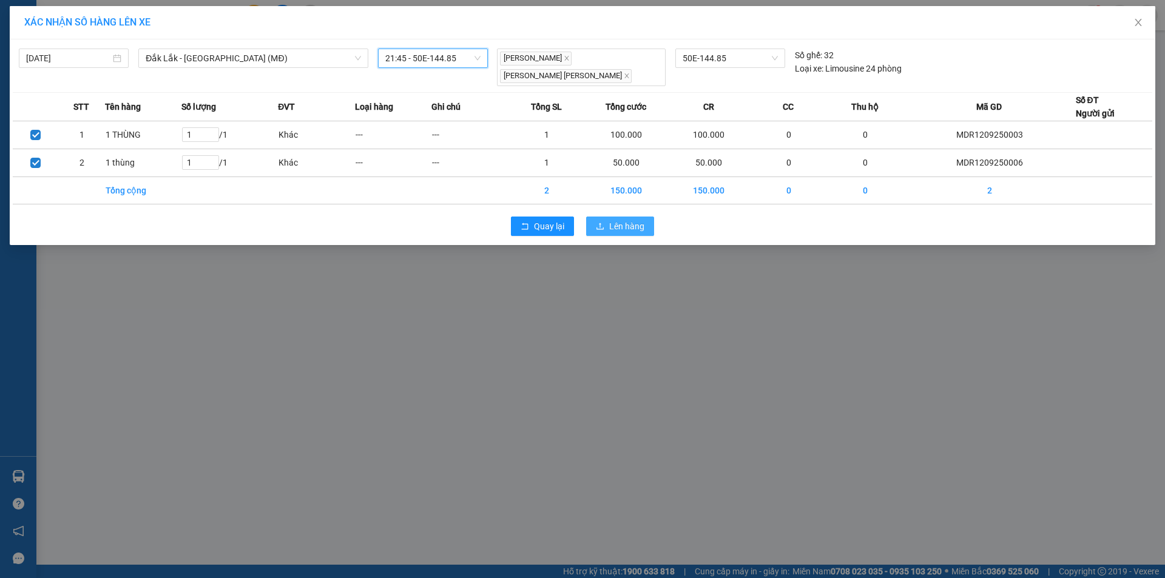
click at [598, 222] on icon "upload" at bounding box center [600, 226] width 8 height 8
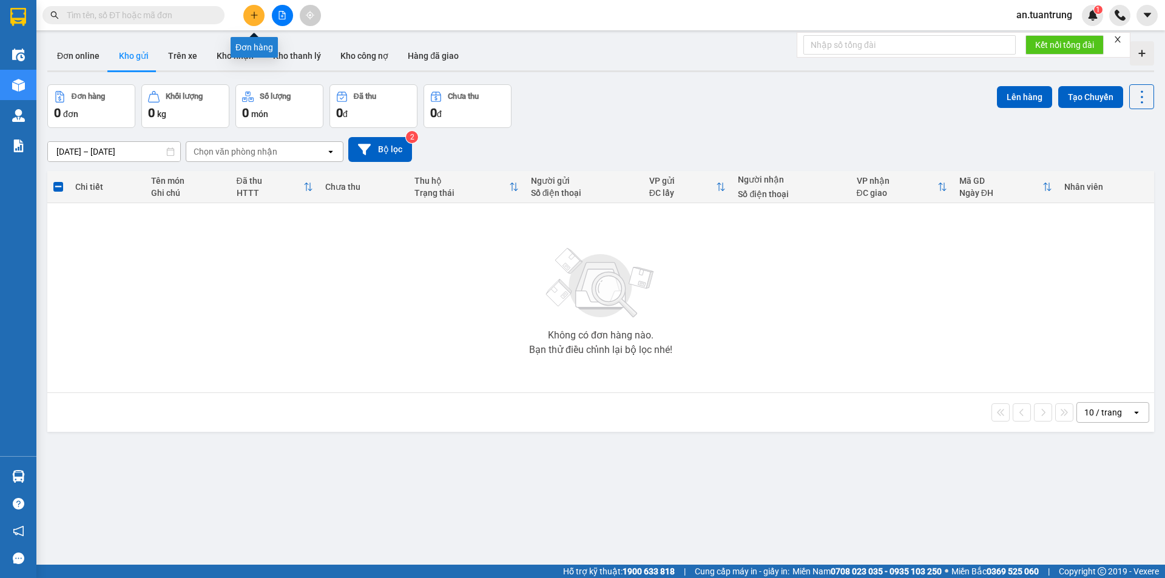
click at [262, 18] on button at bounding box center [253, 15] width 21 height 21
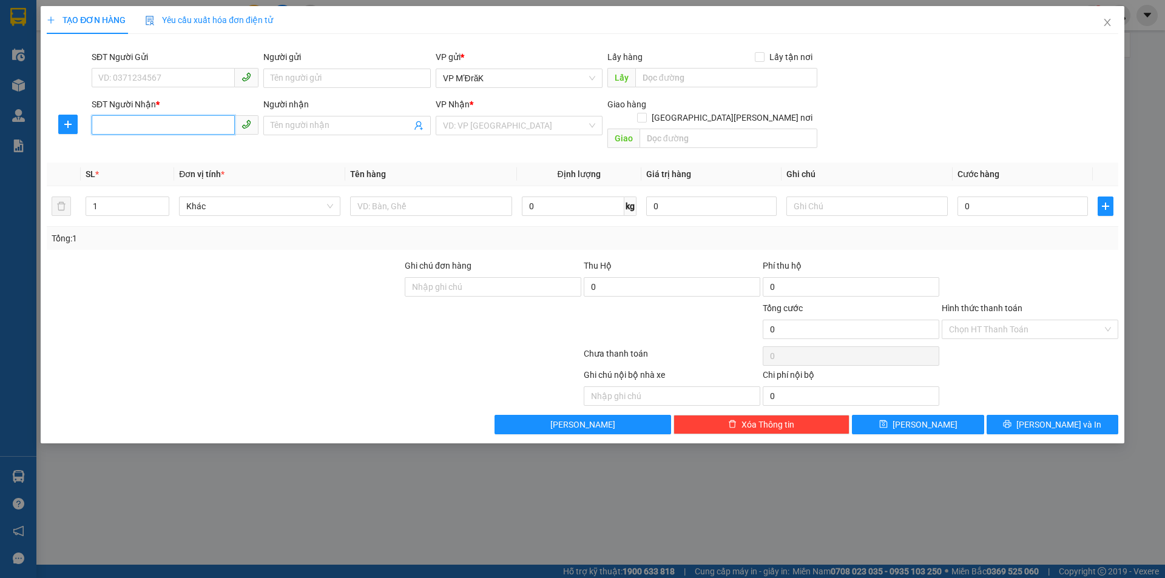
click at [174, 125] on input "SĐT Người Nhận *" at bounding box center [163, 124] width 143 height 19
click at [194, 146] on div "0986802801" at bounding box center [175, 149] width 152 height 13
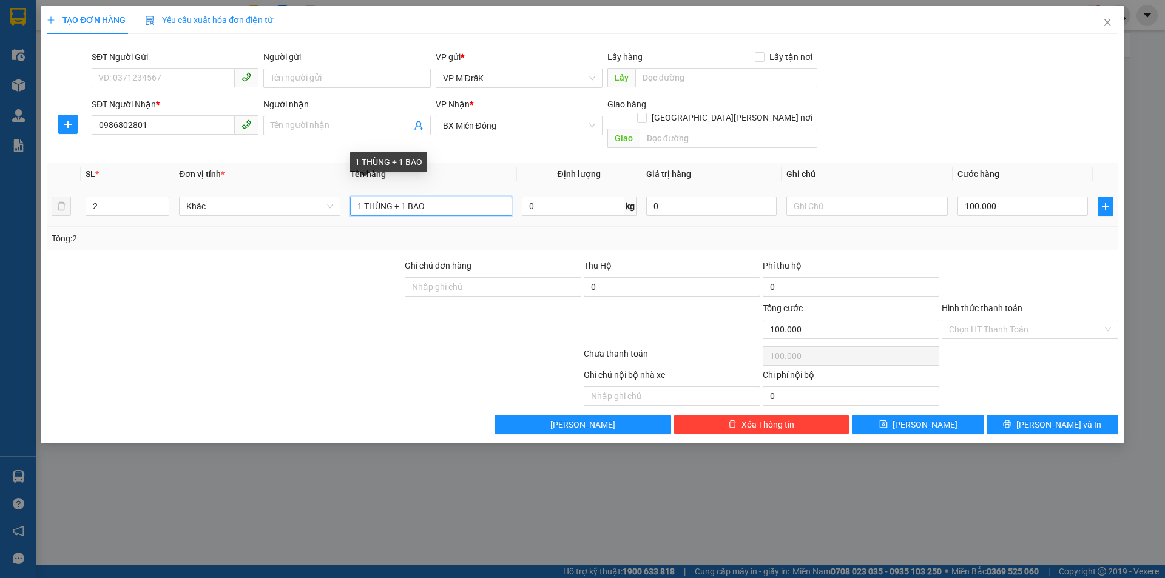
click at [434, 197] on input "1 THÙNG + 1 BAO" at bounding box center [430, 206] width 161 height 19
click at [118, 197] on input "2" at bounding box center [127, 206] width 83 height 18
click at [1022, 197] on input "100.000" at bounding box center [1022, 206] width 130 height 19
click at [1008, 320] on input "Hình thức thanh toán" at bounding box center [1026, 329] width 154 height 18
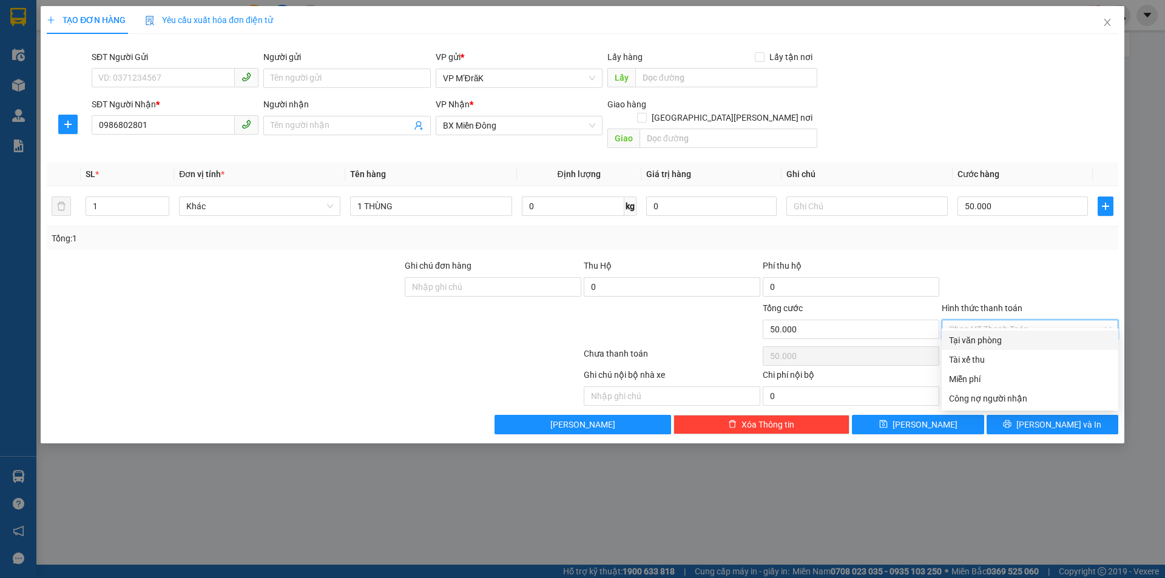
click at [997, 336] on div "Tại văn phòng" at bounding box center [1030, 340] width 162 height 13
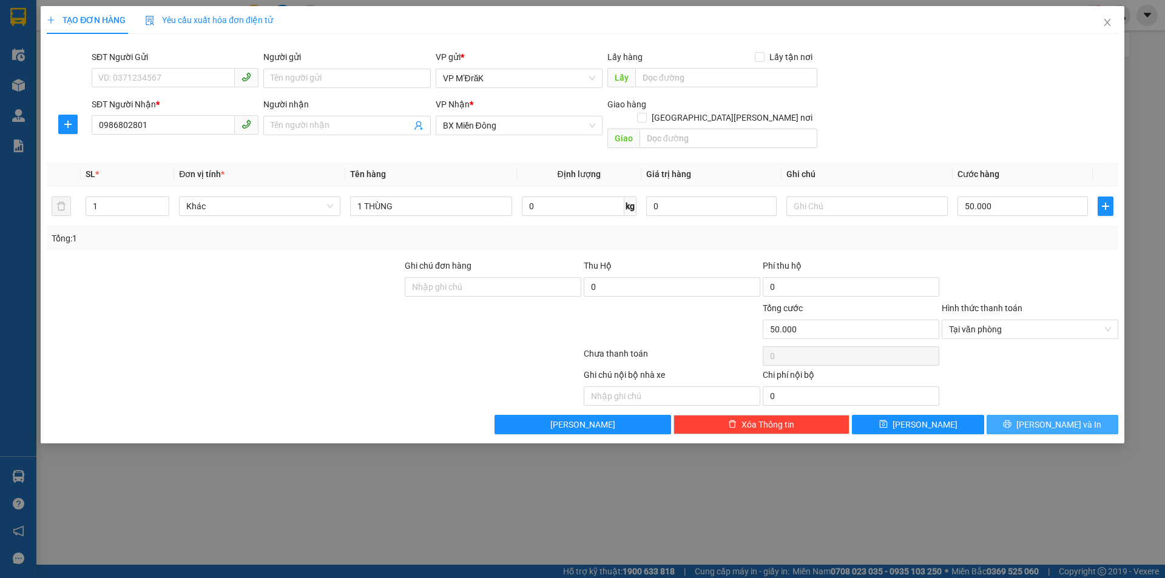
click at [1025, 415] on button "[PERSON_NAME] và In" at bounding box center [1053, 424] width 132 height 19
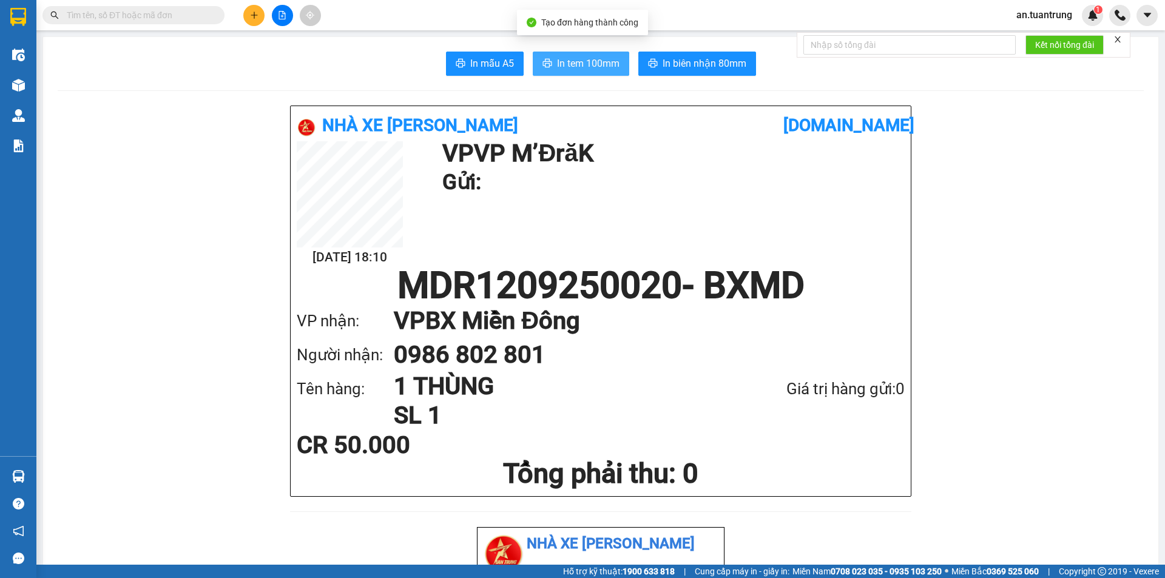
click at [533, 52] on button "In tem 100mm" at bounding box center [581, 64] width 96 height 24
